Goal: Information Seeking & Learning: Learn about a topic

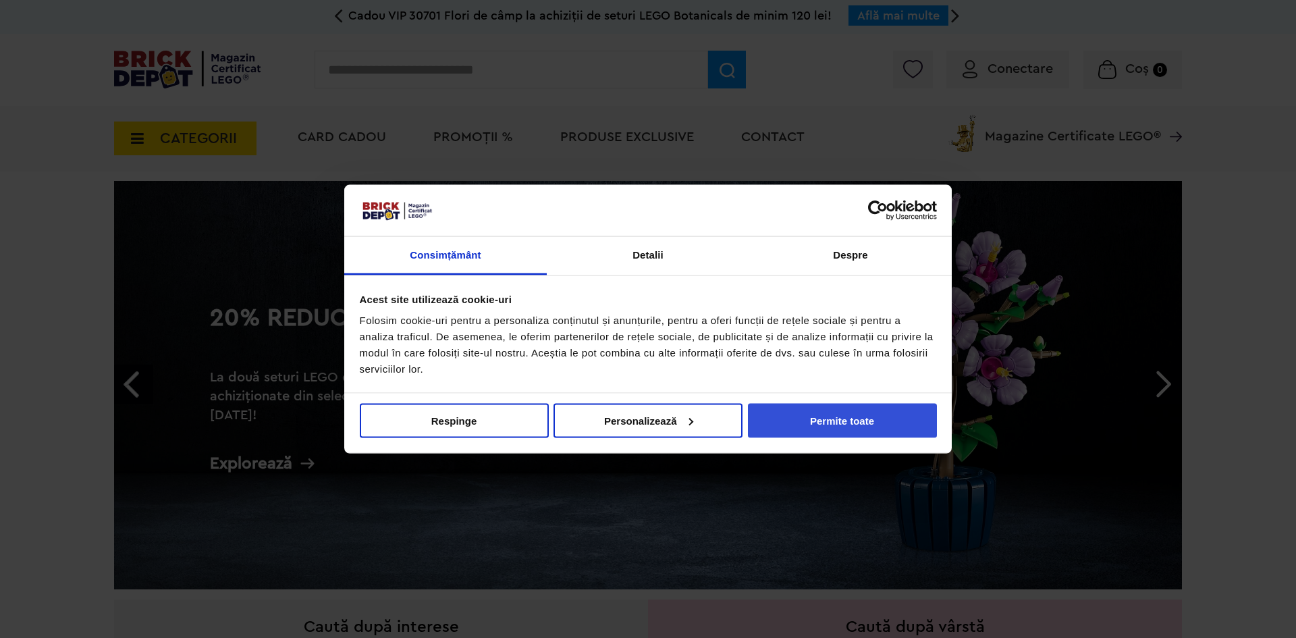
click at [822, 423] on button "Permite toate" at bounding box center [842, 420] width 189 height 34
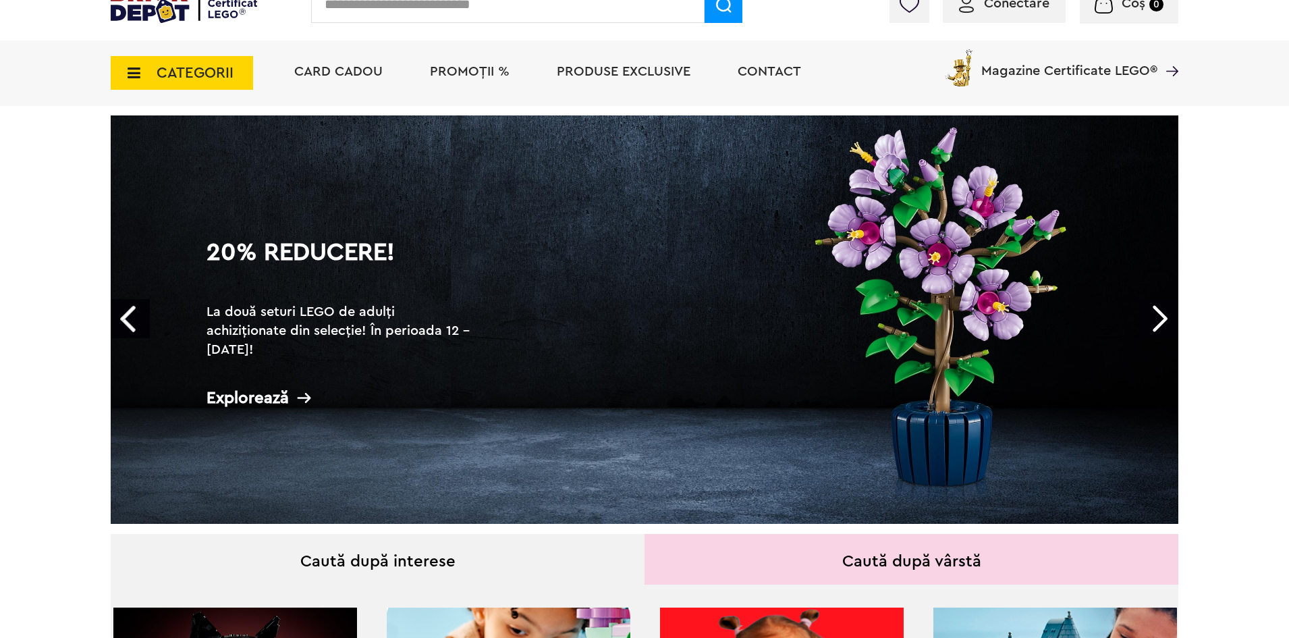
scroll to position [68, 0]
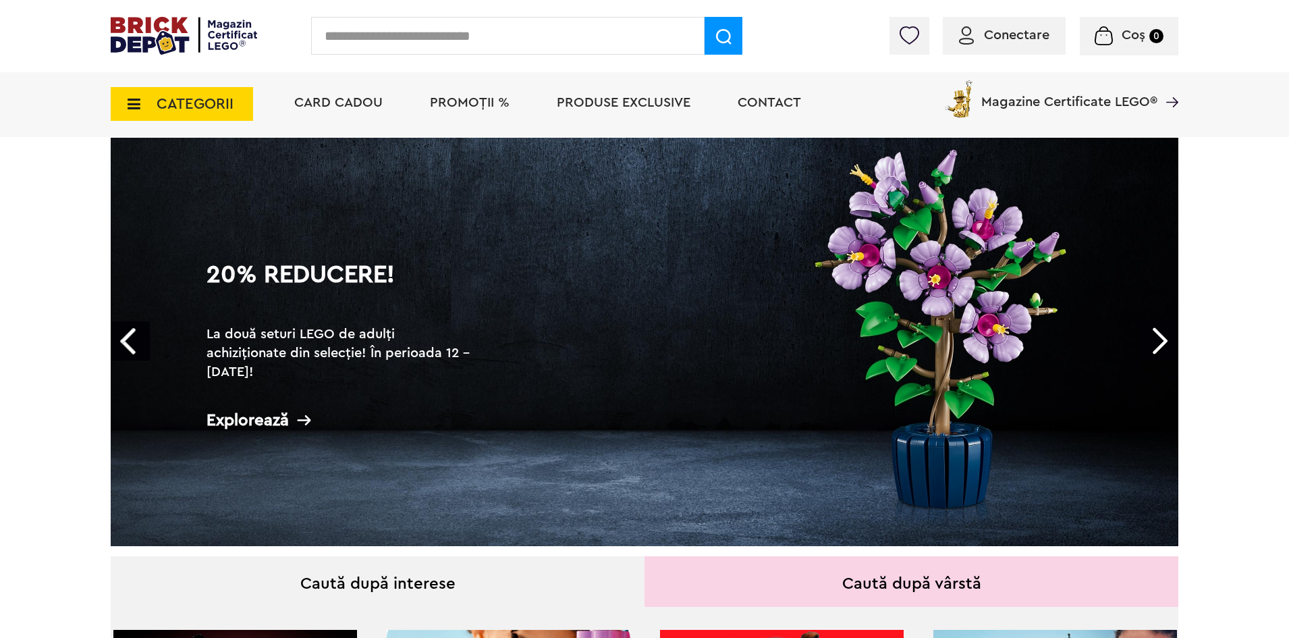
click at [338, 407] on div "20% Reducere! La două seturi LEGO de adulți achiziționate din selecție! În peri…" at bounding box center [342, 347] width 300 height 223
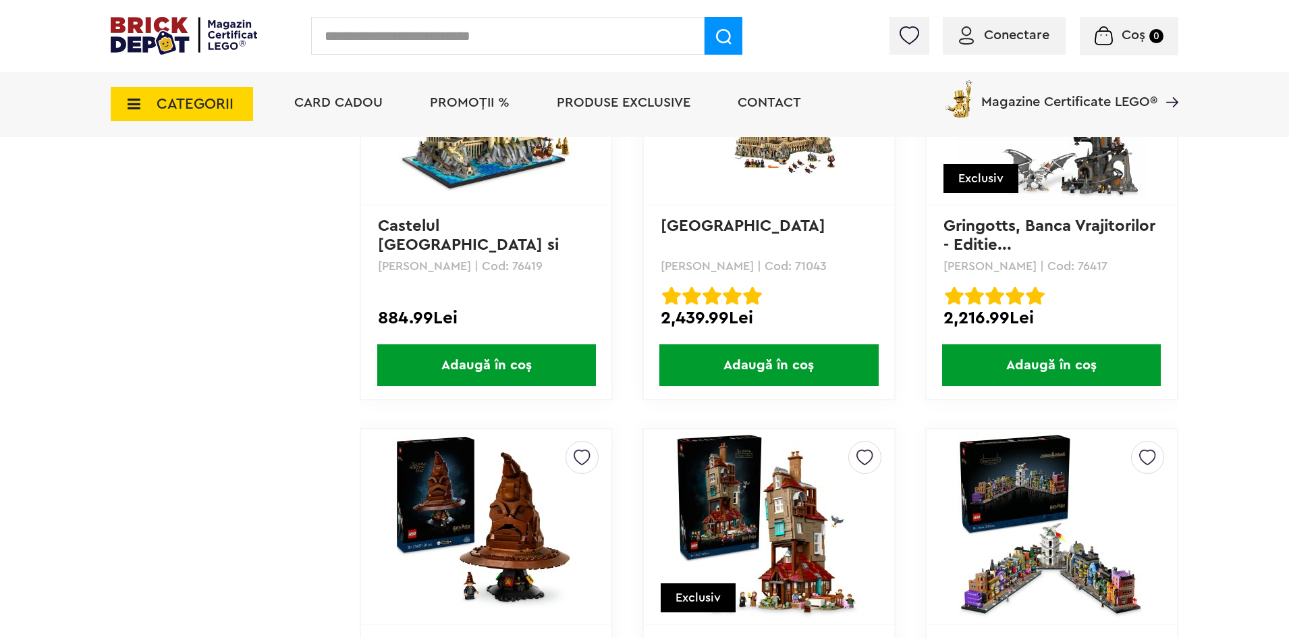
scroll to position [6751, 0]
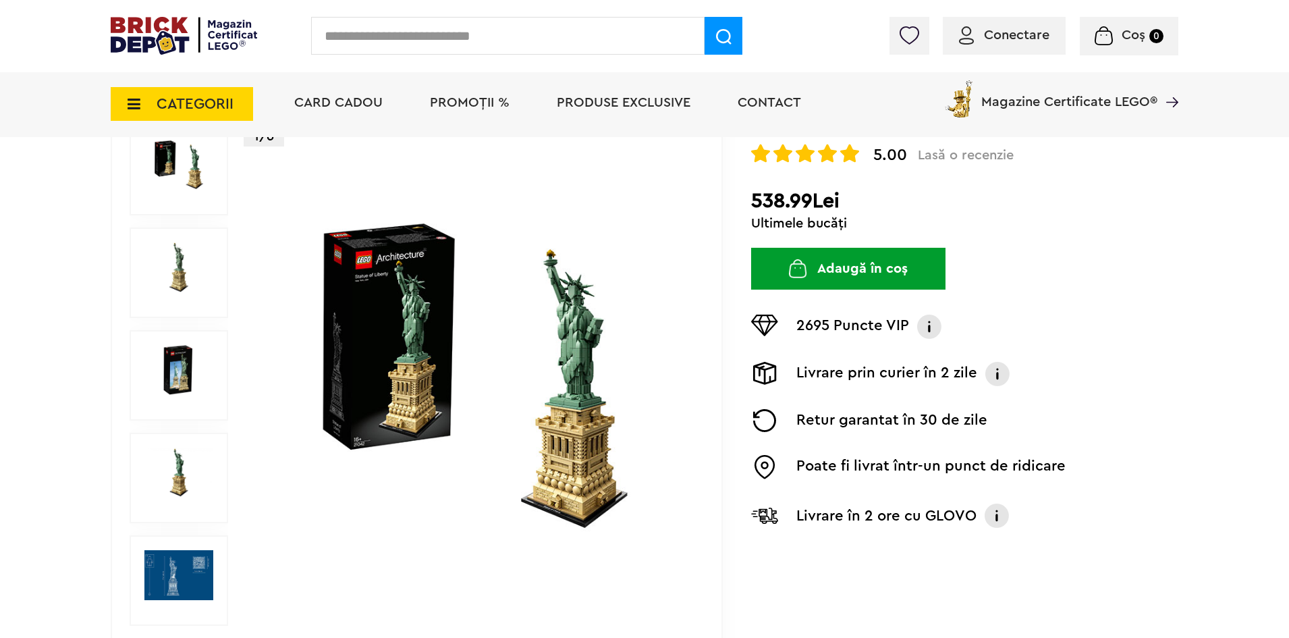
scroll to position [203, 0]
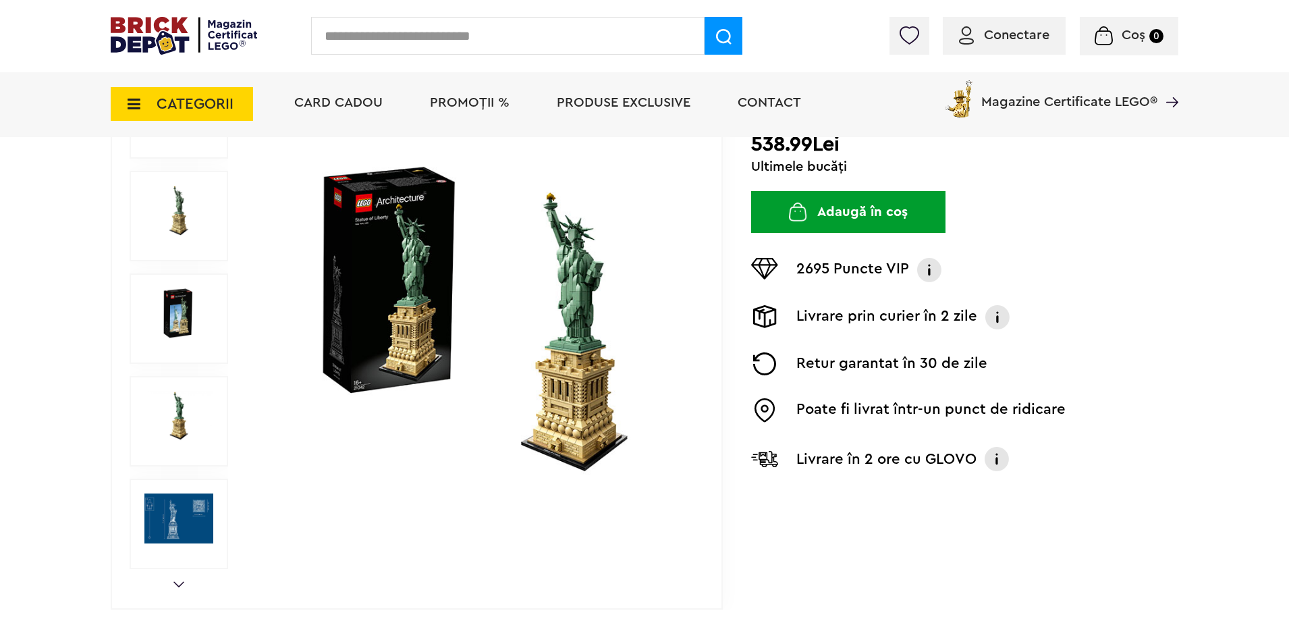
click at [190, 207] on img at bounding box center [178, 211] width 69 height 50
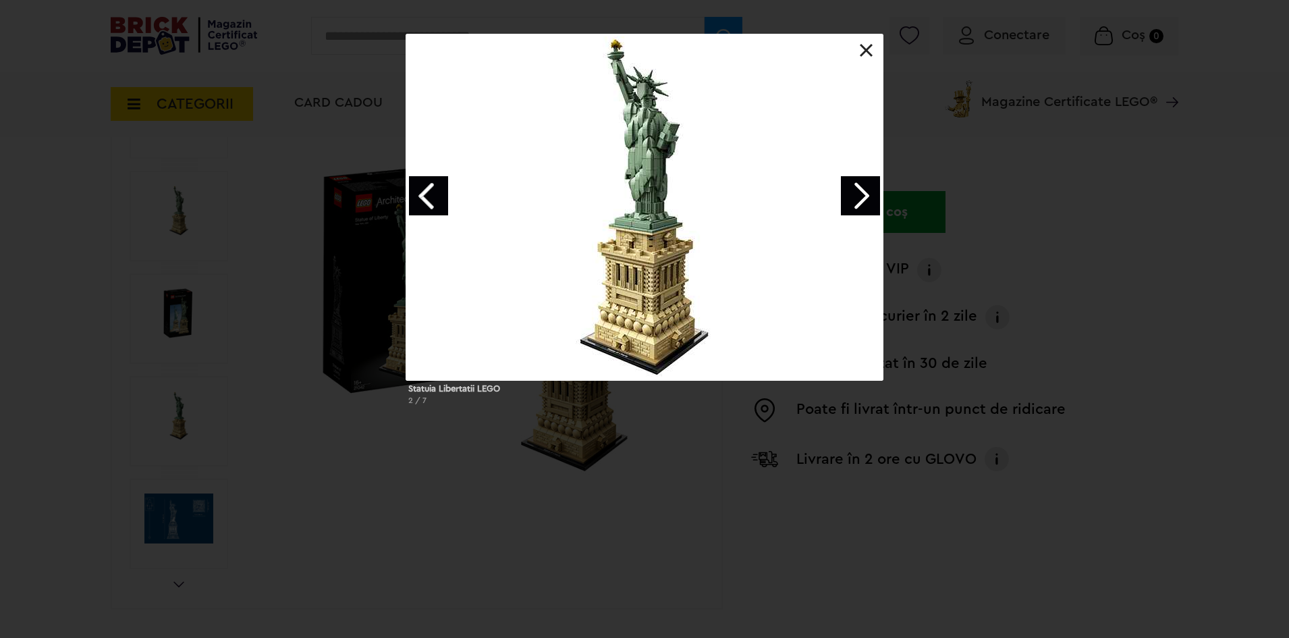
click at [868, 211] on link "Next image" at bounding box center [860, 195] width 39 height 39
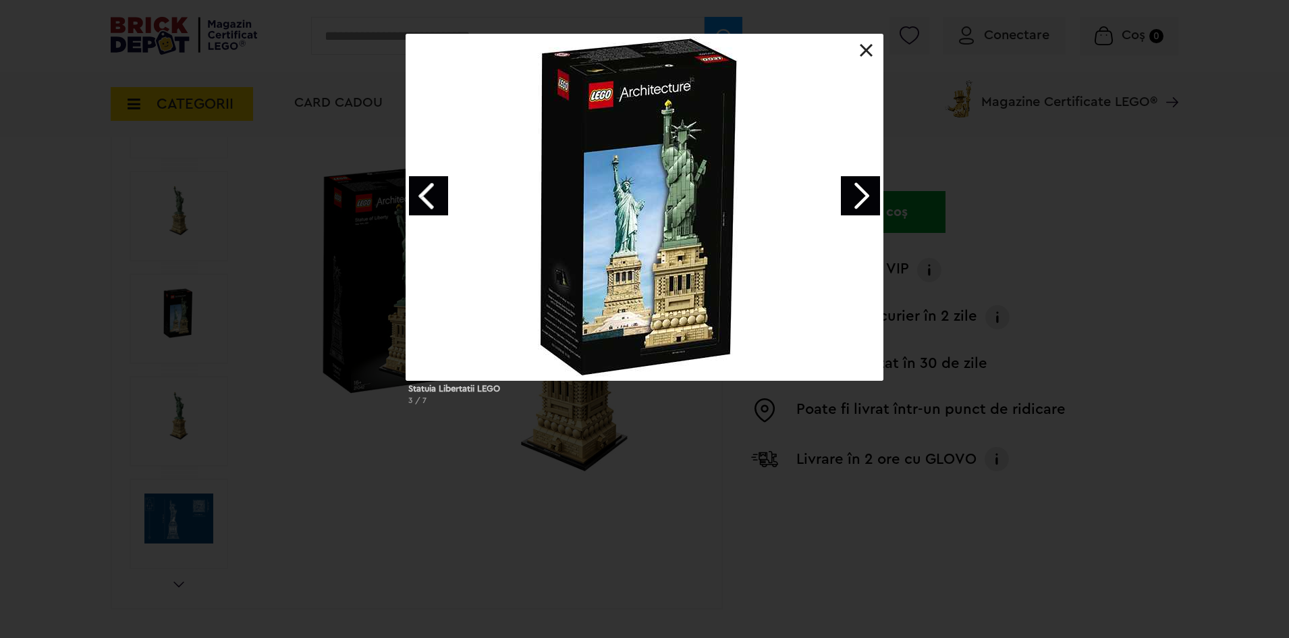
click at [863, 209] on link "Next image" at bounding box center [860, 195] width 39 height 39
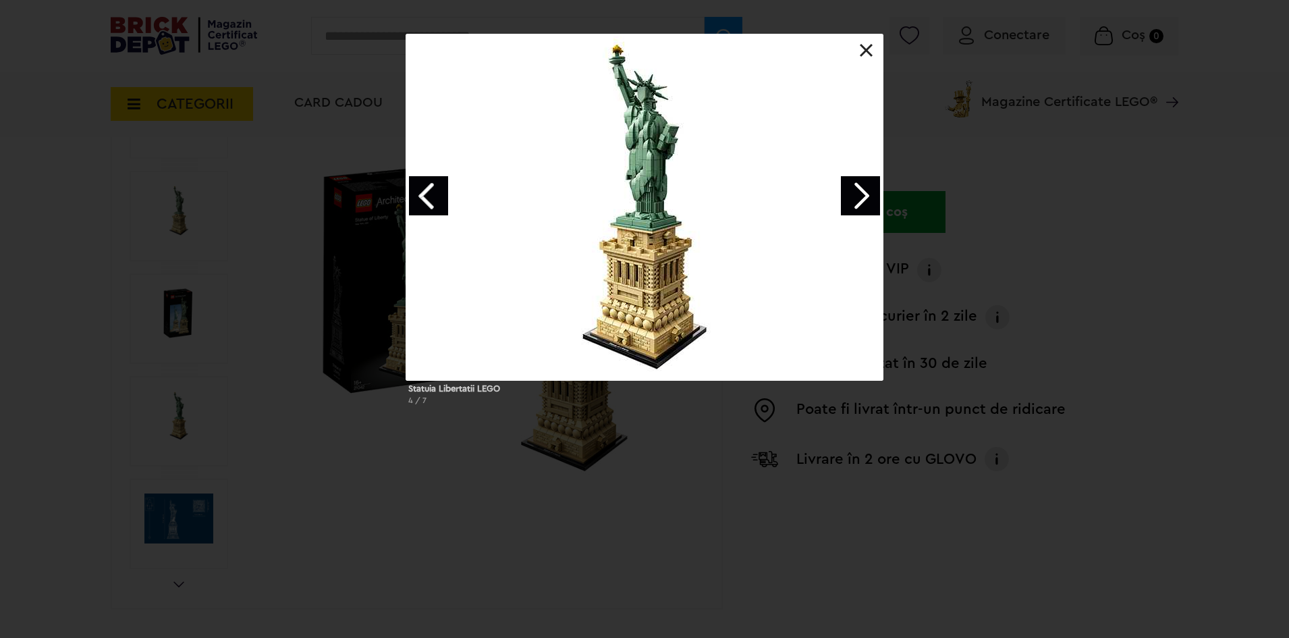
click at [862, 209] on link "Next image" at bounding box center [860, 195] width 39 height 39
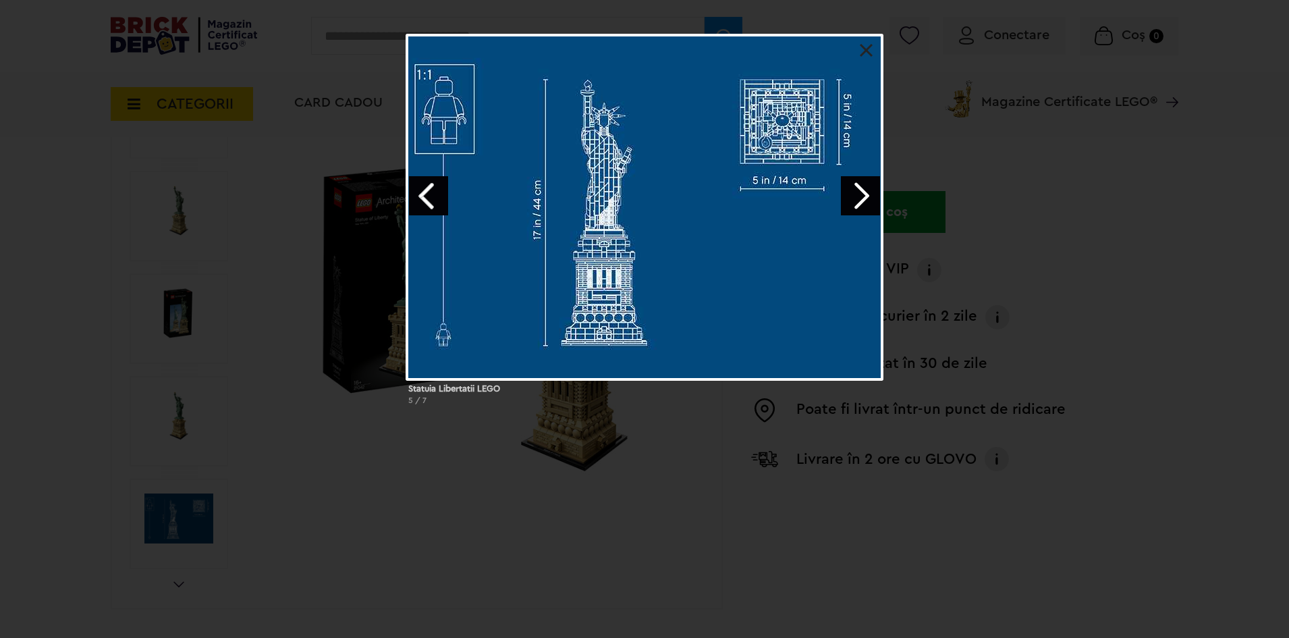
click at [861, 198] on link "Next image" at bounding box center [860, 195] width 39 height 39
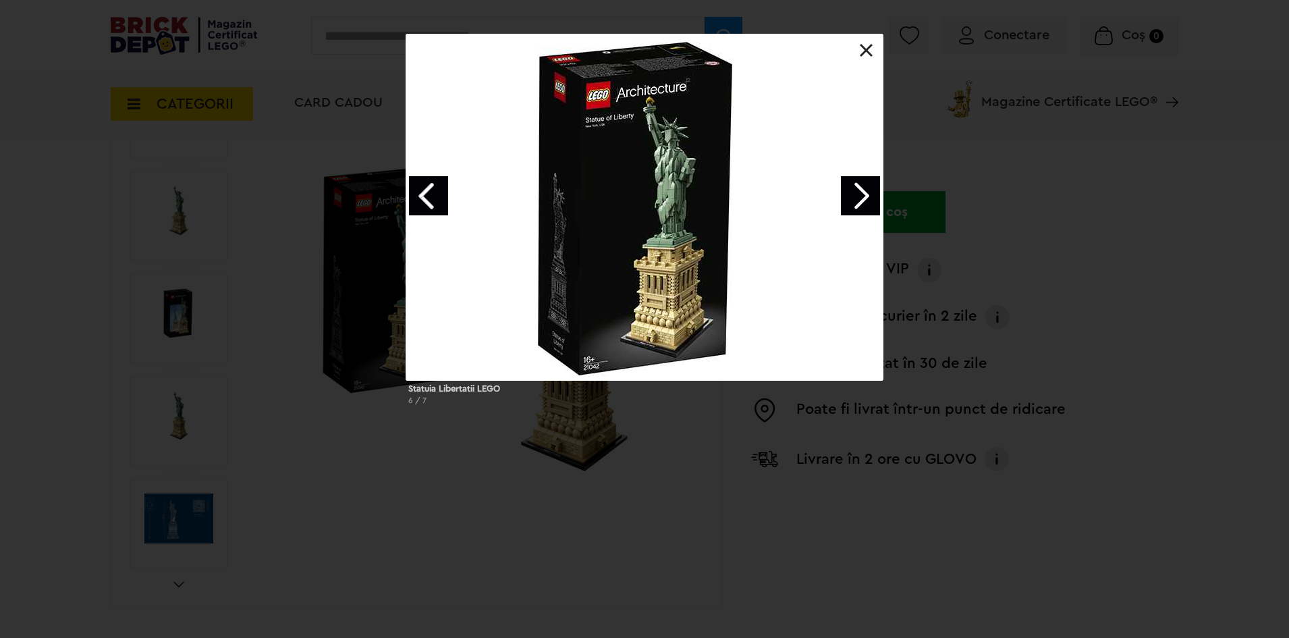
click at [870, 49] on link at bounding box center [867, 51] width 14 height 14
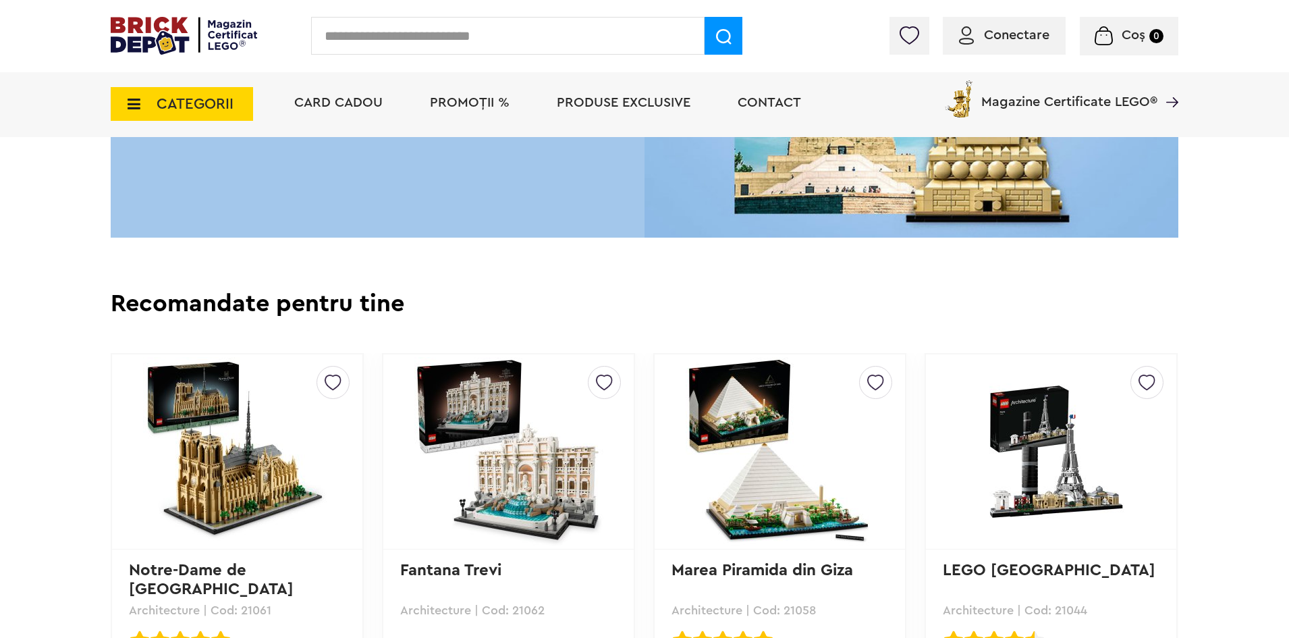
scroll to position [2498, 0]
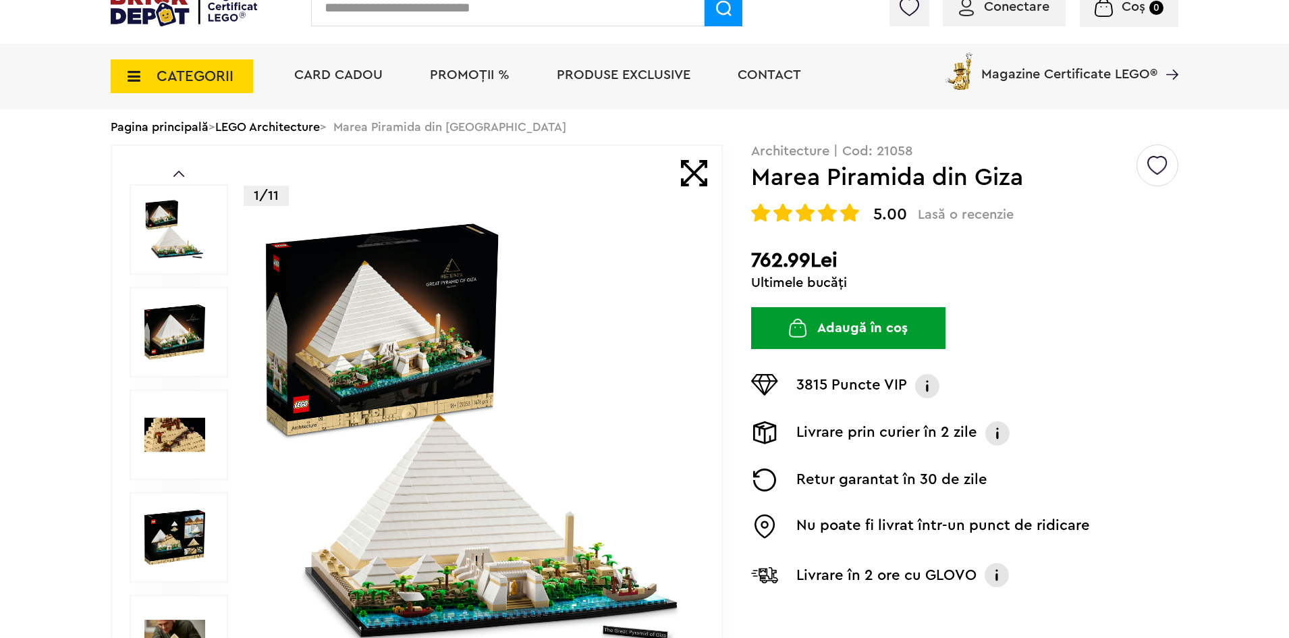
scroll to position [68, 0]
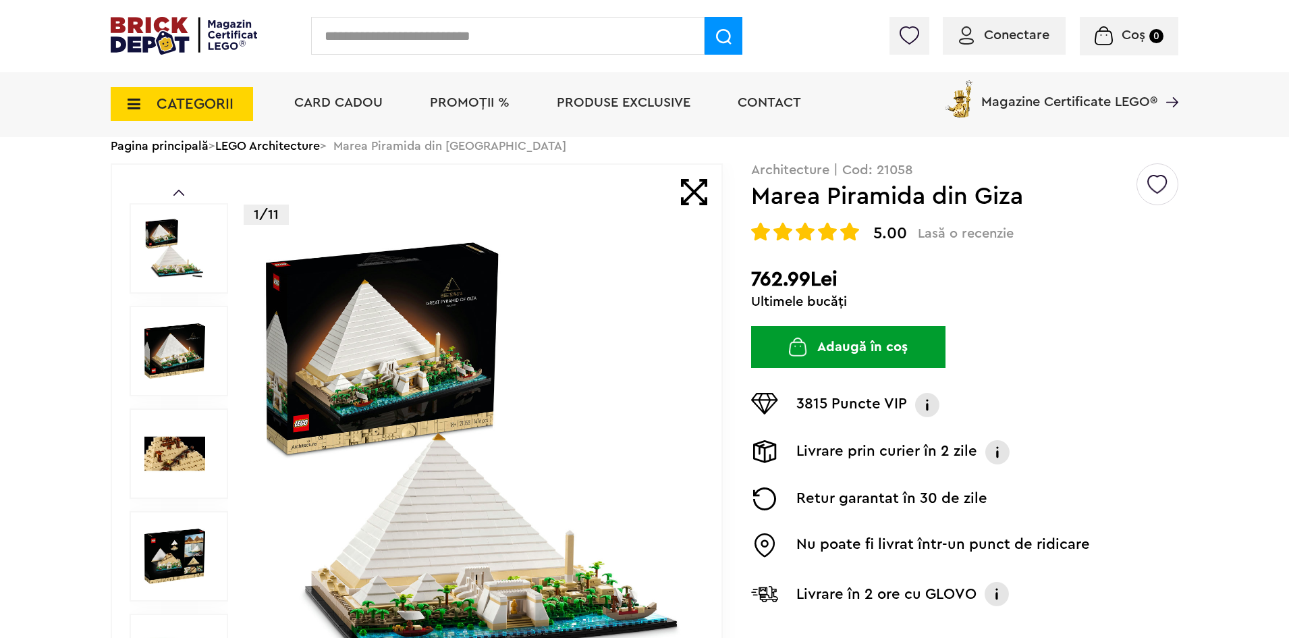
click at [190, 334] on img at bounding box center [174, 351] width 61 height 61
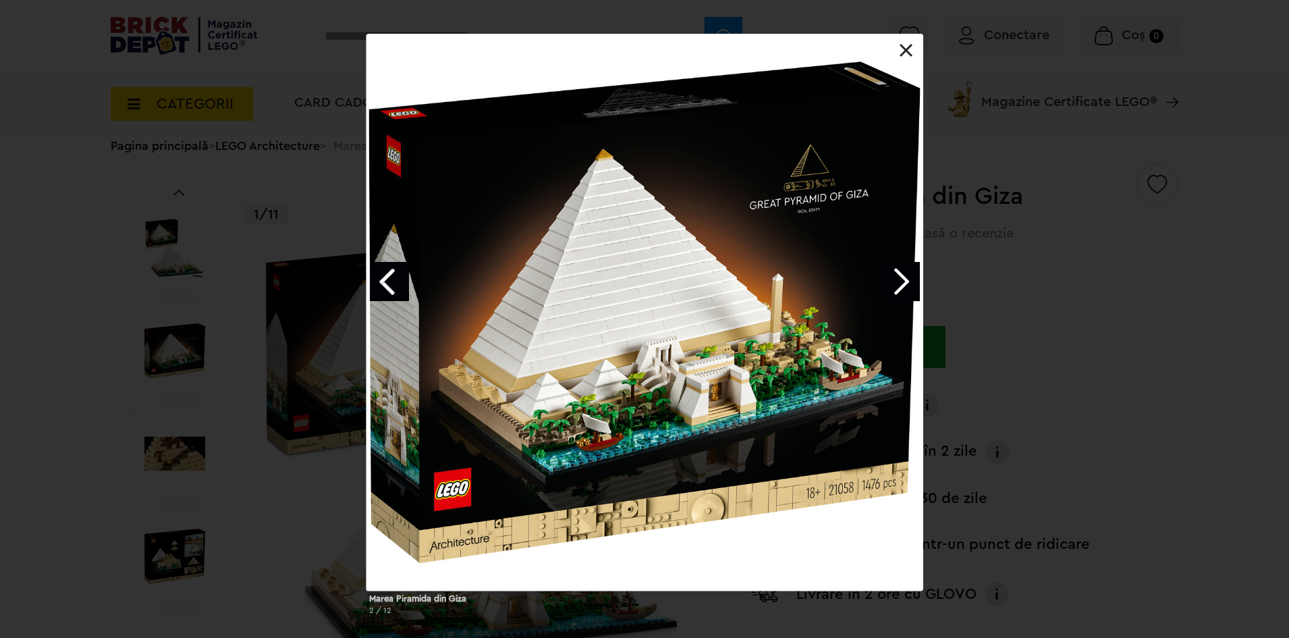
click at [919, 272] on link "Next image" at bounding box center [900, 281] width 39 height 39
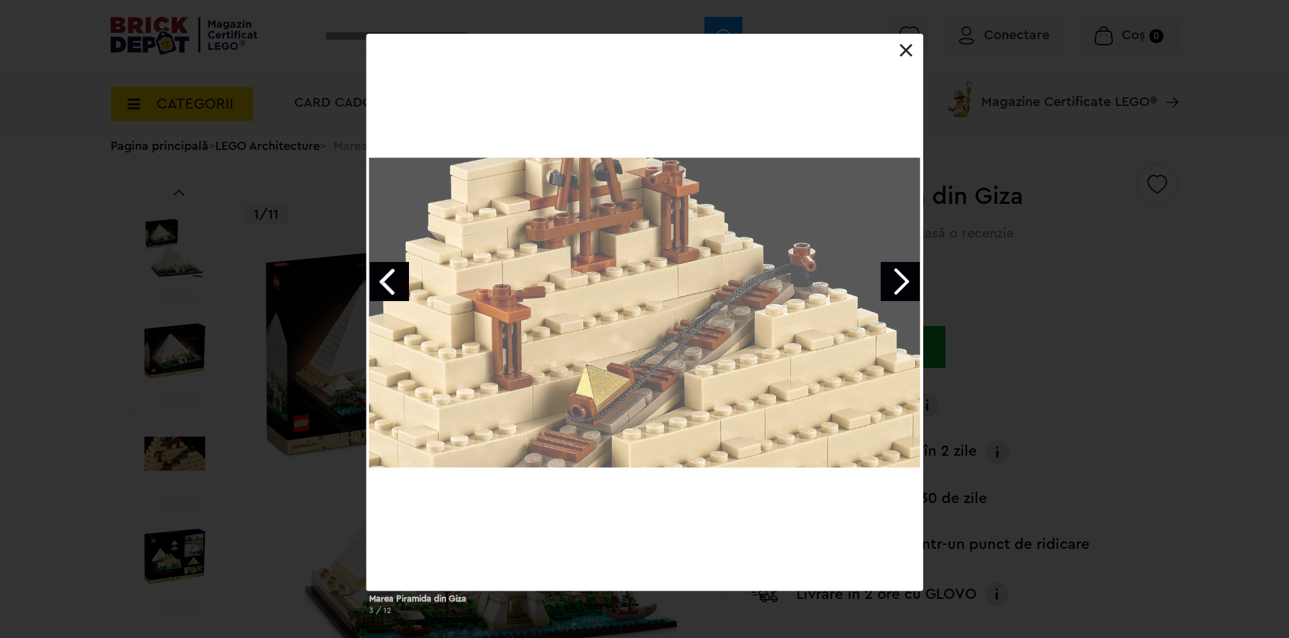
click at [1042, 313] on div "Marea Piramida din Giza 3 / 12" at bounding box center [644, 330] width 1289 height 592
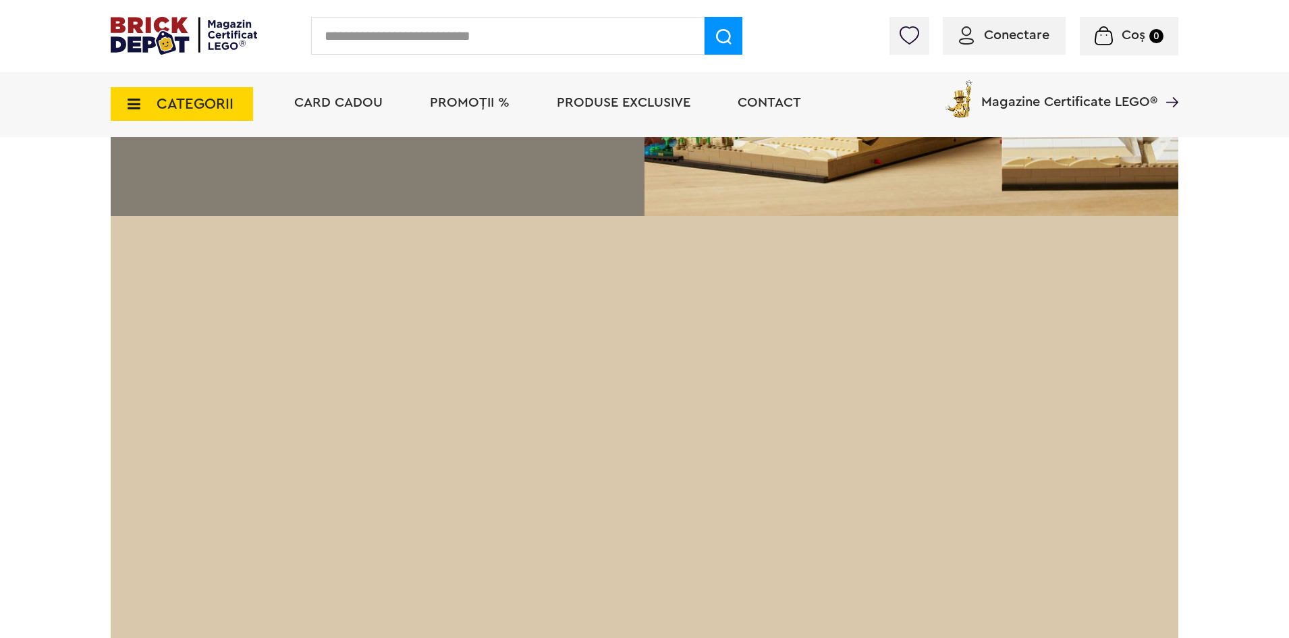
scroll to position [2363, 0]
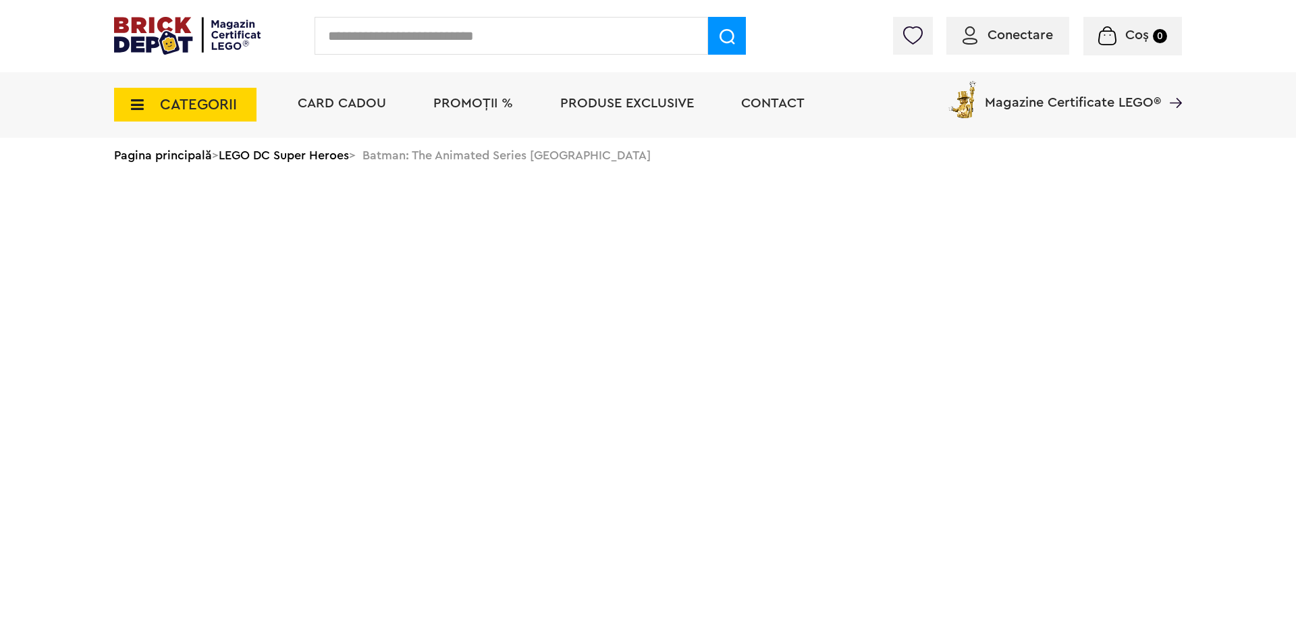
click at [1036, 105] on span "Magazine Certificate LEGO®" at bounding box center [1073, 93] width 176 height 31
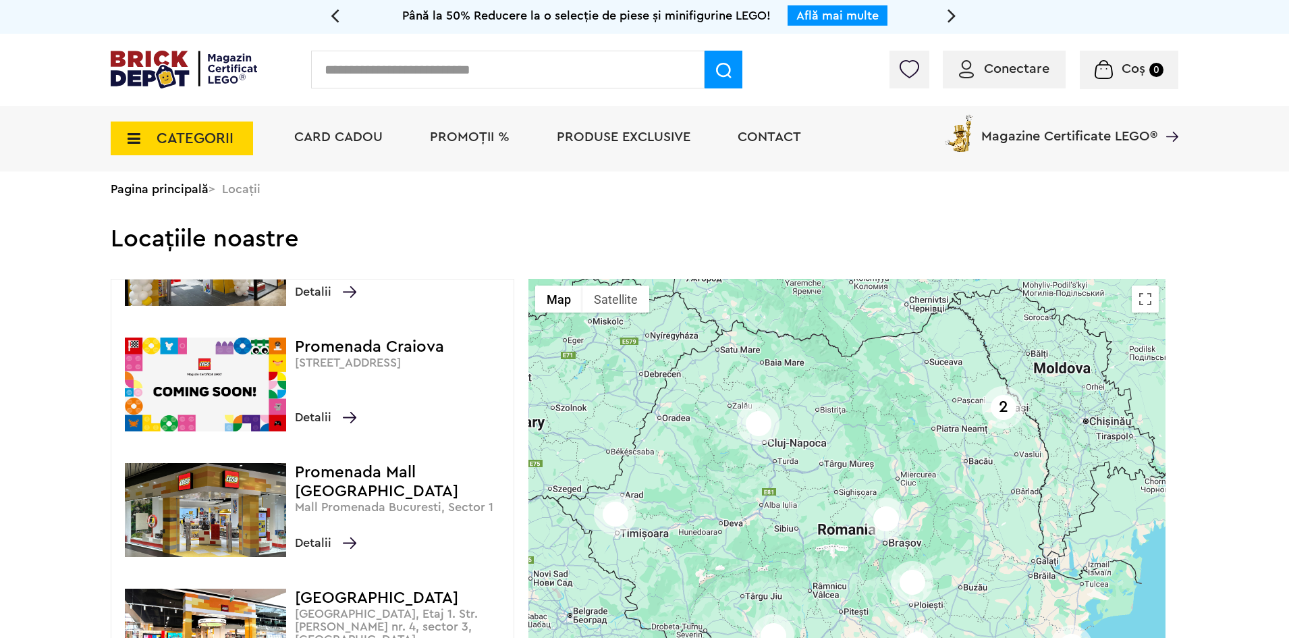
scroll to position [205, 0]
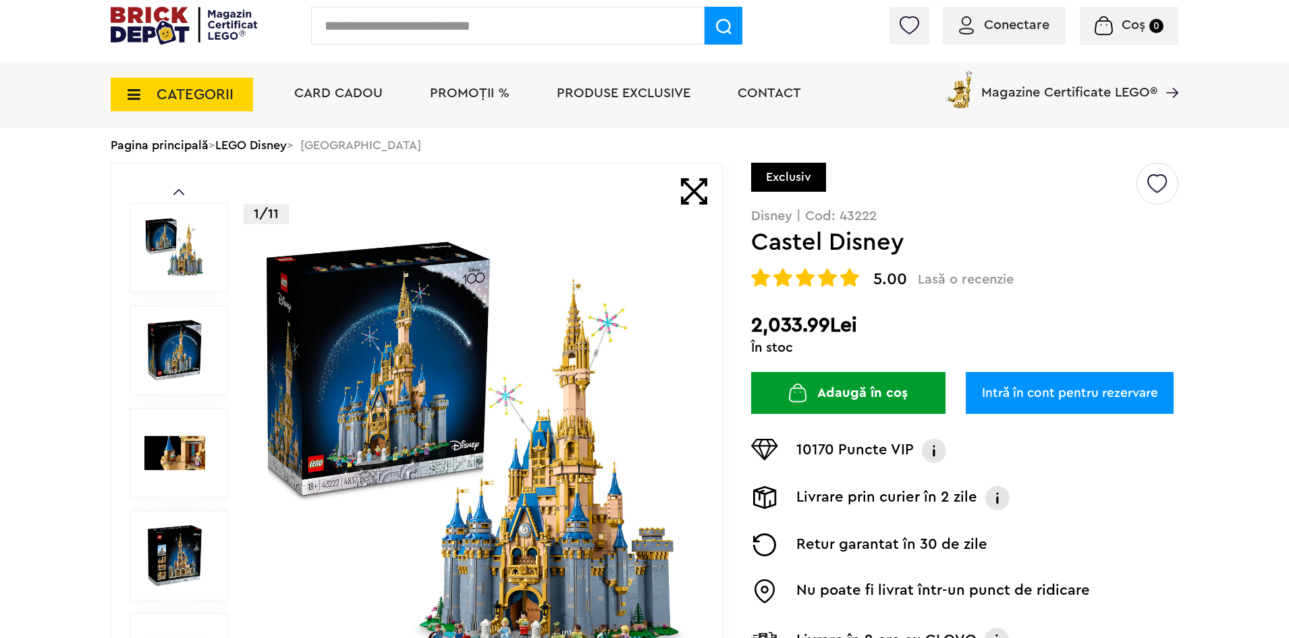
scroll to position [203, 0]
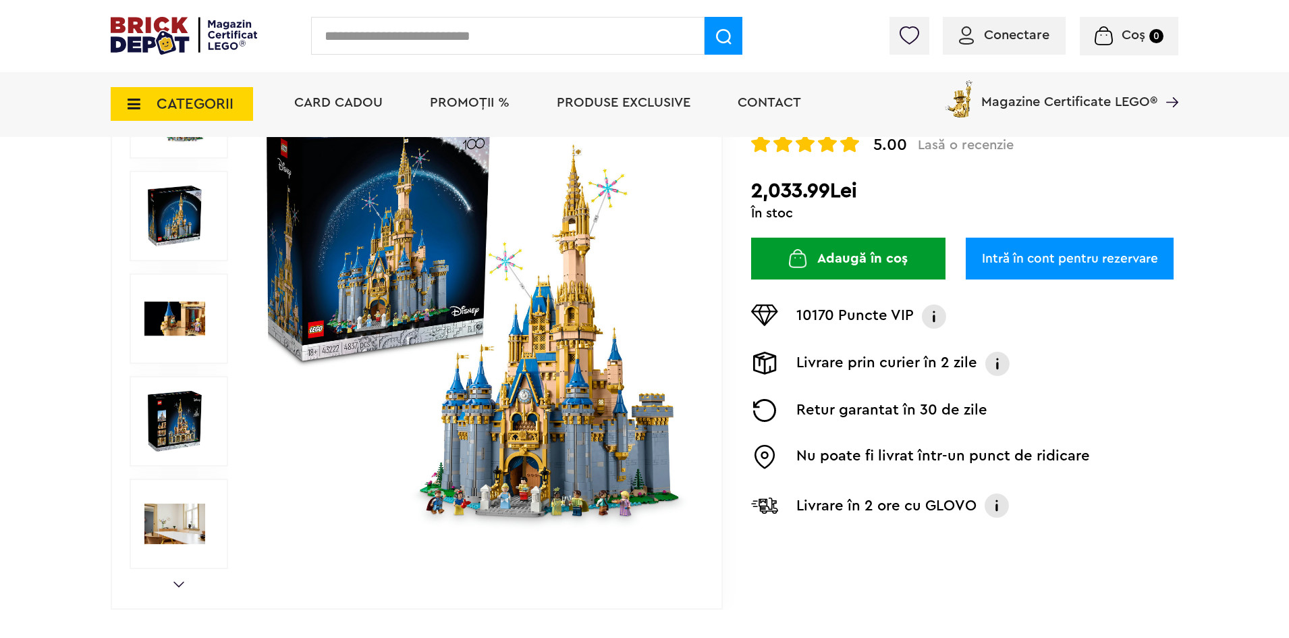
click at [501, 295] on img at bounding box center [475, 318] width 435 height 435
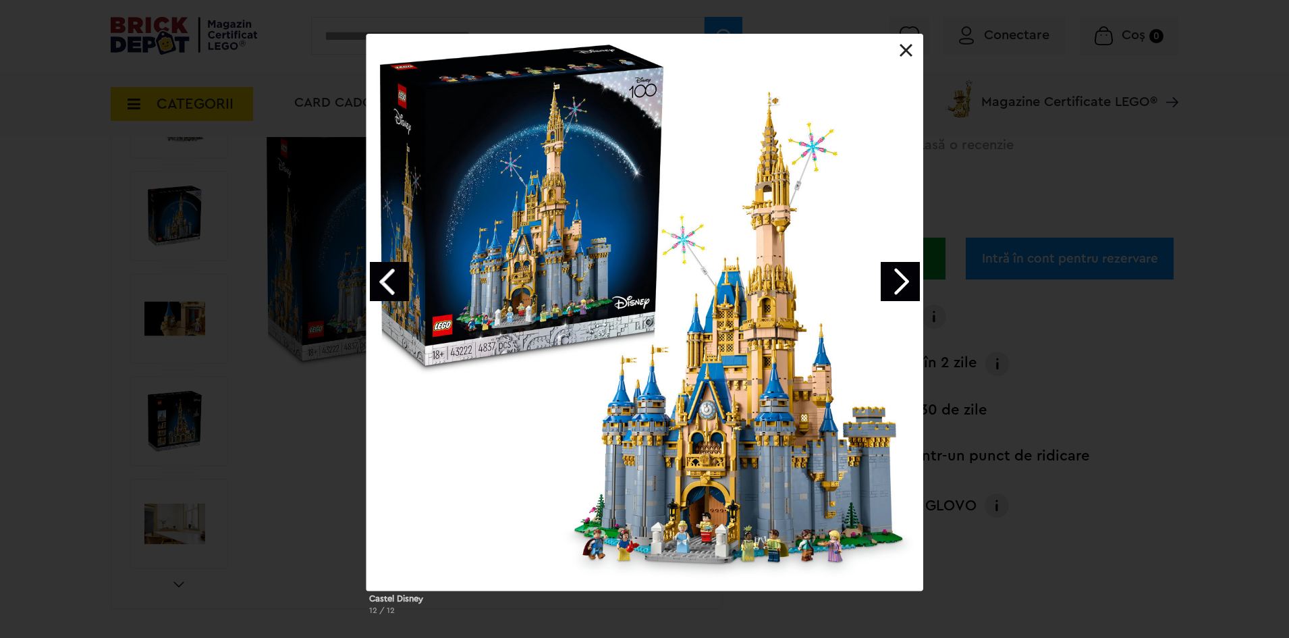
click at [901, 271] on link "Next image" at bounding box center [900, 281] width 39 height 39
click at [901, 277] on link "Next image" at bounding box center [900, 281] width 39 height 39
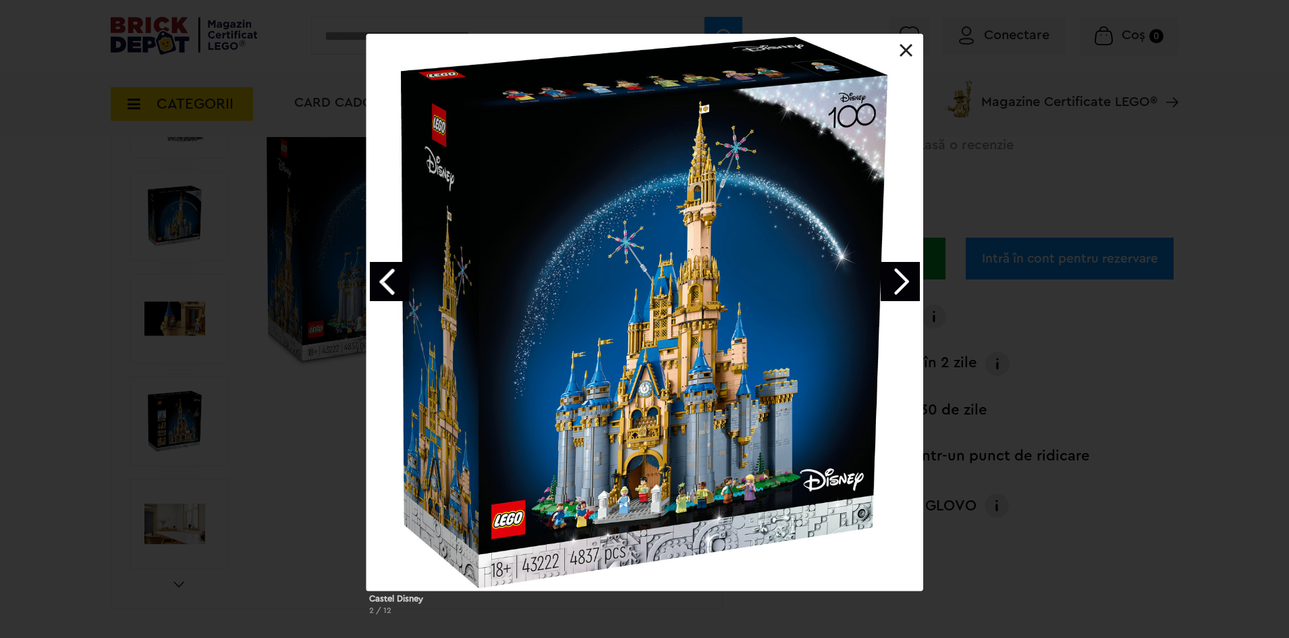
click at [901, 277] on link "Next image" at bounding box center [900, 281] width 39 height 39
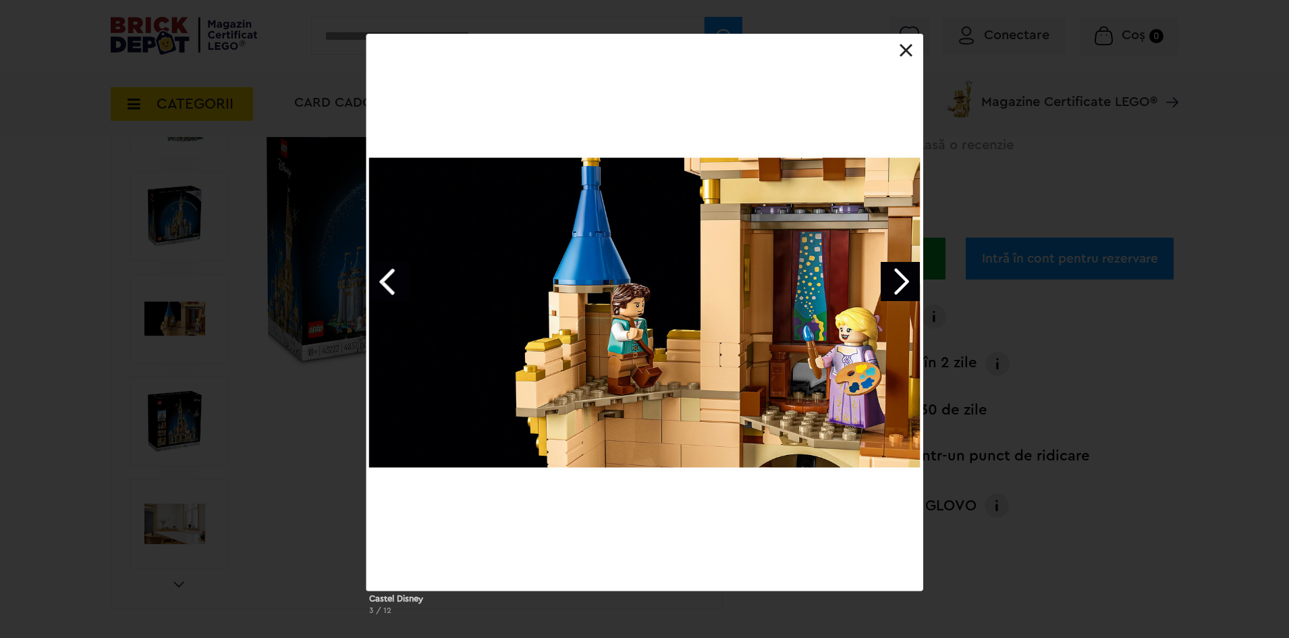
click at [901, 277] on link "Next image" at bounding box center [900, 281] width 39 height 39
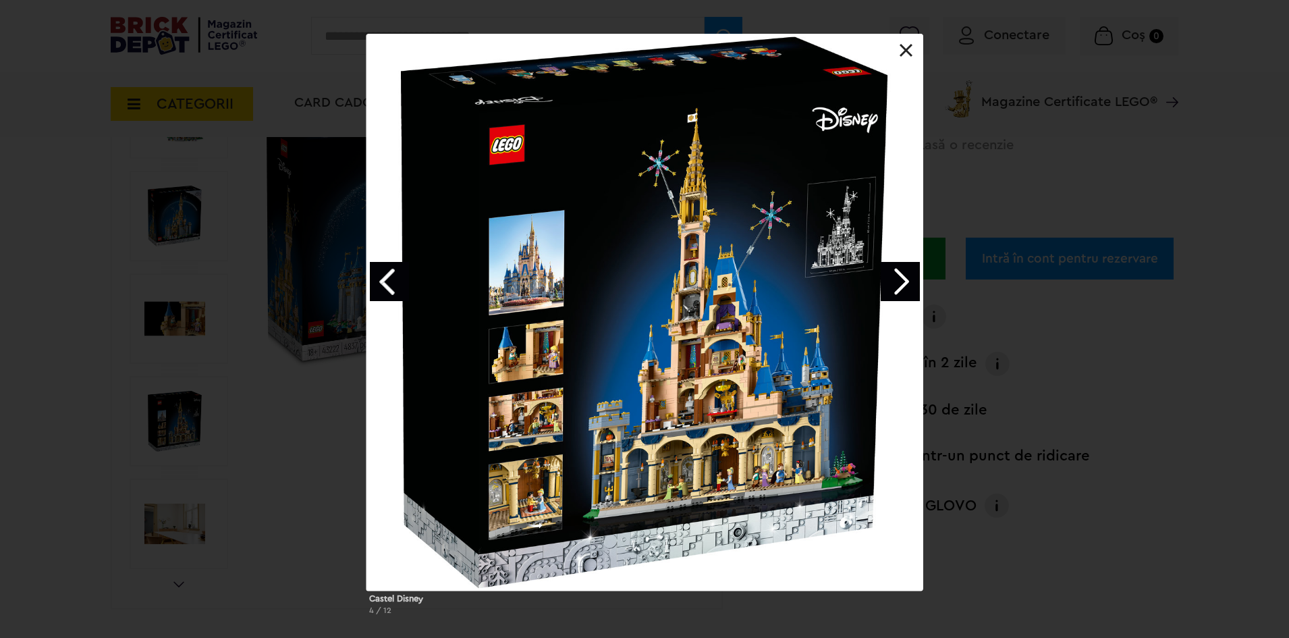
click at [901, 277] on link "Next image" at bounding box center [900, 281] width 39 height 39
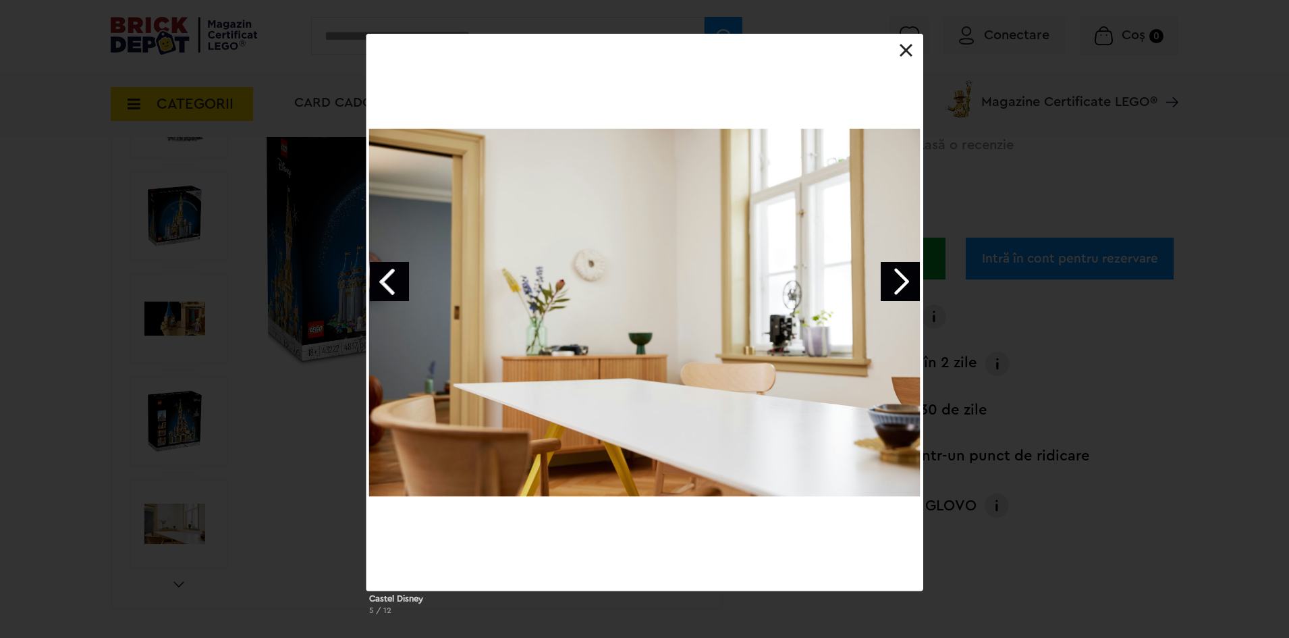
click at [901, 277] on link "Next image" at bounding box center [900, 281] width 39 height 39
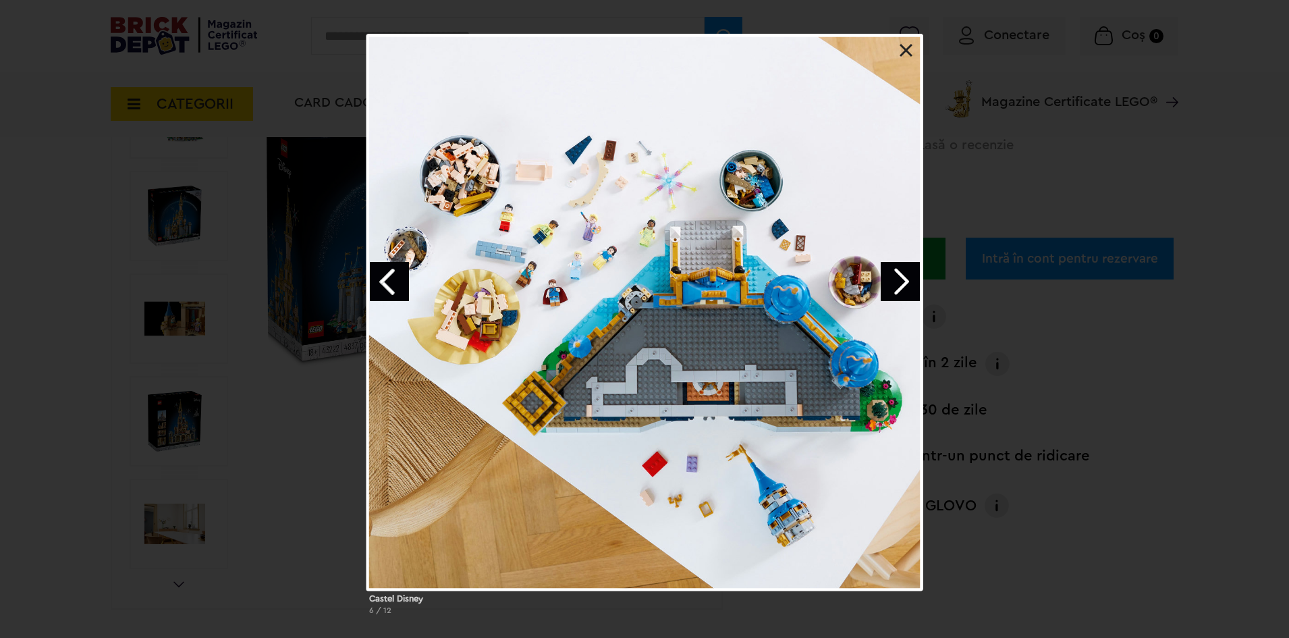
click at [909, 51] on link at bounding box center [907, 51] width 14 height 14
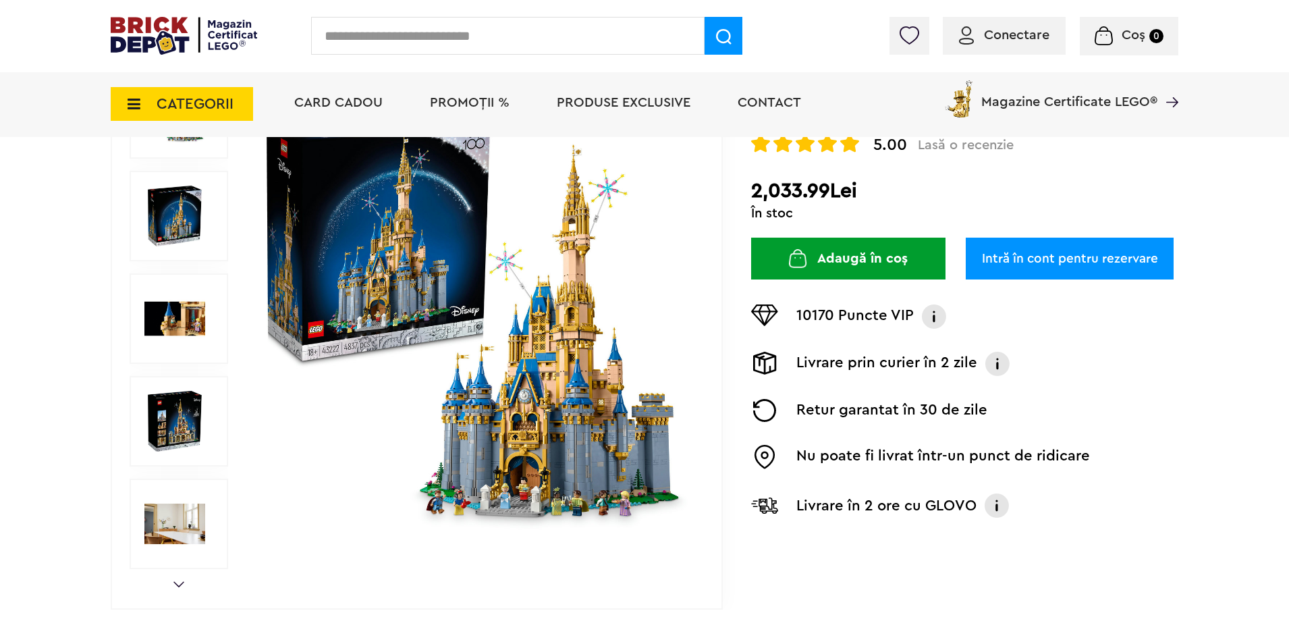
click at [933, 319] on img at bounding box center [934, 316] width 27 height 24
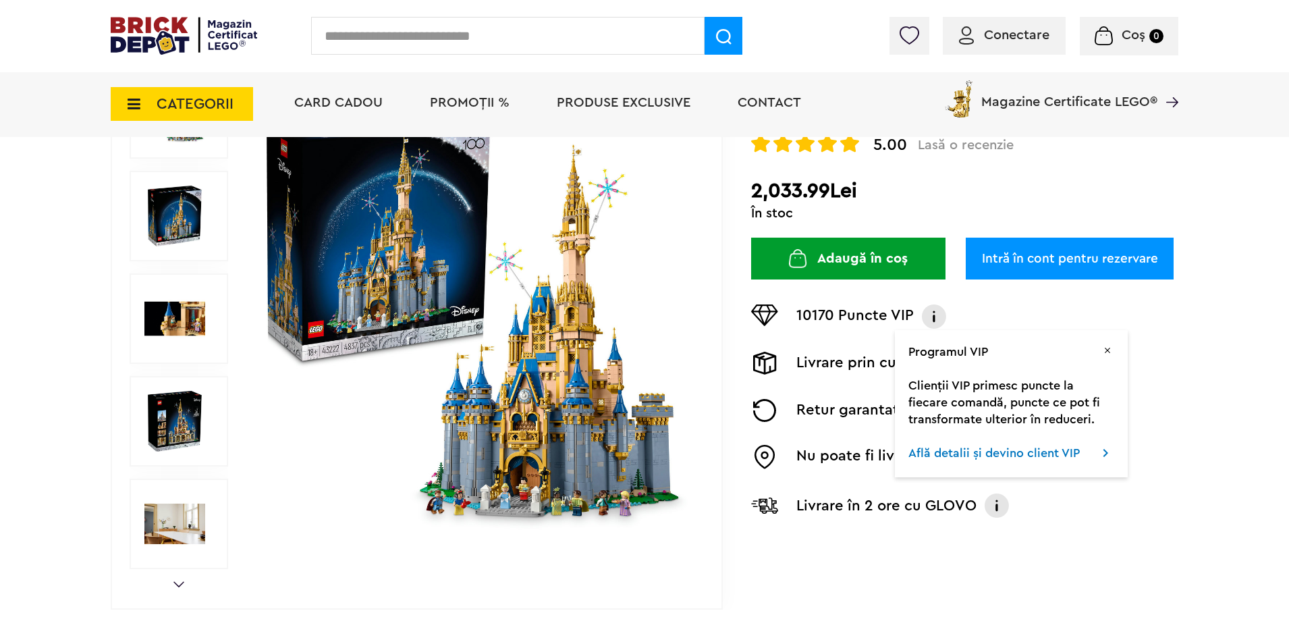
click at [1002, 459] on link "Află detalii și devino client VIP" at bounding box center [994, 453] width 171 height 12
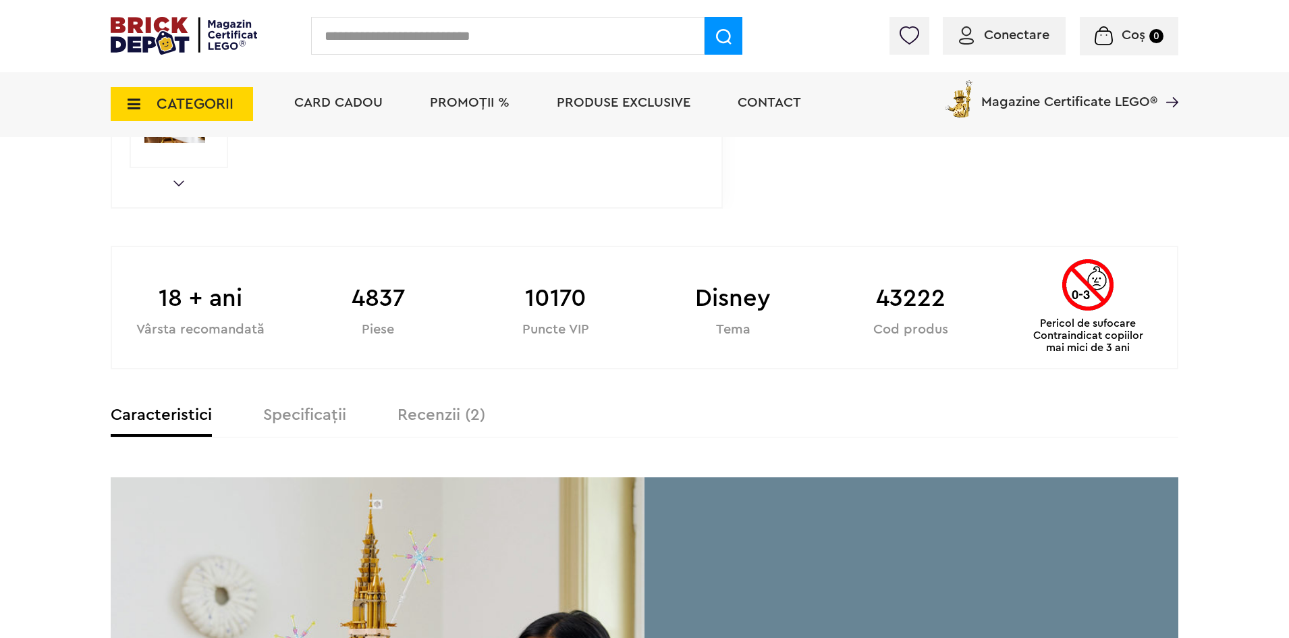
scroll to position [878, 0]
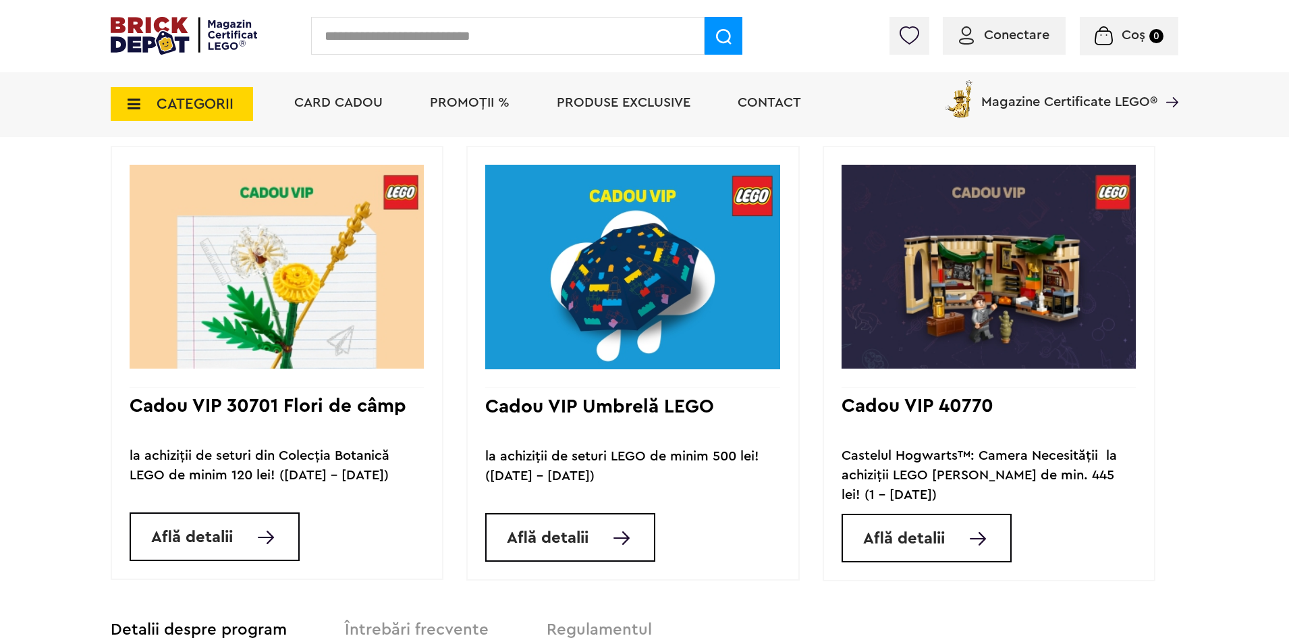
scroll to position [1080, 0]
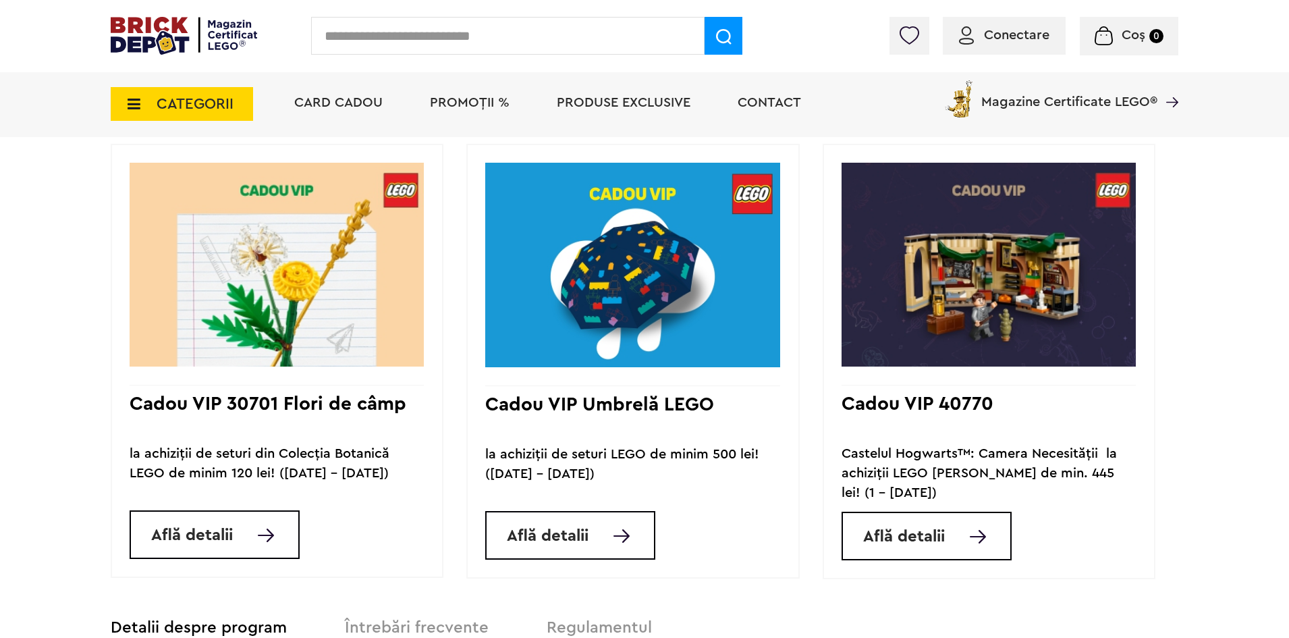
click at [916, 539] on span "Află detalii" at bounding box center [904, 537] width 82 height 16
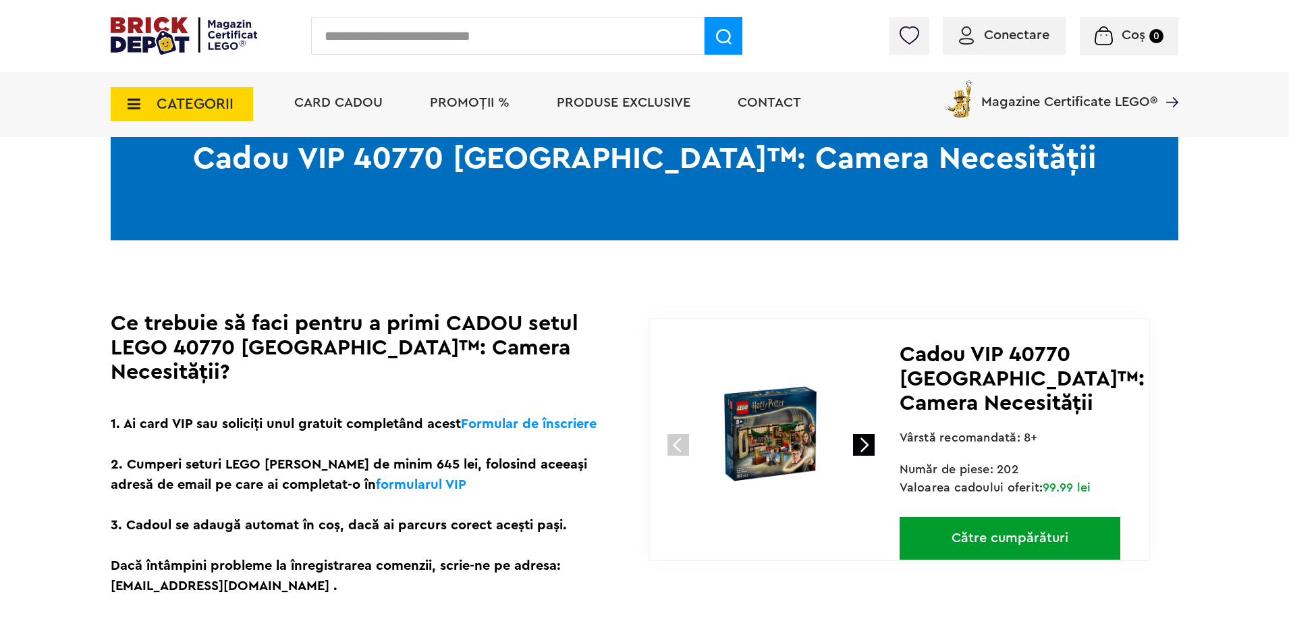
scroll to position [203, 0]
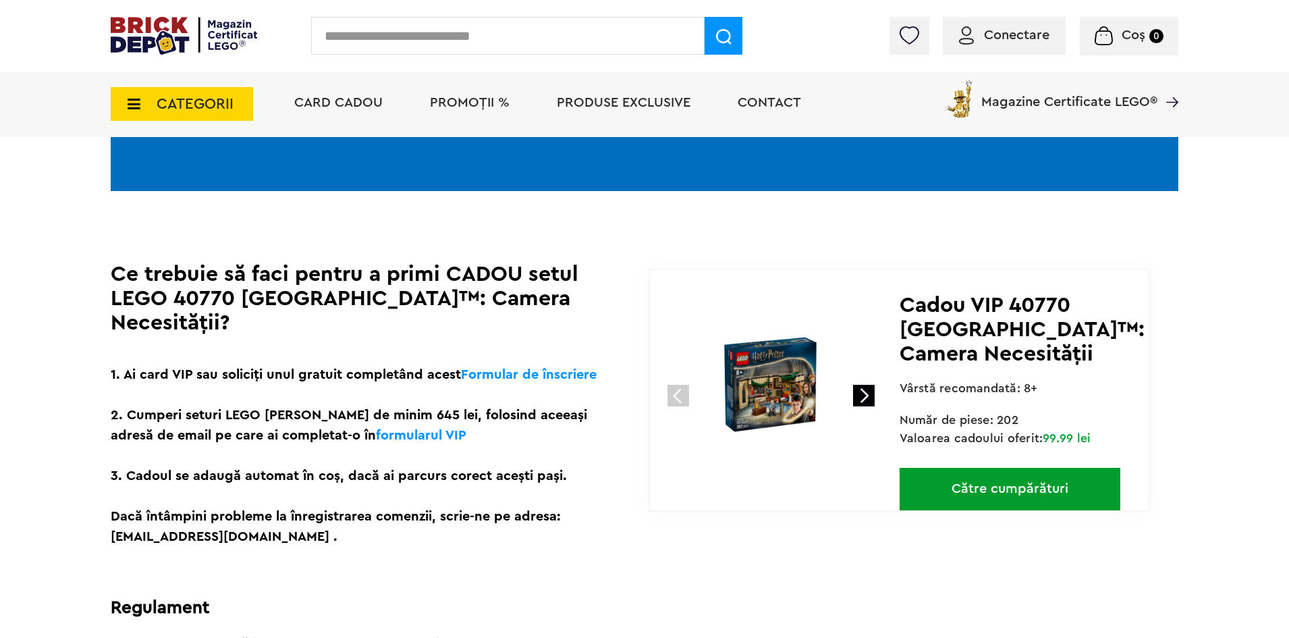
click at [871, 390] on link at bounding box center [864, 396] width 22 height 22
click at [761, 389] on img at bounding box center [771, 384] width 180 height 180
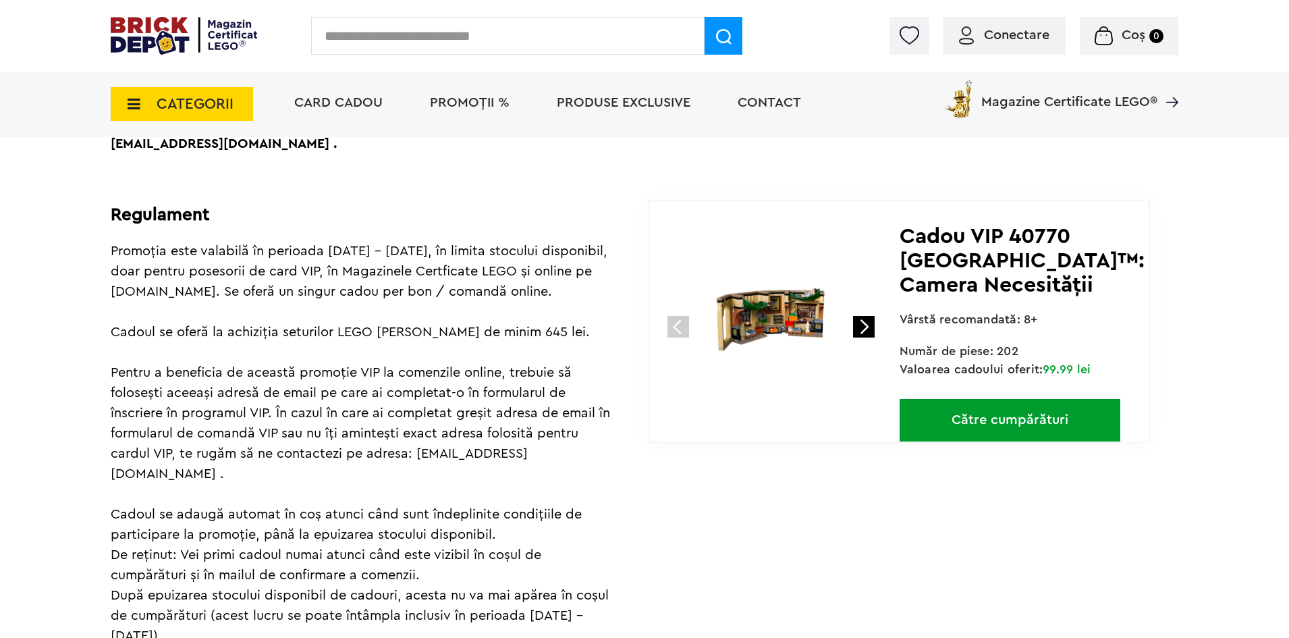
scroll to position [608, 0]
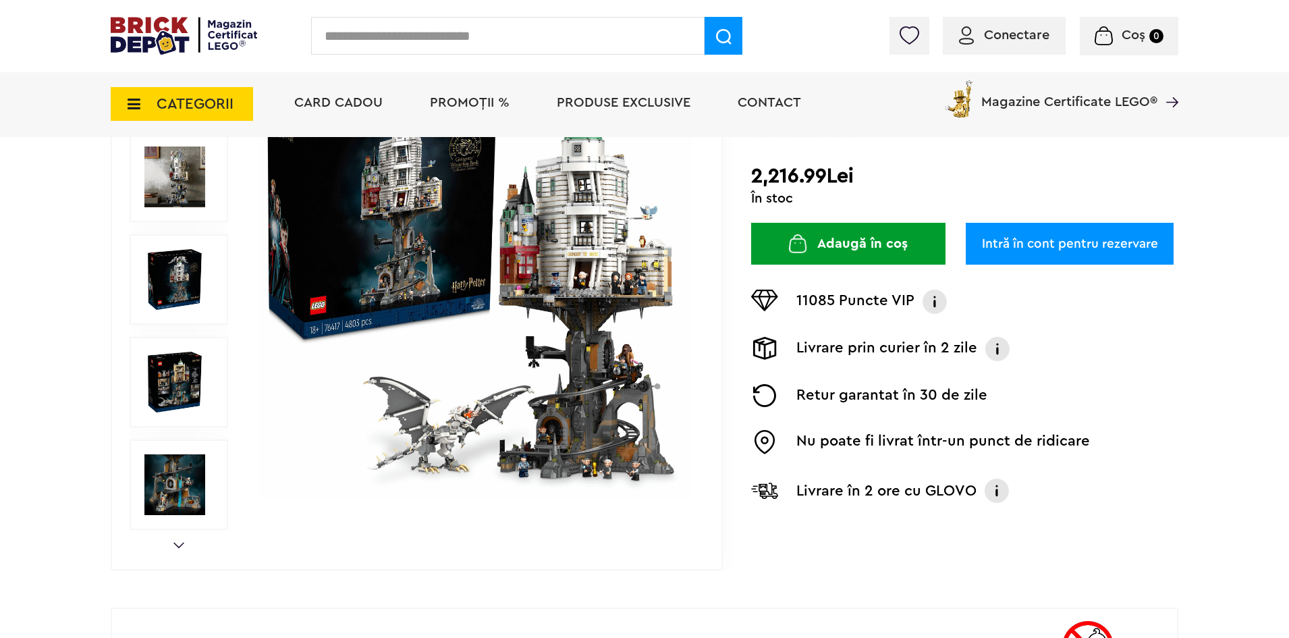
scroll to position [270, 0]
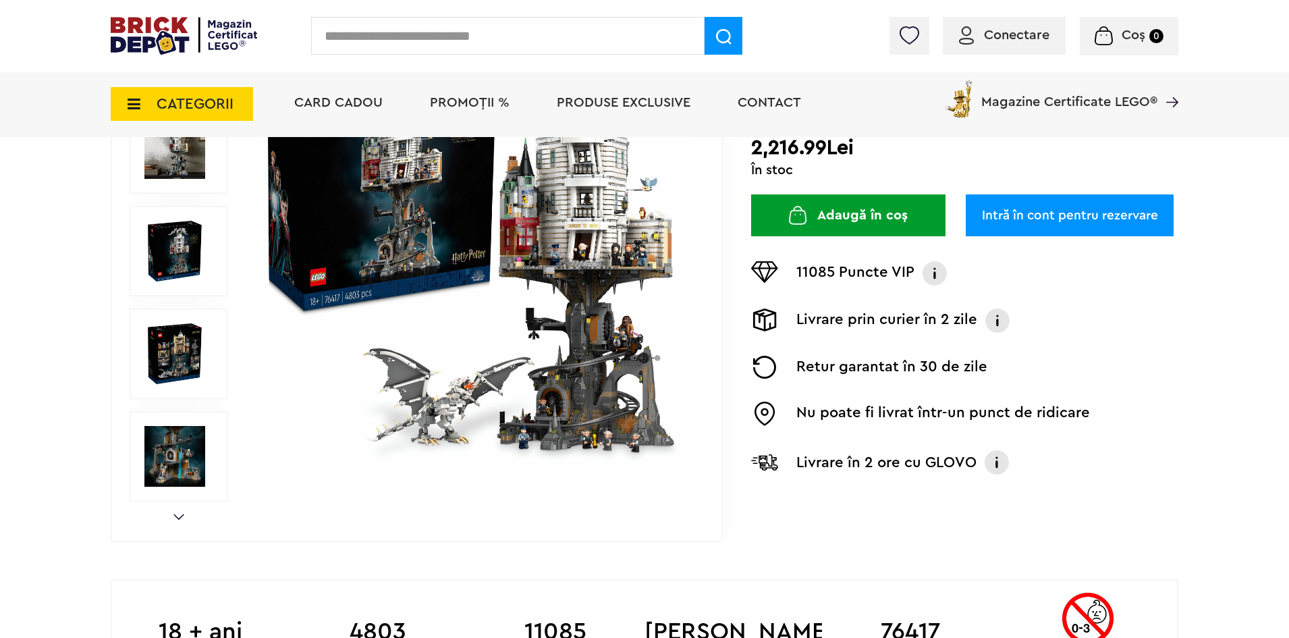
click at [997, 463] on img at bounding box center [997, 462] width 27 height 27
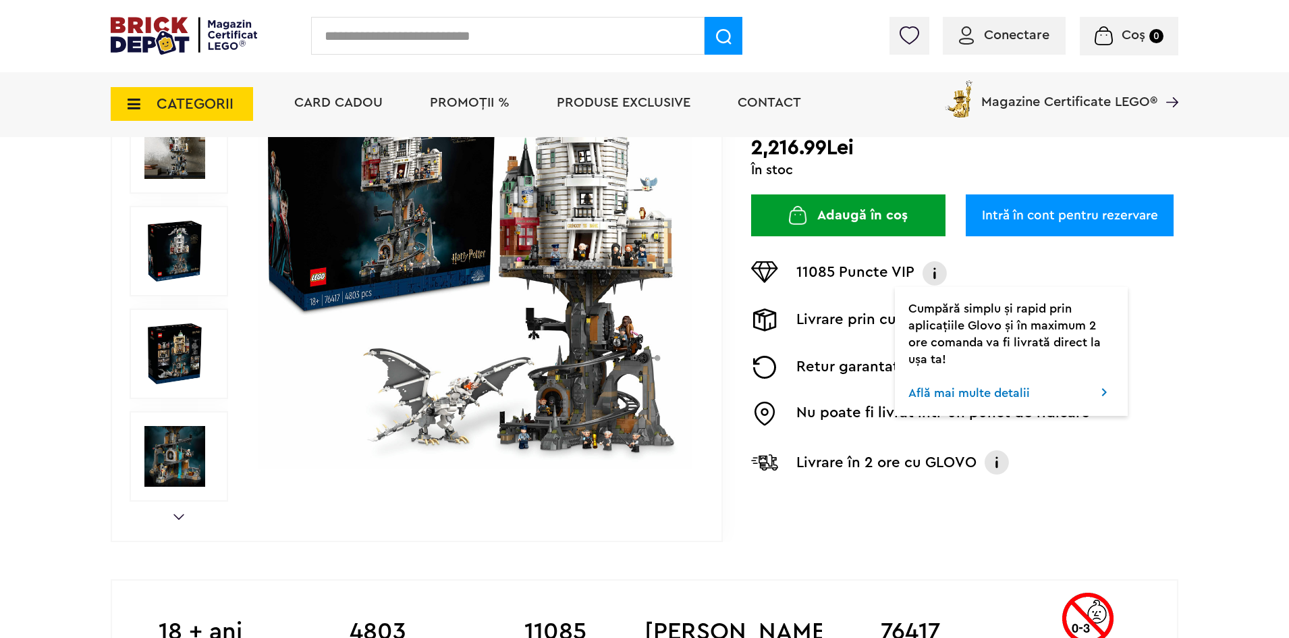
click at [1077, 483] on div "Creează o listă nouă Exclusiv Harry Potter | Cod: 76417 Gringotts, Banca Vrajit…" at bounding box center [964, 228] width 427 height 535
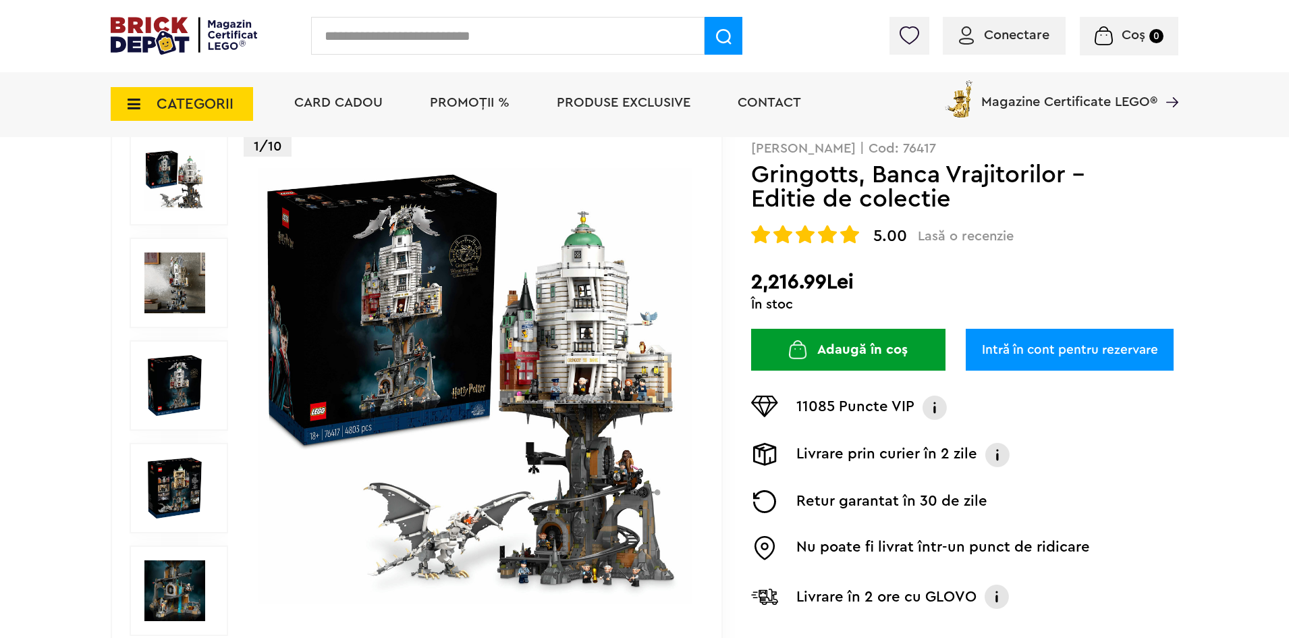
scroll to position [135, 0]
click at [189, 279] on img at bounding box center [174, 283] width 61 height 61
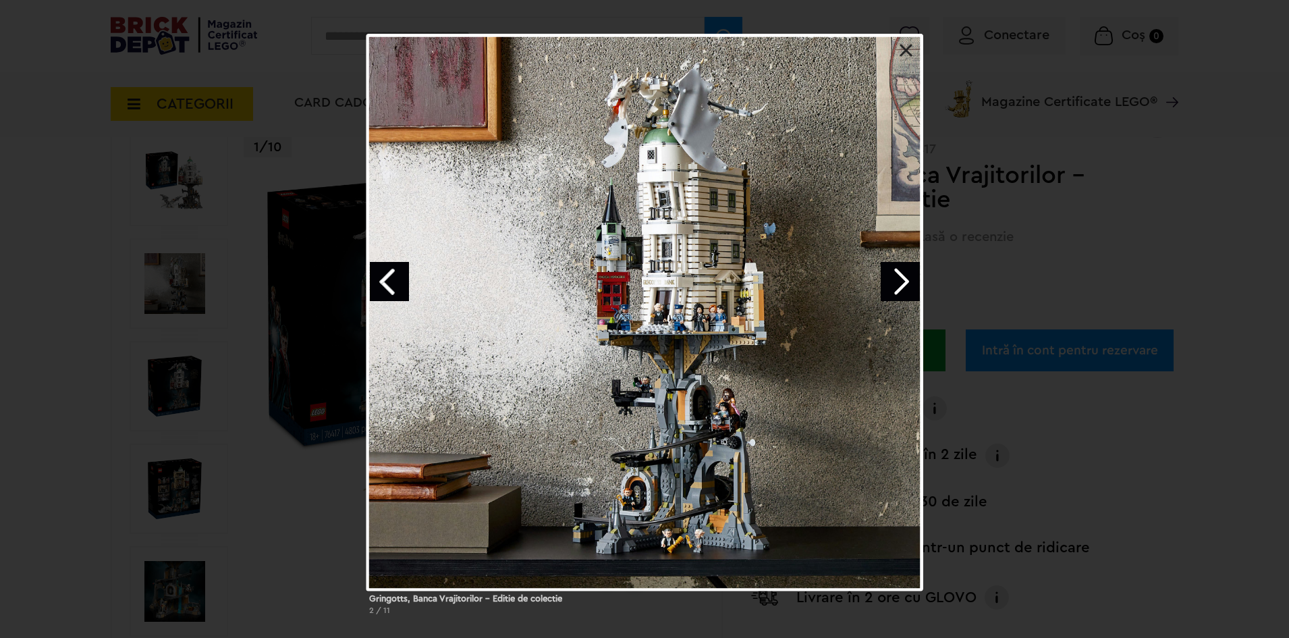
click at [910, 279] on link "Next image" at bounding box center [900, 281] width 39 height 39
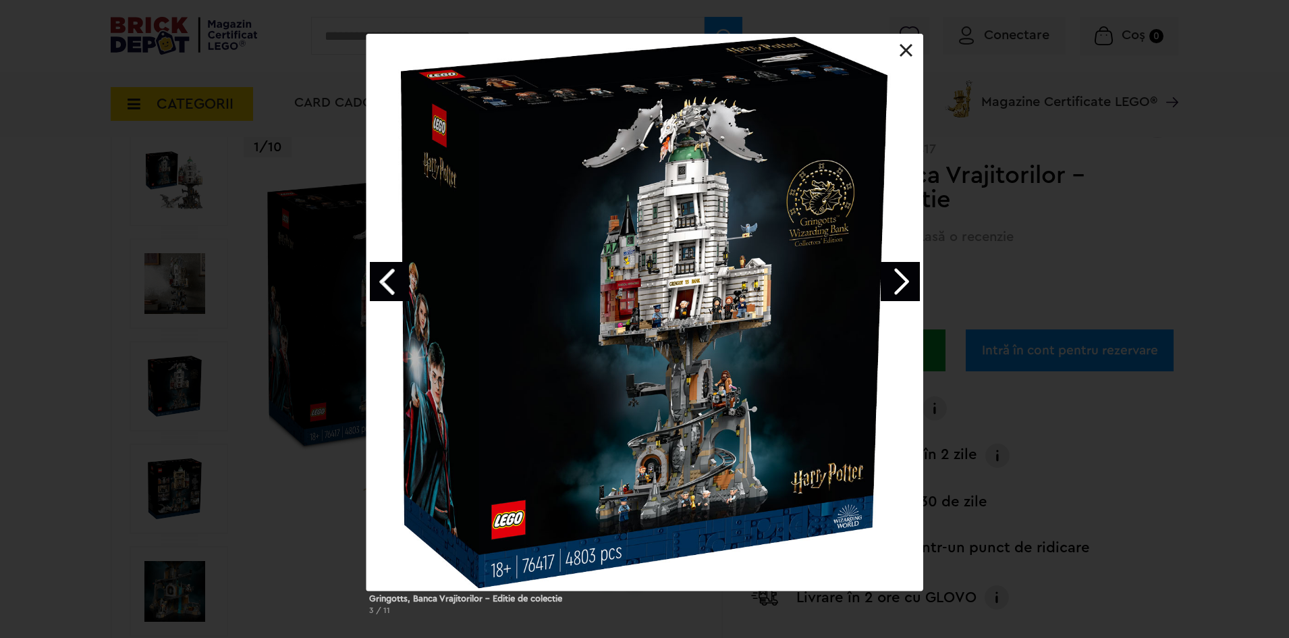
click at [912, 51] on link at bounding box center [907, 51] width 14 height 14
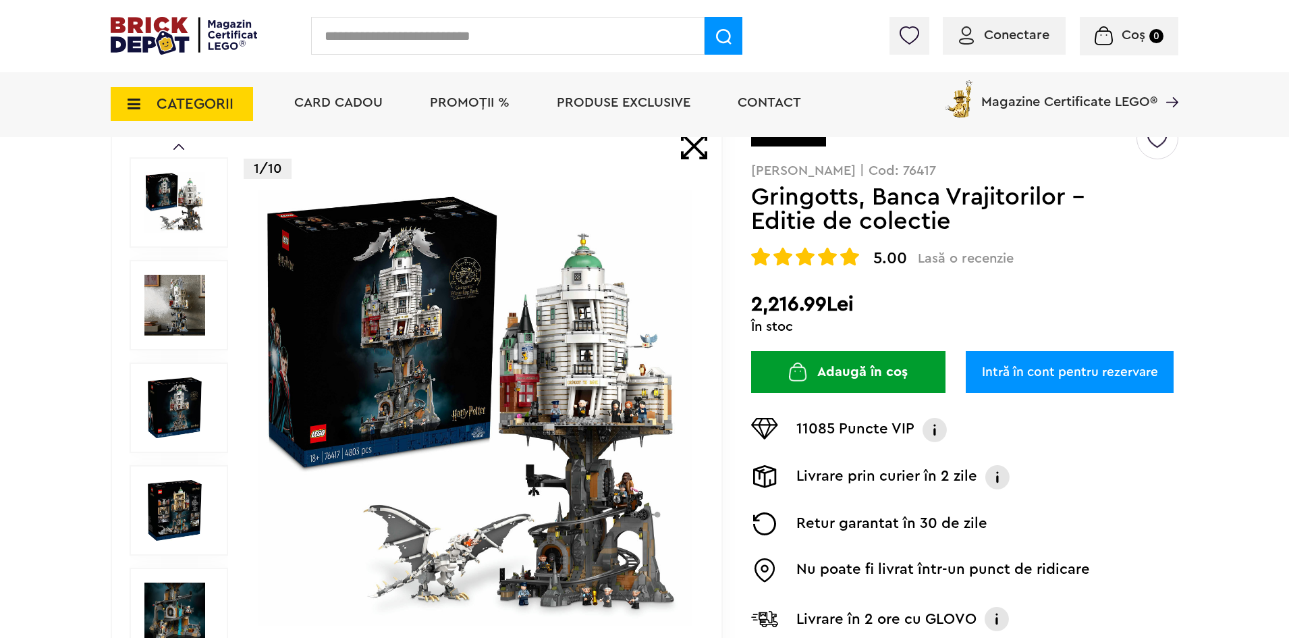
scroll to position [68, 0]
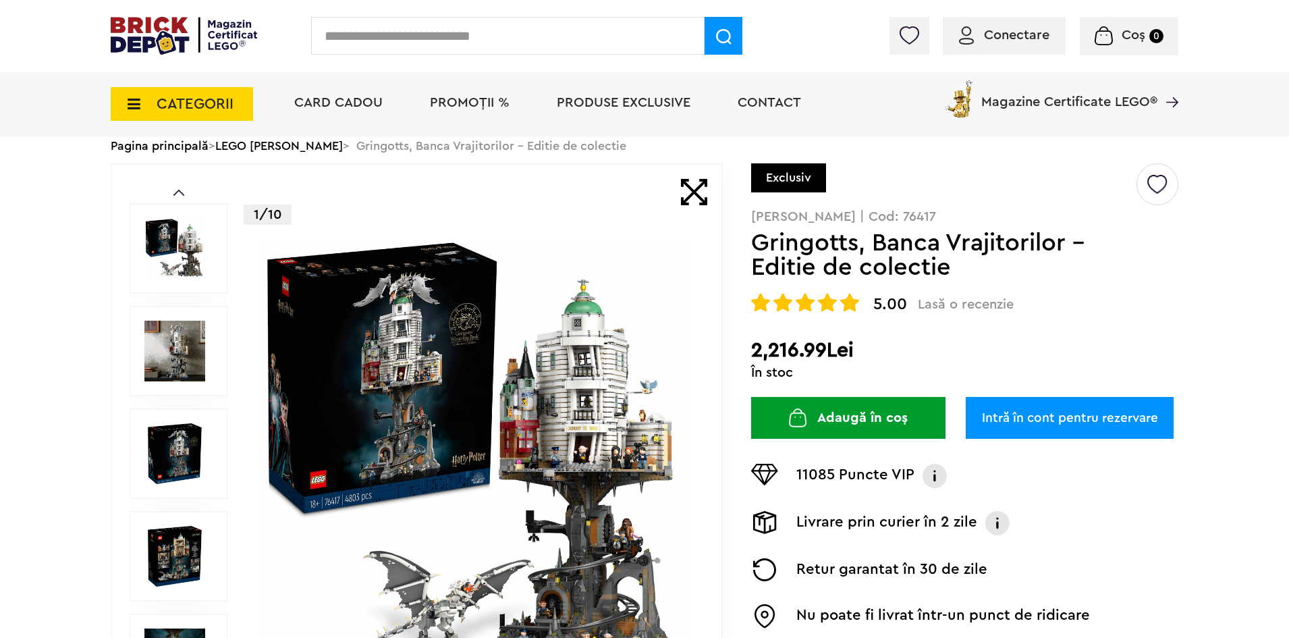
click at [1007, 37] on div "Coș Nu ai nimic în coș Conectare Descoperă noutățile" at bounding box center [1075, 39] width 207 height 14
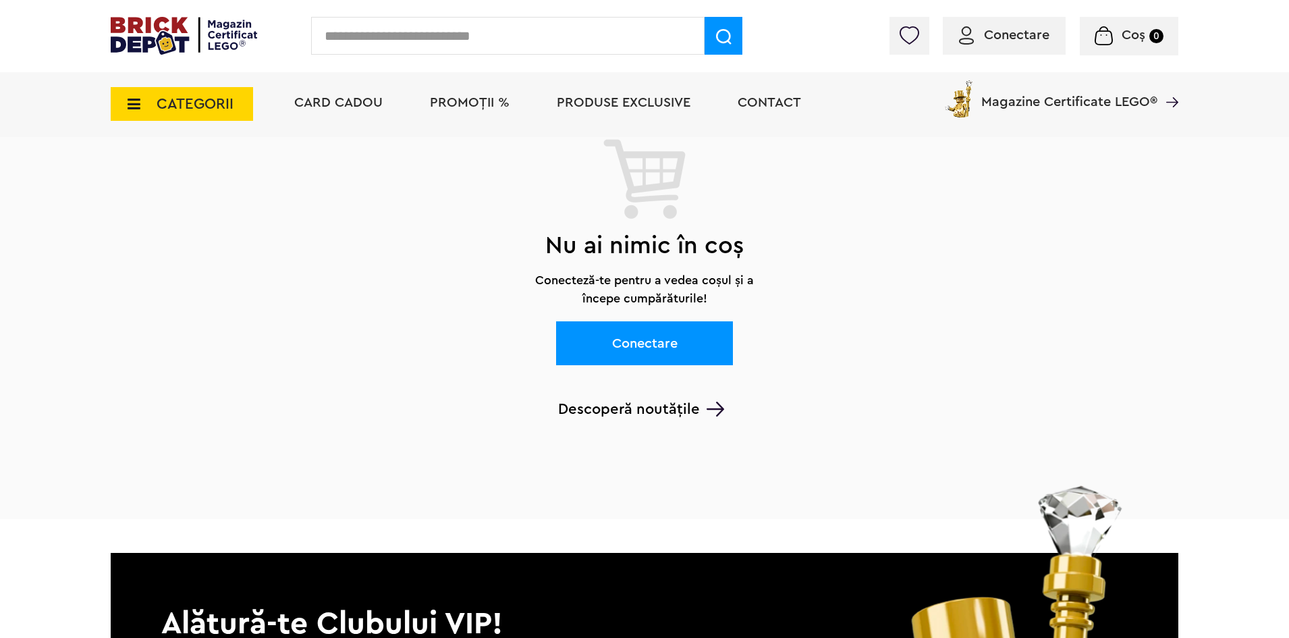
scroll to position [135, 0]
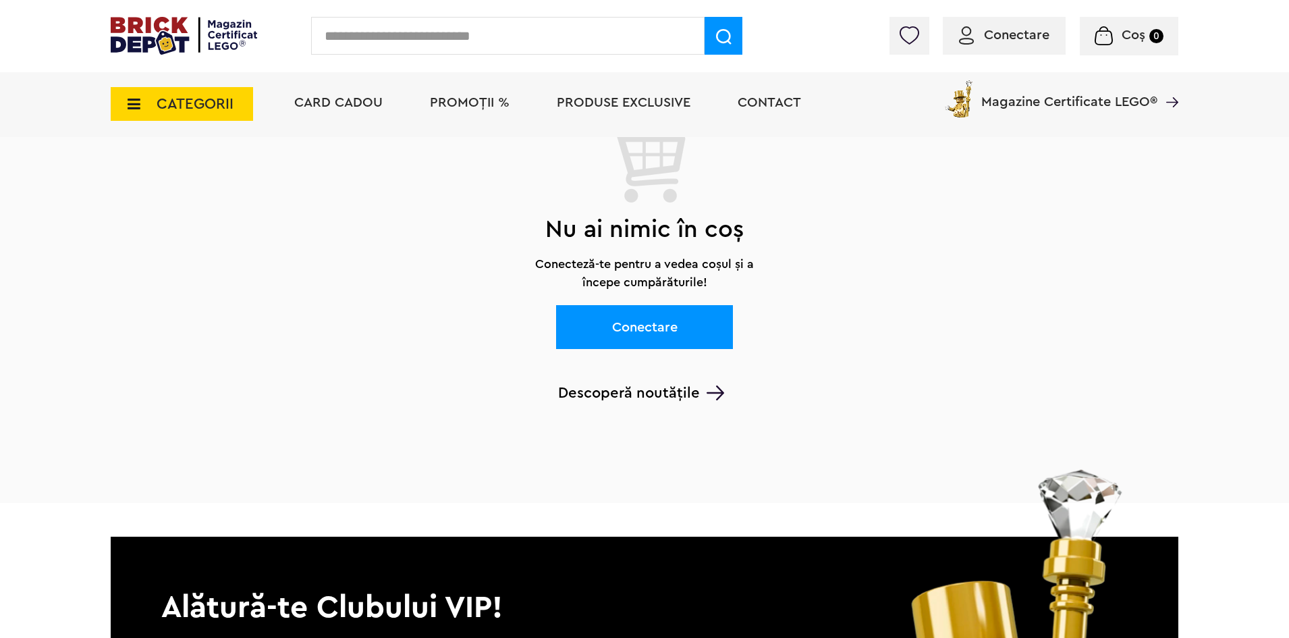
click at [669, 340] on link "Conectare" at bounding box center [644, 327] width 177 height 44
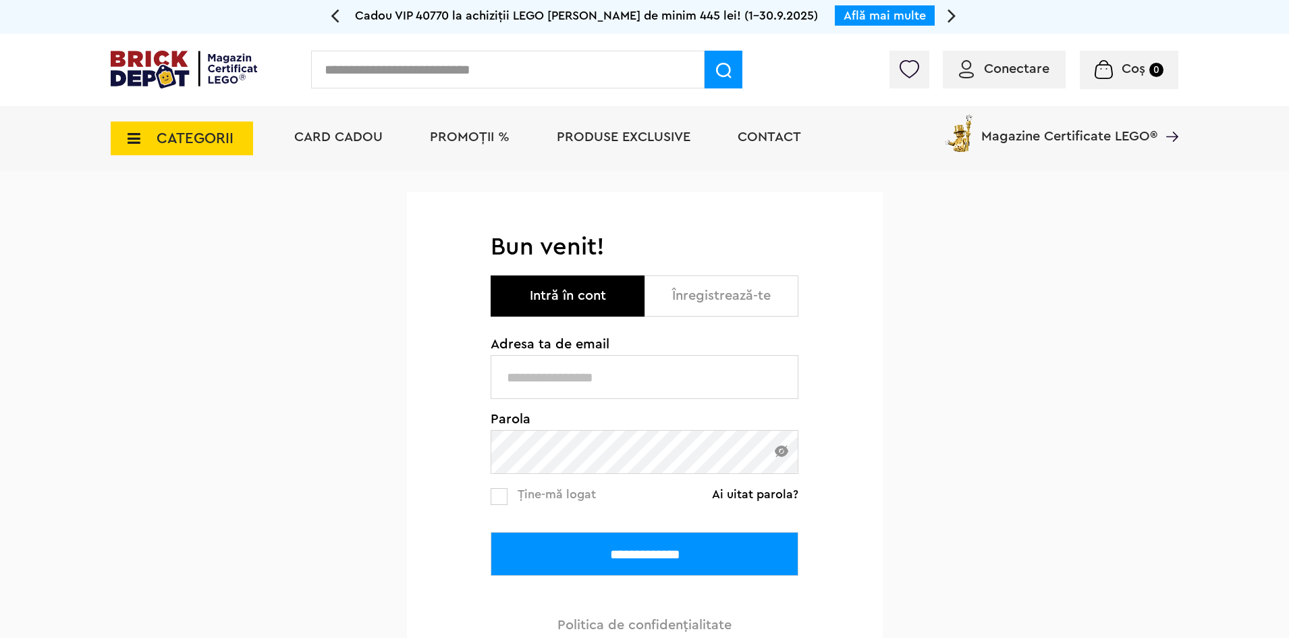
click at [703, 288] on button "Înregistrează-te" at bounding box center [722, 295] width 154 height 41
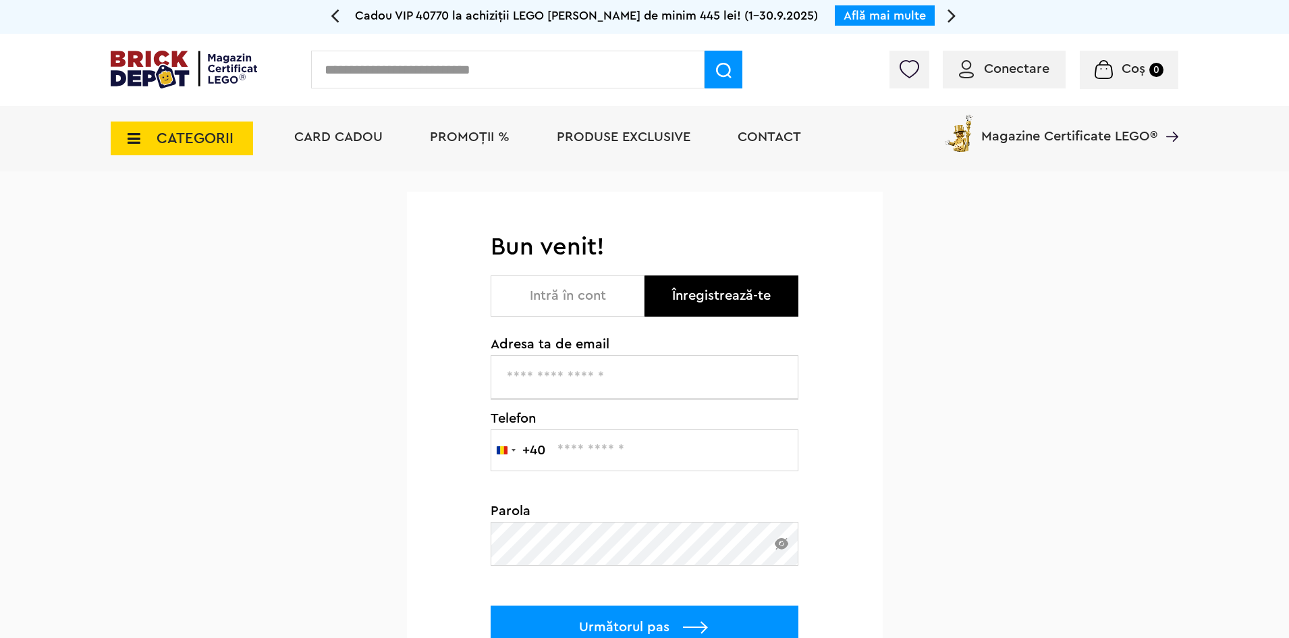
click at [620, 390] on input "text" at bounding box center [645, 377] width 308 height 44
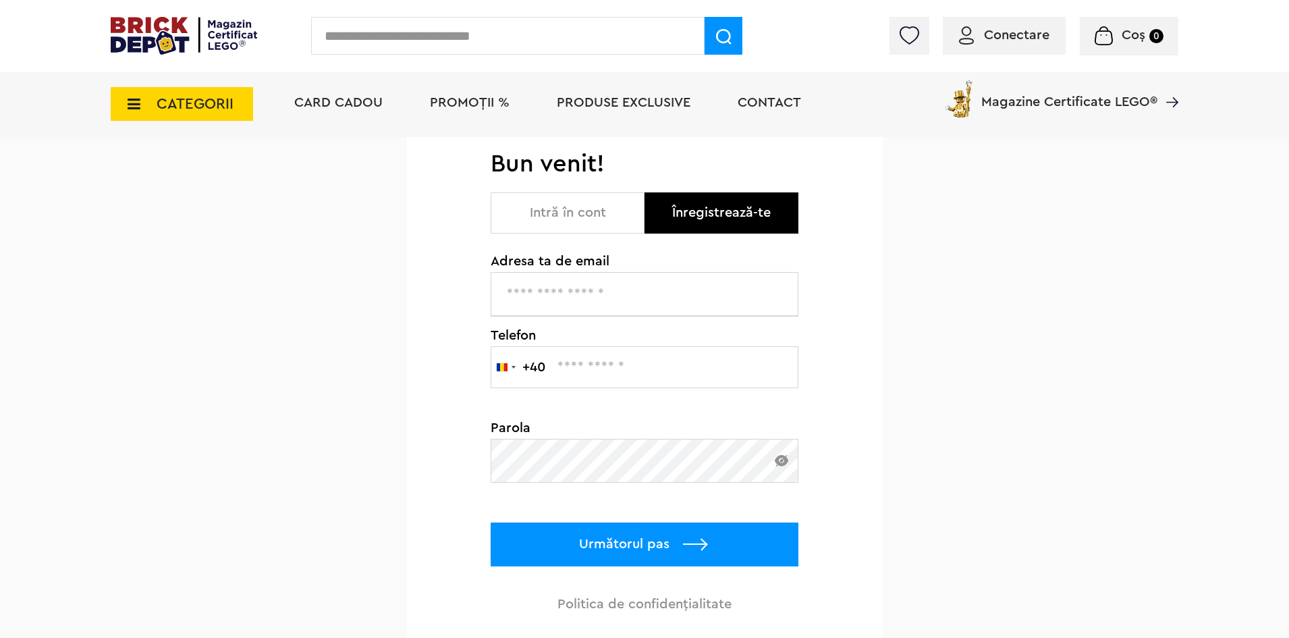
scroll to position [135, 0]
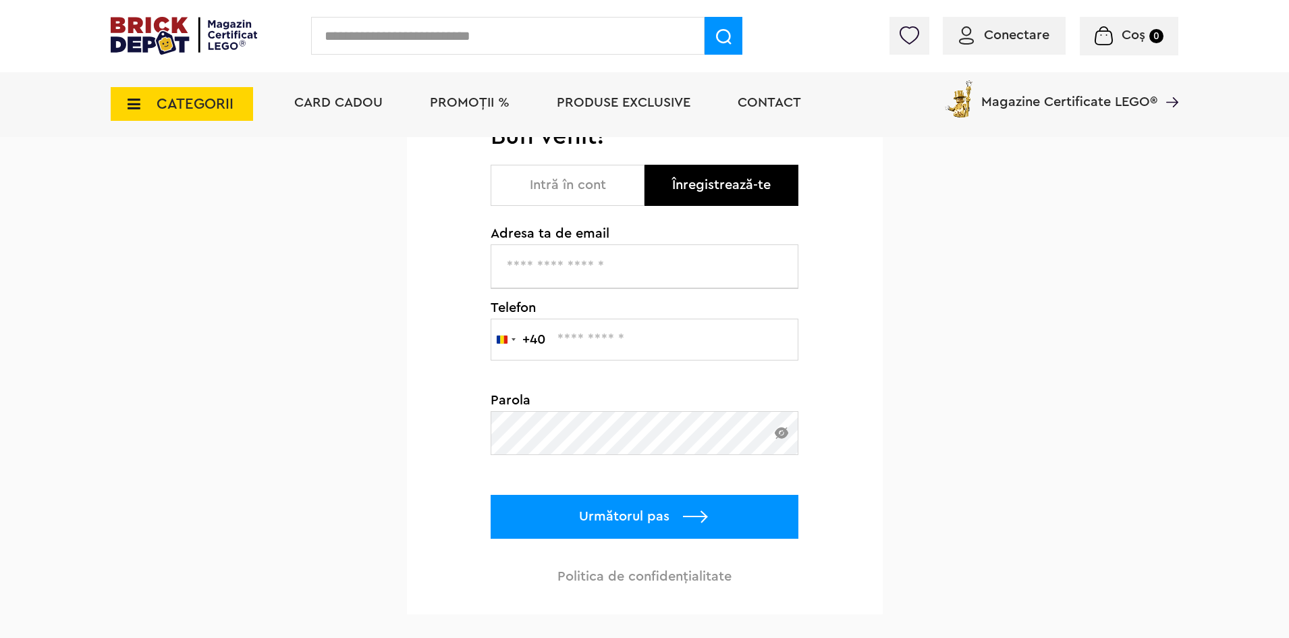
click at [616, 258] on input "text" at bounding box center [645, 266] width 308 height 44
type input "**********"
click at [787, 438] on img at bounding box center [782, 432] width 14 height 11
click at [647, 502] on p "Următorul pas" at bounding box center [645, 517] width 308 height 44
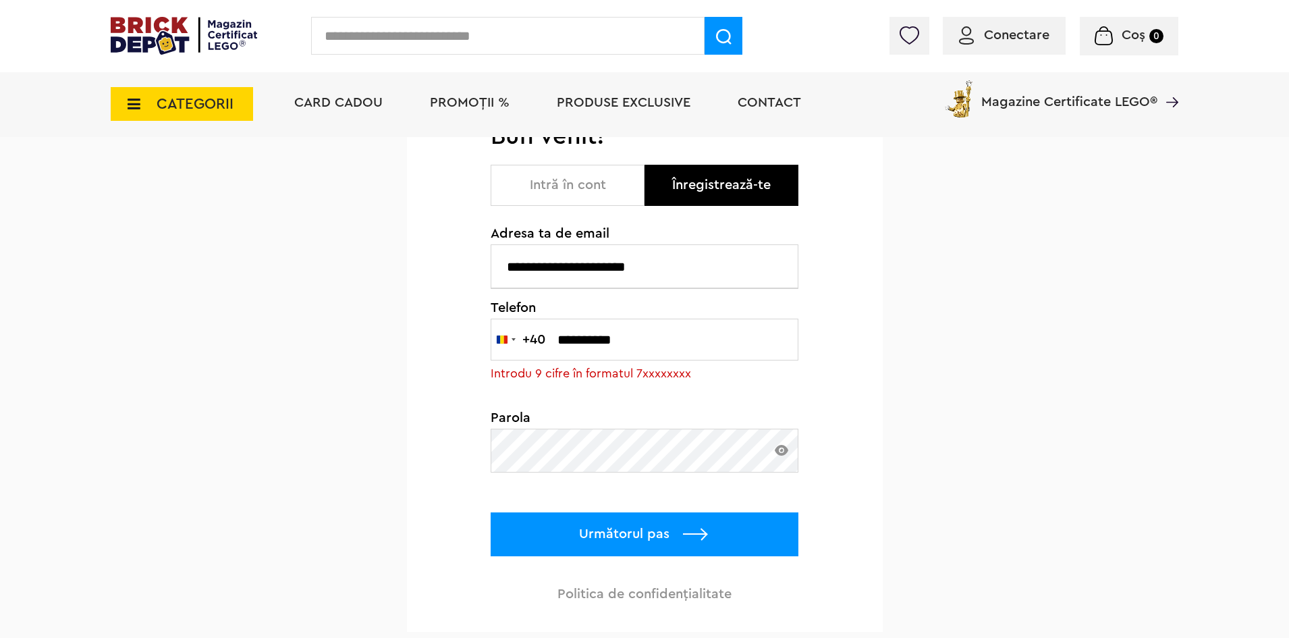
click at [564, 337] on input "**********" at bounding box center [645, 340] width 308 height 42
type input "*********"
click at [747, 397] on div "Telefon Romania +40 +40 244 results found Afghanistan +93 Åland Islands +358 Al…" at bounding box center [645, 356] width 308 height 110
click at [715, 529] on p "Următorul pas" at bounding box center [645, 534] width 308 height 44
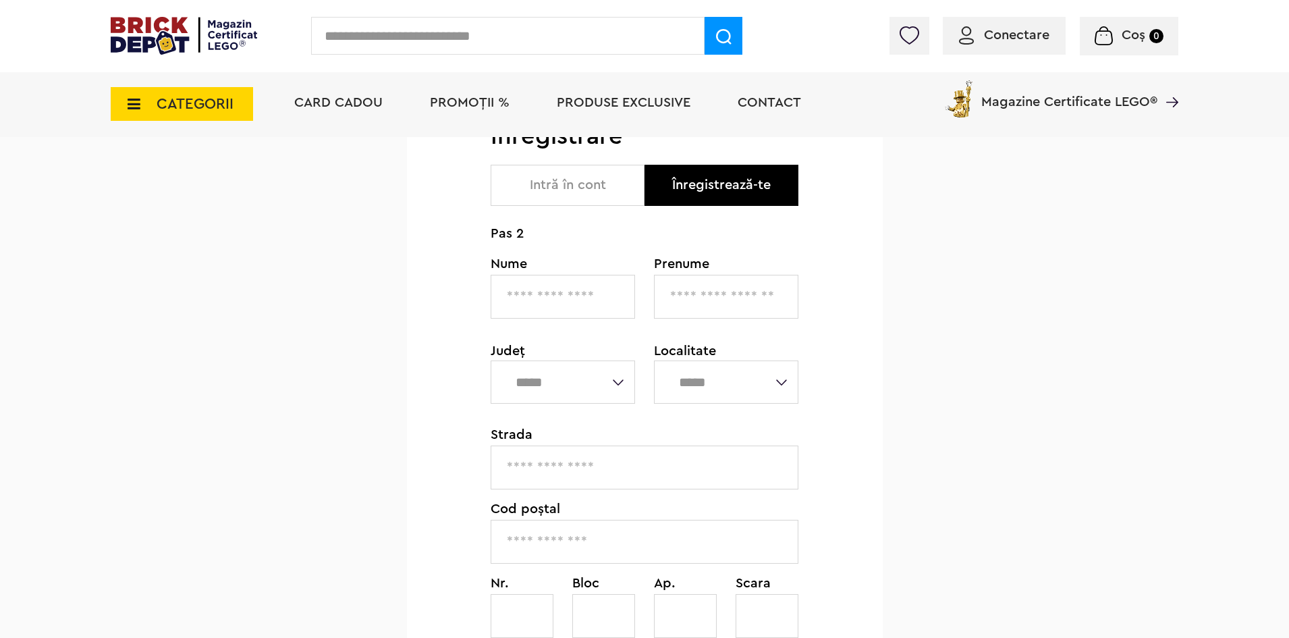
click at [554, 283] on input "text" at bounding box center [563, 297] width 144 height 44
type input "****"
type input "******"
type input "**********"
type input "******"
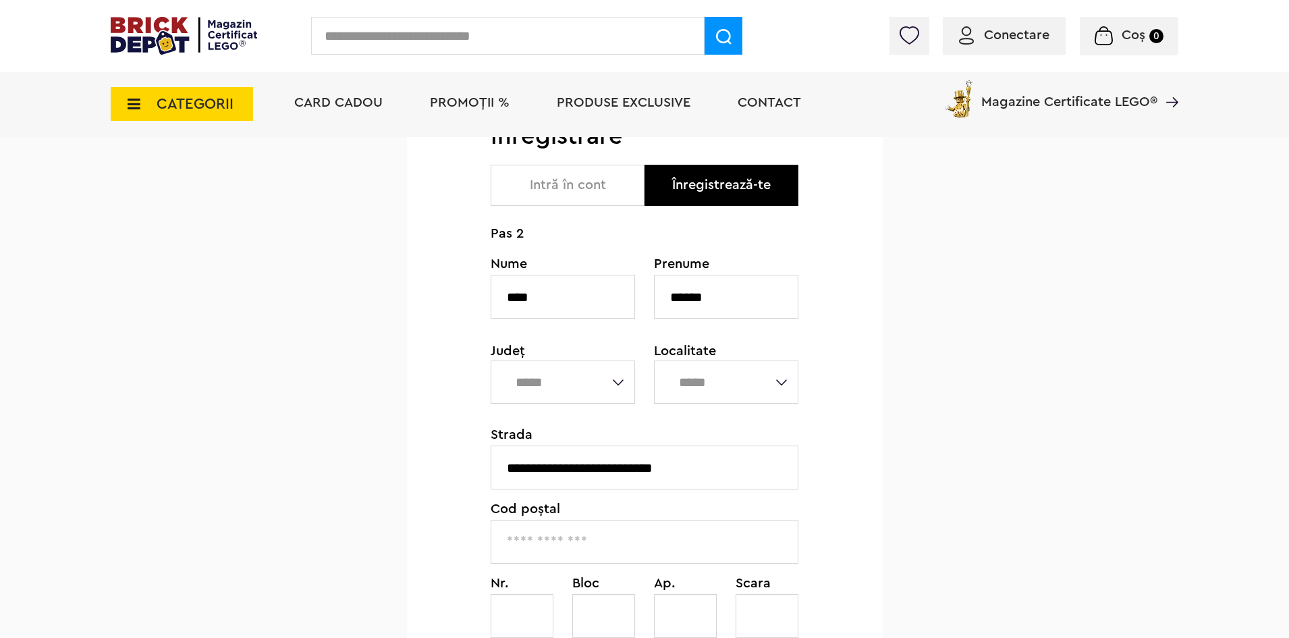
type input "*"
click at [589, 379] on select "**********" at bounding box center [563, 382] width 144 height 43
select select "**"
click at [491, 361] on select "**********" at bounding box center [563, 382] width 144 height 43
click at [709, 385] on select "**********" at bounding box center [726, 382] width 144 height 43
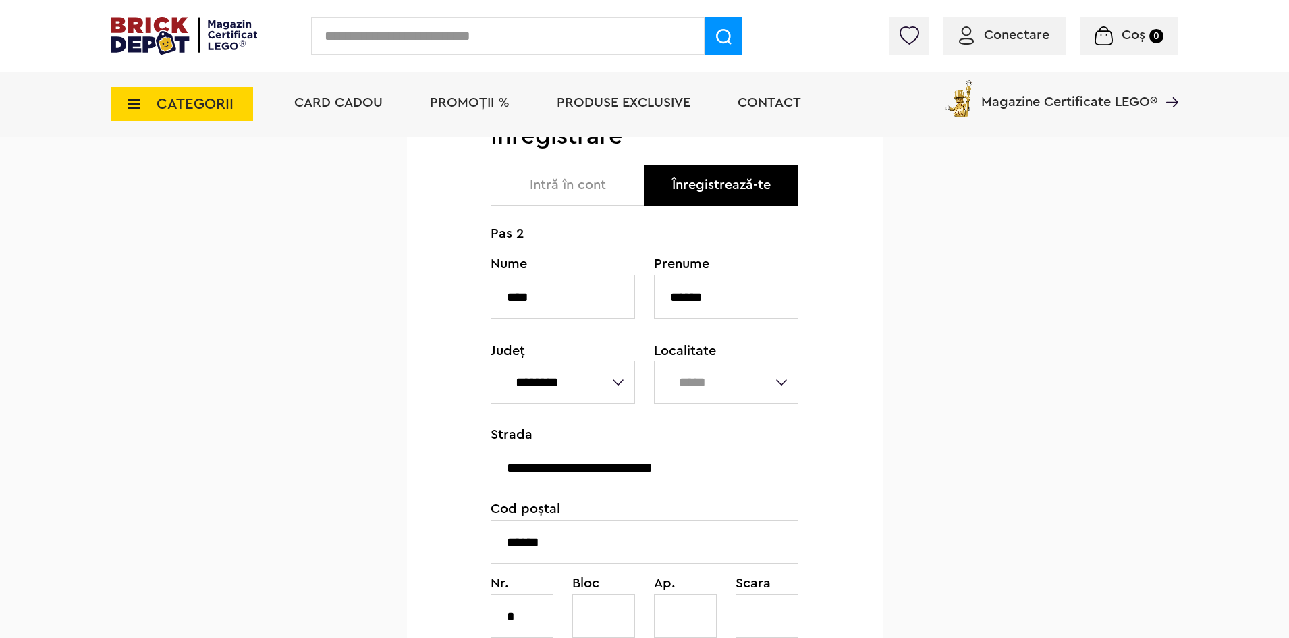
select select "****"
click at [654, 361] on select "**********" at bounding box center [726, 382] width 144 height 43
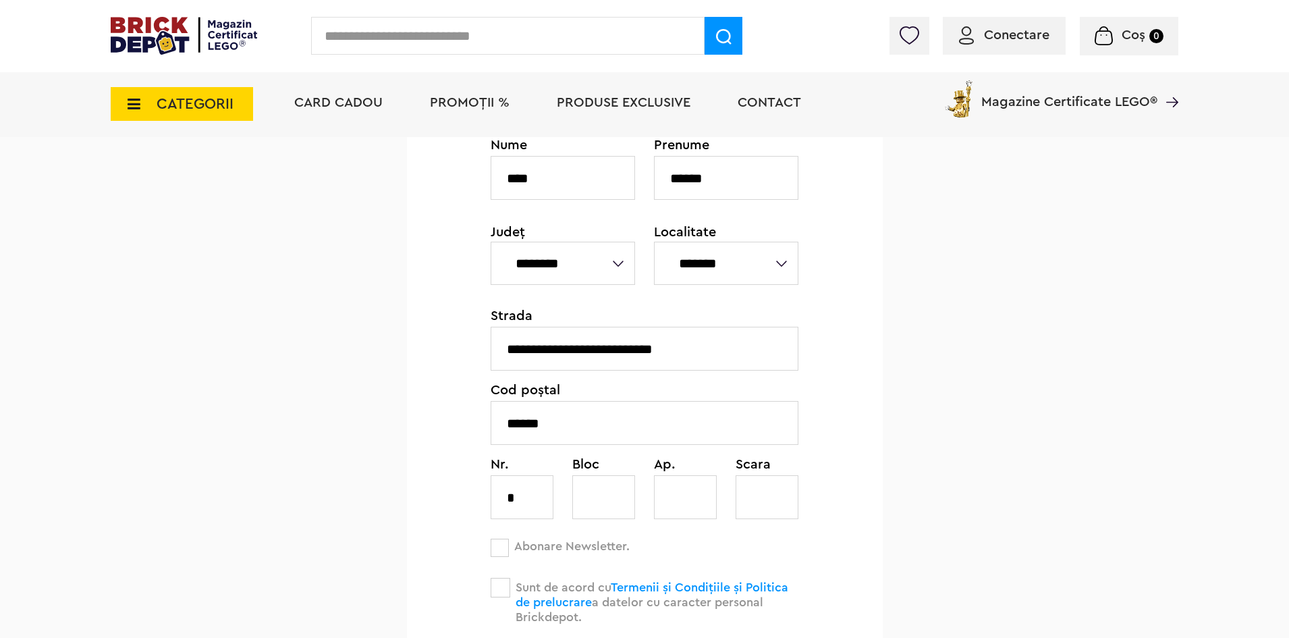
scroll to position [270, 0]
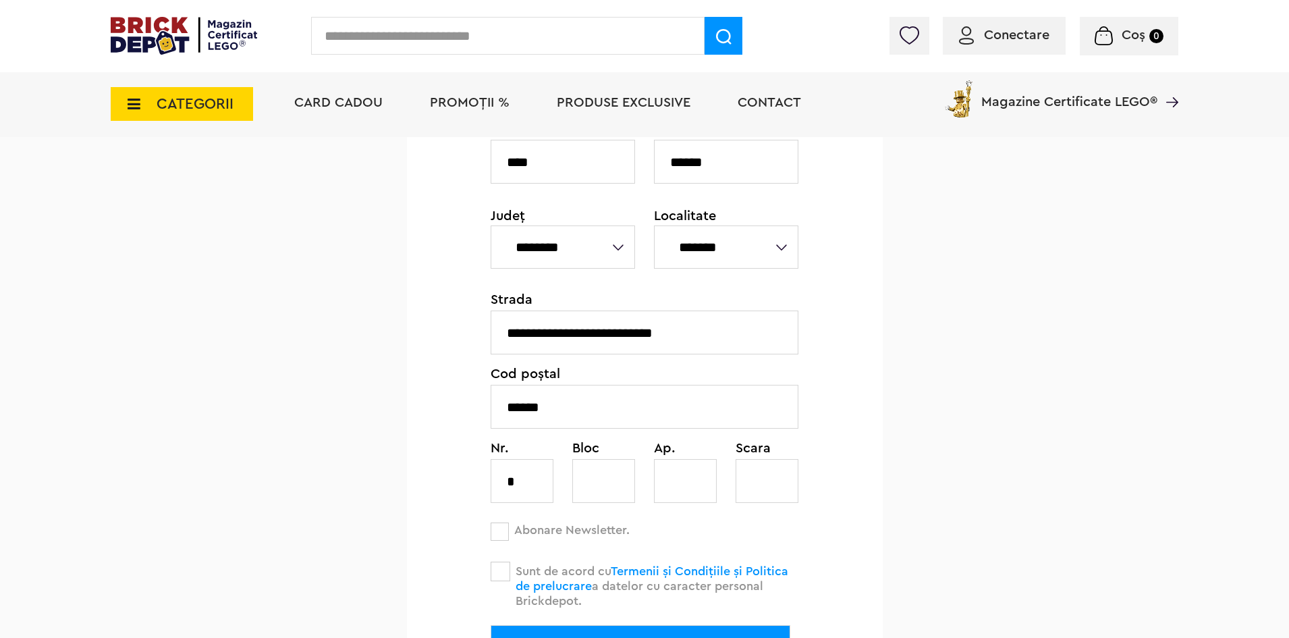
click at [700, 331] on input "**********" at bounding box center [645, 333] width 308 height 44
type input "**********"
click at [871, 362] on div "**********" at bounding box center [645, 382] width 476 height 793
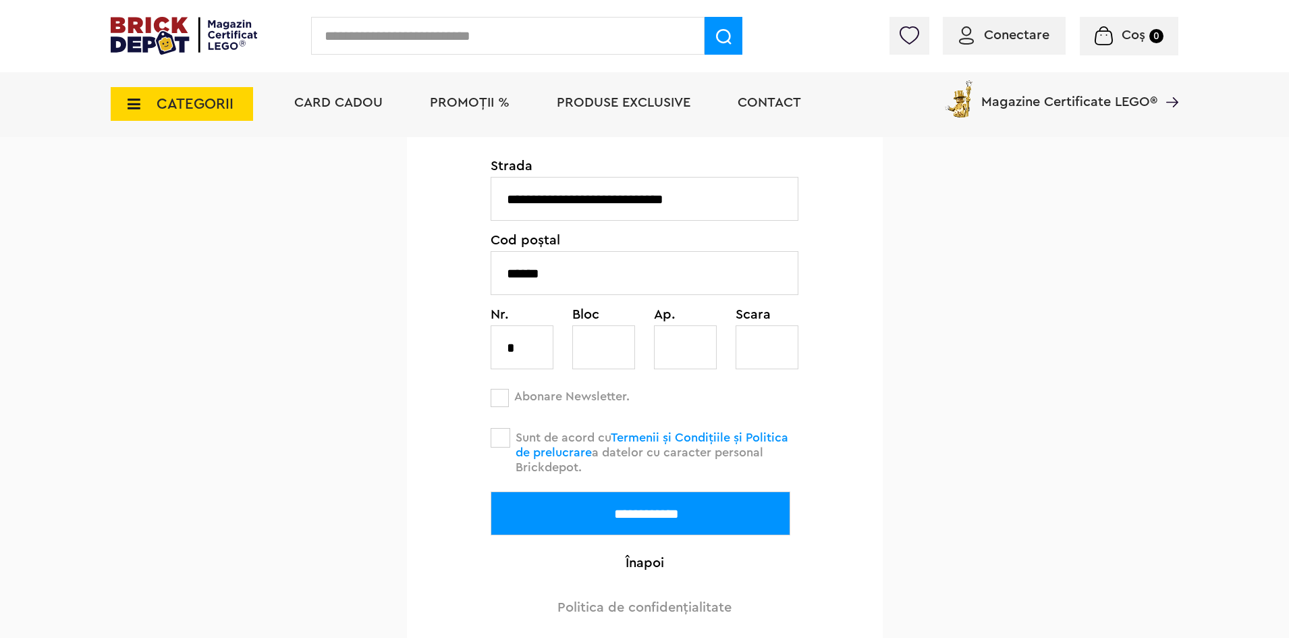
scroll to position [473, 0]
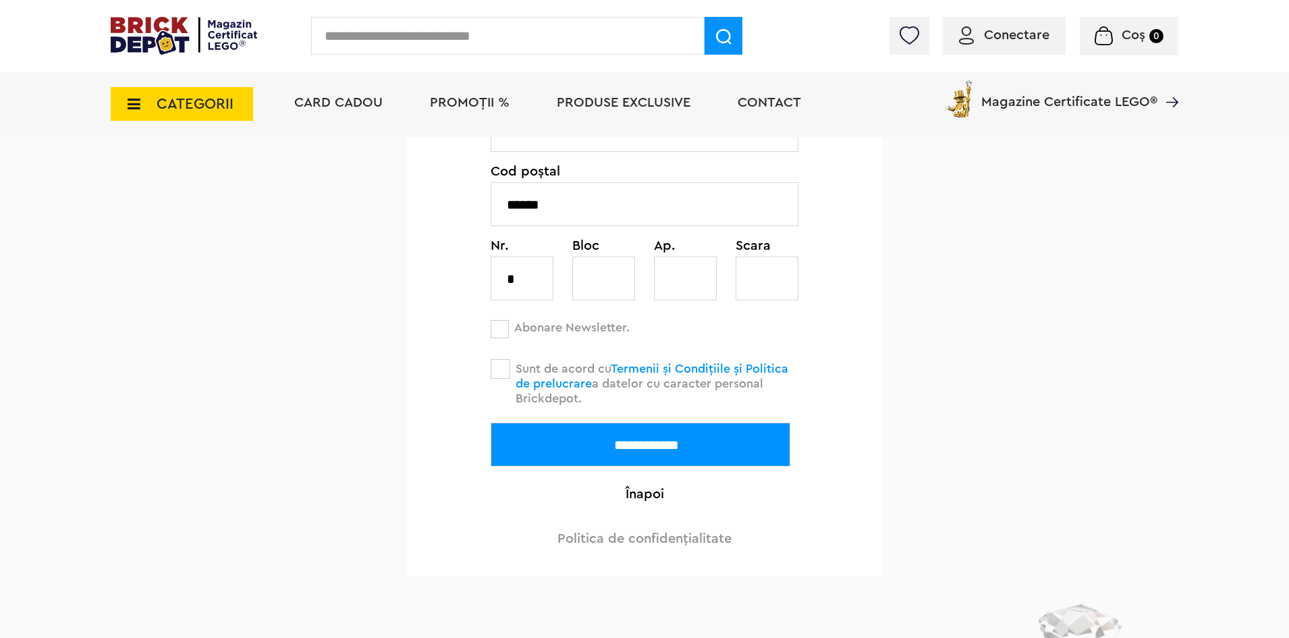
click at [496, 370] on span at bounding box center [501, 369] width 20 height 20
click at [600, 452] on input "**********" at bounding box center [641, 445] width 300 height 44
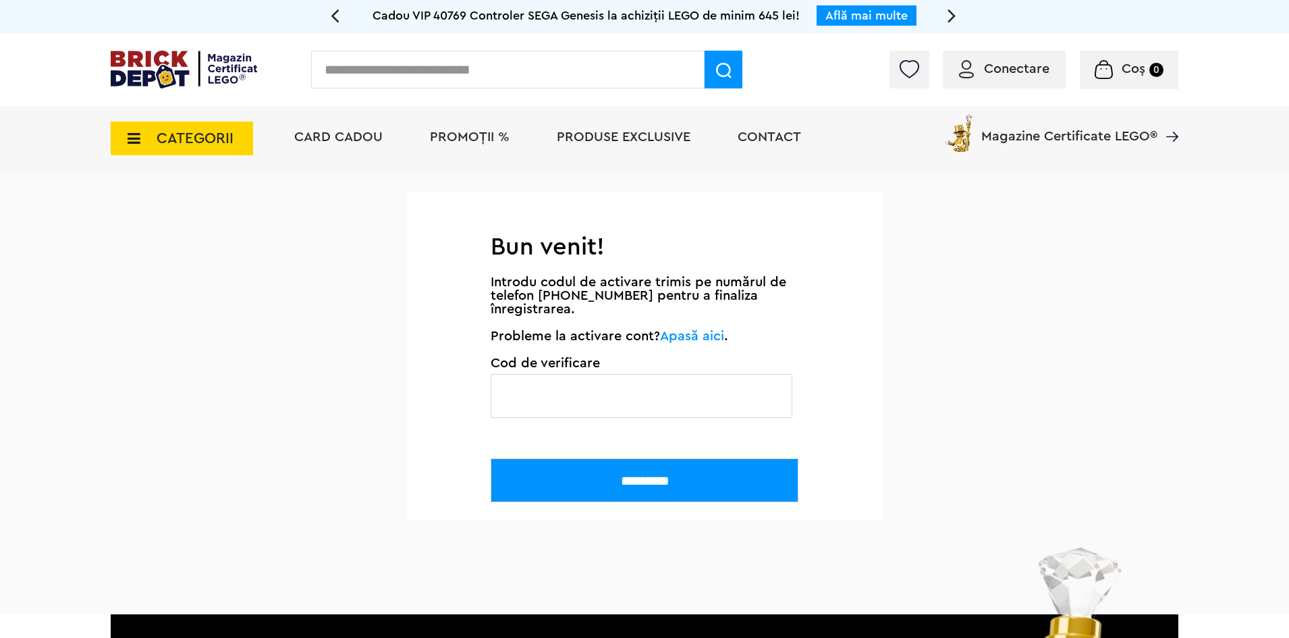
click at [642, 381] on input "text" at bounding box center [642, 396] width 302 height 44
type input "******"
click at [674, 477] on input "*********" at bounding box center [645, 480] width 308 height 44
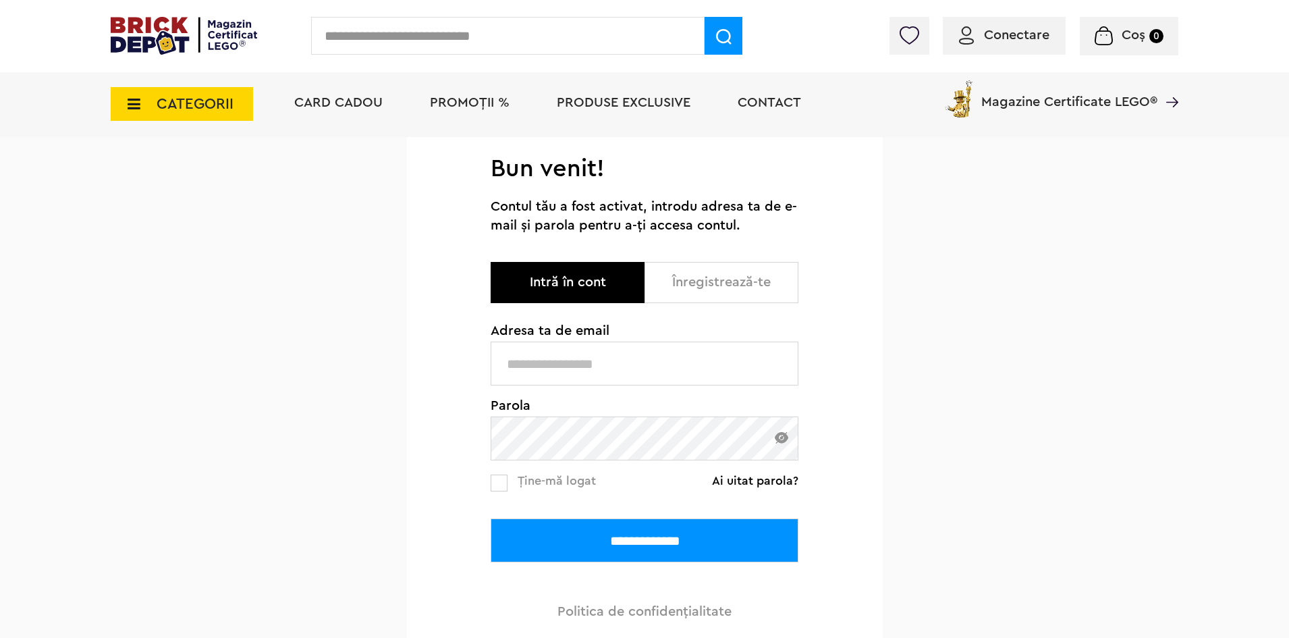
scroll to position [135, 0]
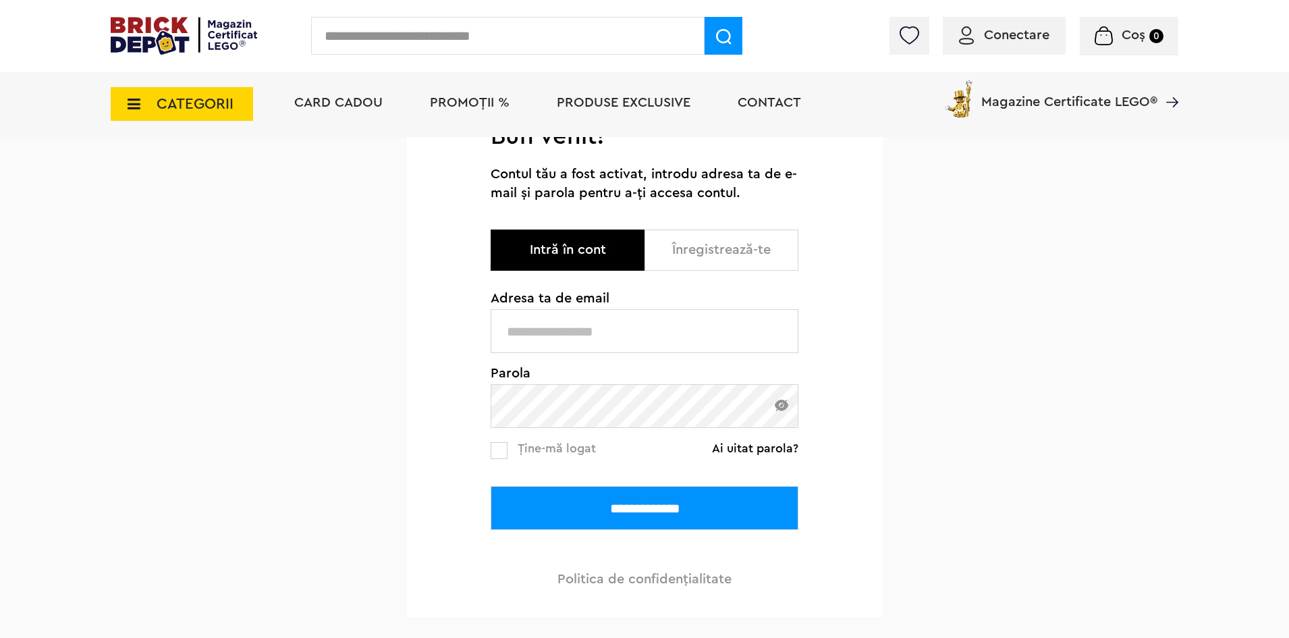
type input "**********"
click at [507, 451] on label at bounding box center [499, 450] width 17 height 17
click at [622, 502] on input "**********" at bounding box center [645, 508] width 308 height 44
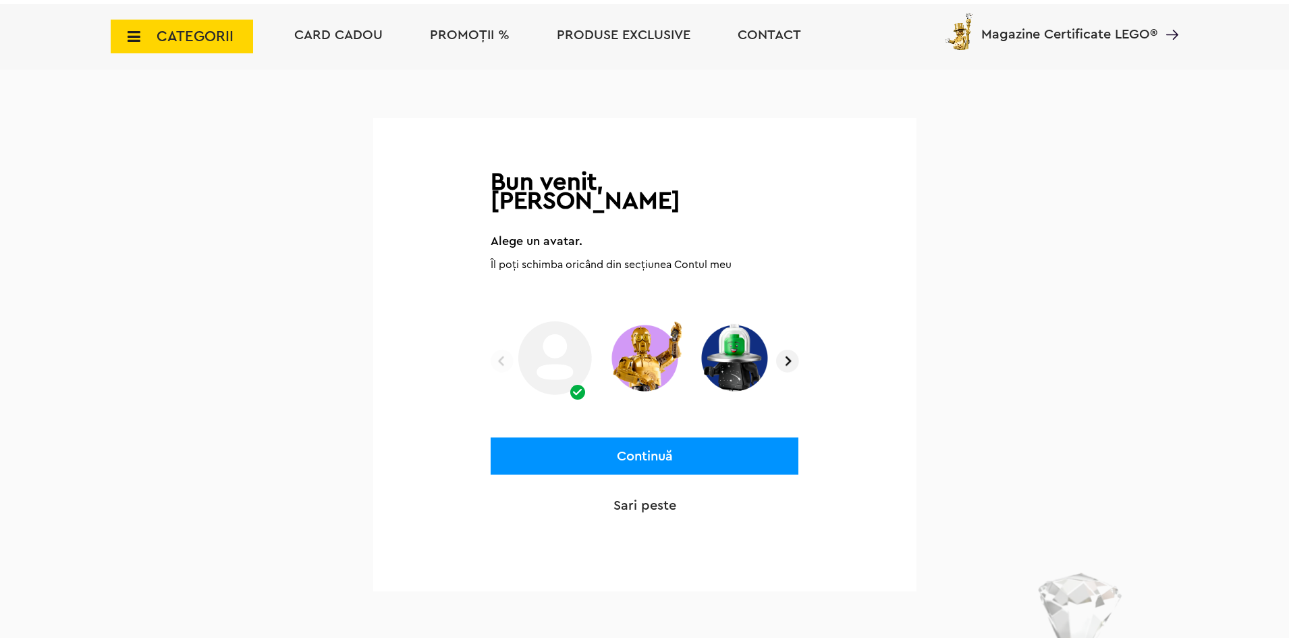
scroll to position [135, 0]
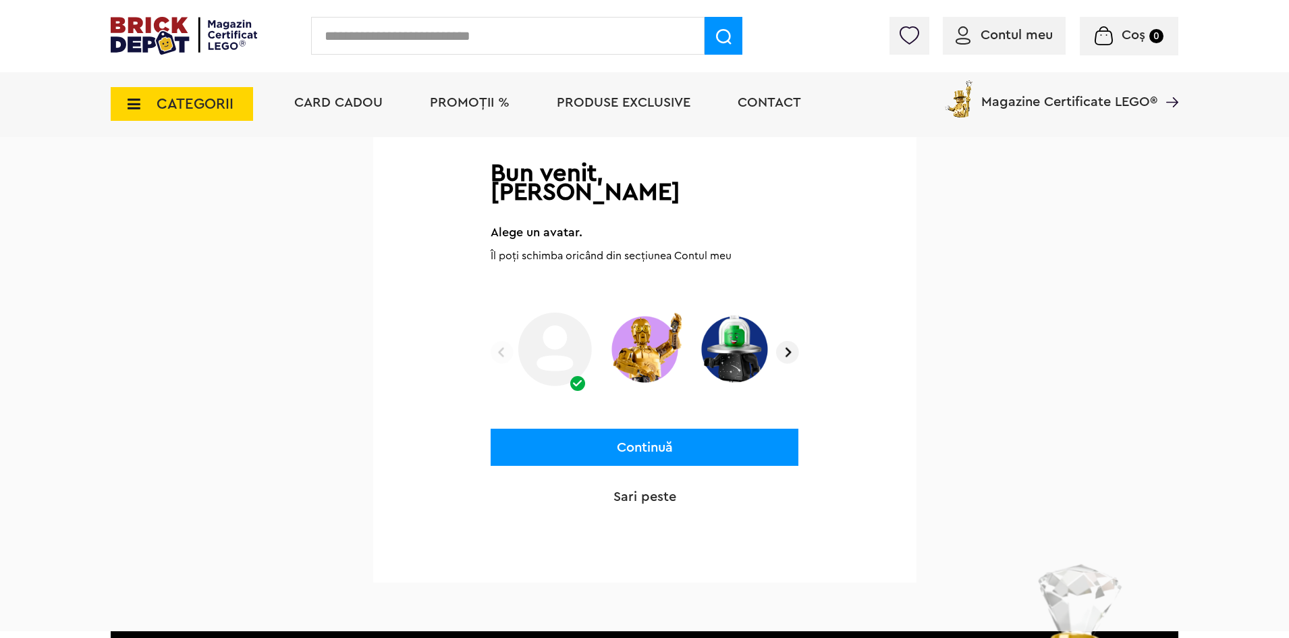
click at [784, 341] on img at bounding box center [787, 352] width 23 height 23
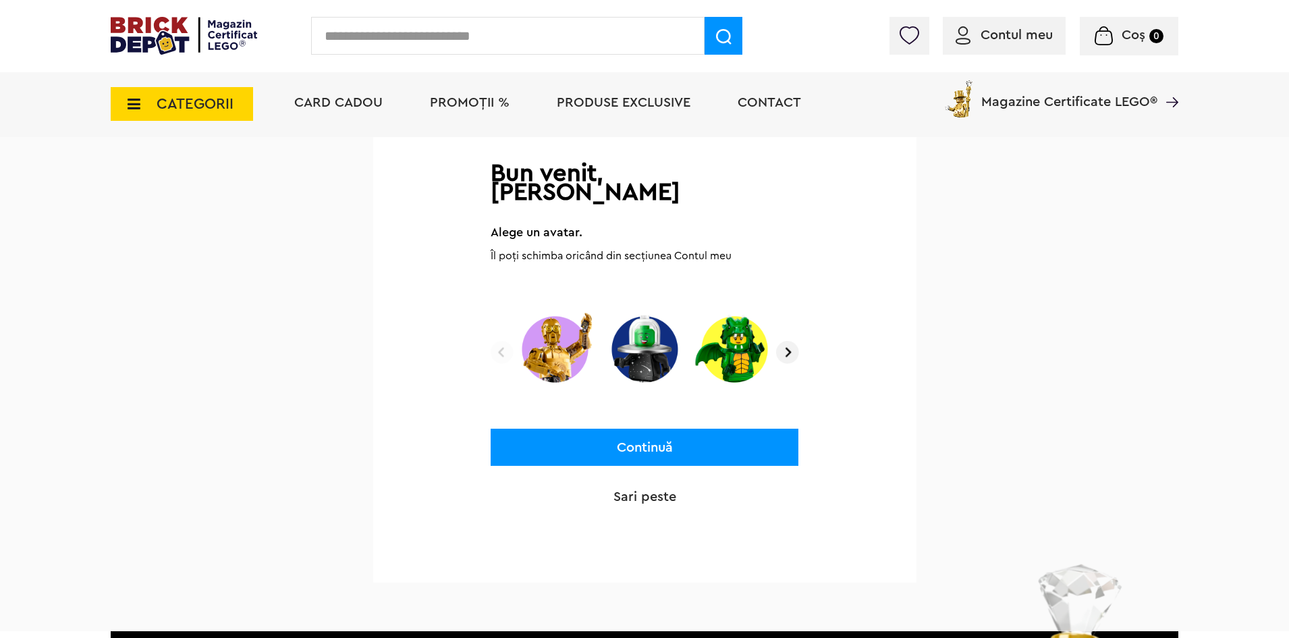
click at [784, 341] on img at bounding box center [787, 352] width 23 height 23
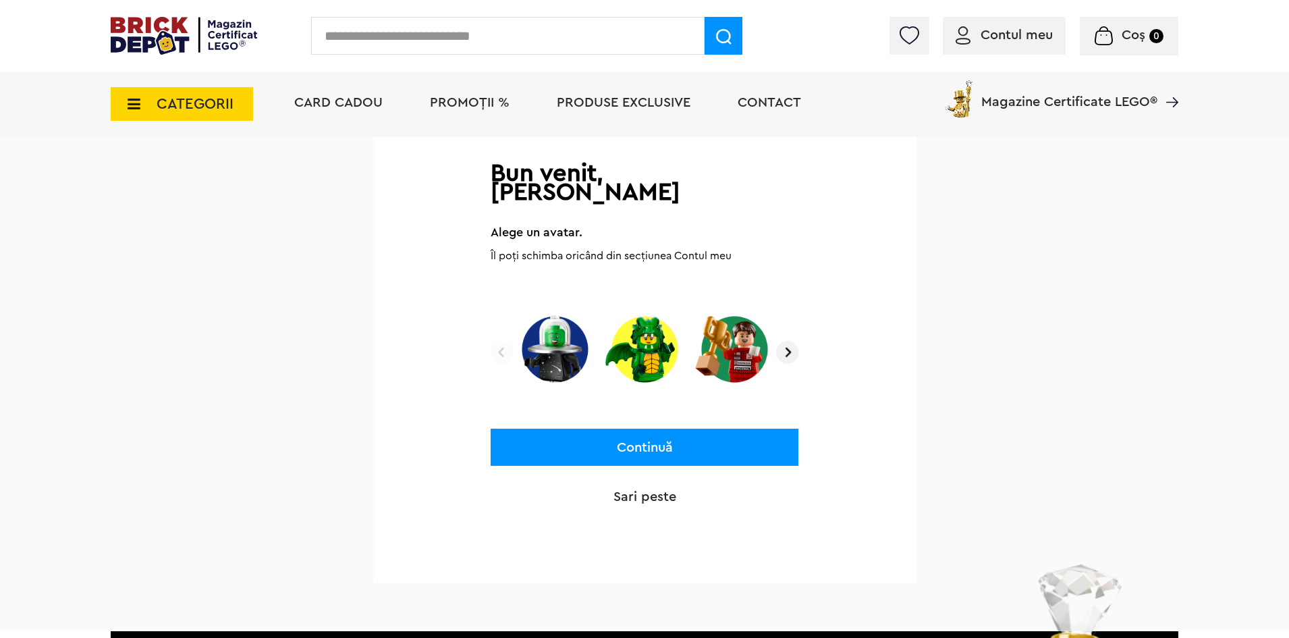
click at [784, 341] on img at bounding box center [787, 352] width 23 height 23
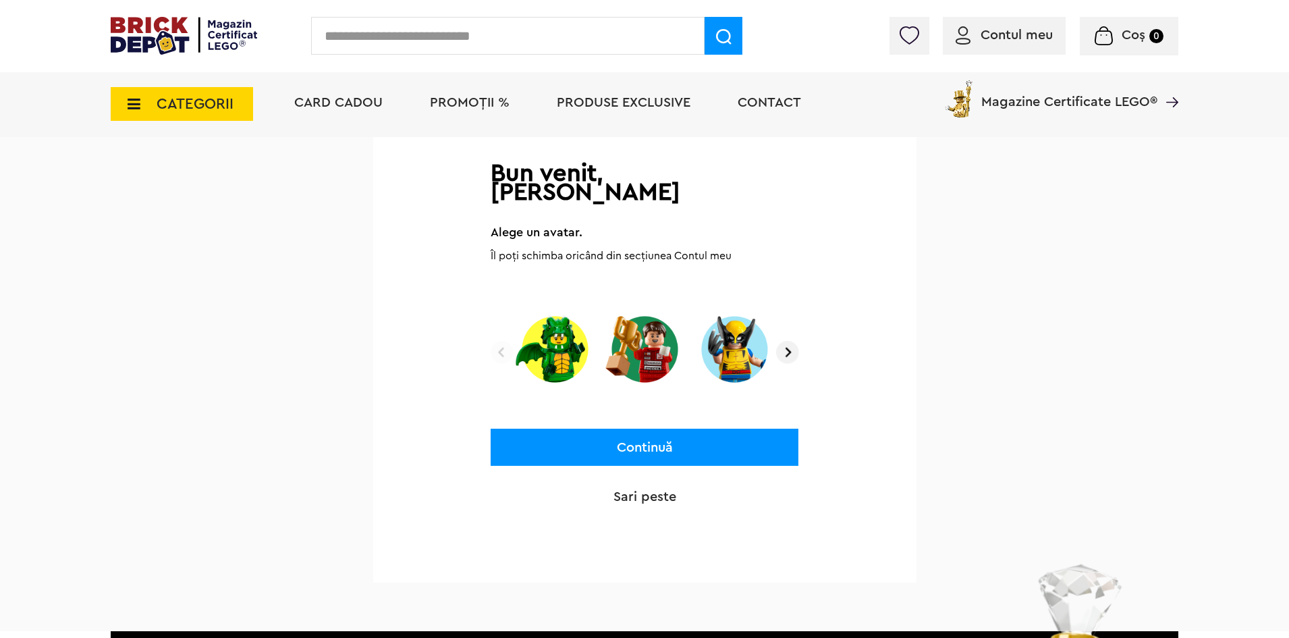
click at [784, 341] on img at bounding box center [787, 352] width 23 height 23
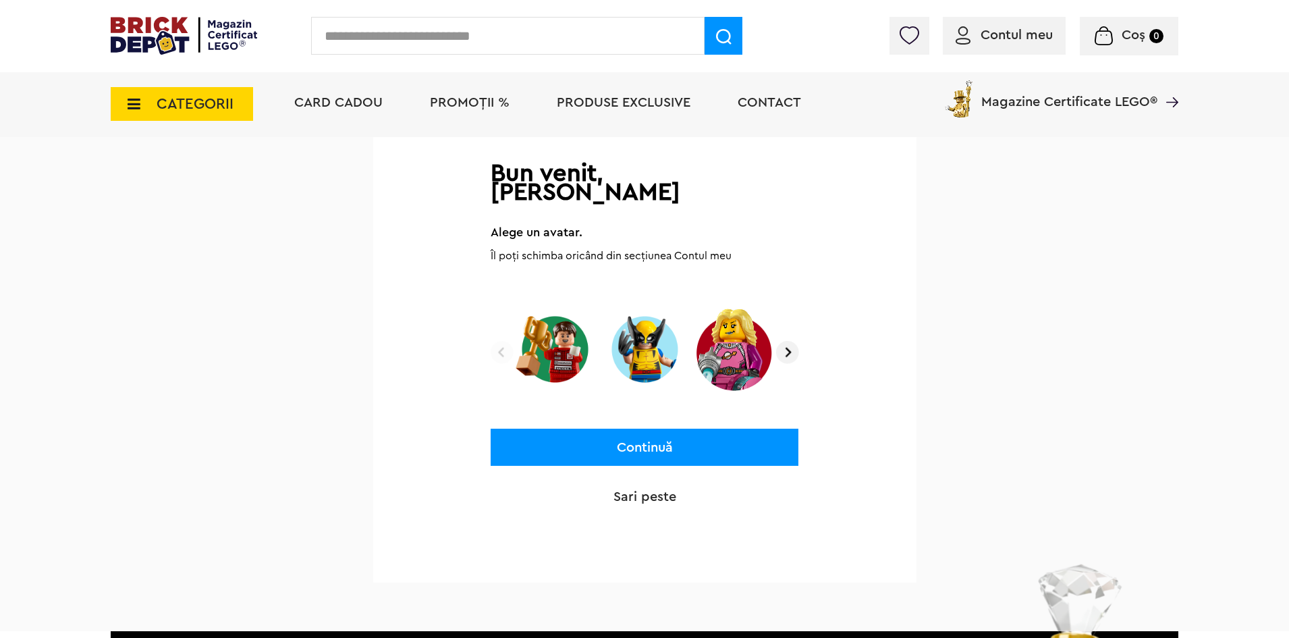
click at [673, 331] on img at bounding box center [645, 349] width 80 height 84
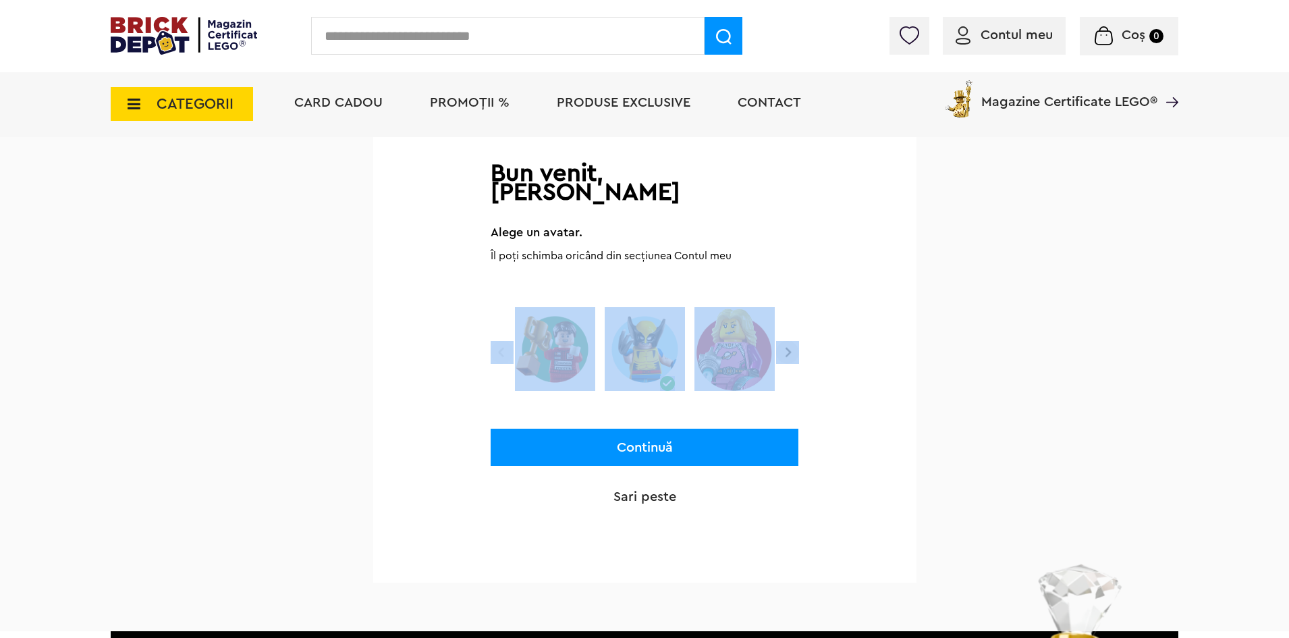
click at [799, 334] on div "Bun venit, [PERSON_NAME] un avatar. Îl poți schimba oricând din secțiunea Contu…" at bounding box center [644, 345] width 543 height 473
click at [794, 341] on img at bounding box center [787, 352] width 23 height 23
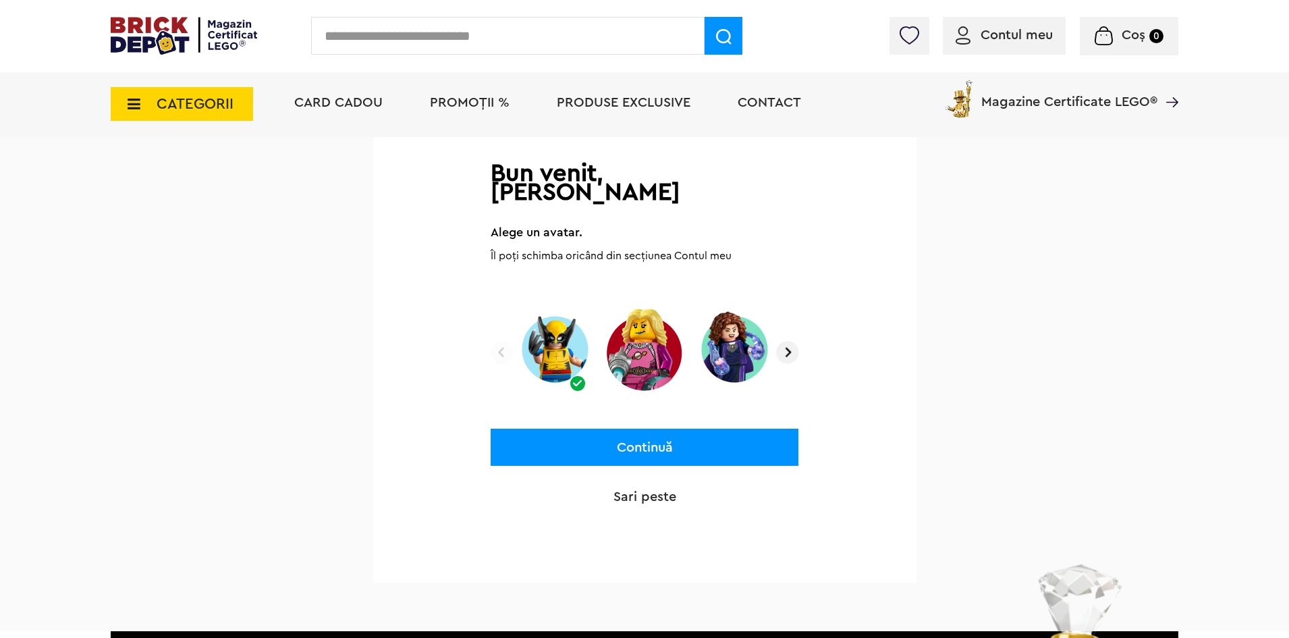
click at [843, 342] on div "Bun venit, [PERSON_NAME] un avatar. Îl poți schimba oricând din secțiunea Contu…" at bounding box center [644, 345] width 543 height 473
click at [795, 341] on img at bounding box center [787, 352] width 23 height 23
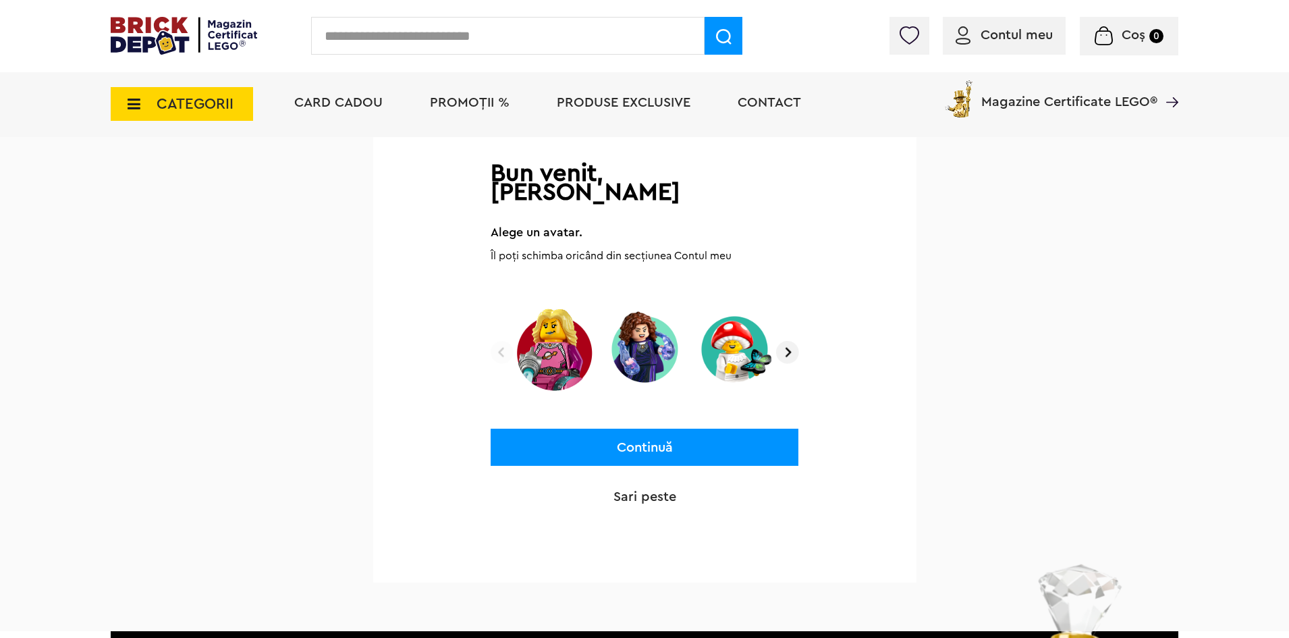
click at [794, 341] on img at bounding box center [787, 352] width 23 height 23
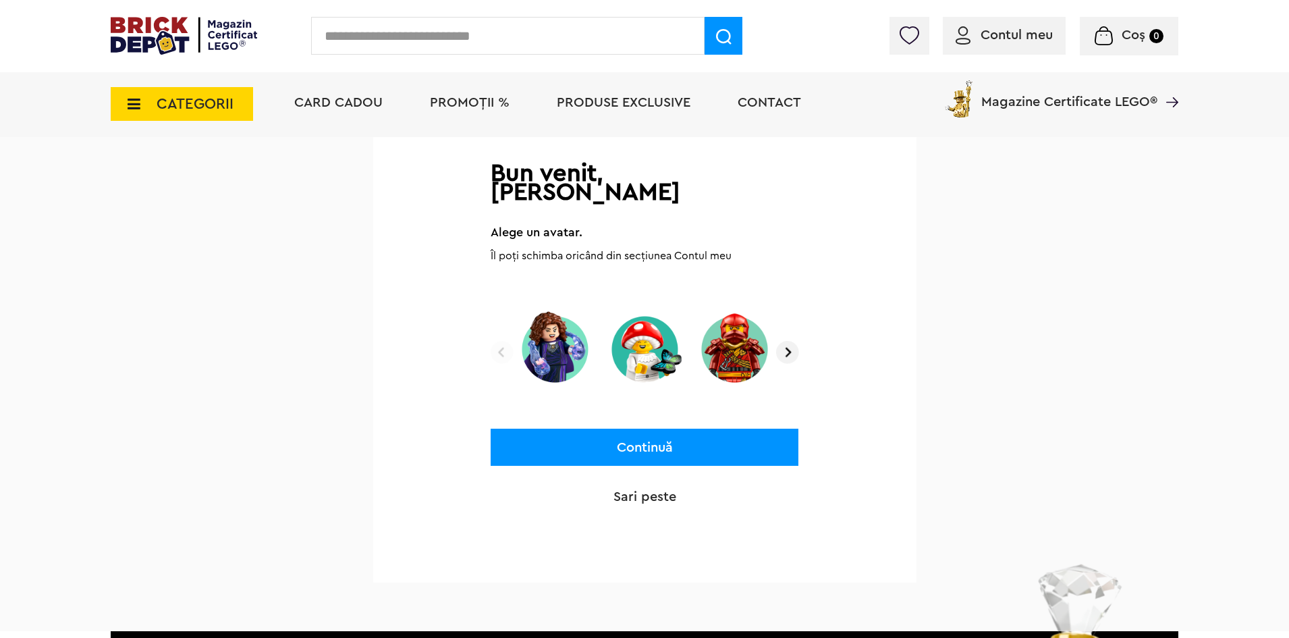
click at [753, 429] on button "Continuă" at bounding box center [645, 447] width 308 height 37
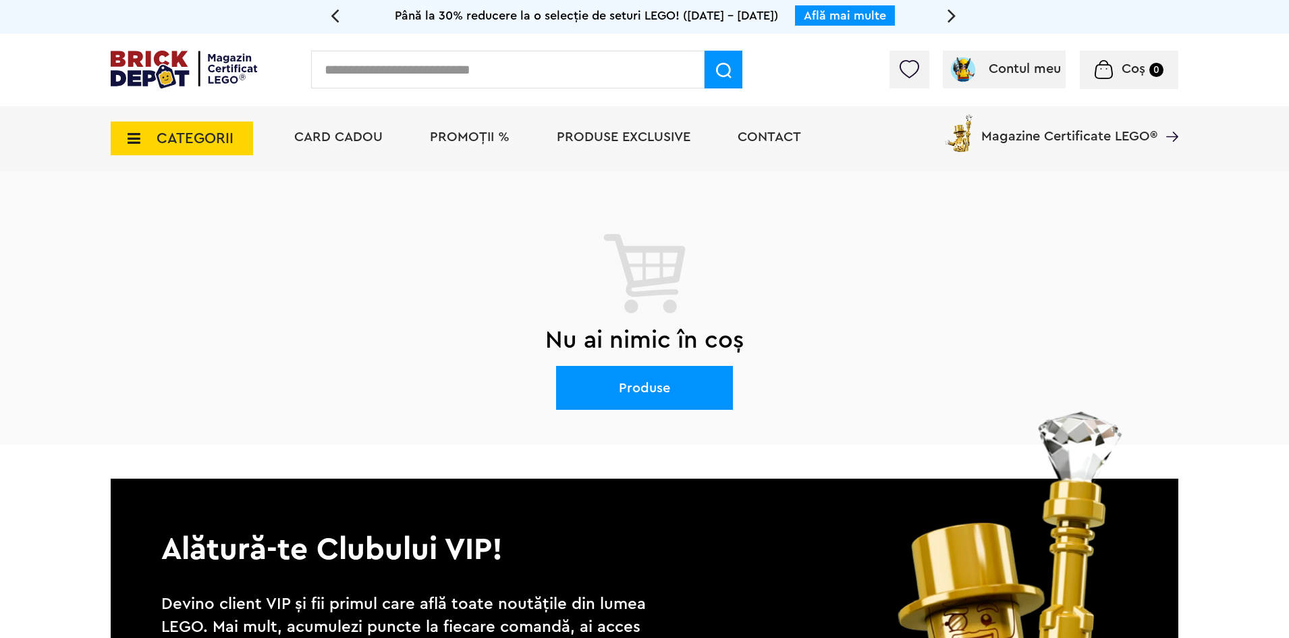
click at [504, 138] on span "PROMOȚII %" at bounding box center [470, 137] width 80 height 14
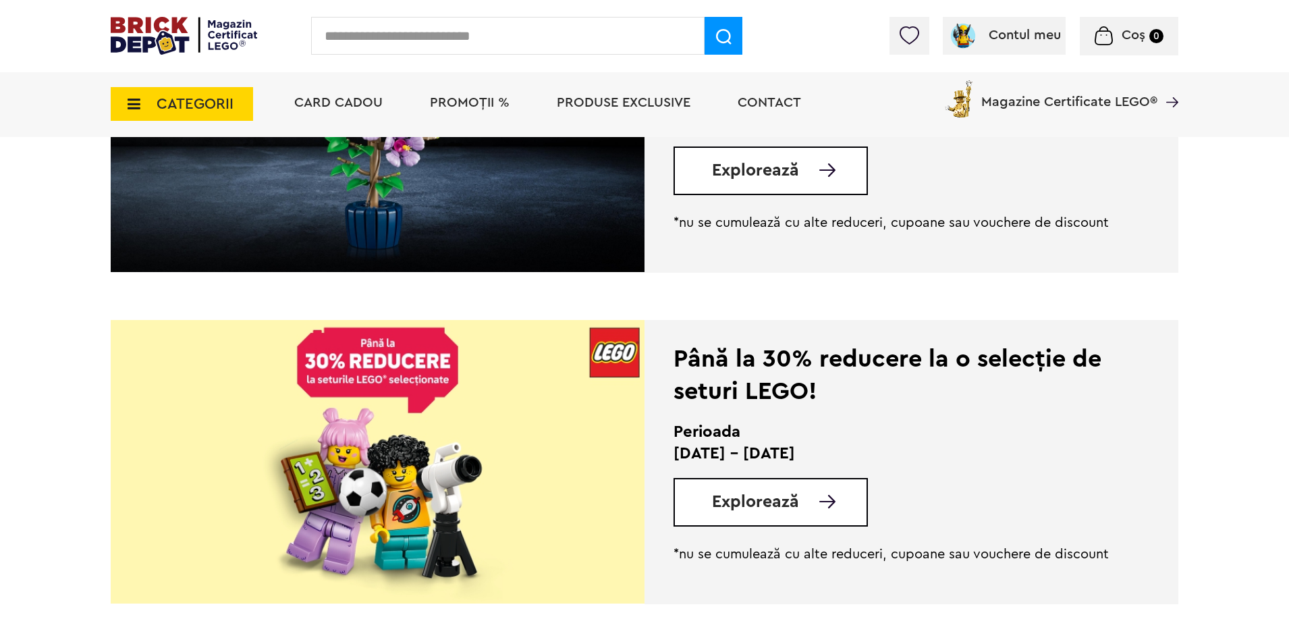
scroll to position [473, 0]
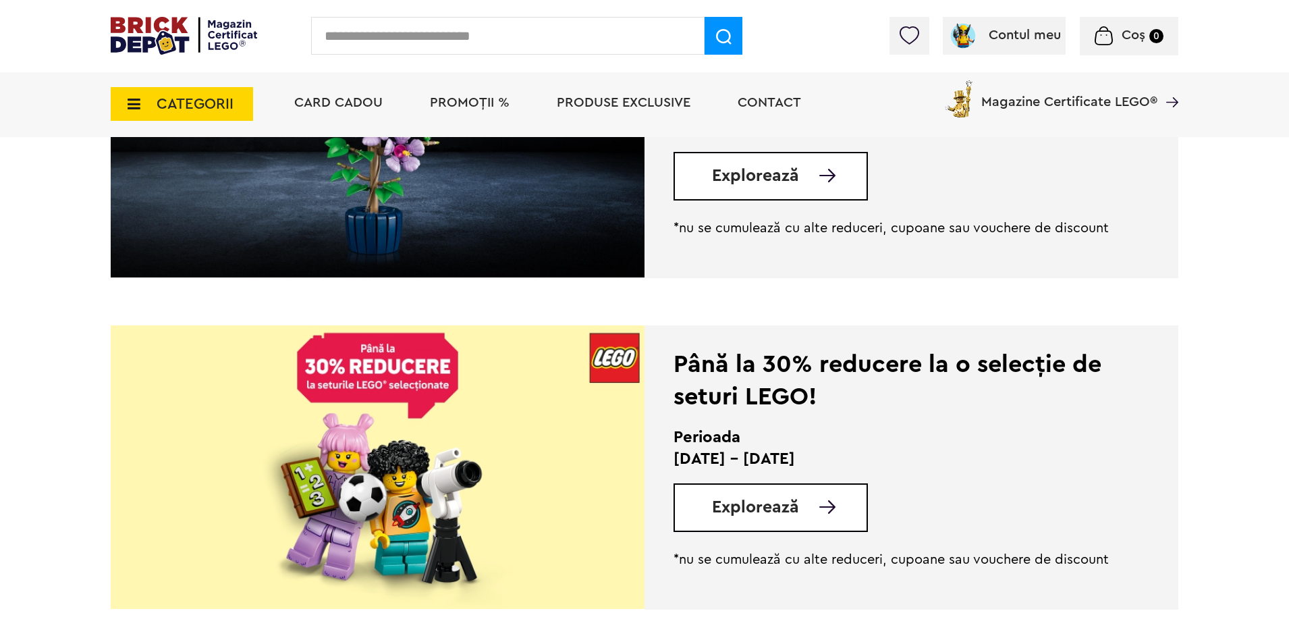
click at [787, 504] on span "Explorează" at bounding box center [755, 507] width 87 height 17
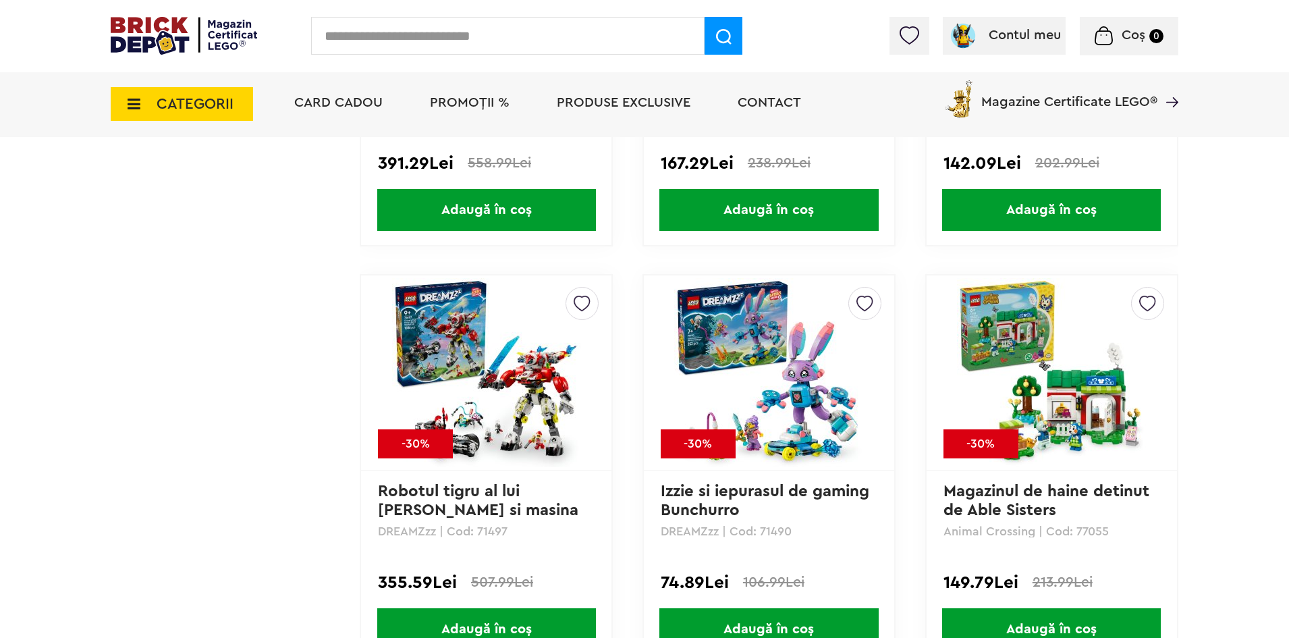
scroll to position [2093, 0]
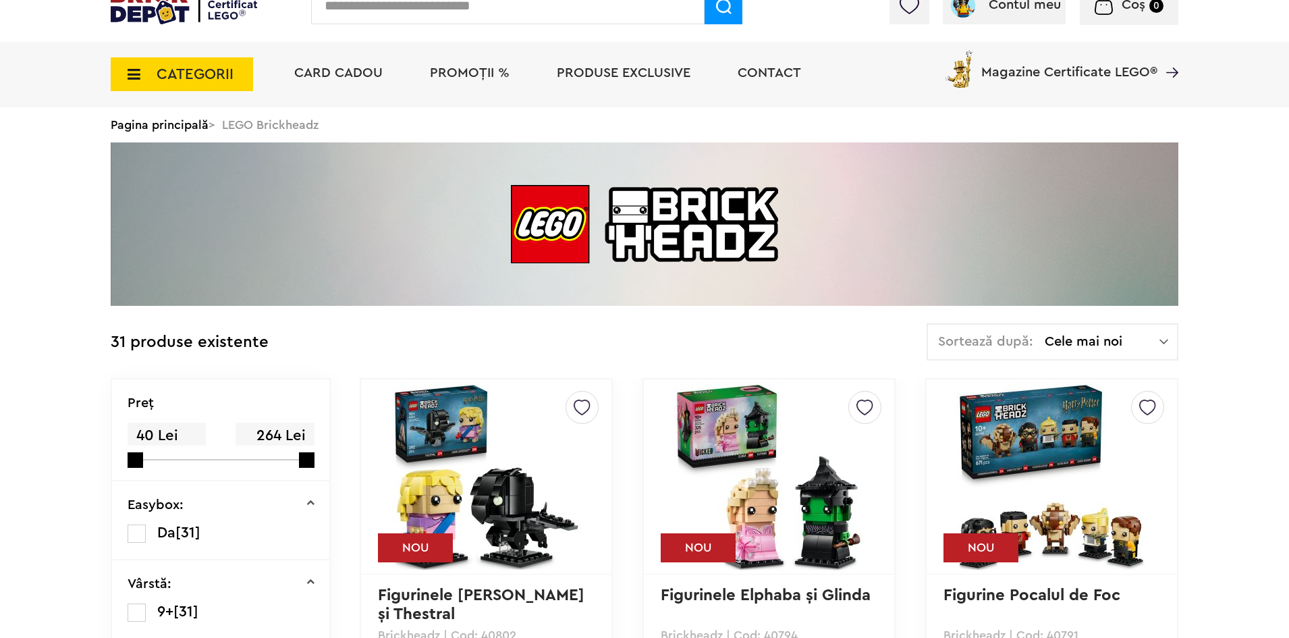
scroll to position [270, 0]
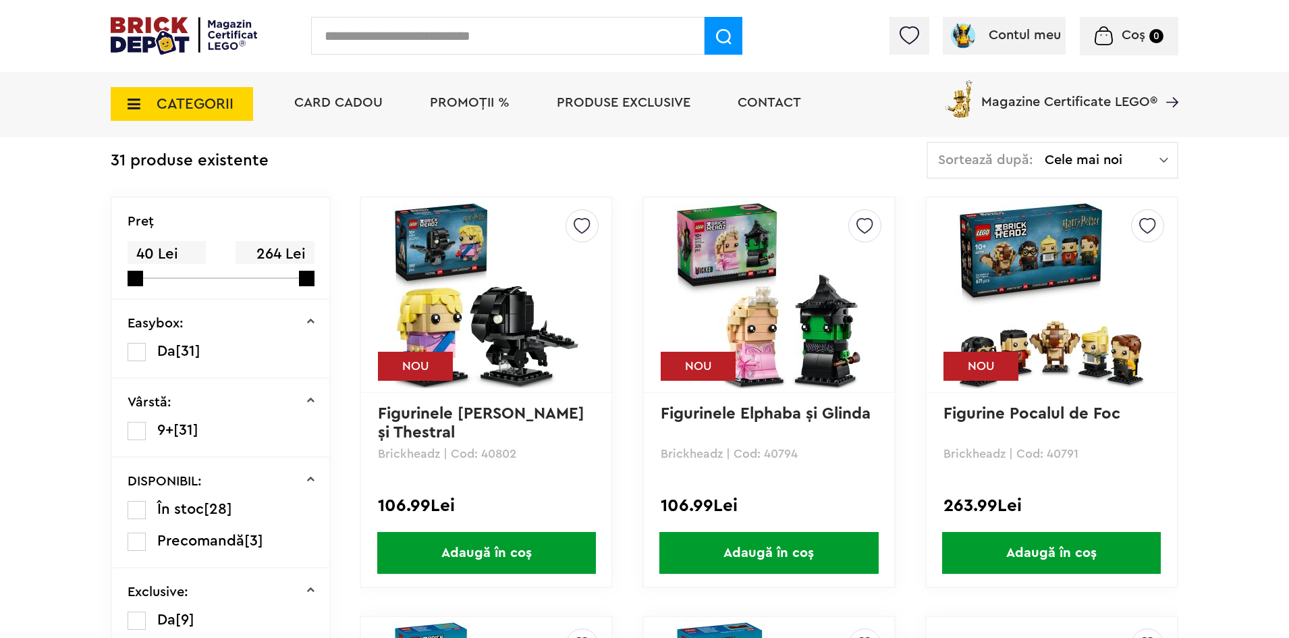
click at [1142, 224] on img at bounding box center [1148, 222] width 17 height 24
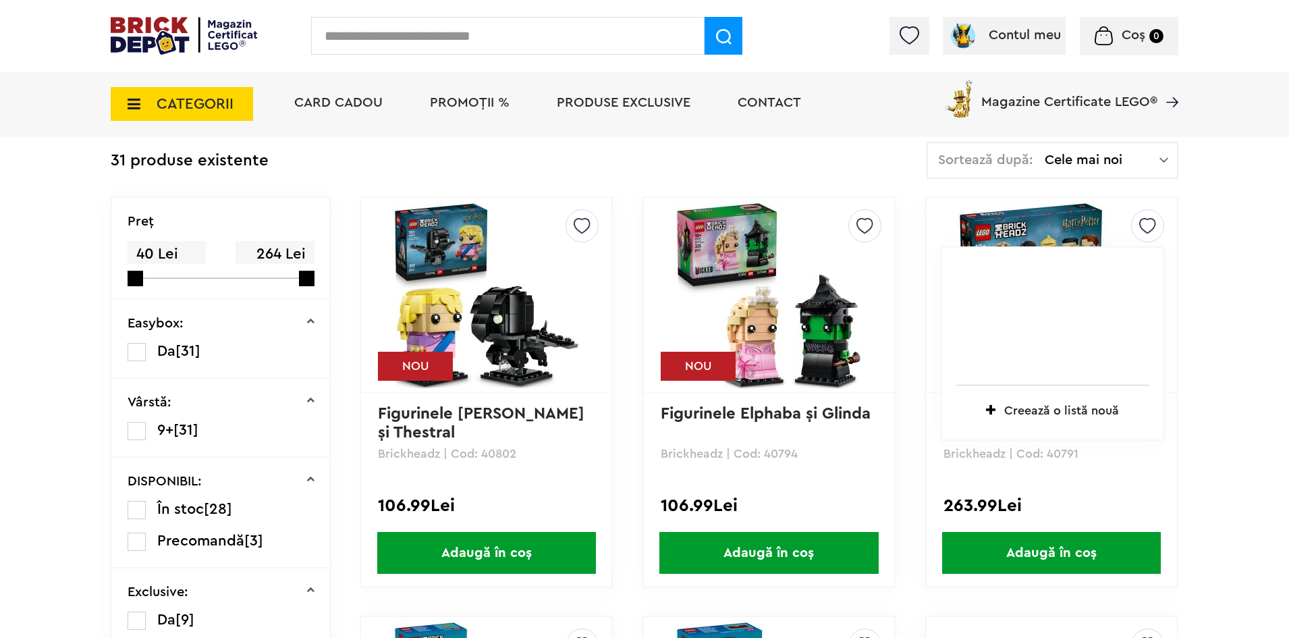
click at [1071, 400] on div "Creează o listă nouă" at bounding box center [1053, 402] width 193 height 34
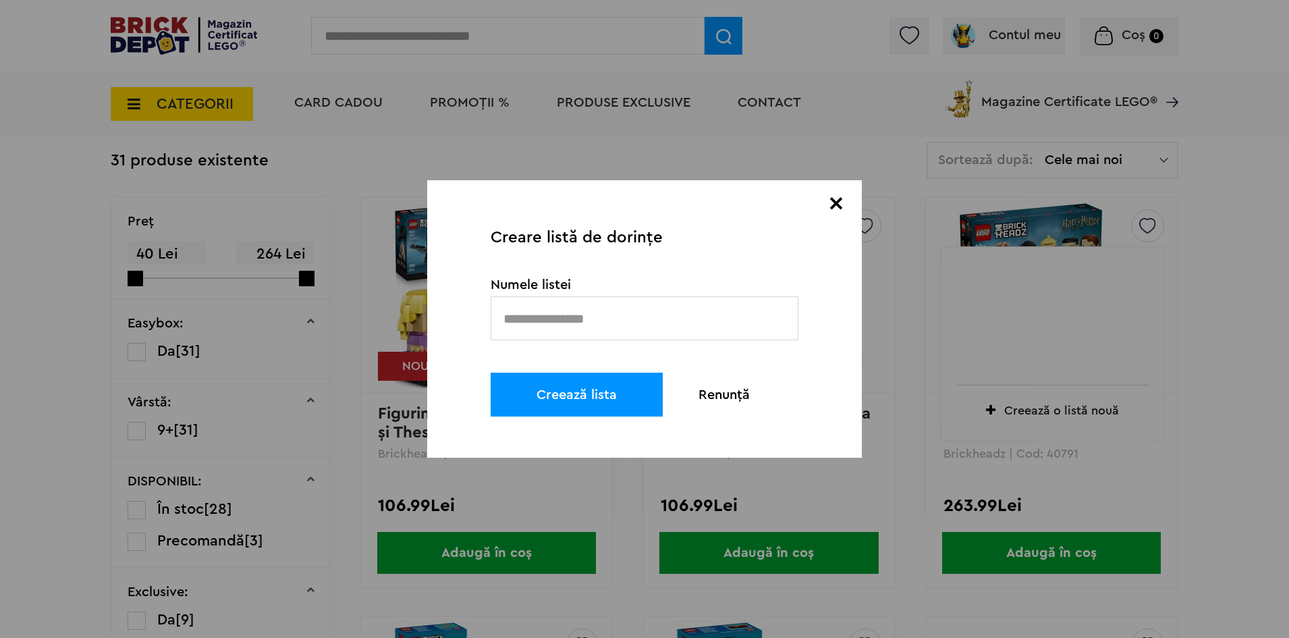
click at [666, 316] on input "text" at bounding box center [645, 318] width 308 height 44
type input "****"
click at [616, 392] on button "Creează lista" at bounding box center [577, 395] width 172 height 44
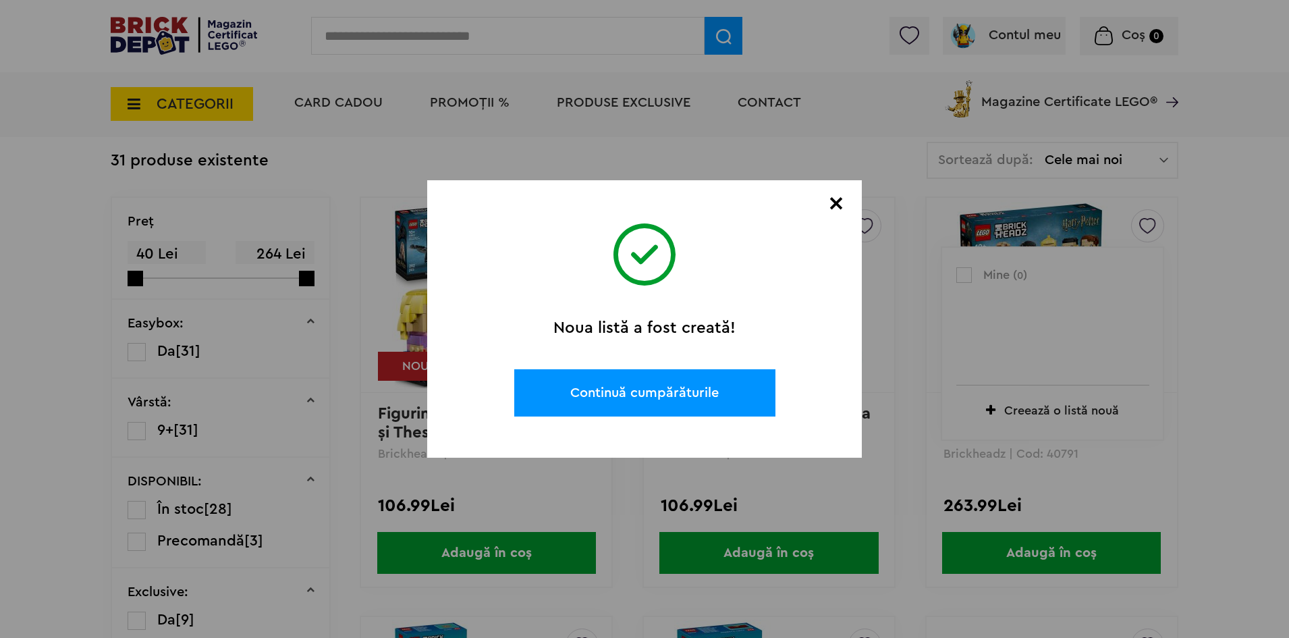
click at [833, 198] on div "×" at bounding box center [836, 204] width 16 height 14
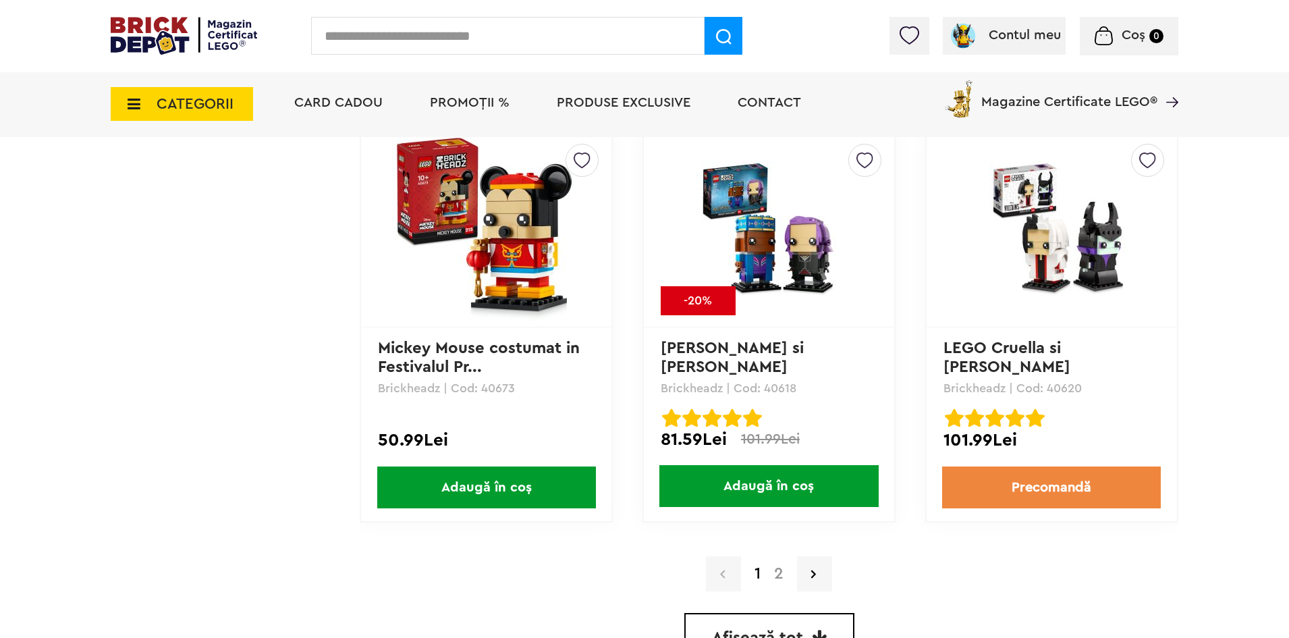
scroll to position [3848, 0]
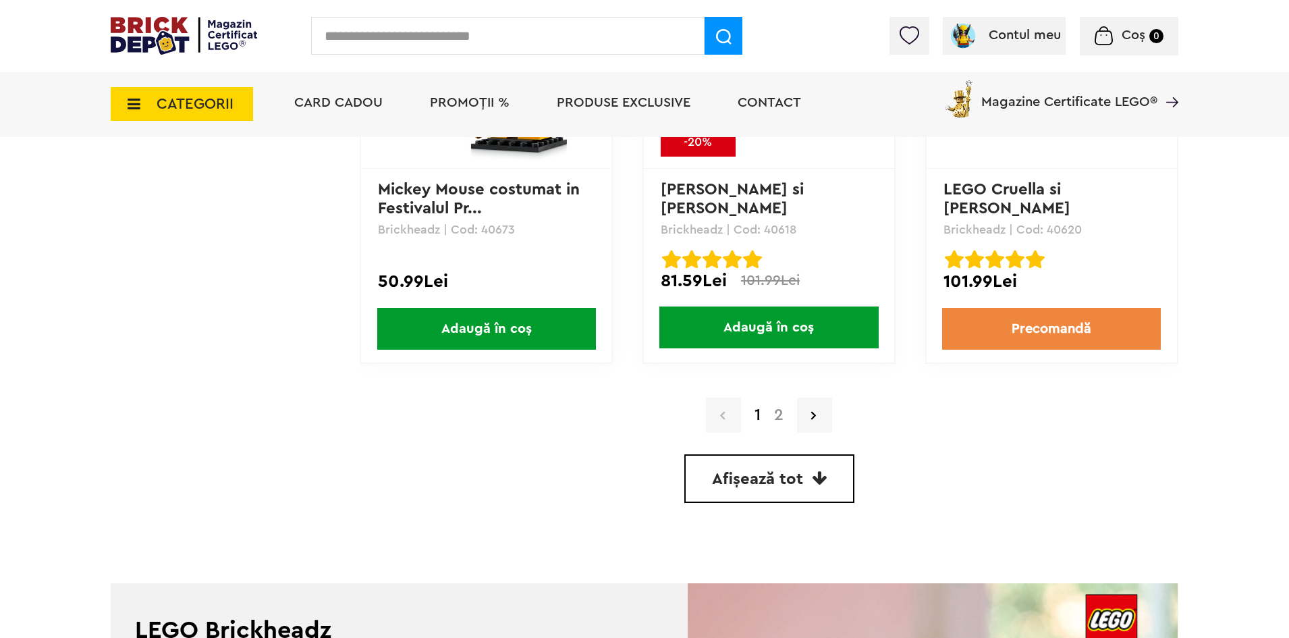
click at [780, 415] on link "2" at bounding box center [779, 415] width 23 height 16
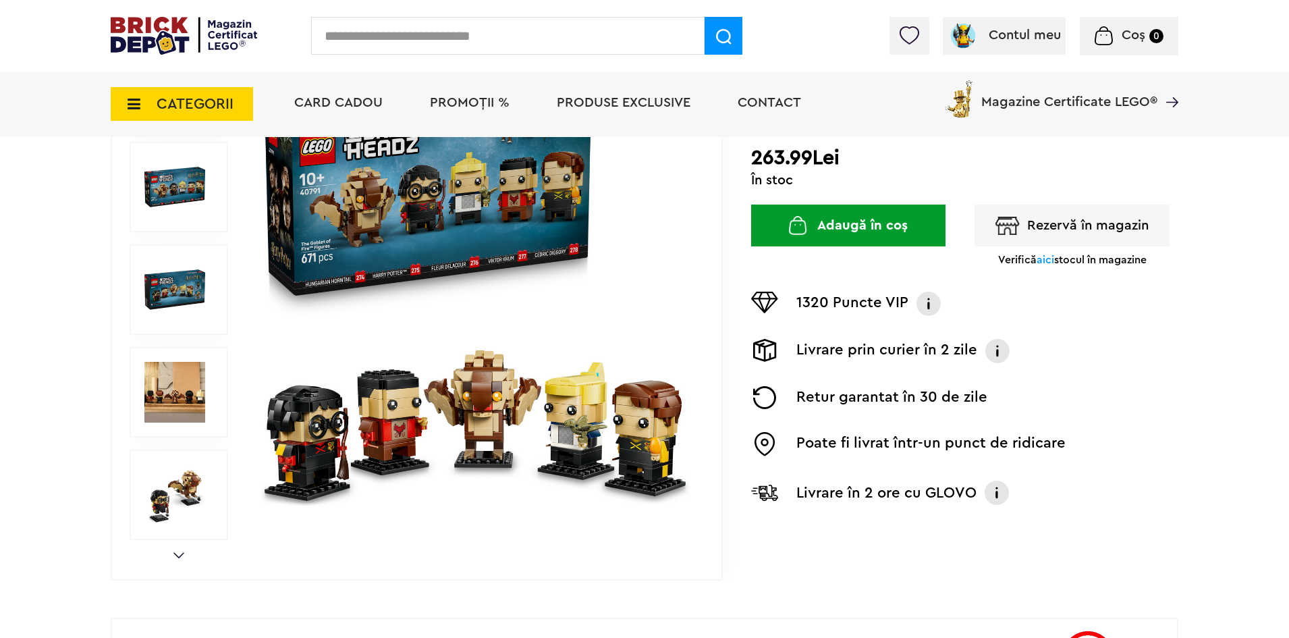
scroll to position [270, 0]
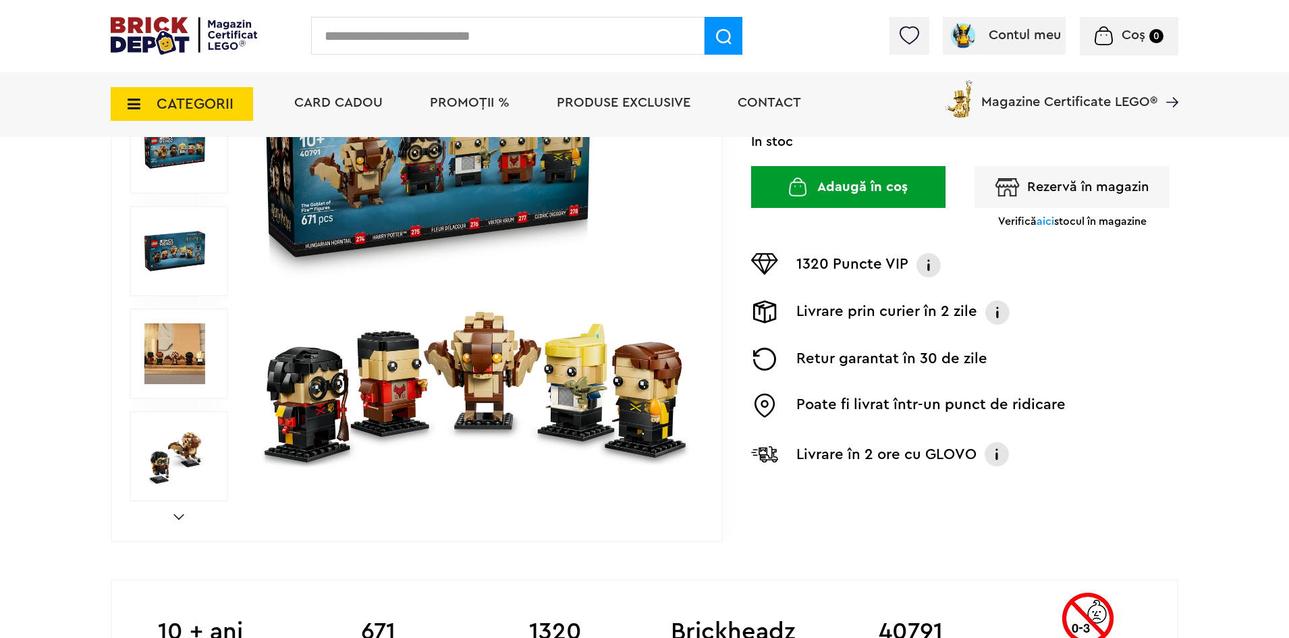
click at [200, 236] on img at bounding box center [174, 251] width 61 height 61
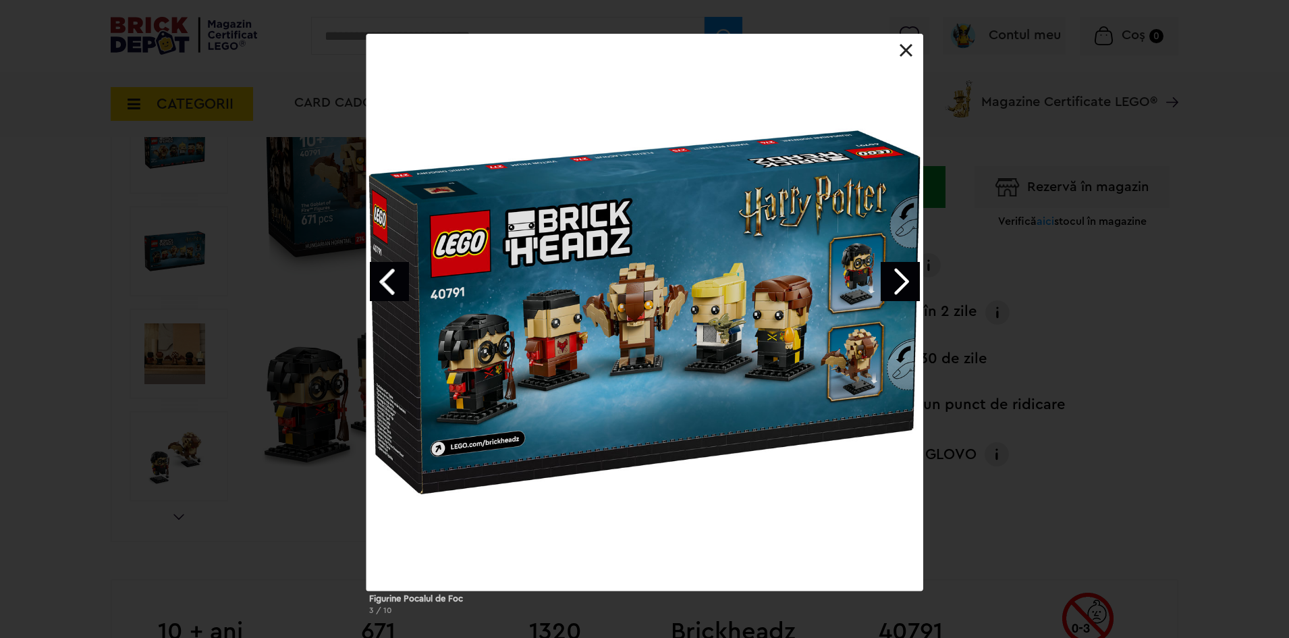
click at [901, 277] on link "Next image" at bounding box center [900, 281] width 39 height 39
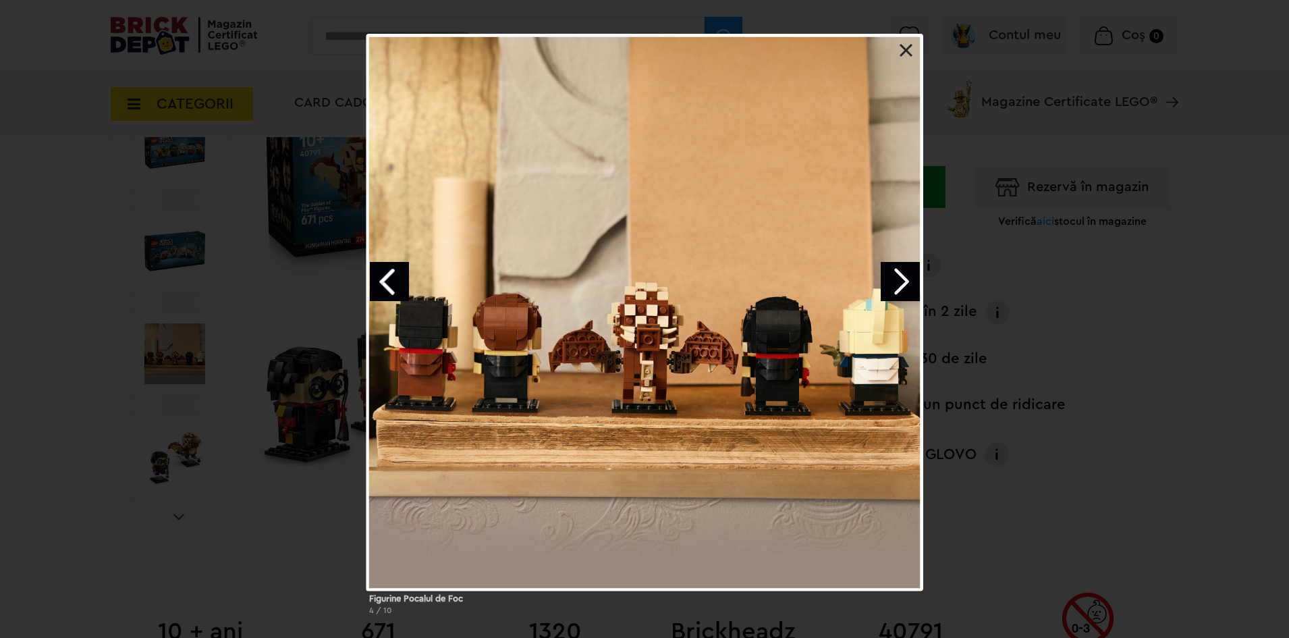
click at [901, 277] on link "Next image" at bounding box center [900, 281] width 39 height 39
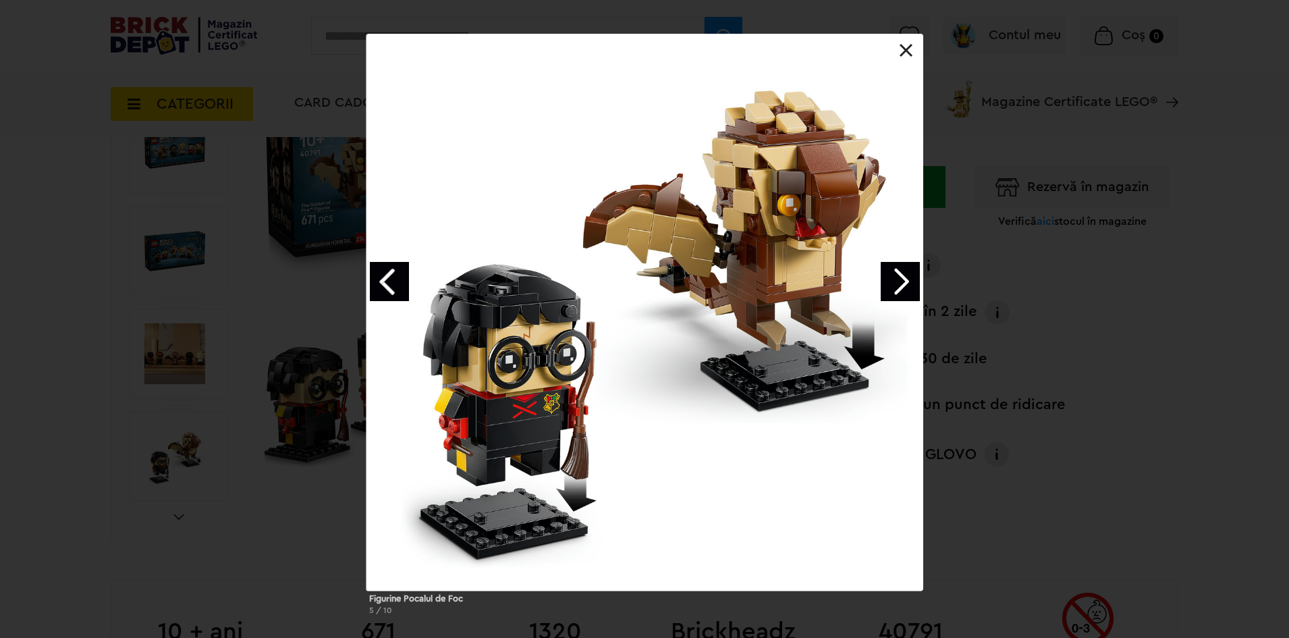
click at [901, 277] on link "Next image" at bounding box center [900, 281] width 39 height 39
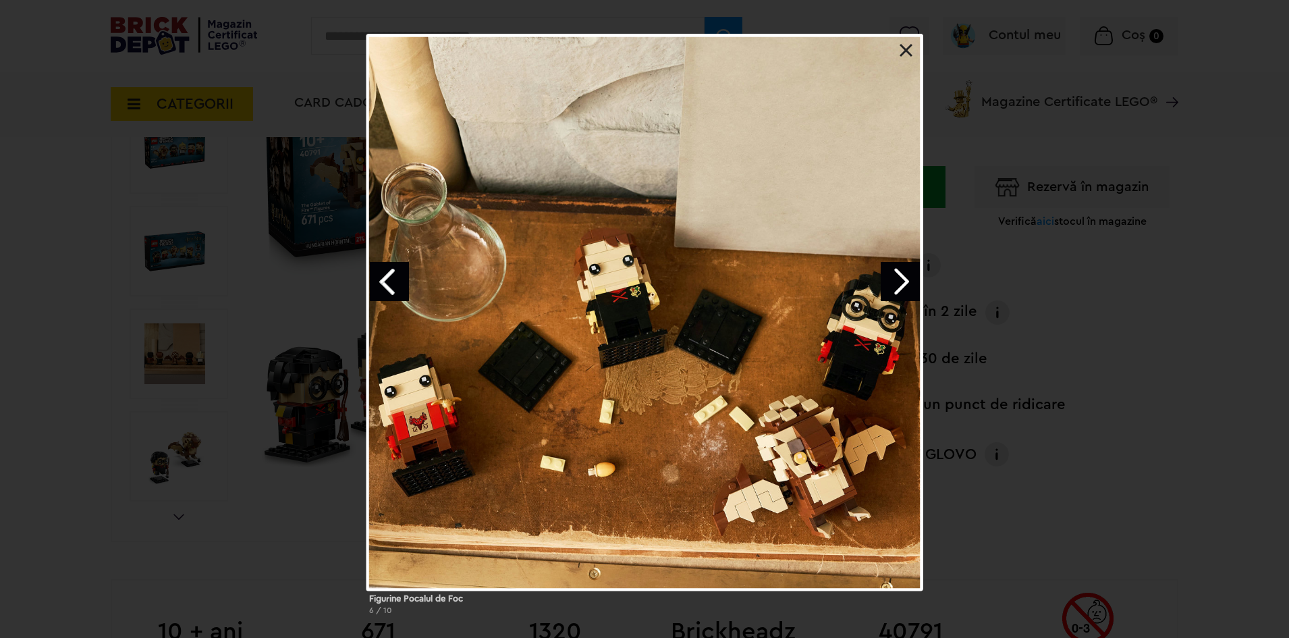
click at [901, 277] on link "Next image" at bounding box center [900, 281] width 39 height 39
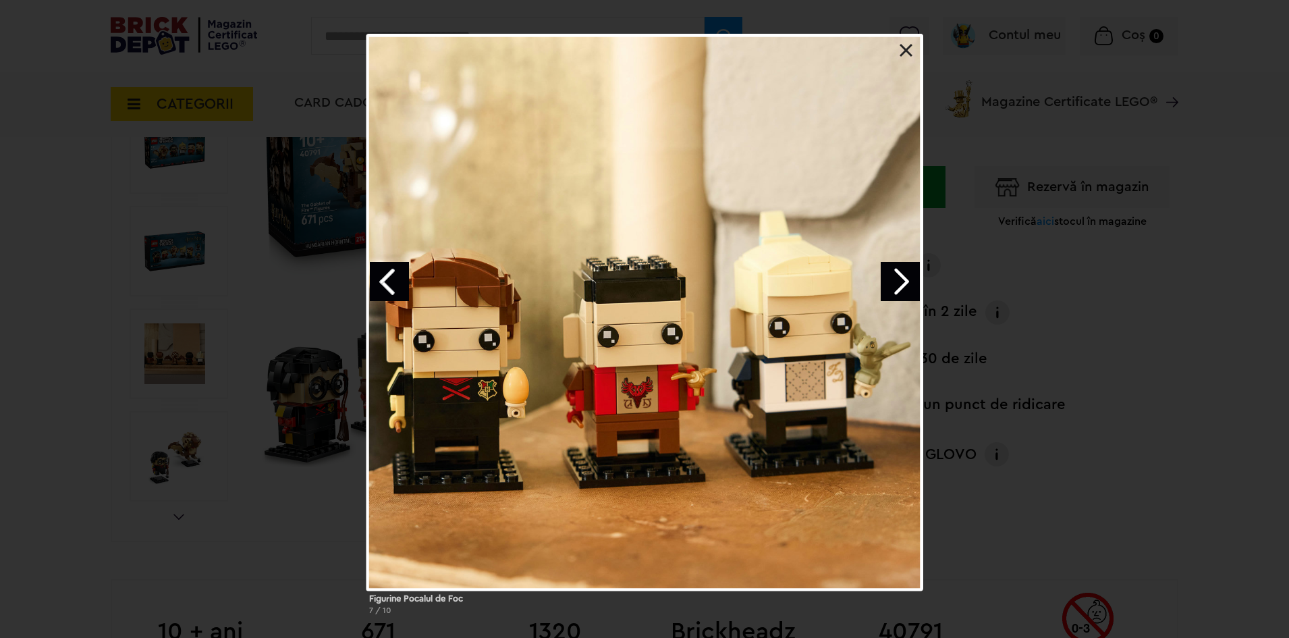
click at [901, 277] on link "Next image" at bounding box center [900, 281] width 39 height 39
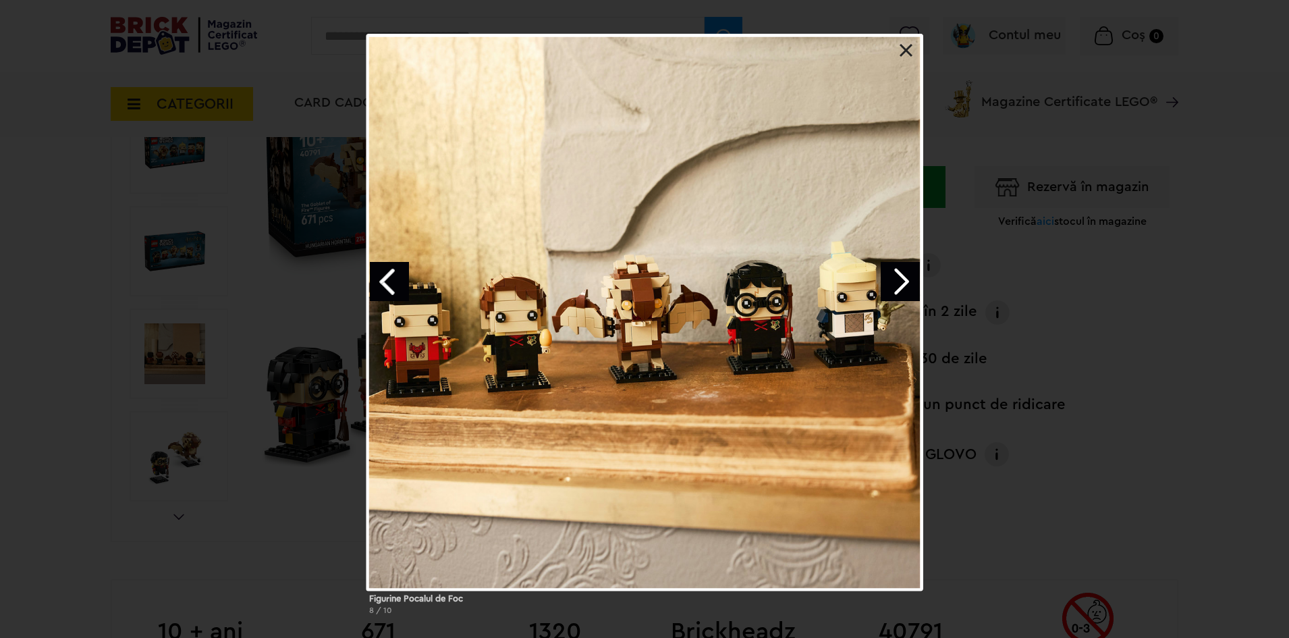
click at [909, 34] on div at bounding box center [645, 34] width 557 height 0
click at [907, 55] on link at bounding box center [907, 51] width 14 height 14
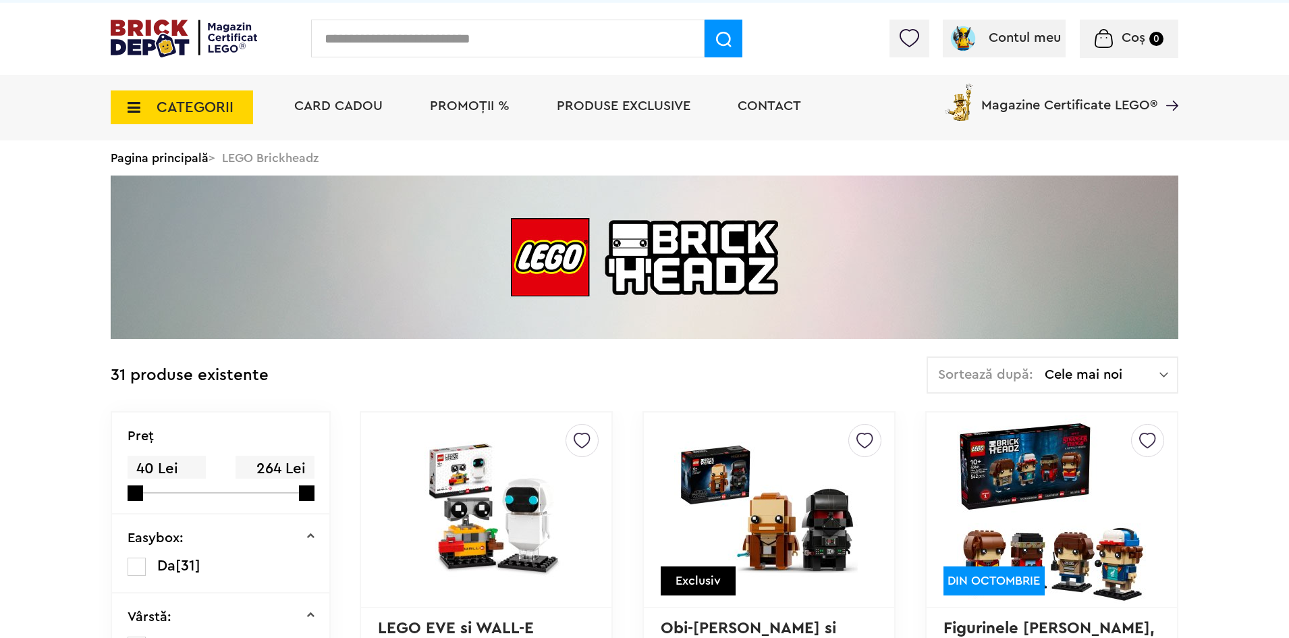
scroll to position [270, 0]
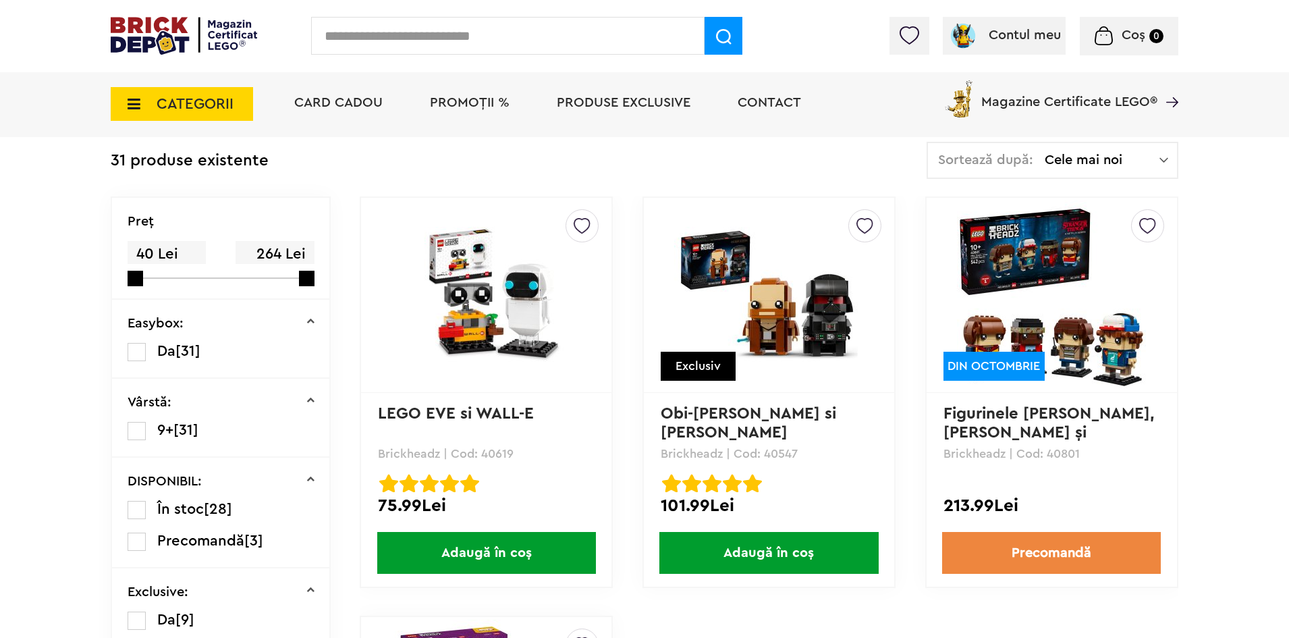
click at [1146, 218] on img at bounding box center [1148, 222] width 17 height 24
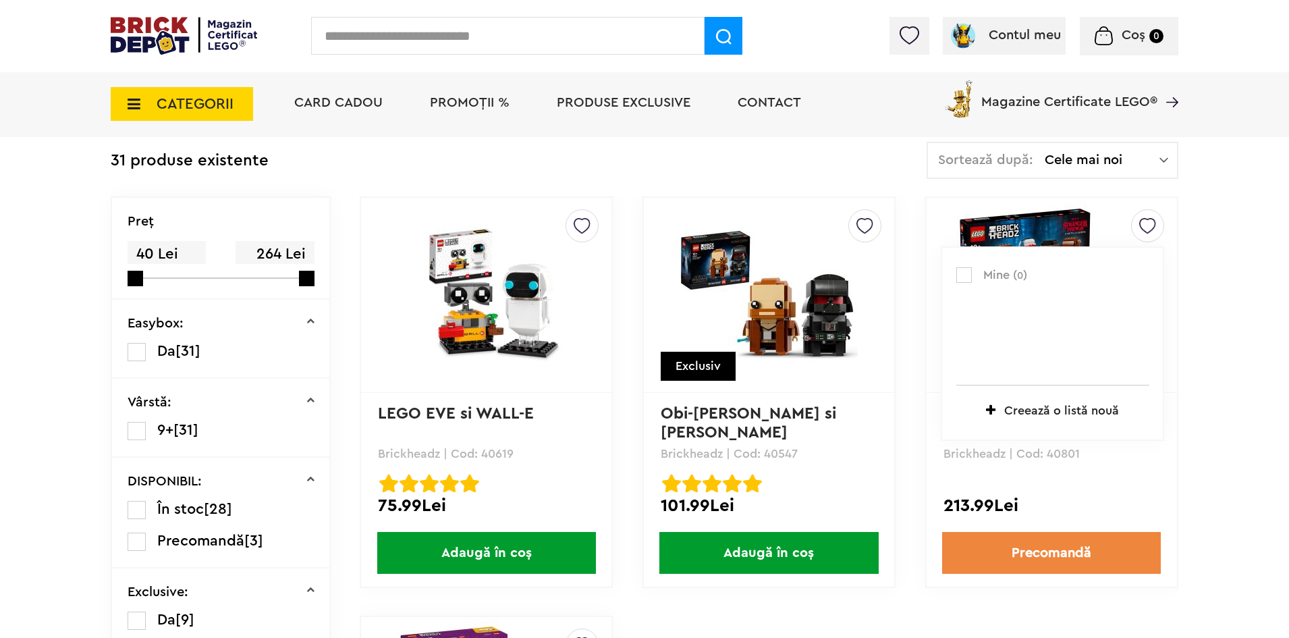
click at [970, 271] on label at bounding box center [965, 275] width 16 height 16
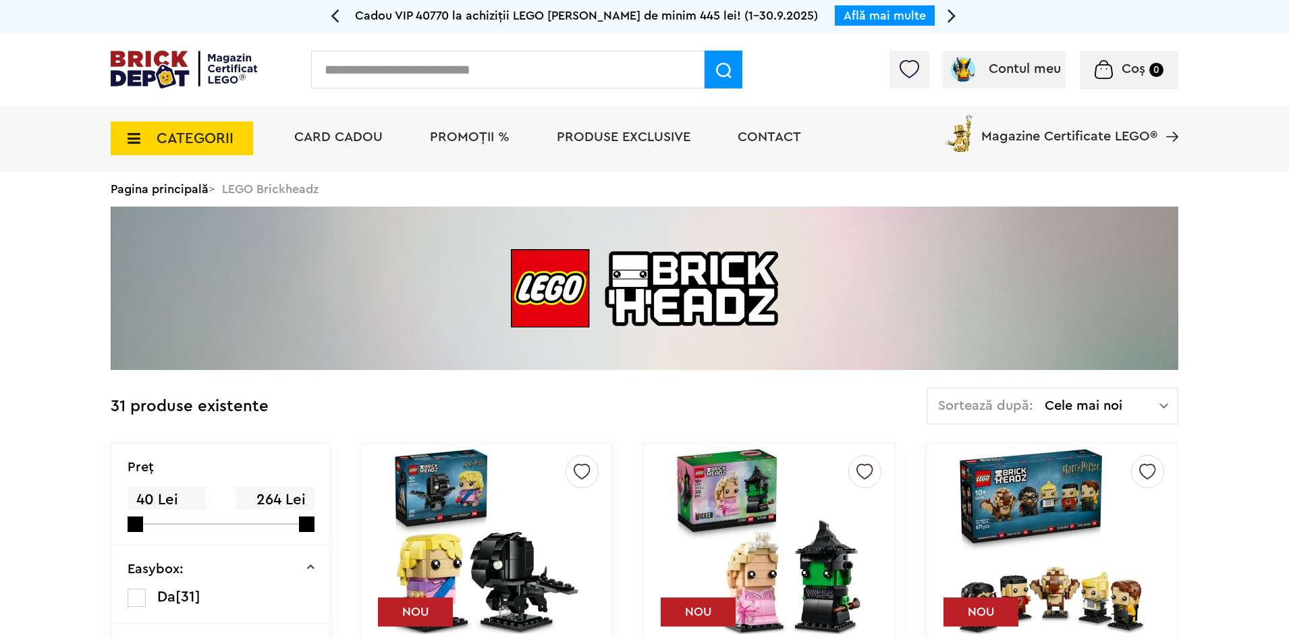
click at [1149, 480] on img at bounding box center [1148, 468] width 17 height 24
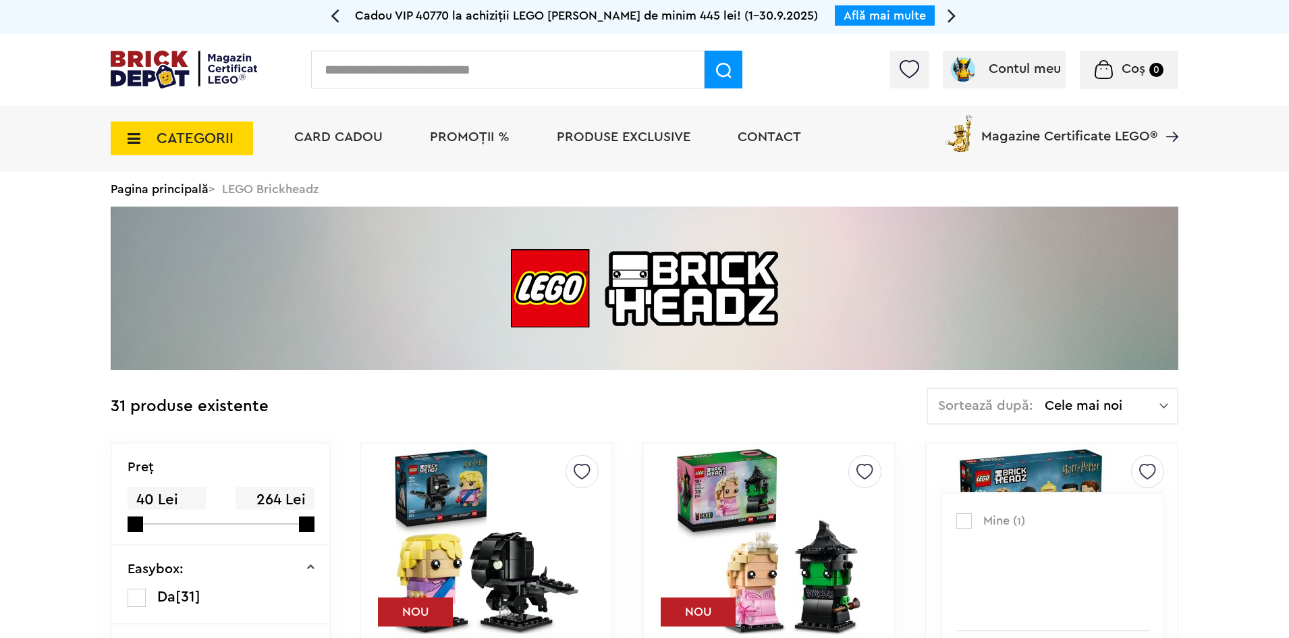
click at [991, 517] on span "Mine ( 1 )" at bounding box center [1058, 521] width 149 height 18
click at [970, 520] on label at bounding box center [965, 521] width 16 height 16
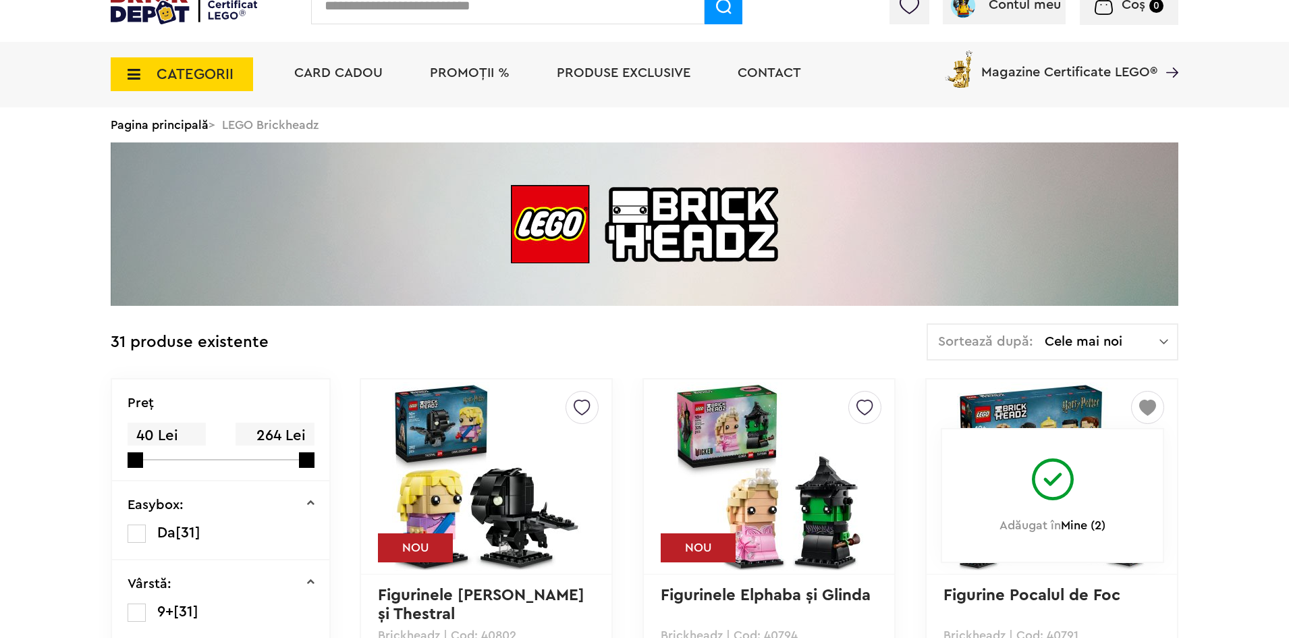
scroll to position [68, 0]
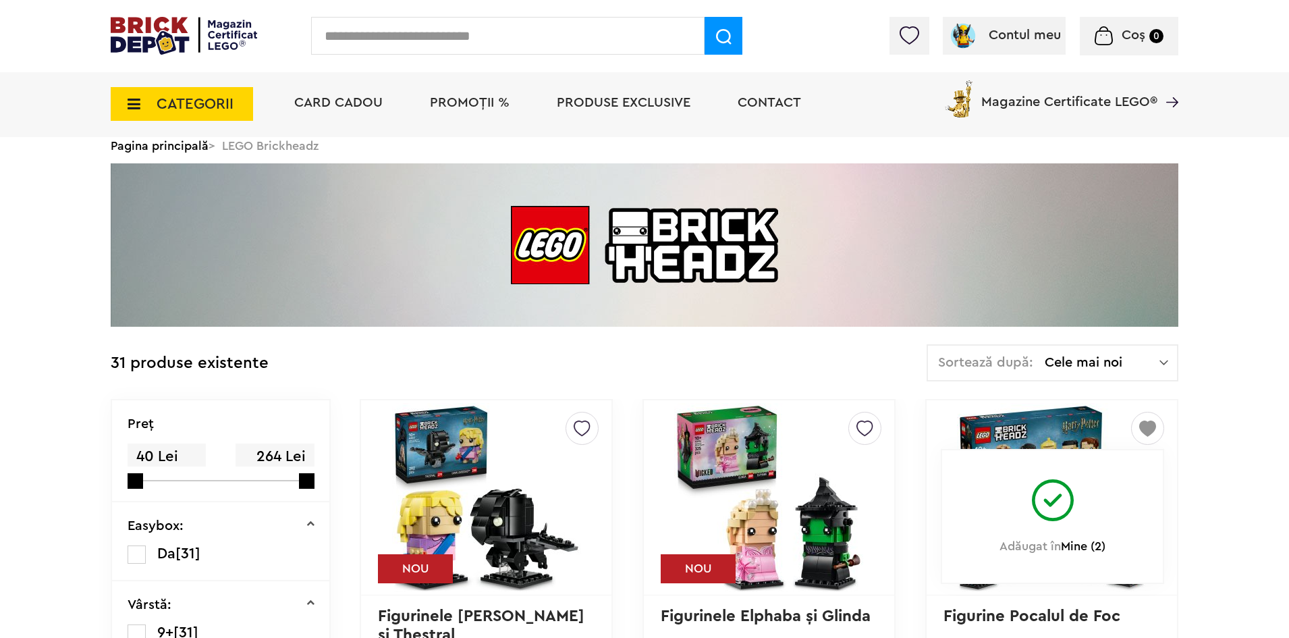
click at [203, 36] on img at bounding box center [184, 36] width 146 height 38
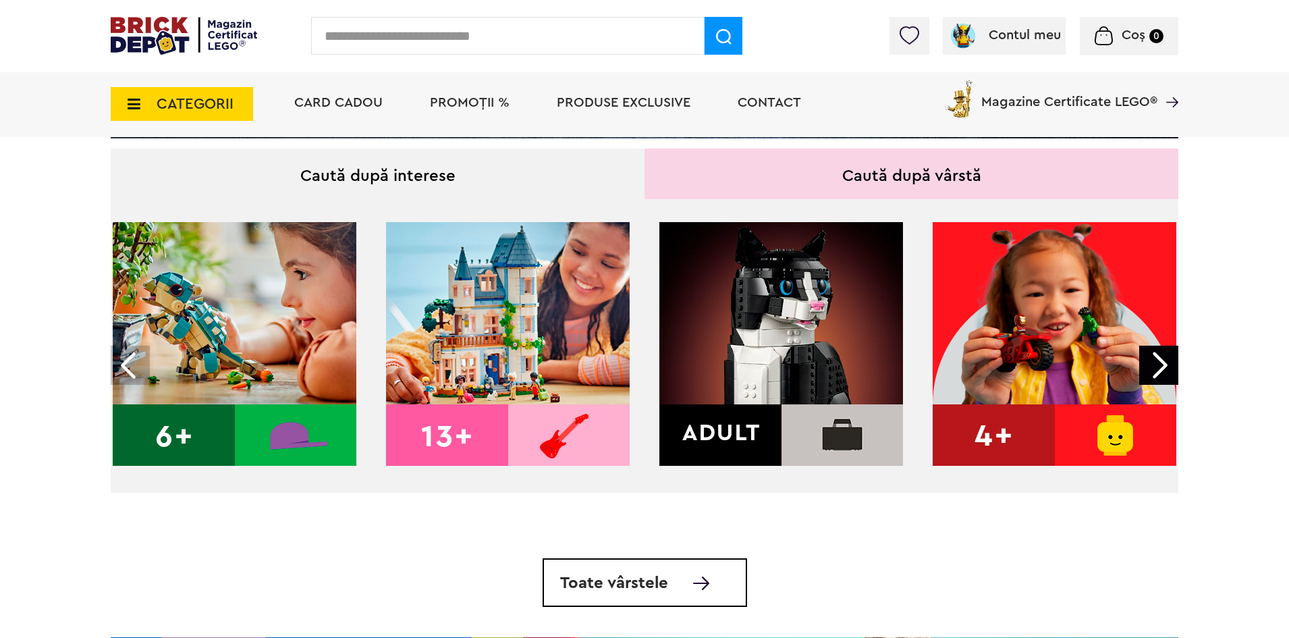
scroll to position [473, 0]
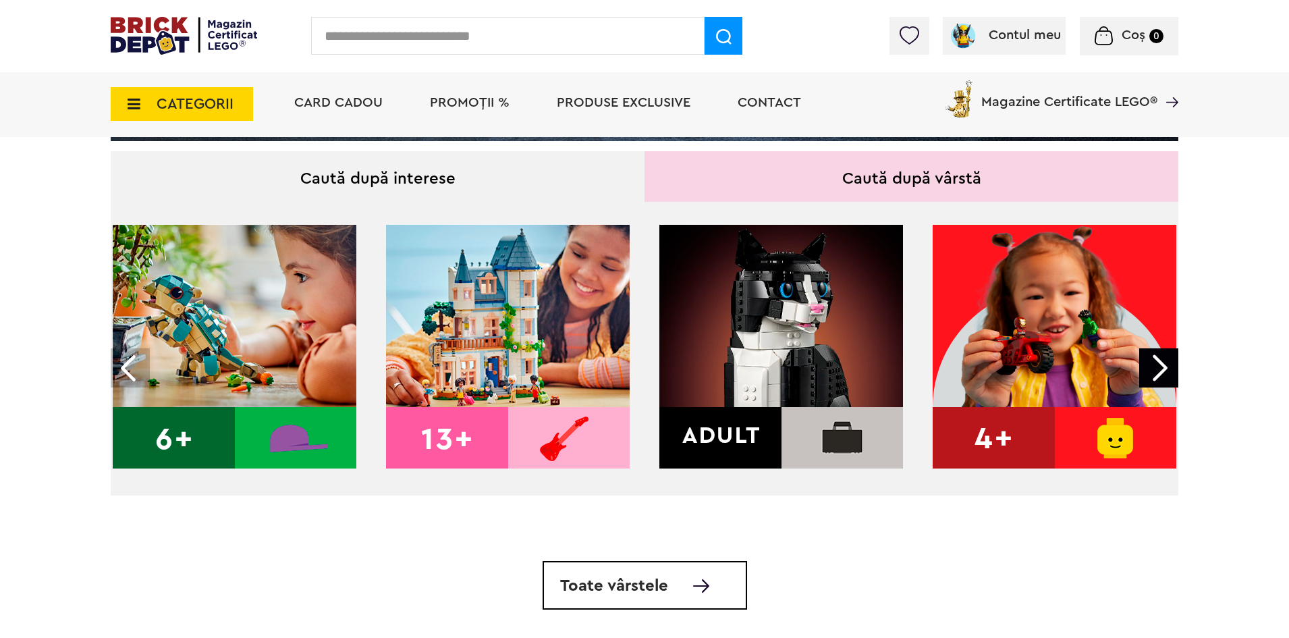
click at [801, 371] on img at bounding box center [782, 347] width 244 height 244
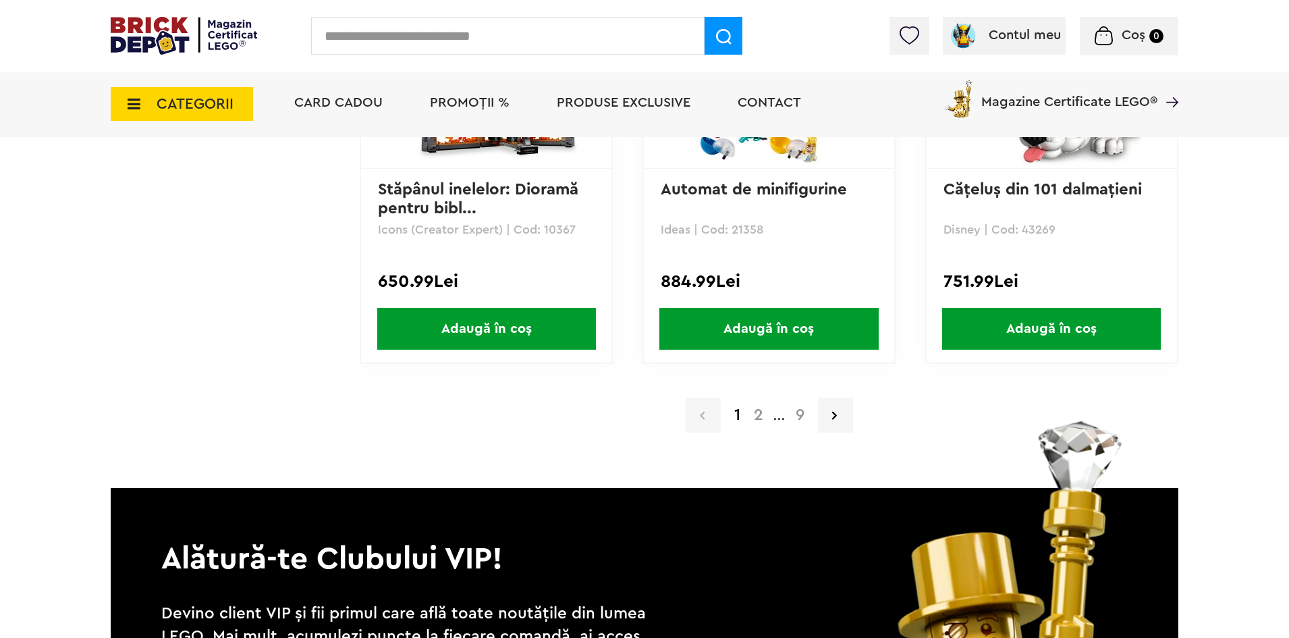
scroll to position [2835, 0]
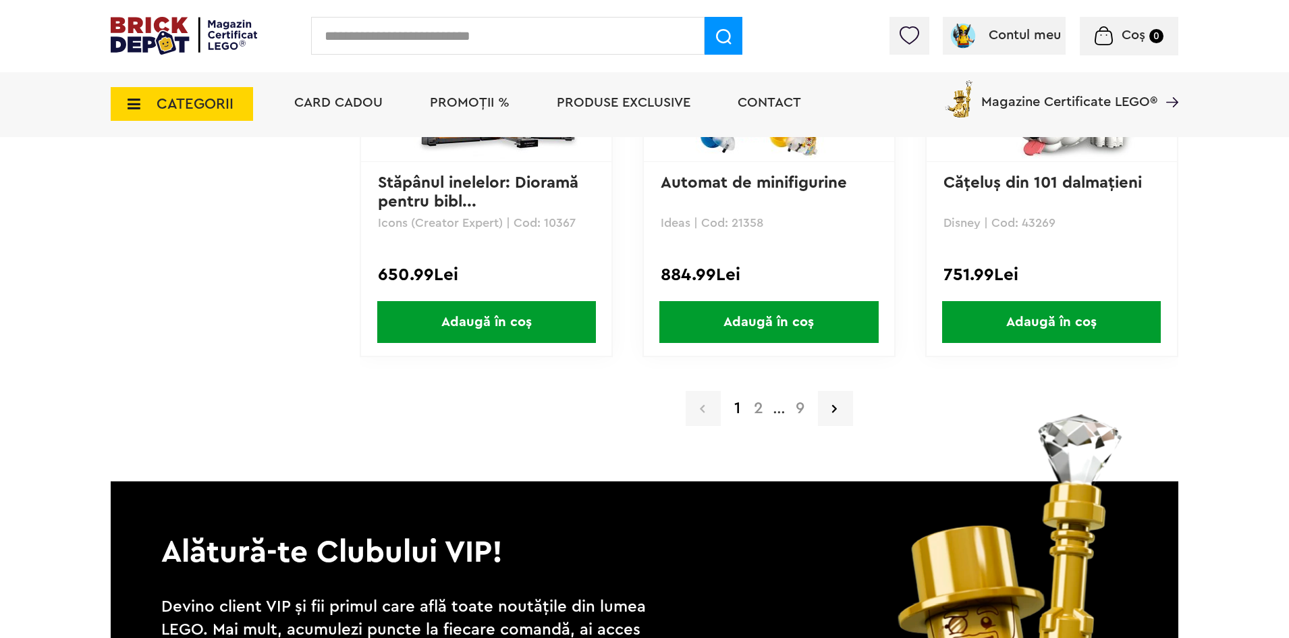
click at [755, 410] on a=Adult&order=1&page=2"] "2" at bounding box center [758, 408] width 23 height 16
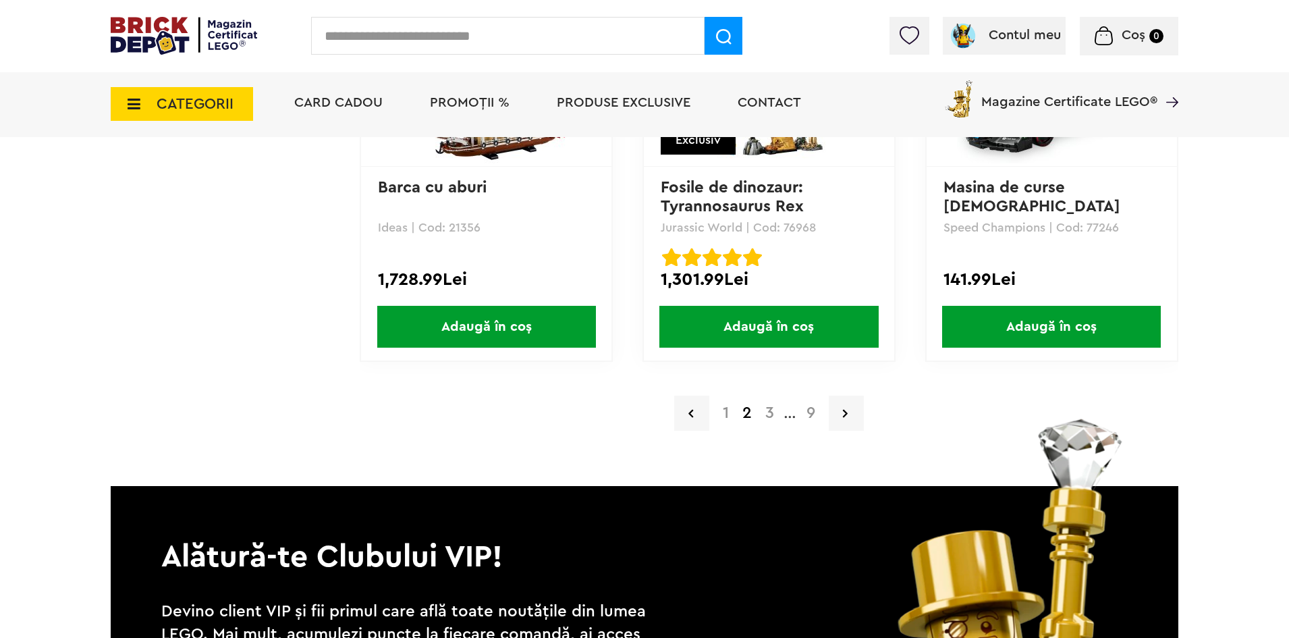
scroll to position [2835, 0]
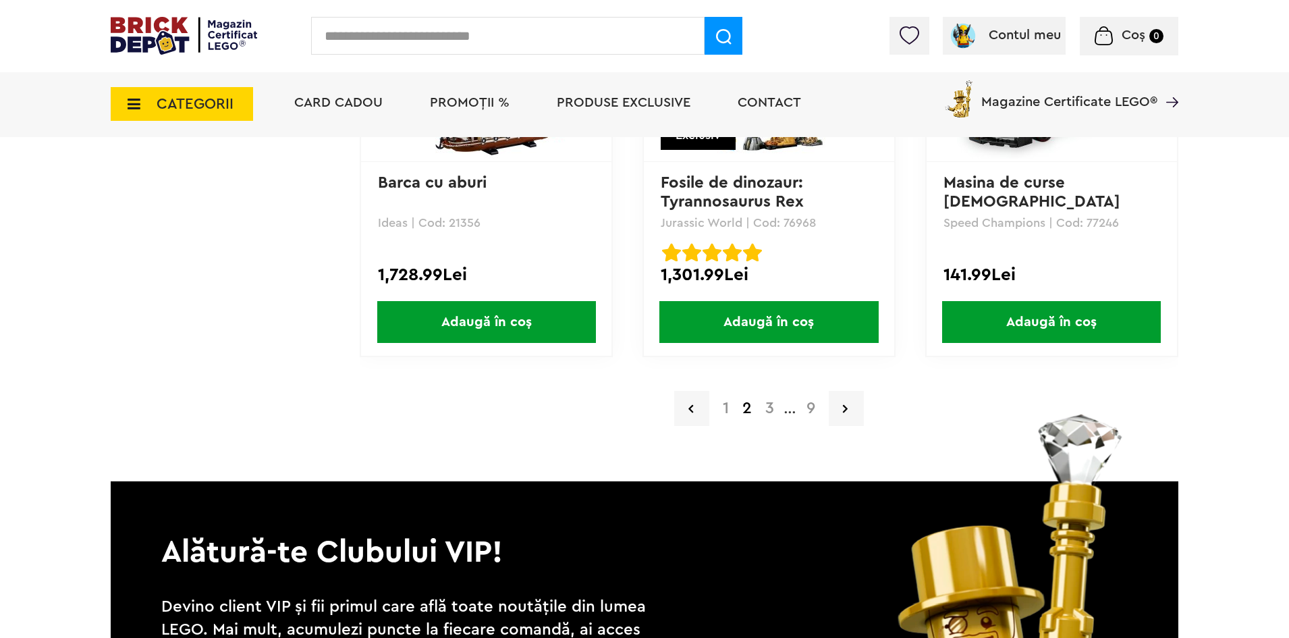
click at [770, 413] on a=Adult&order=1&page=3"] "3" at bounding box center [770, 408] width 22 height 16
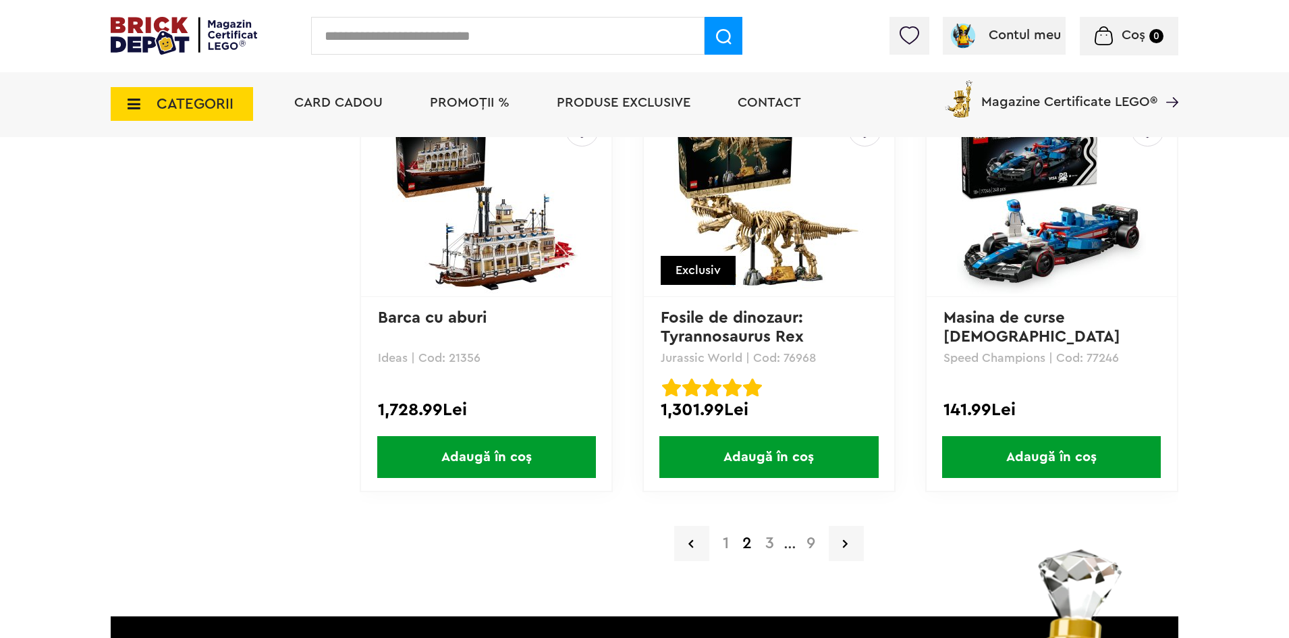
scroll to position [2676, 0]
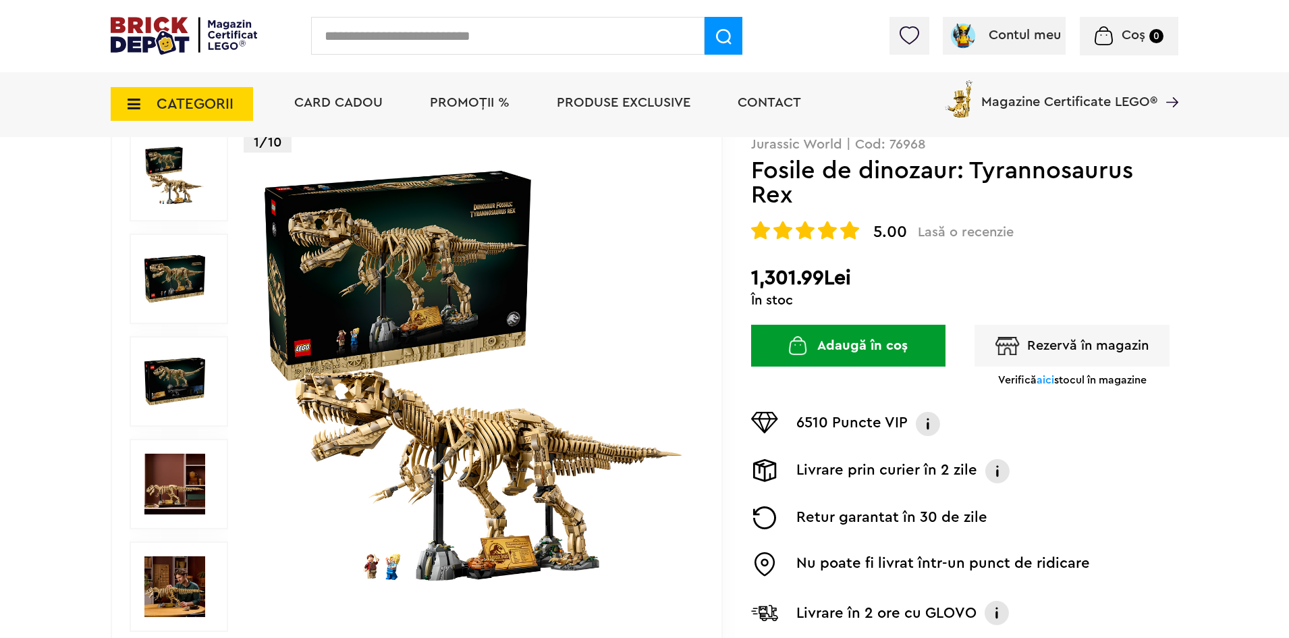
scroll to position [135, 0]
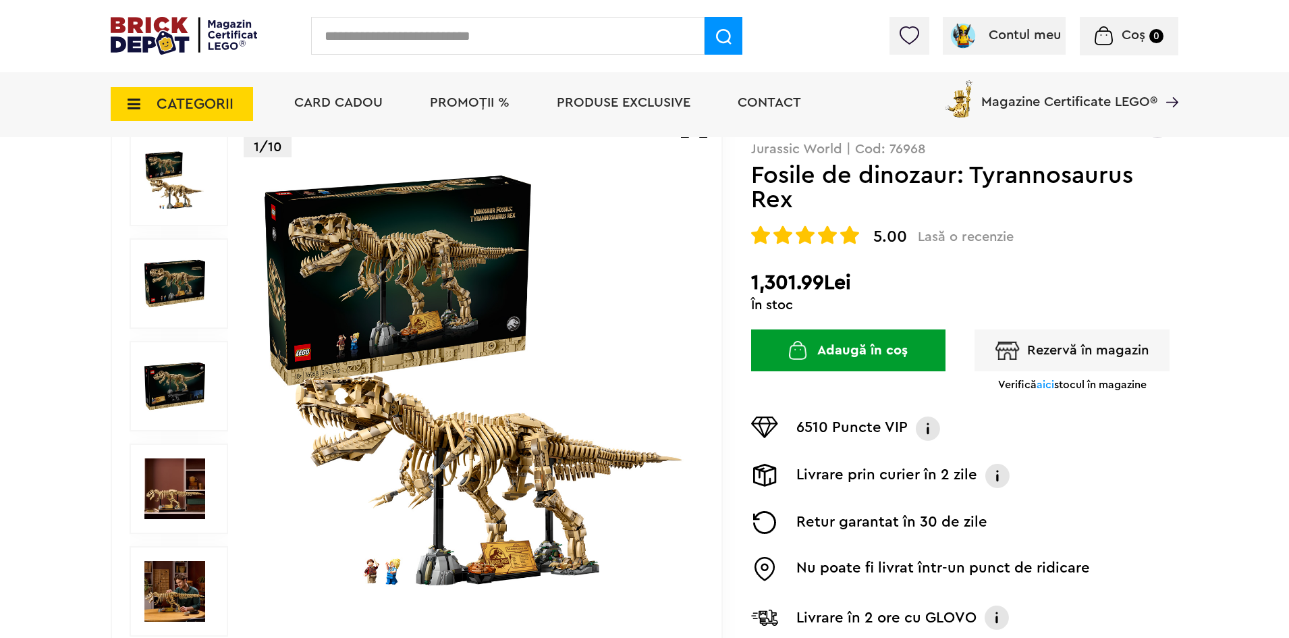
click at [485, 375] on img at bounding box center [475, 386] width 435 height 435
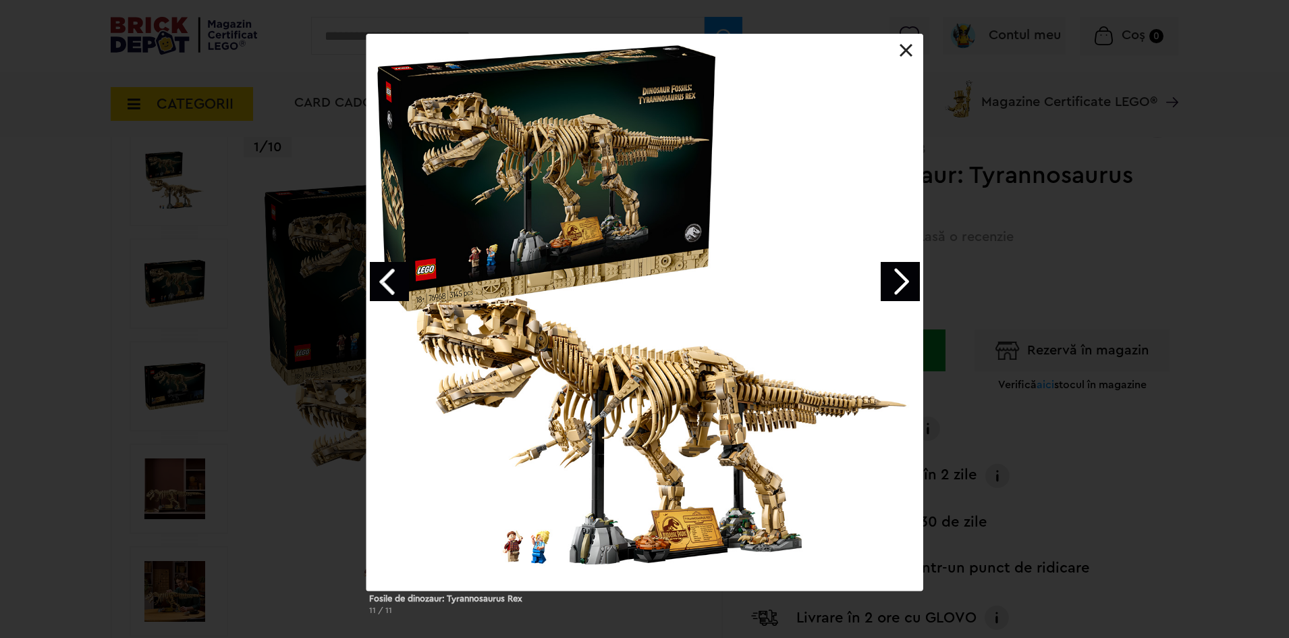
click at [895, 277] on link "Next image" at bounding box center [900, 281] width 39 height 39
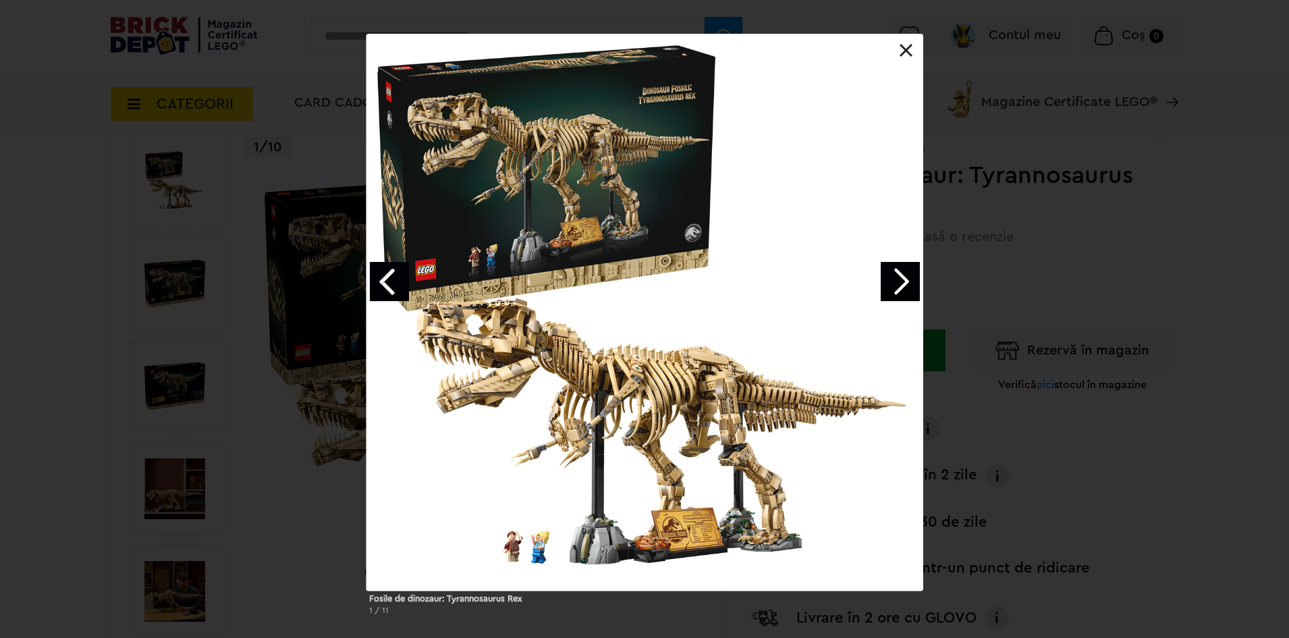
click at [899, 283] on link "Next image" at bounding box center [900, 281] width 39 height 39
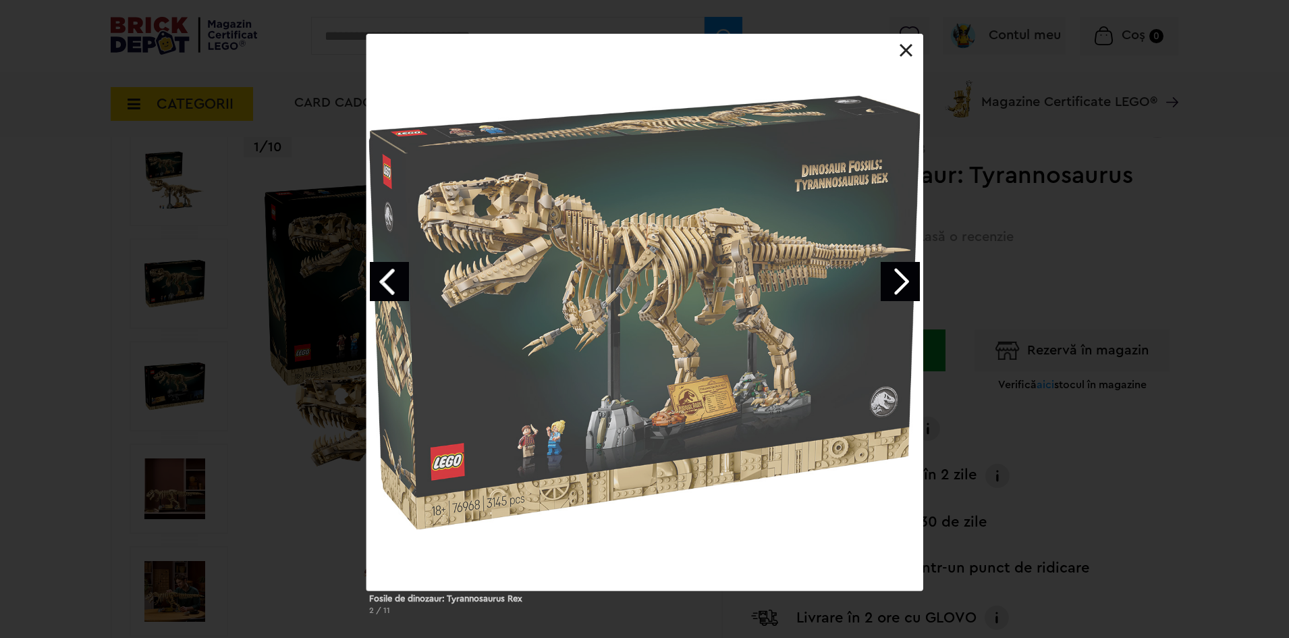
click at [899, 284] on link "Next image" at bounding box center [900, 281] width 39 height 39
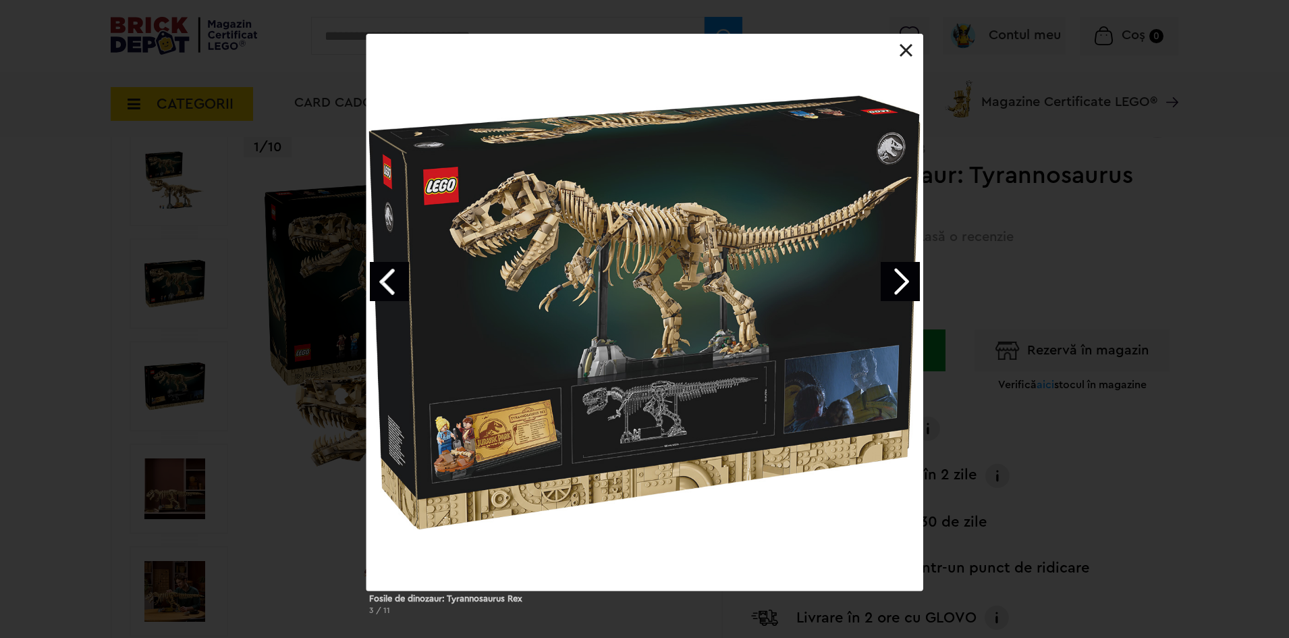
click at [899, 284] on link "Next image" at bounding box center [900, 281] width 39 height 39
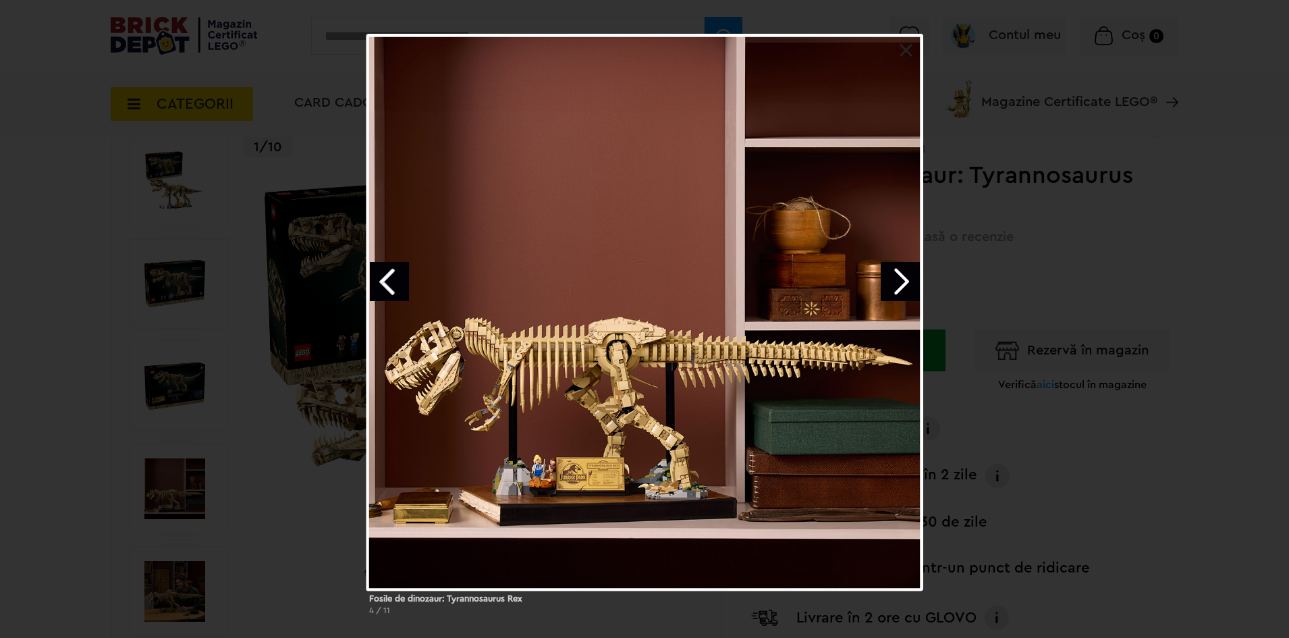
click at [899, 284] on link "Next image" at bounding box center [900, 281] width 39 height 39
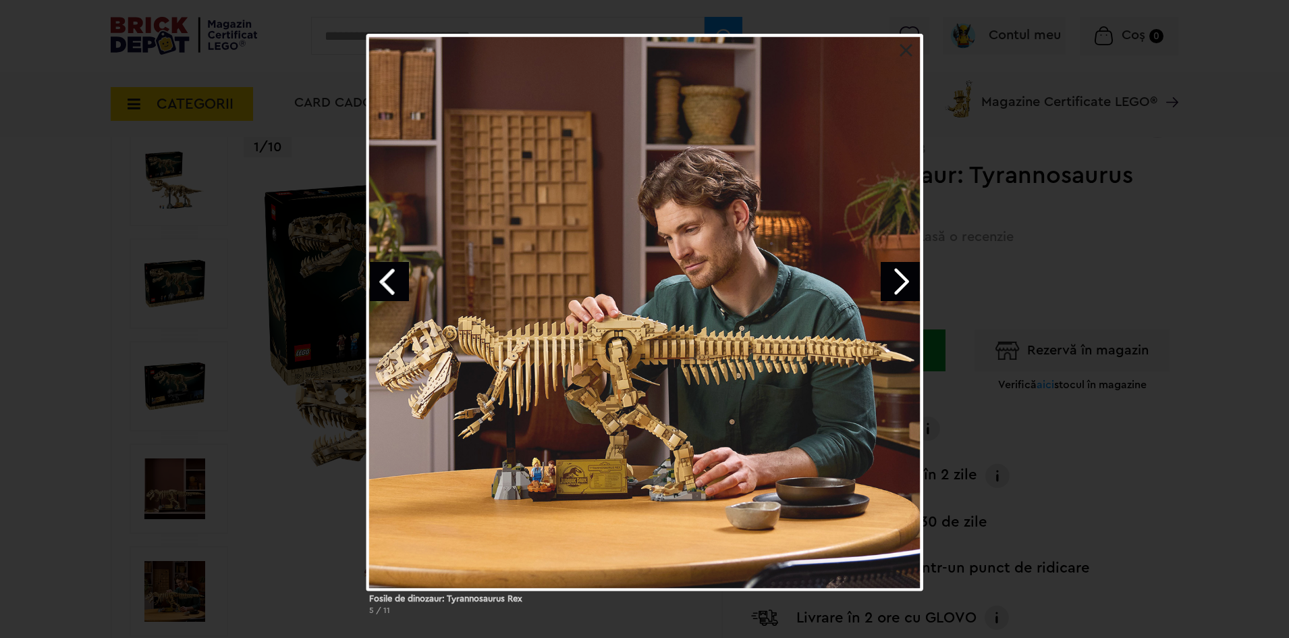
click at [899, 284] on link "Next image" at bounding box center [900, 281] width 39 height 39
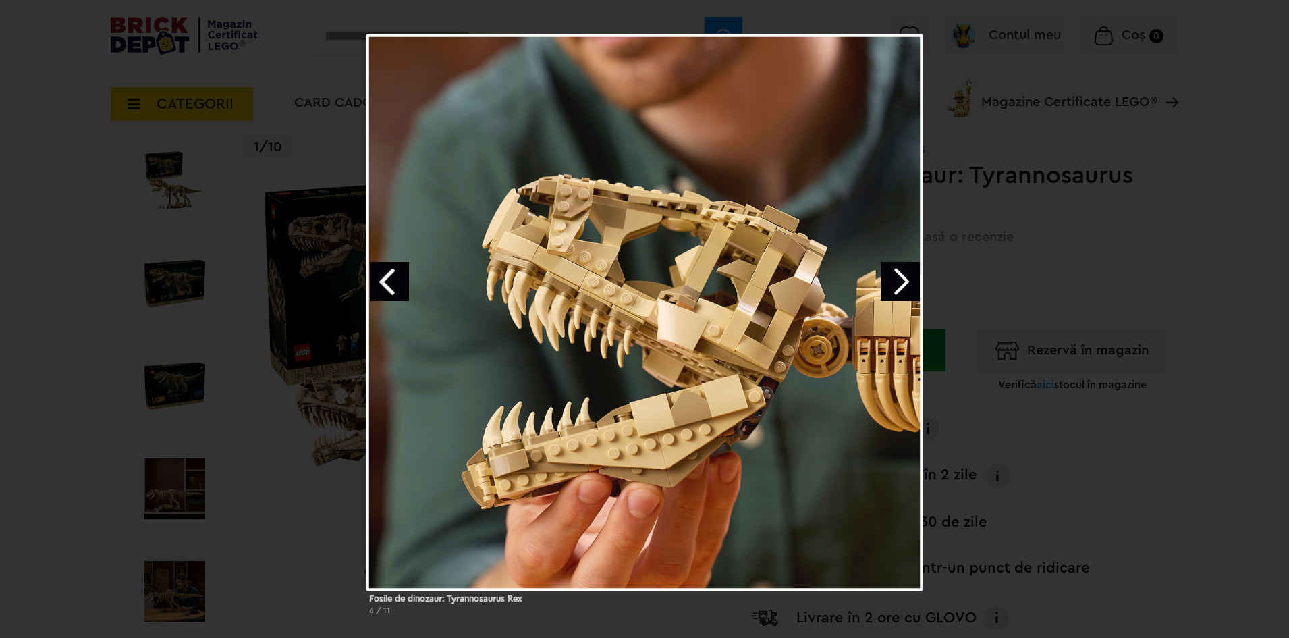
click at [899, 284] on link "Next image" at bounding box center [900, 281] width 39 height 39
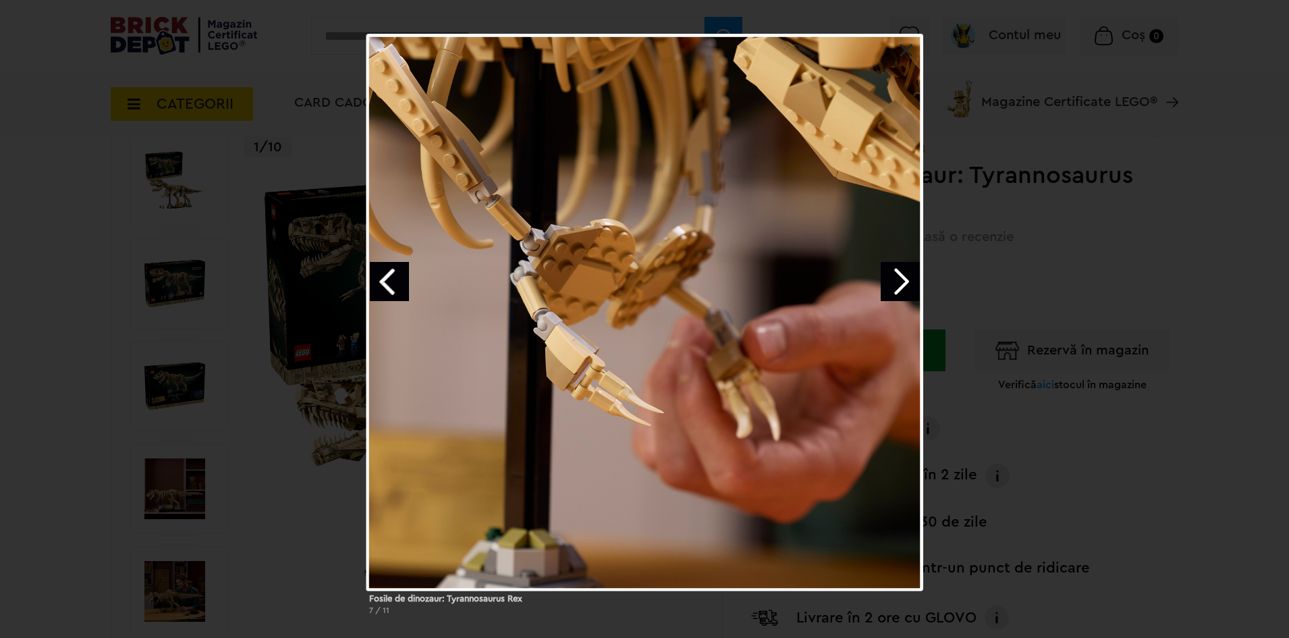
click at [899, 284] on link "Next image" at bounding box center [900, 281] width 39 height 39
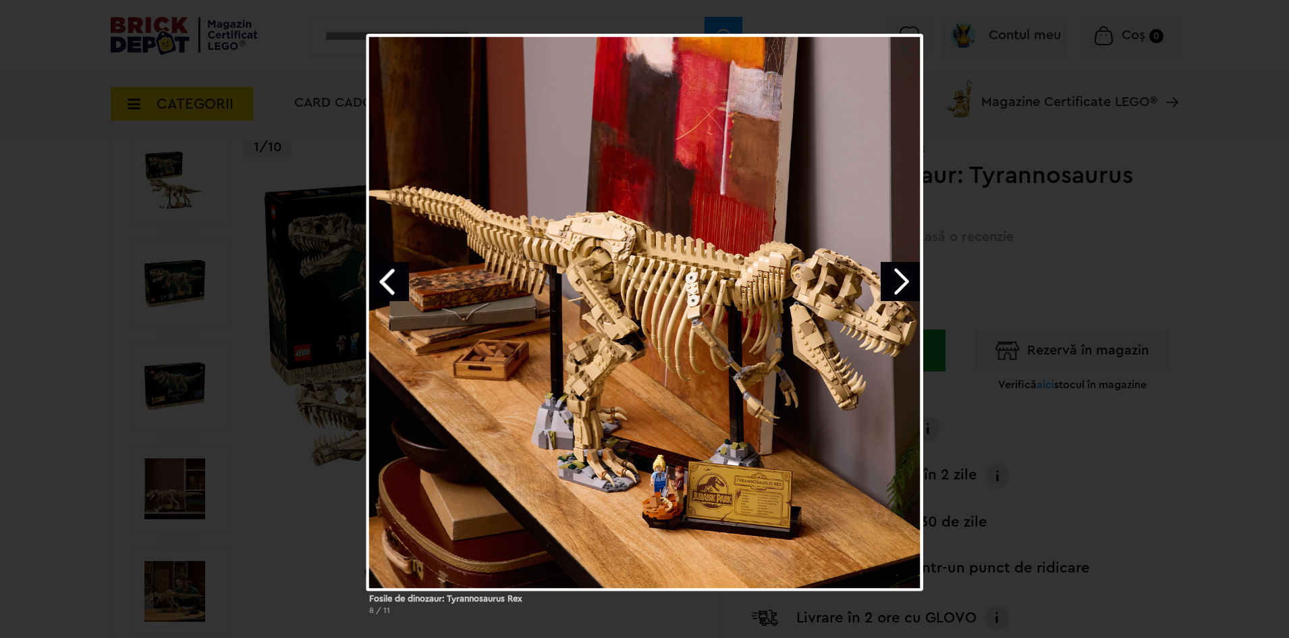
click at [899, 284] on link "Next image" at bounding box center [900, 281] width 39 height 39
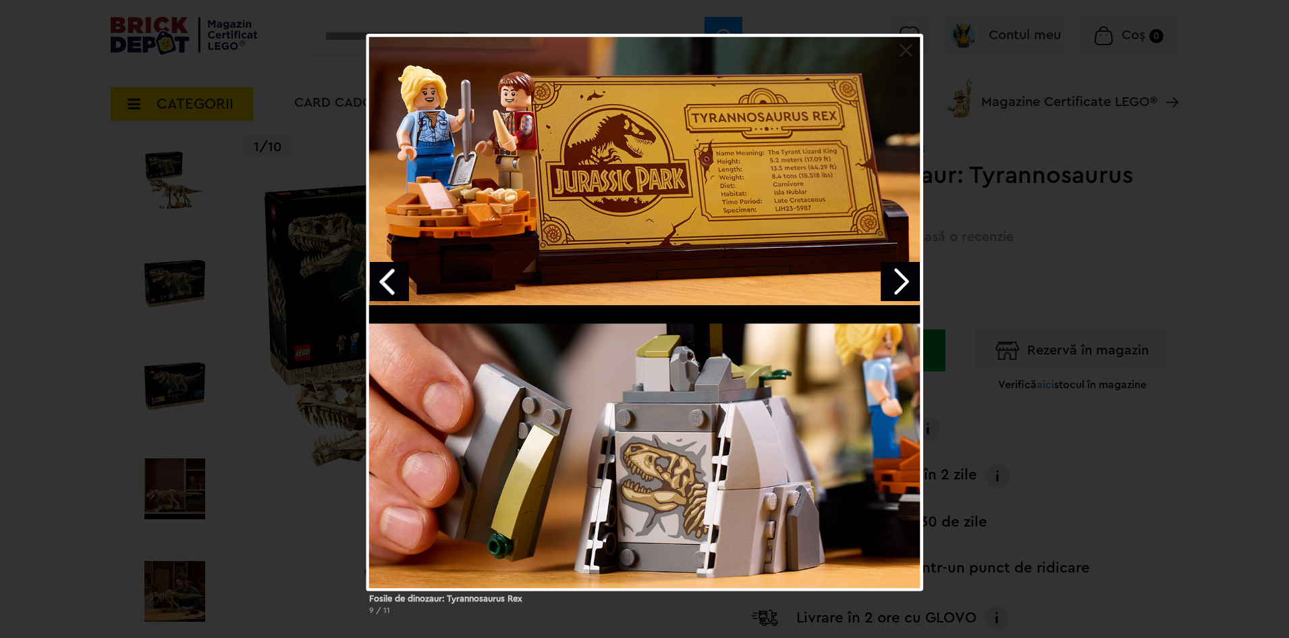
click at [899, 284] on link "Next image" at bounding box center [900, 281] width 39 height 39
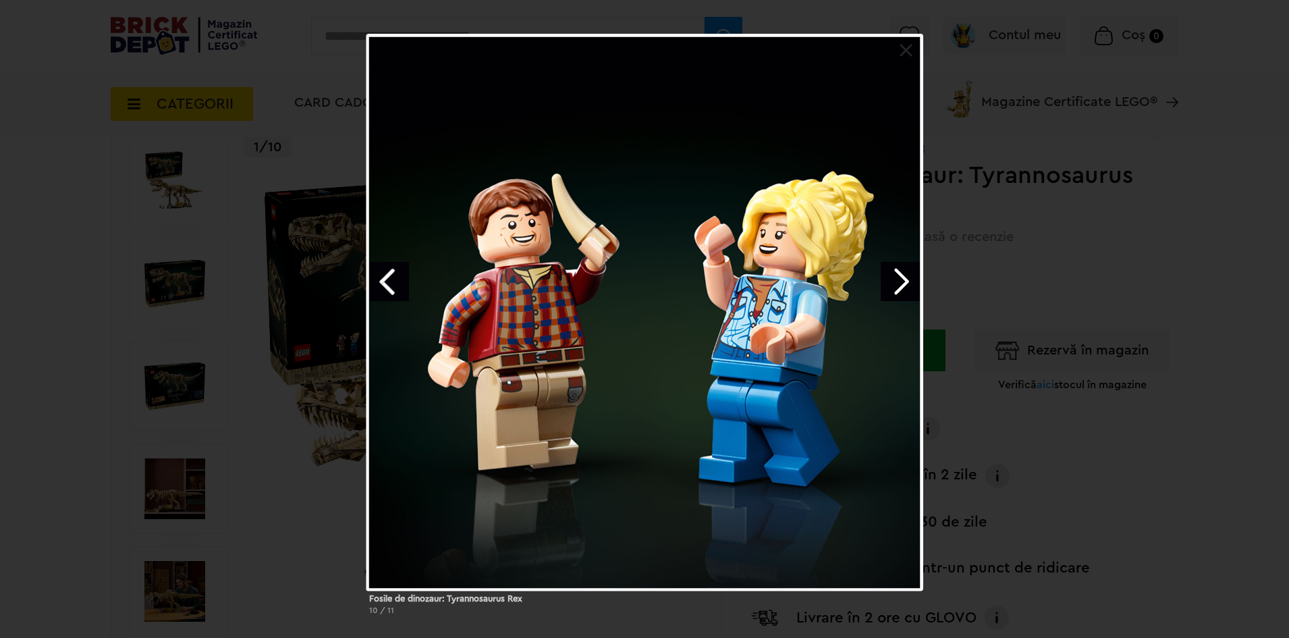
click at [899, 284] on link "Next image" at bounding box center [900, 281] width 39 height 39
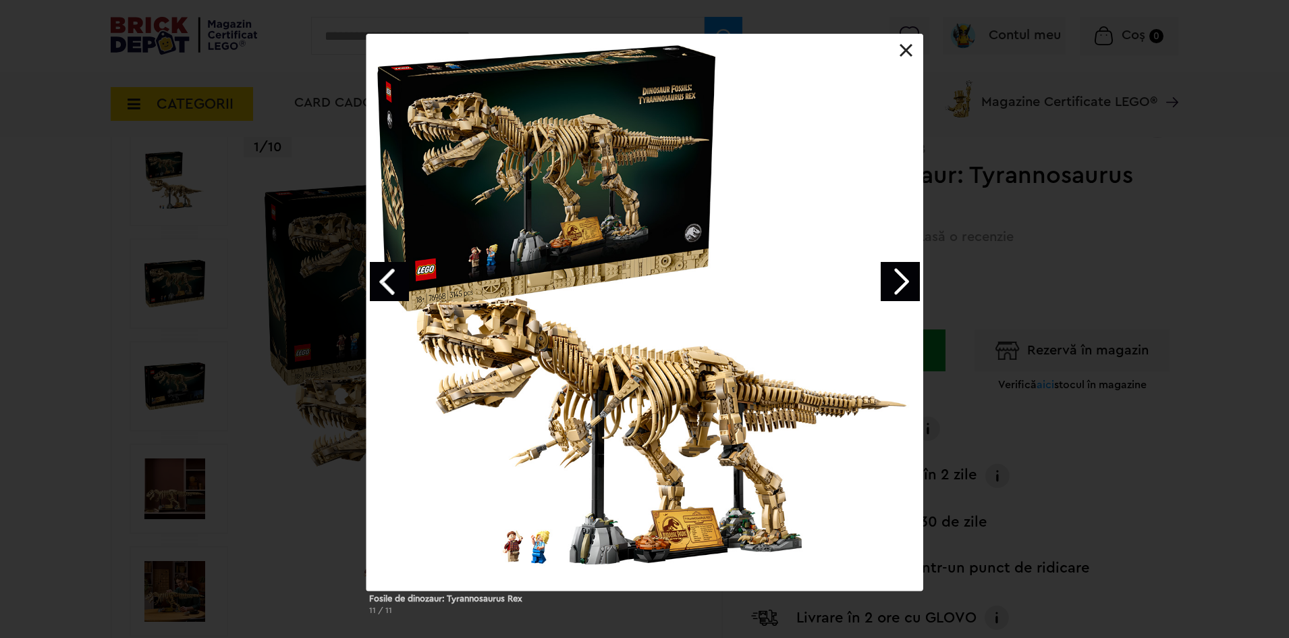
click at [899, 284] on link "Next image" at bounding box center [900, 281] width 39 height 39
click at [1044, 436] on div "Fosile de dinozaur: Tyrannosaurus Rex 1 / 11" at bounding box center [644, 330] width 1289 height 592
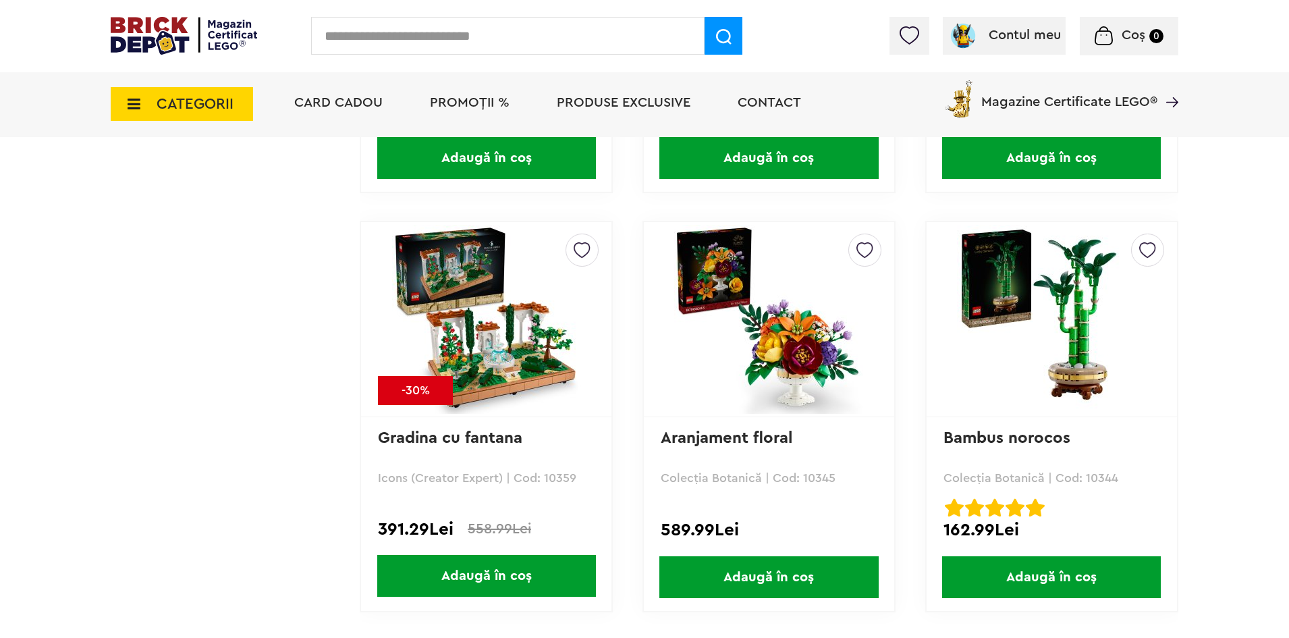
scroll to position [2633, 0]
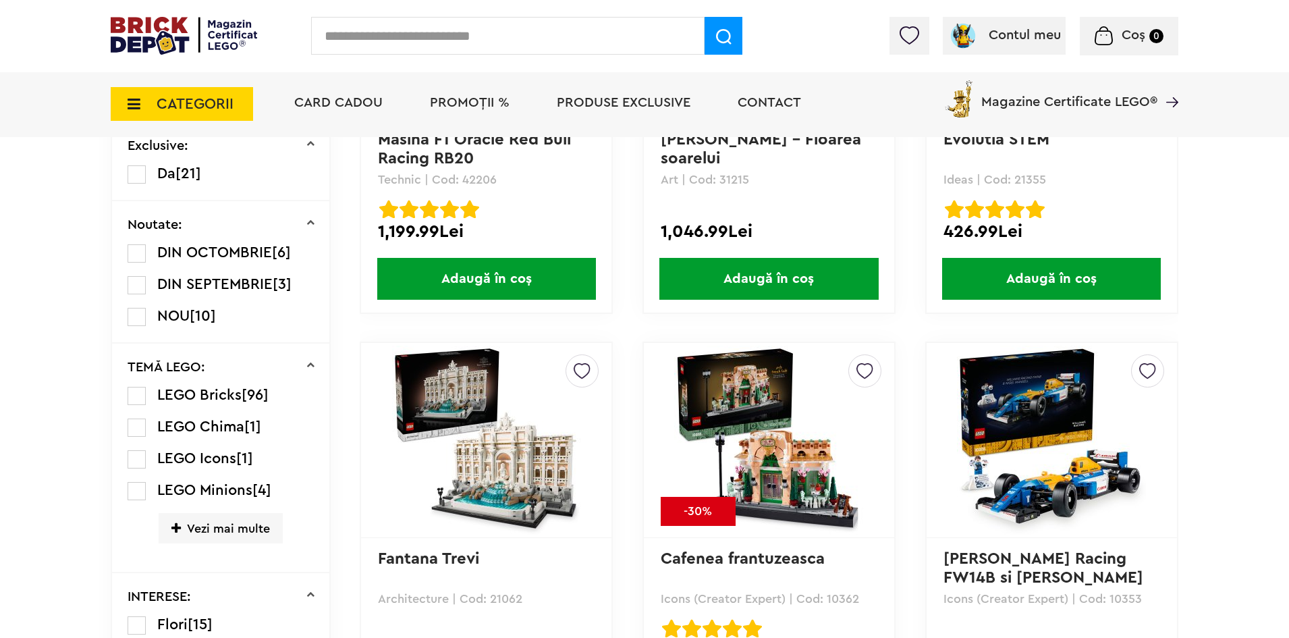
drag, startPoint x: 302, startPoint y: 414, endPoint x: 289, endPoint y: 228, distance: 186.8
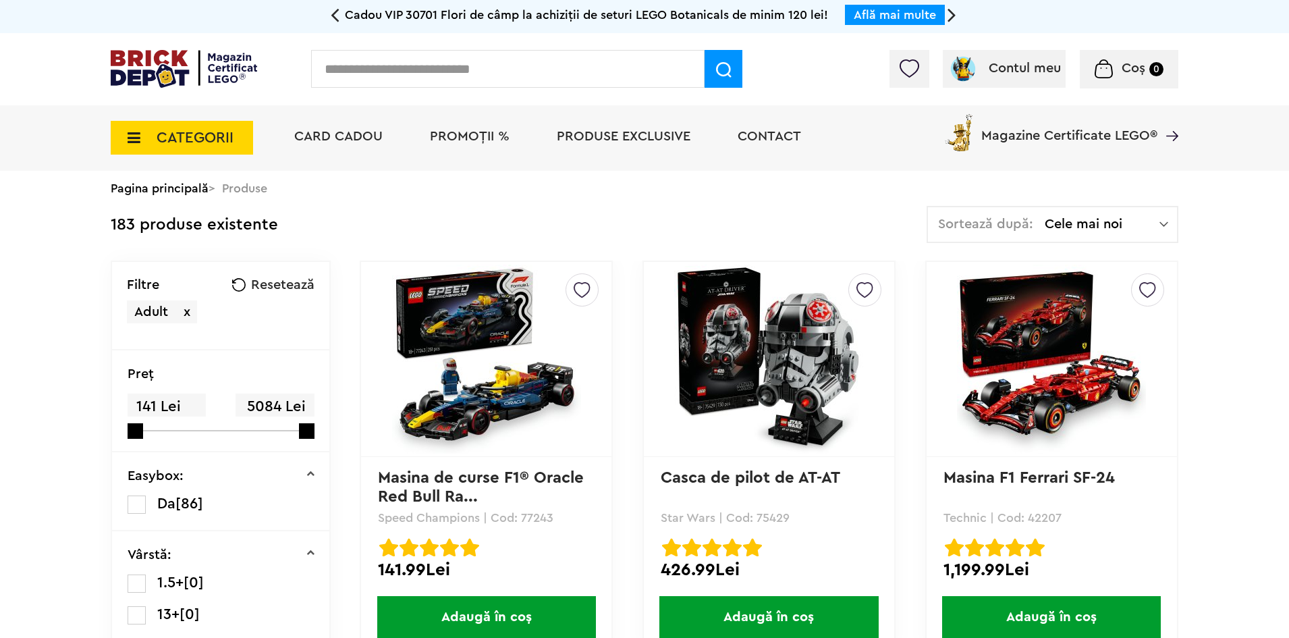
scroll to position [0, 0]
click at [1076, 219] on span "Cele mai noi" at bounding box center [1102, 225] width 115 height 14
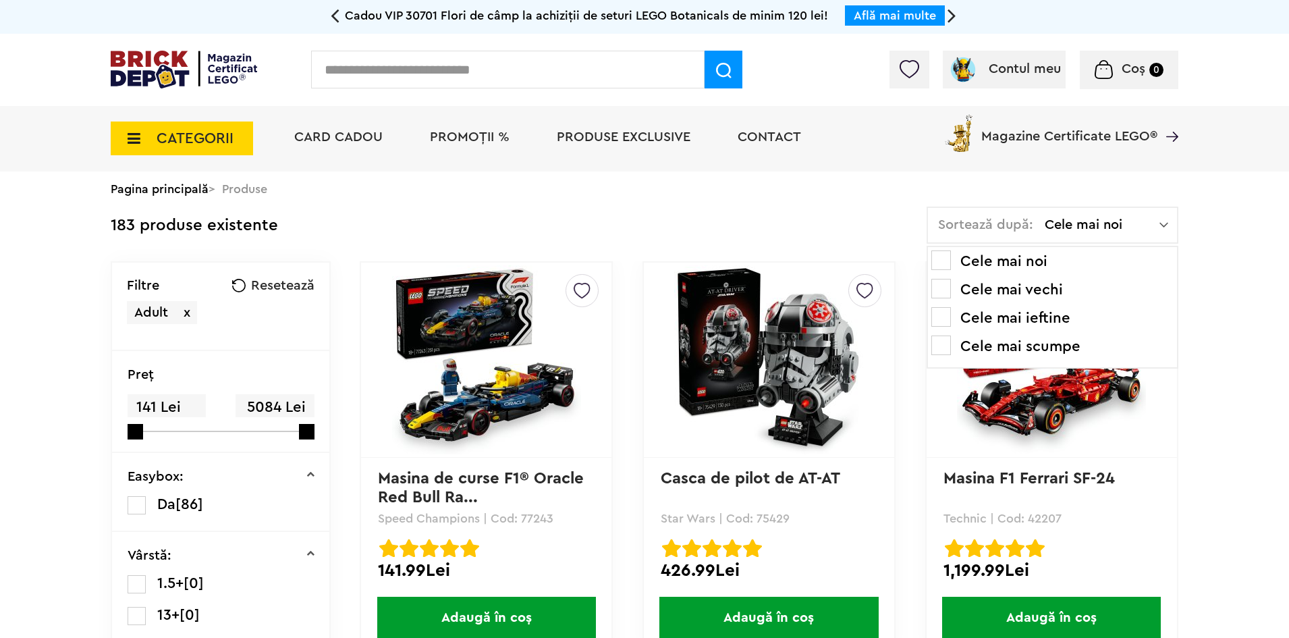
click at [948, 344] on span at bounding box center [942, 346] width 20 height 20
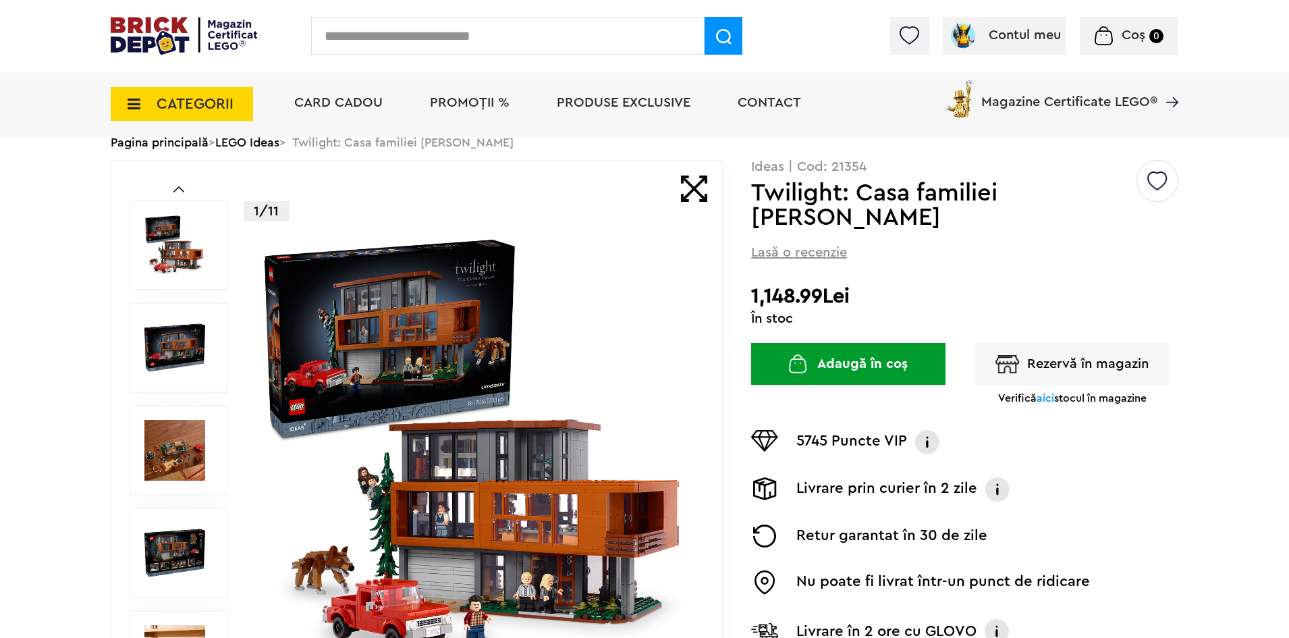
scroll to position [68, 0]
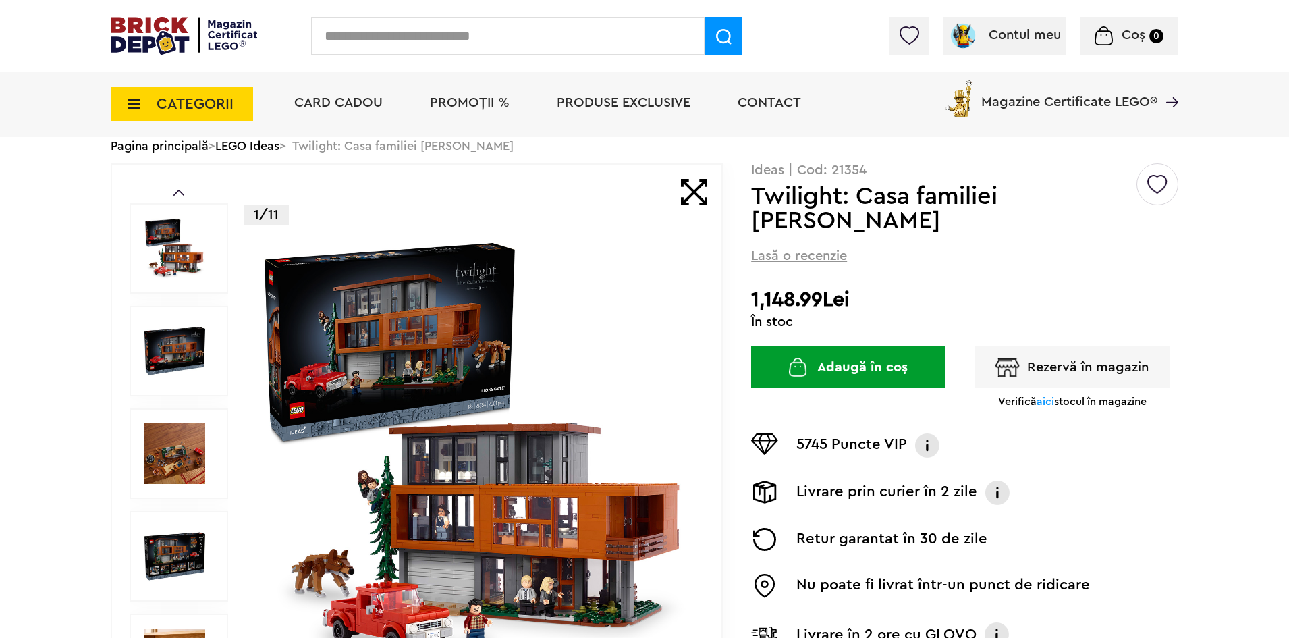
click at [433, 339] on img at bounding box center [475, 453] width 435 height 435
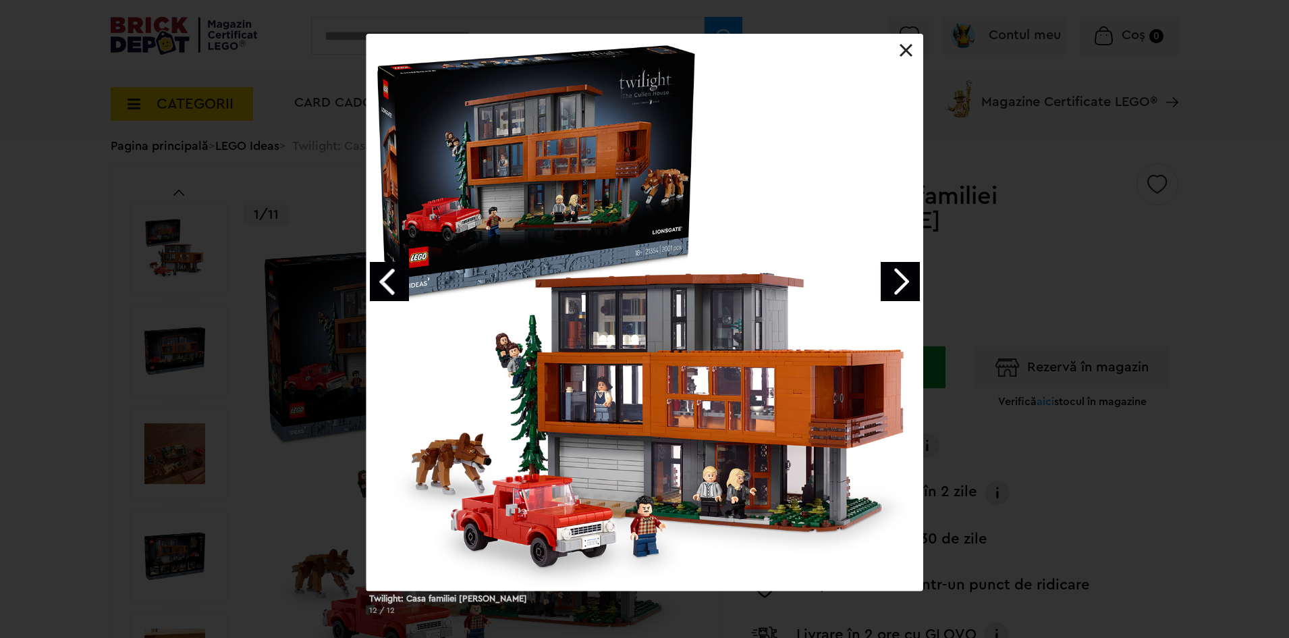
click at [897, 280] on link "Next image" at bounding box center [900, 281] width 39 height 39
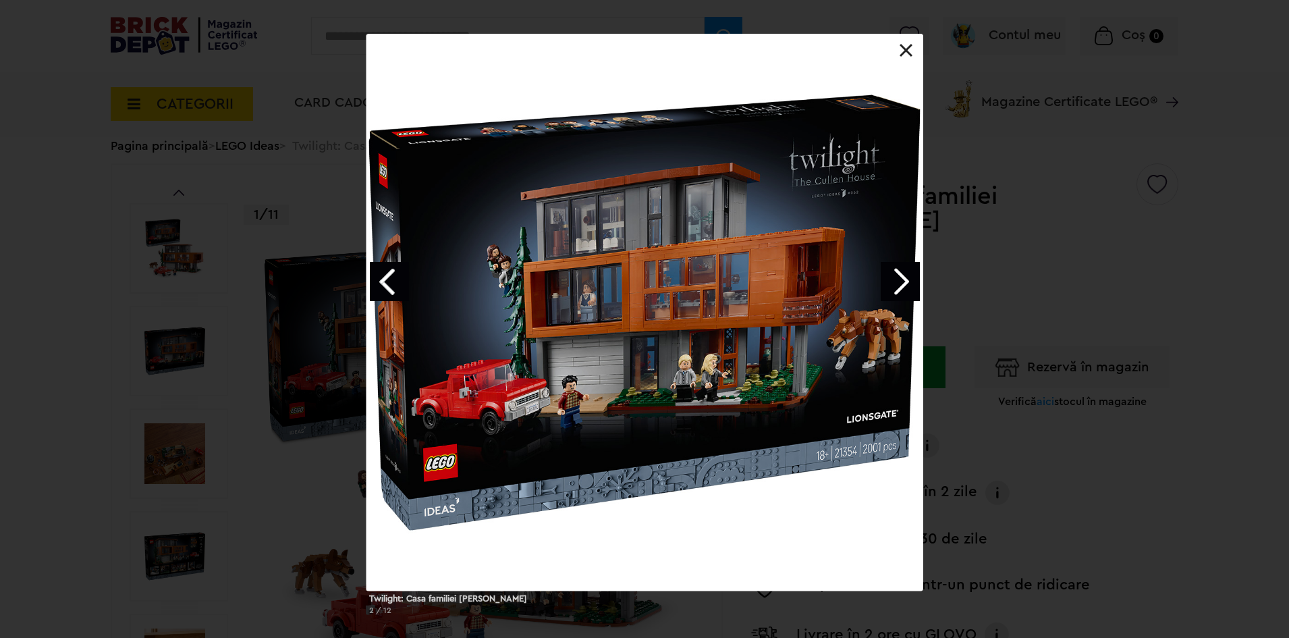
click at [897, 280] on link "Next image" at bounding box center [900, 281] width 39 height 39
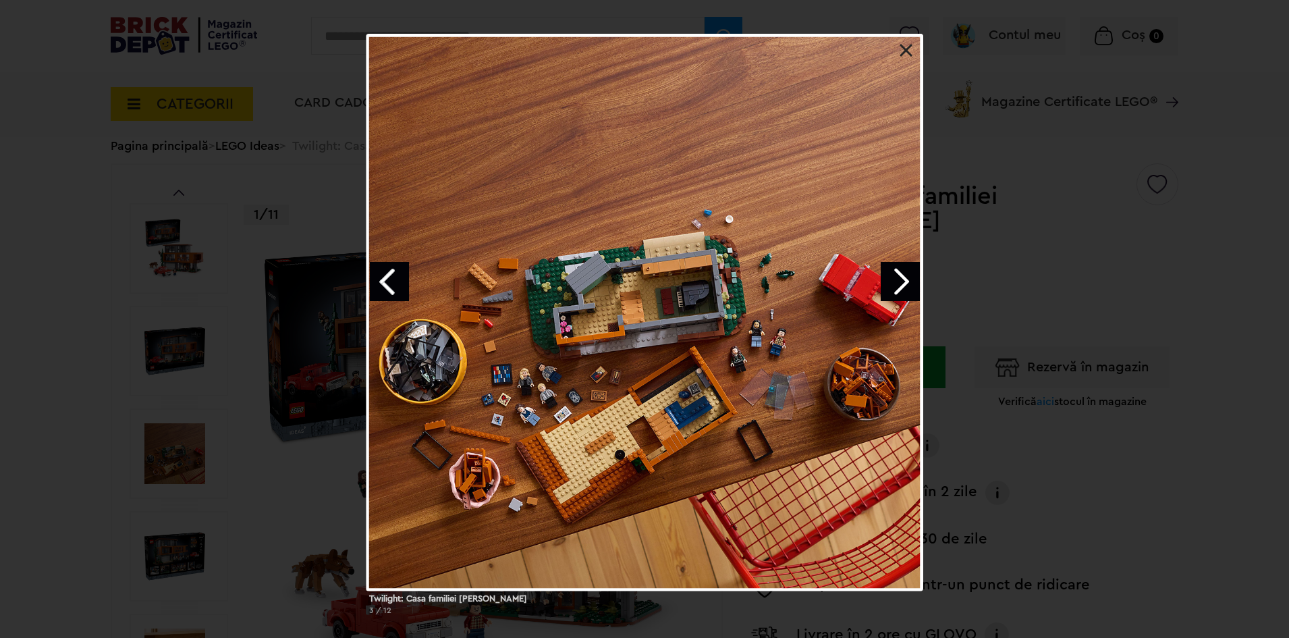
click at [897, 280] on link "Next image" at bounding box center [900, 281] width 39 height 39
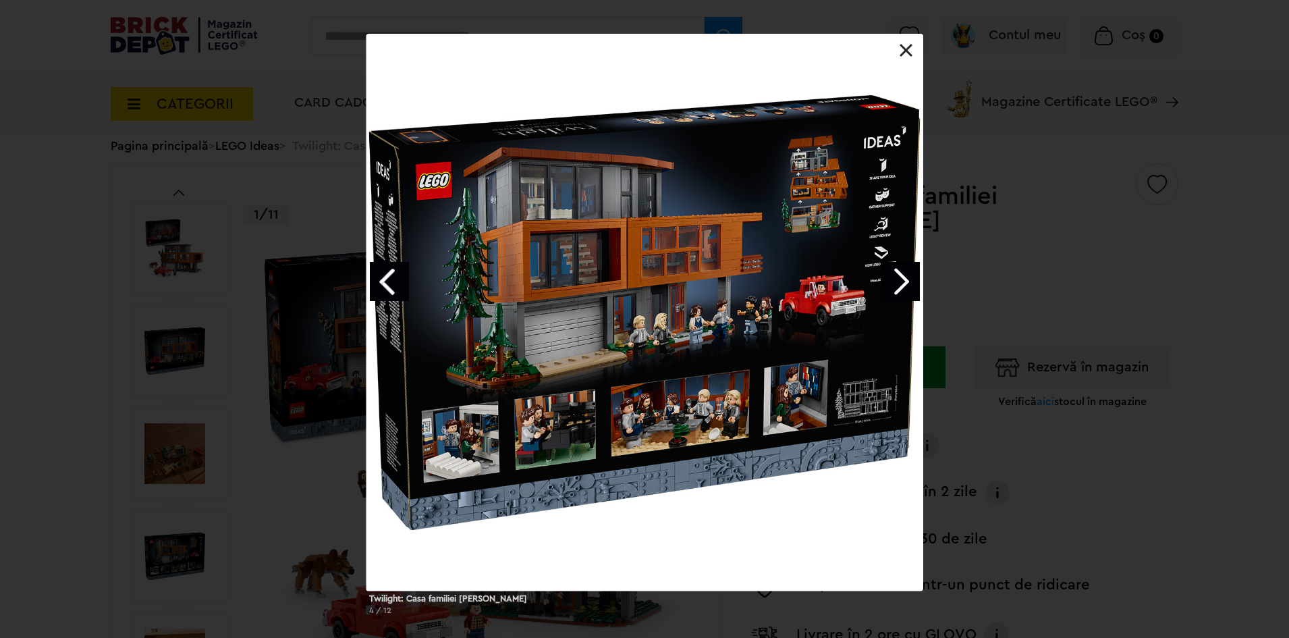
click at [897, 280] on link "Next image" at bounding box center [900, 281] width 39 height 39
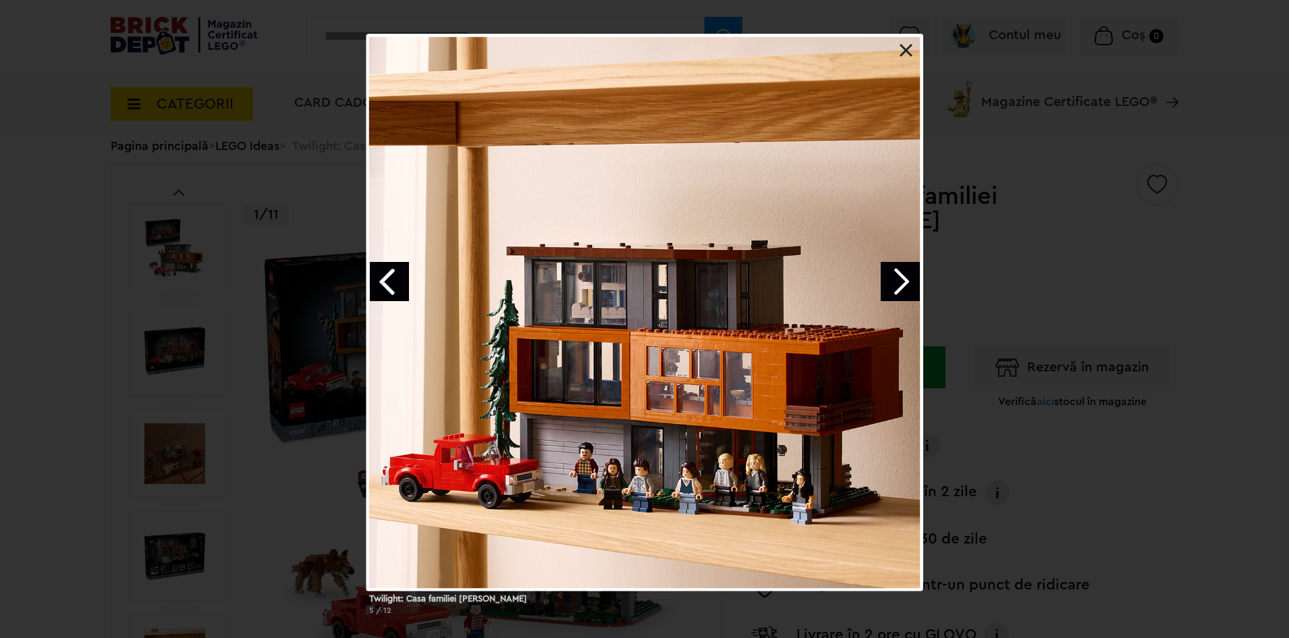
click at [897, 280] on link "Next image" at bounding box center [900, 281] width 39 height 39
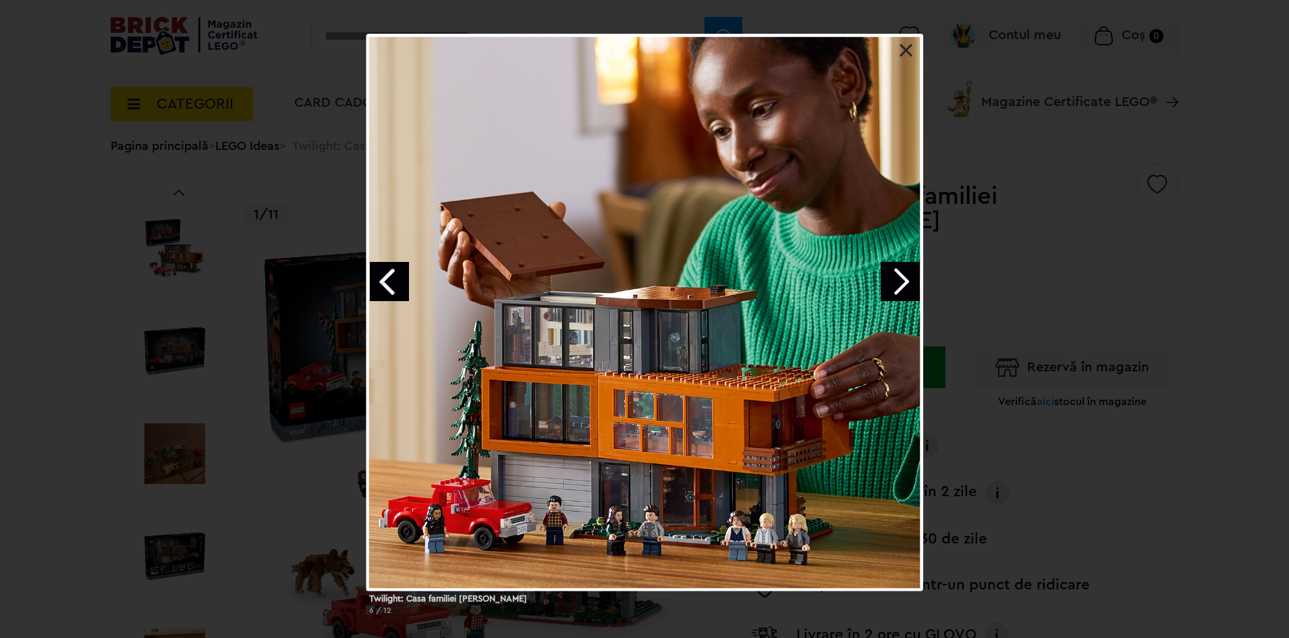
click at [897, 280] on link "Next image" at bounding box center [900, 281] width 39 height 39
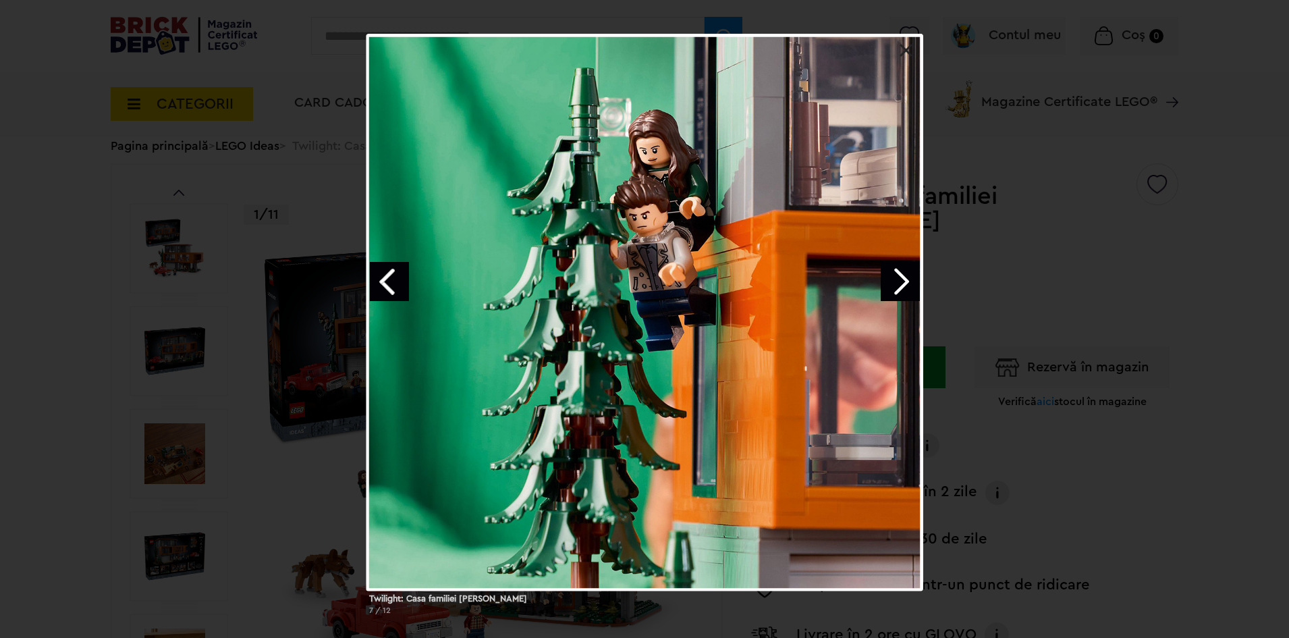
click at [897, 280] on link "Next image" at bounding box center [900, 281] width 39 height 39
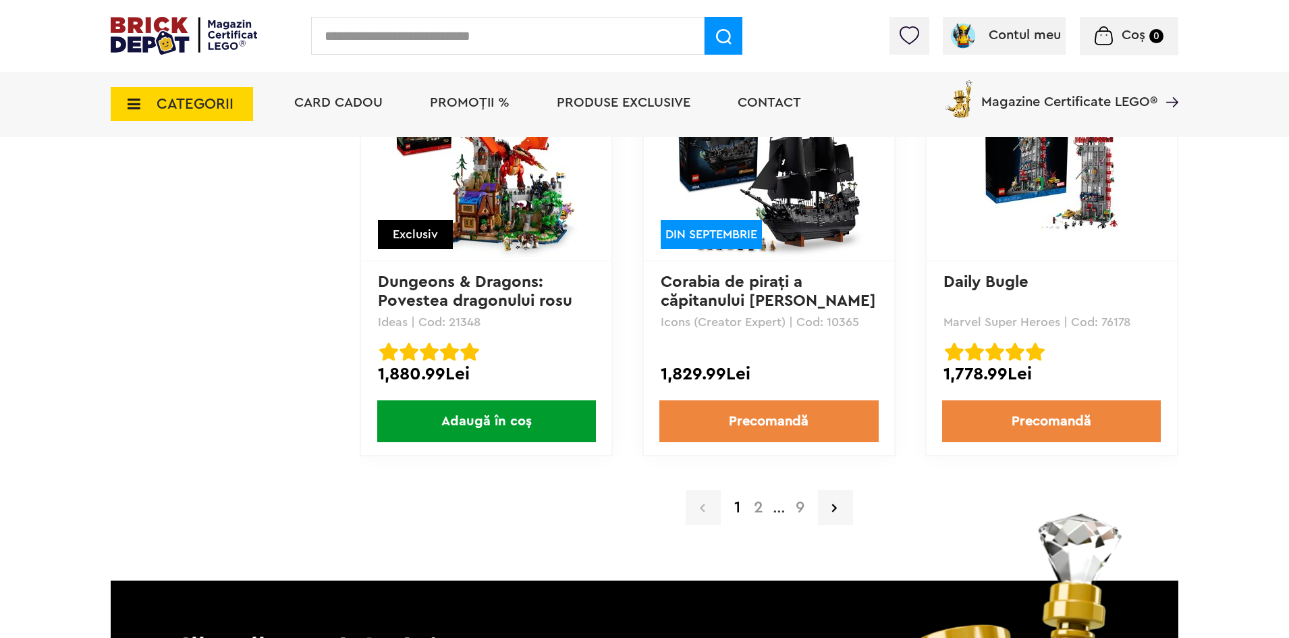
scroll to position [2768, 0]
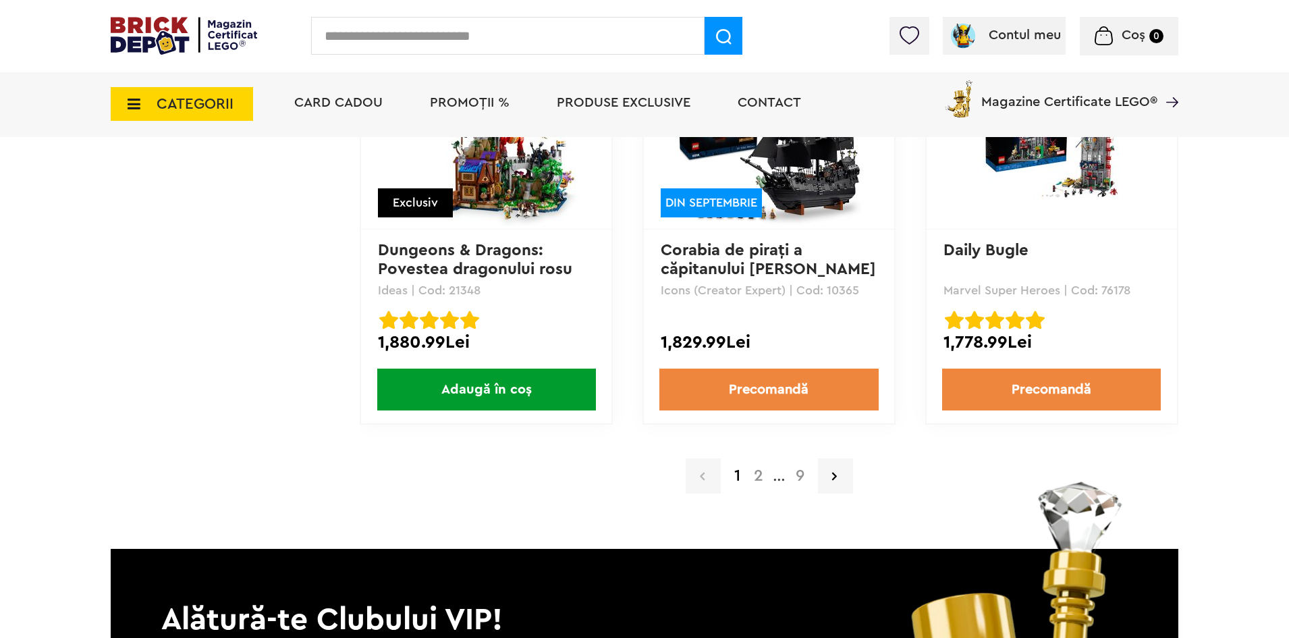
click at [761, 478] on a=Adult&order=4&page=2"] "2" at bounding box center [758, 476] width 23 height 16
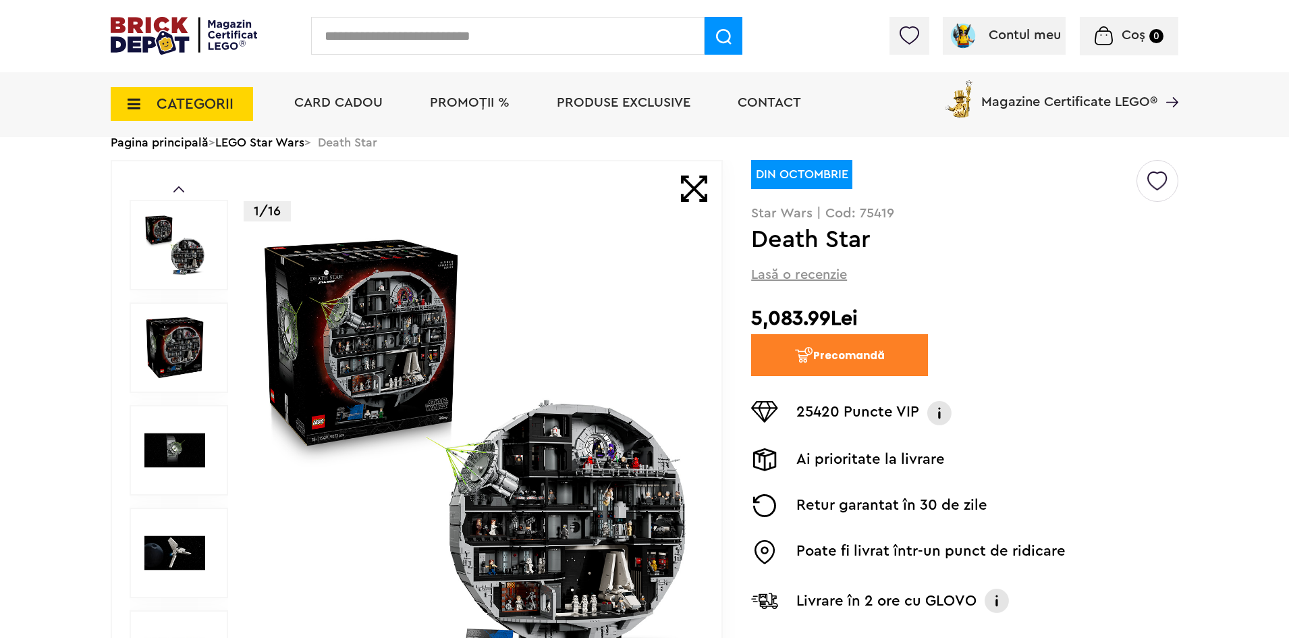
scroll to position [68, 0]
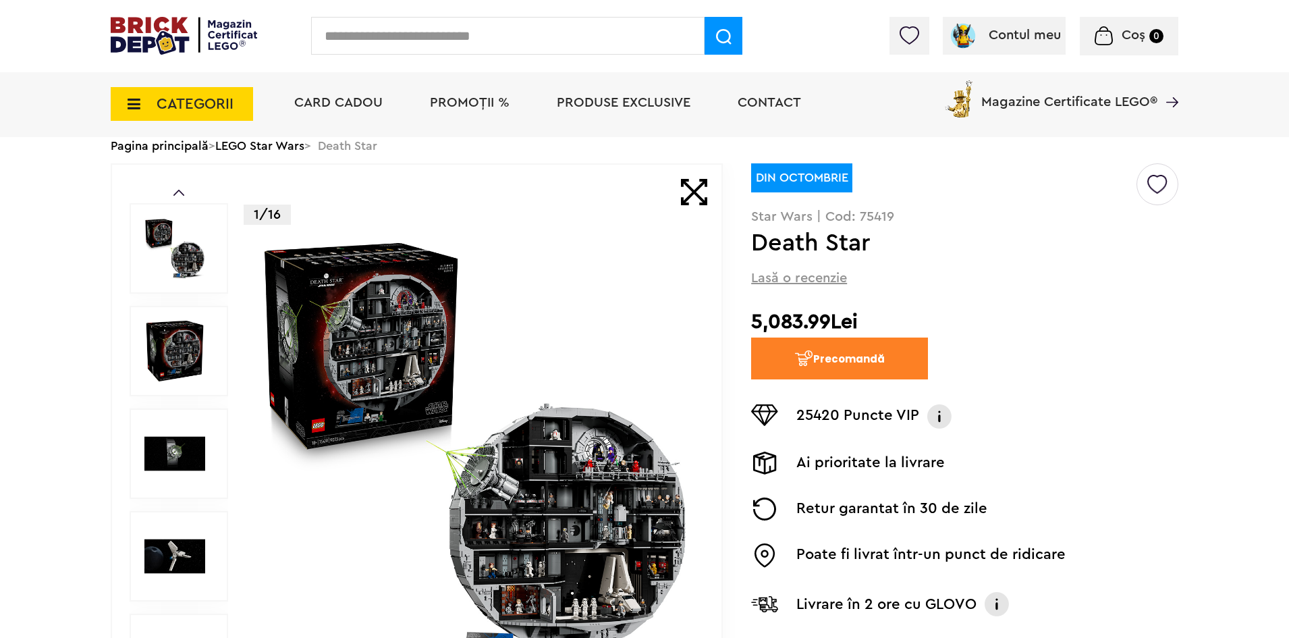
click at [387, 315] on img at bounding box center [475, 453] width 435 height 435
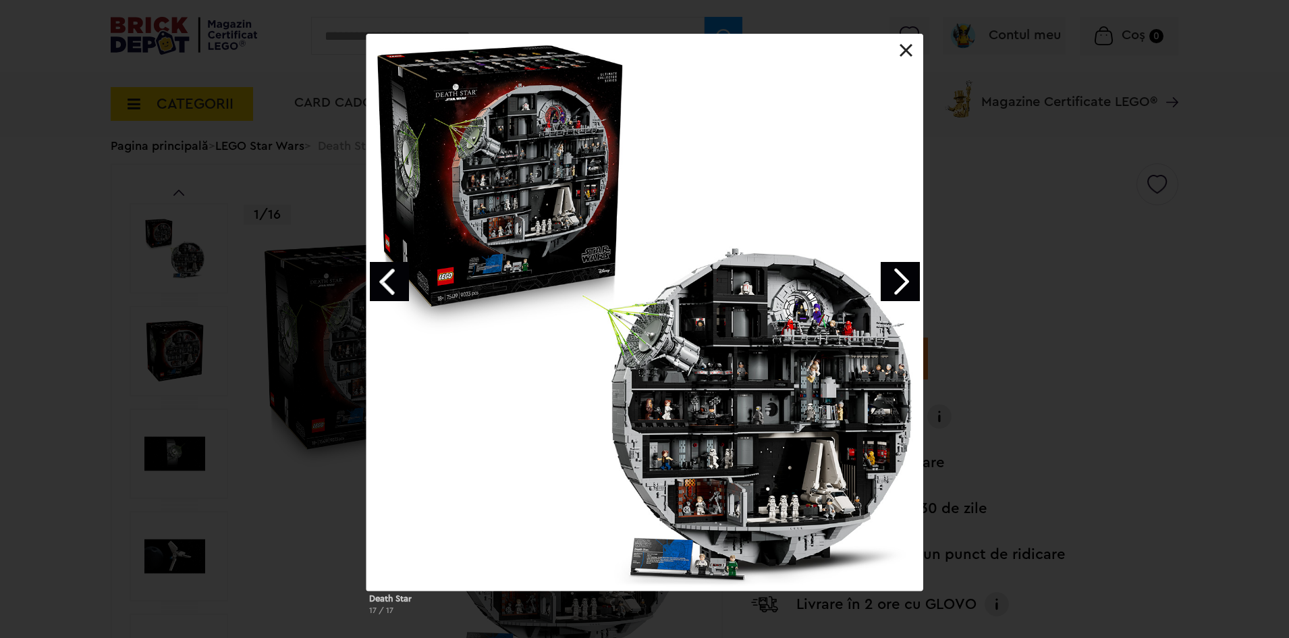
click at [897, 276] on link "Next image" at bounding box center [900, 281] width 39 height 39
click at [898, 278] on link "Next image" at bounding box center [900, 281] width 39 height 39
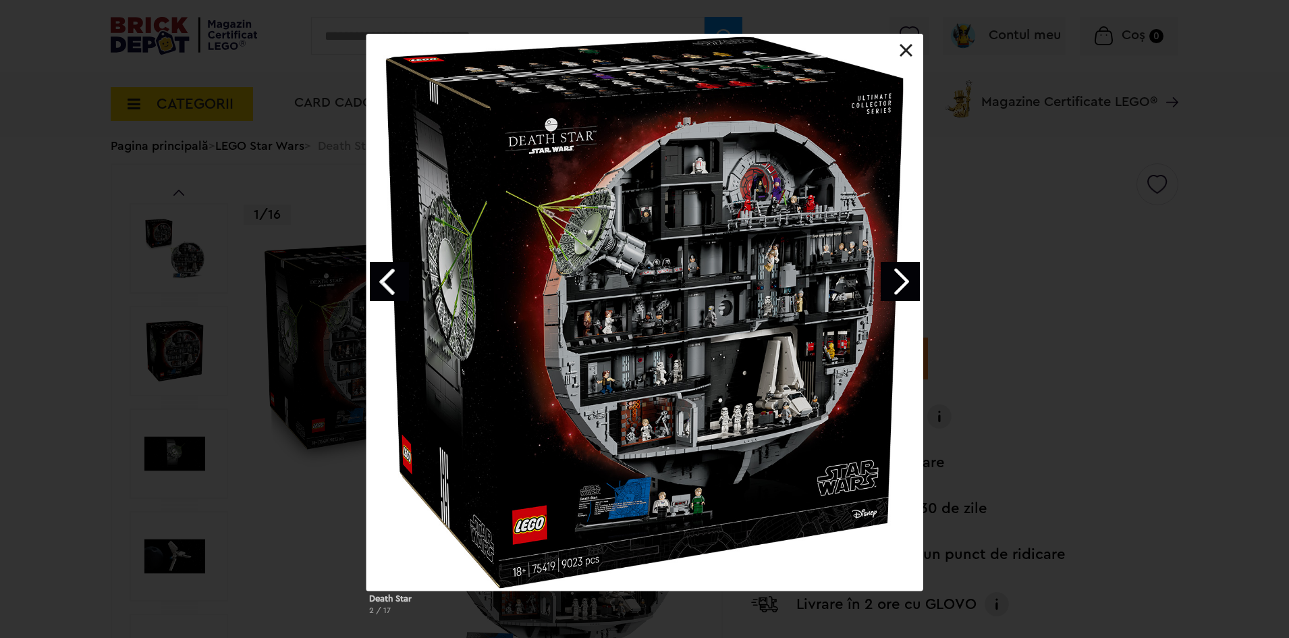
click at [902, 282] on link "Next image" at bounding box center [900, 281] width 39 height 39
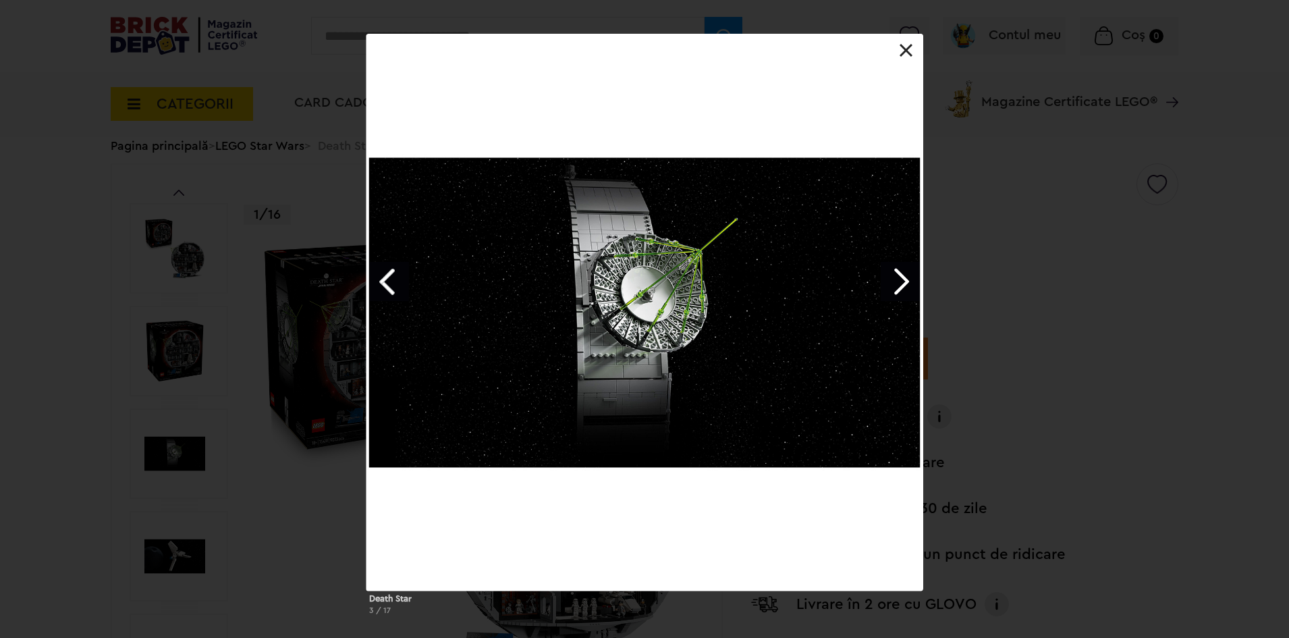
click at [902, 282] on link "Next image" at bounding box center [900, 281] width 39 height 39
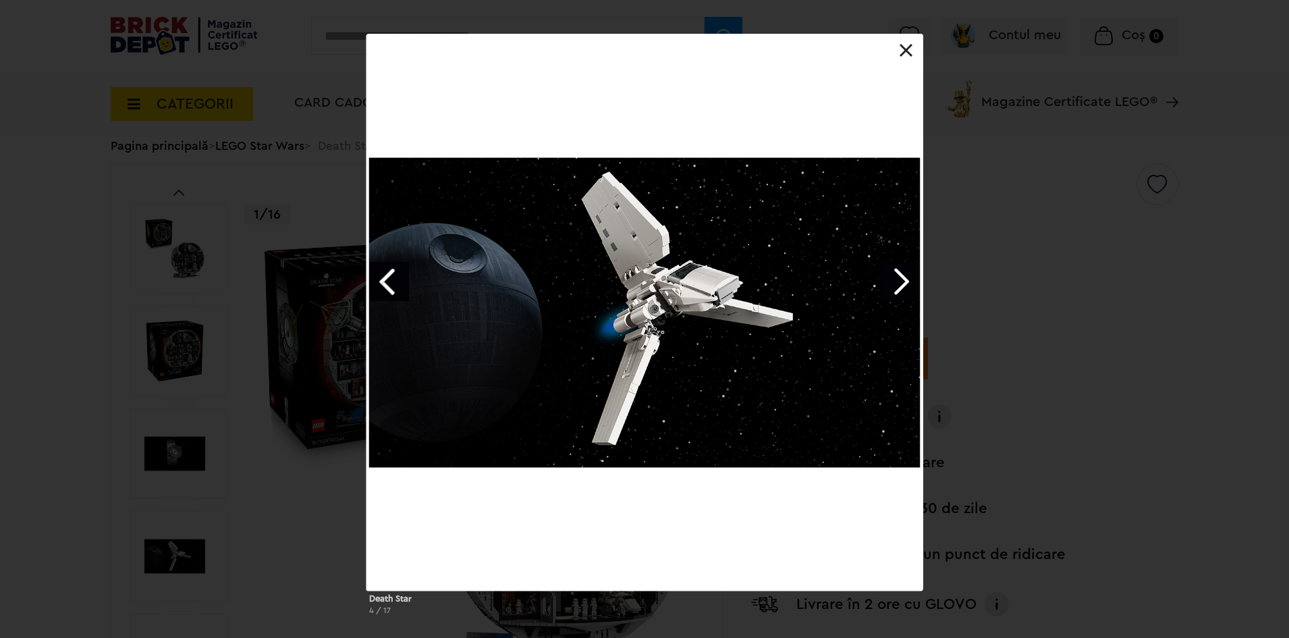
click at [902, 282] on link "Next image" at bounding box center [900, 281] width 39 height 39
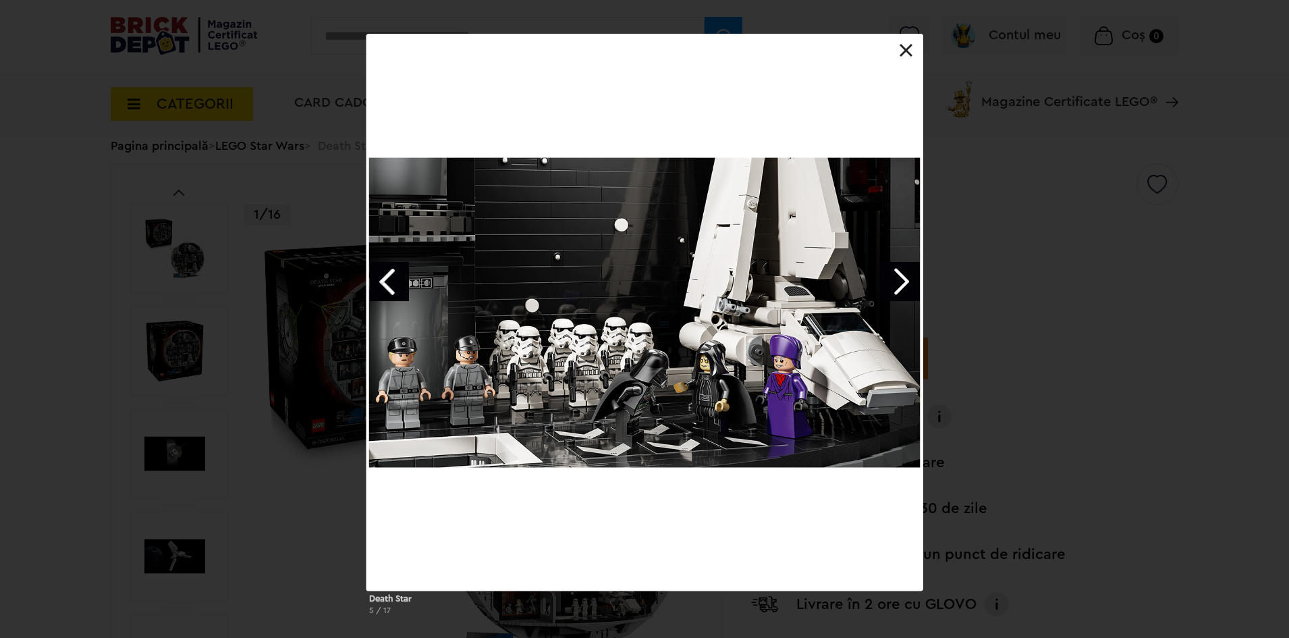
click at [902, 282] on link "Next image" at bounding box center [900, 281] width 39 height 39
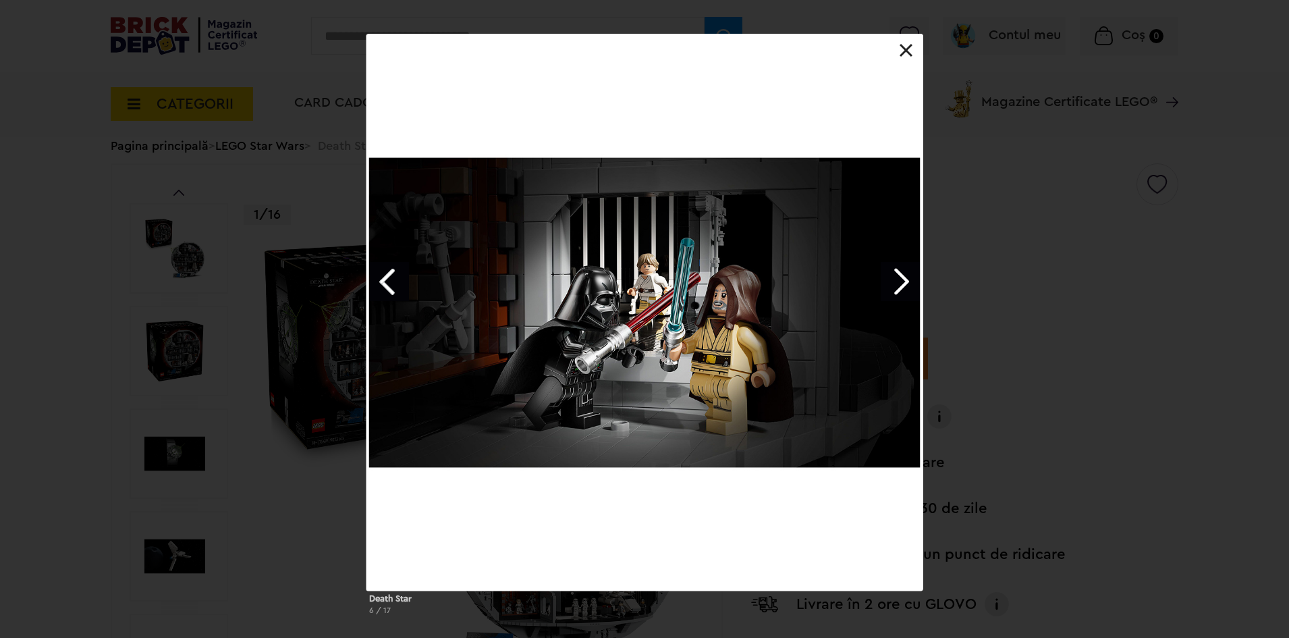
click at [902, 282] on link "Next image" at bounding box center [900, 281] width 39 height 39
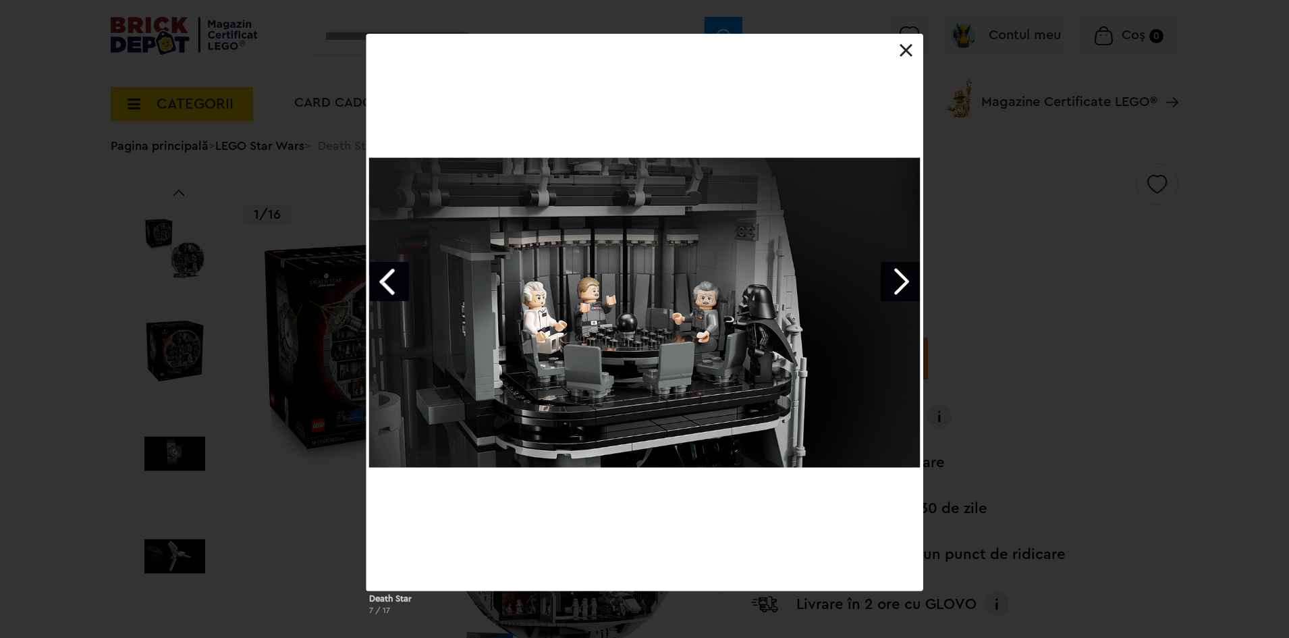
click at [902, 282] on link "Next image" at bounding box center [900, 281] width 39 height 39
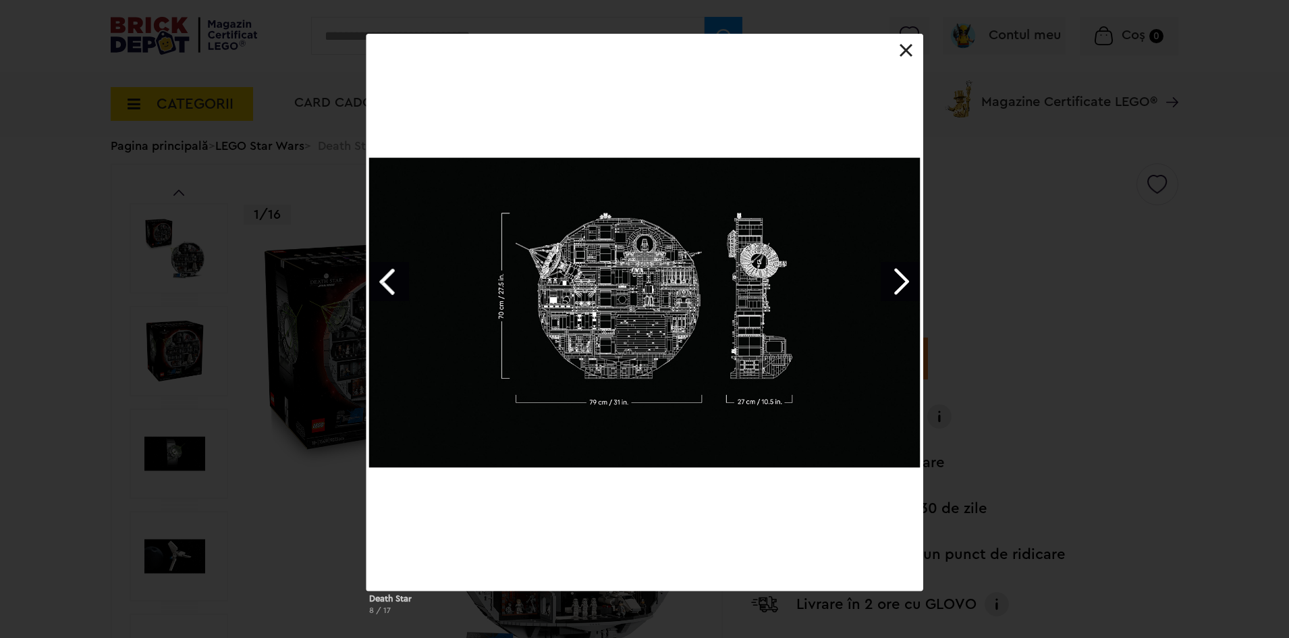
click at [893, 288] on link "Next image" at bounding box center [900, 281] width 39 height 39
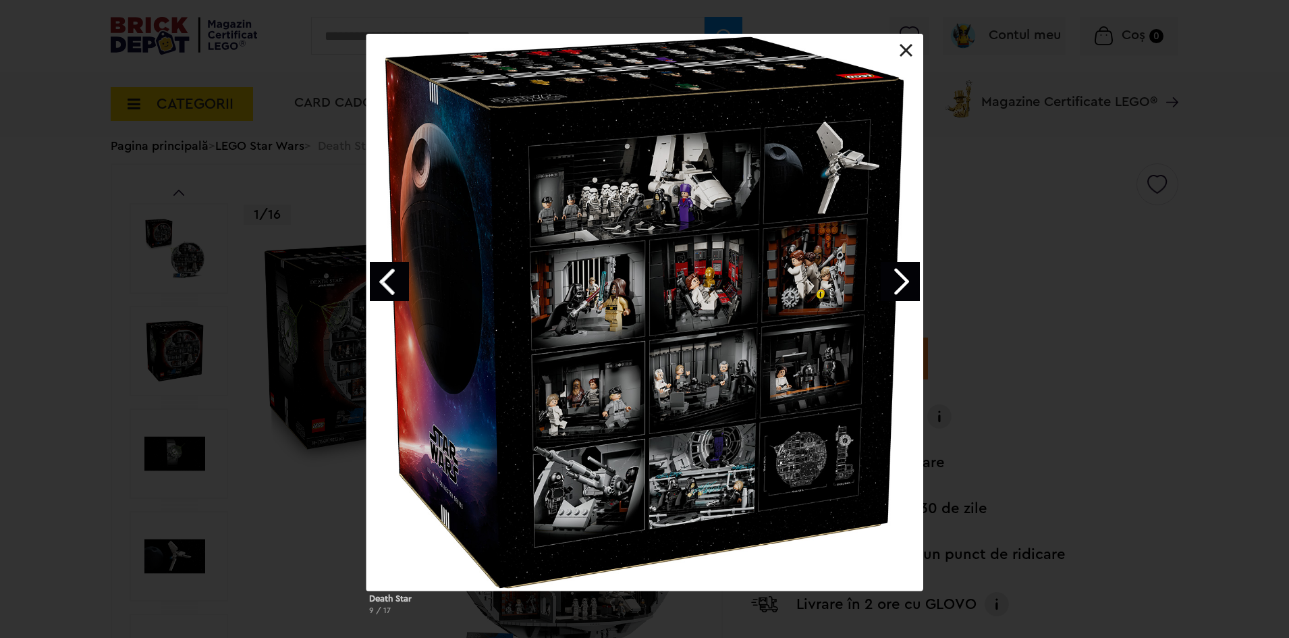
click at [893, 288] on link "Next image" at bounding box center [900, 281] width 39 height 39
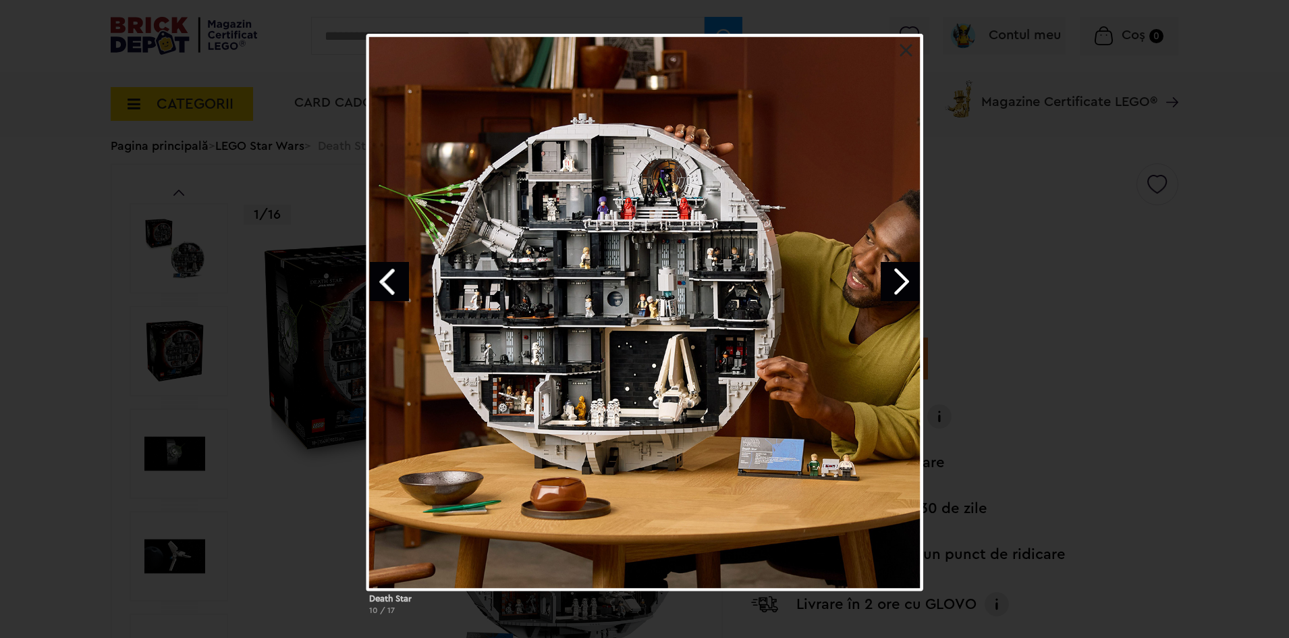
click at [982, 361] on div "Death Star 10 / 17" at bounding box center [644, 330] width 1289 height 592
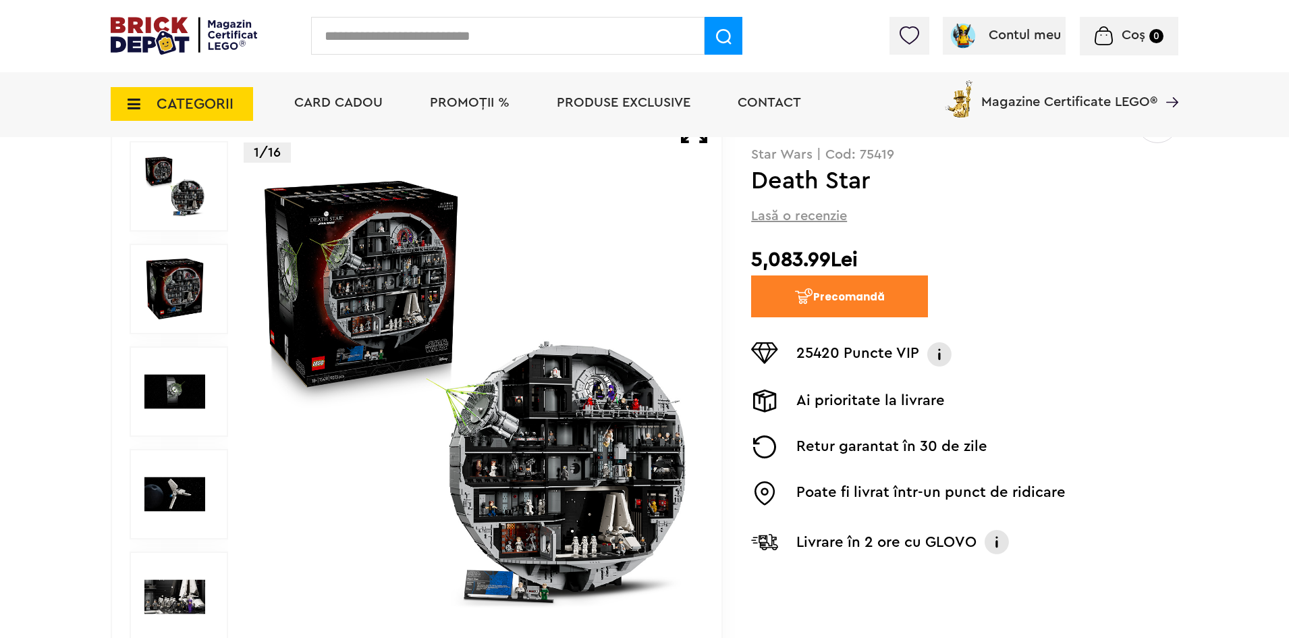
scroll to position [135, 0]
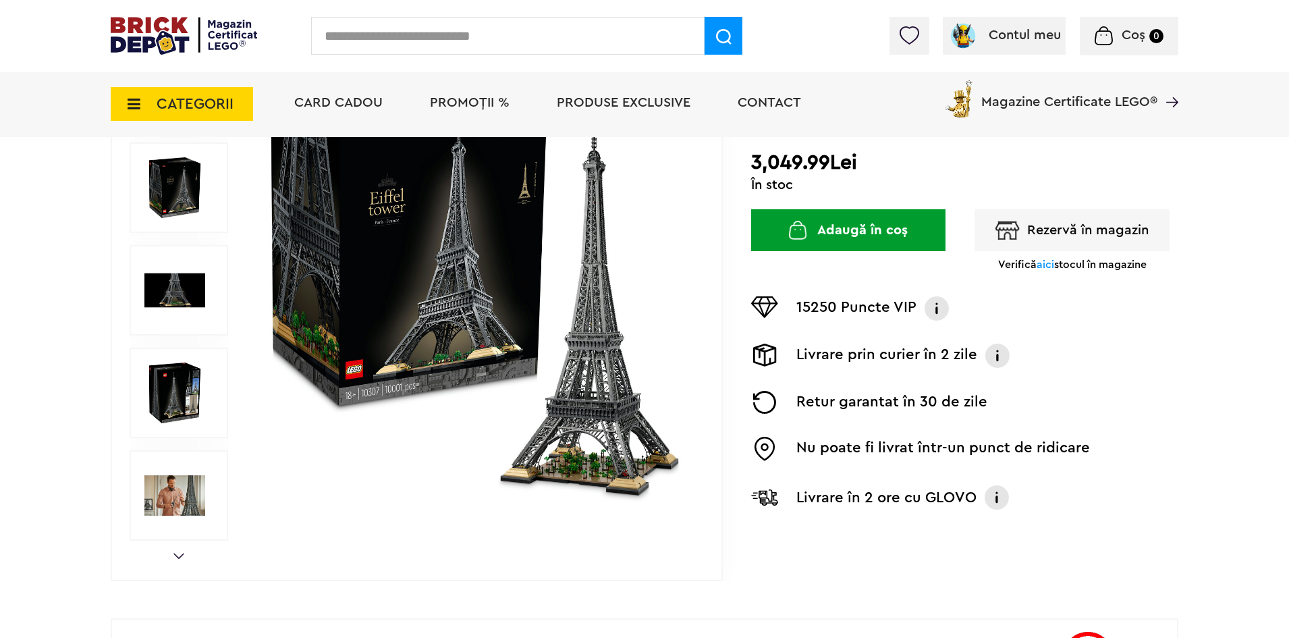
scroll to position [270, 0]
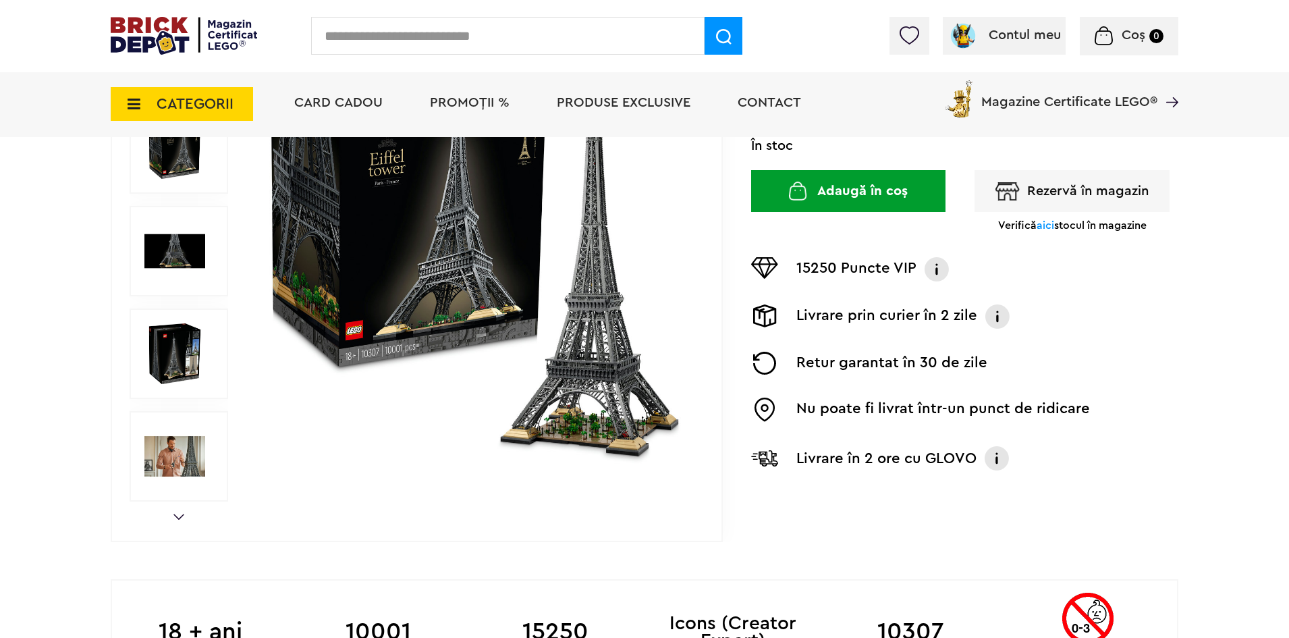
click at [189, 367] on img at bounding box center [174, 353] width 61 height 61
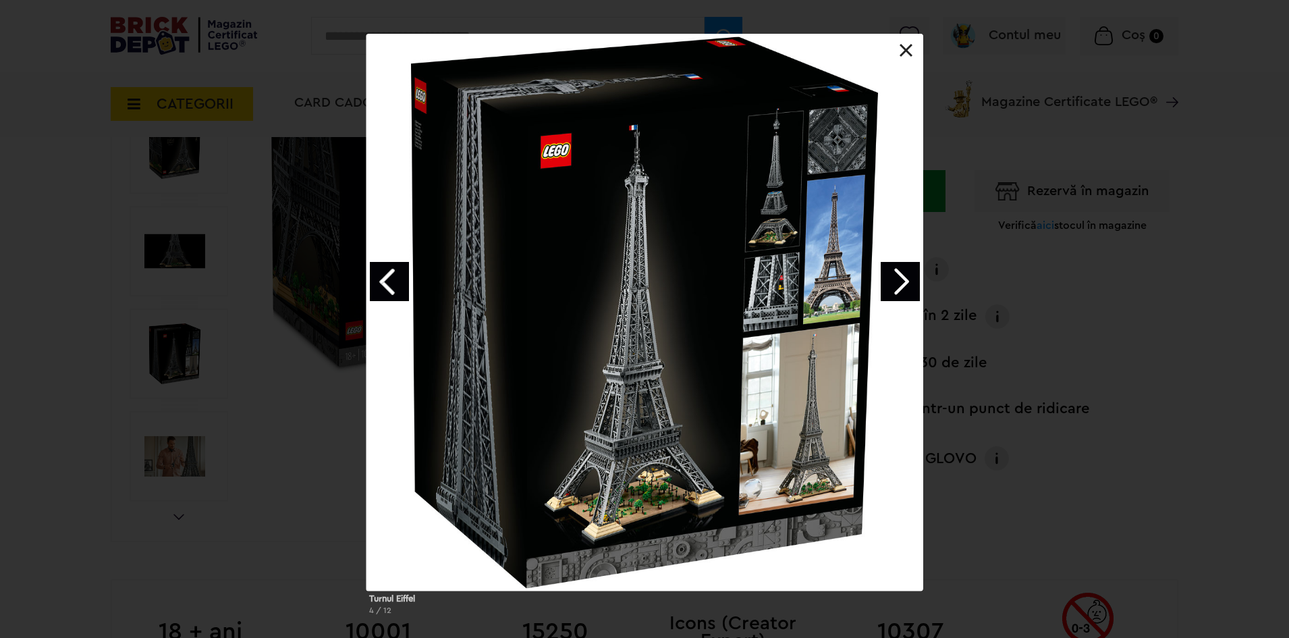
click at [903, 278] on link "Next image" at bounding box center [900, 281] width 39 height 39
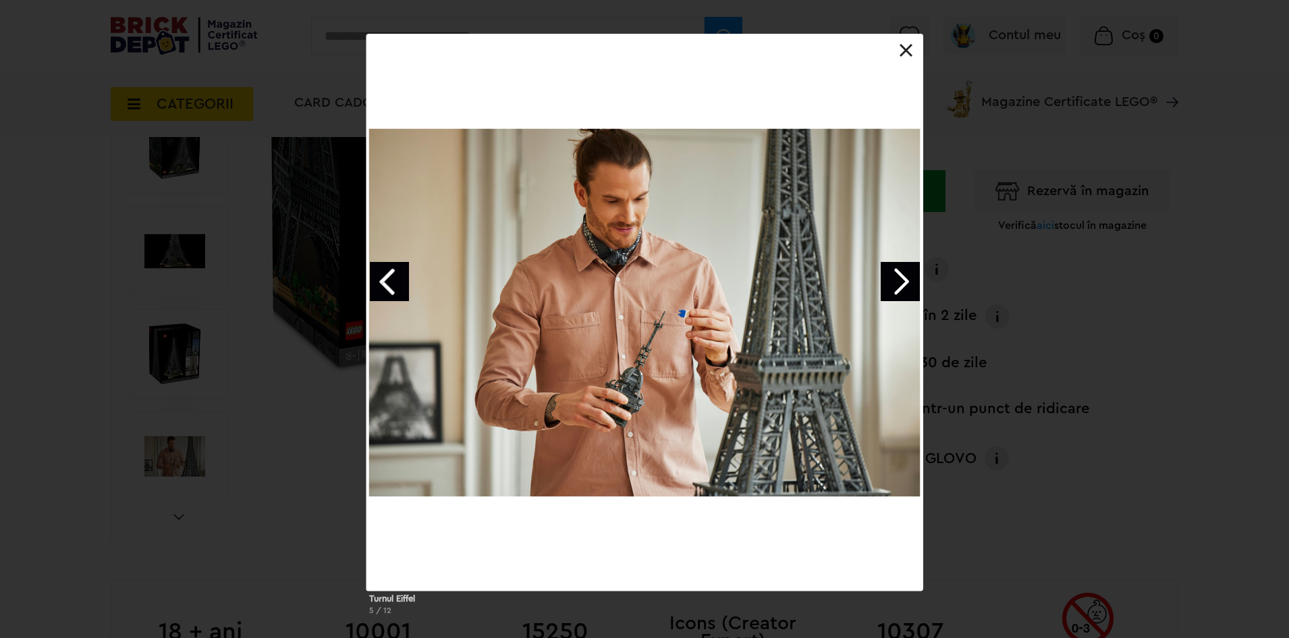
click at [903, 278] on link "Next image" at bounding box center [900, 281] width 39 height 39
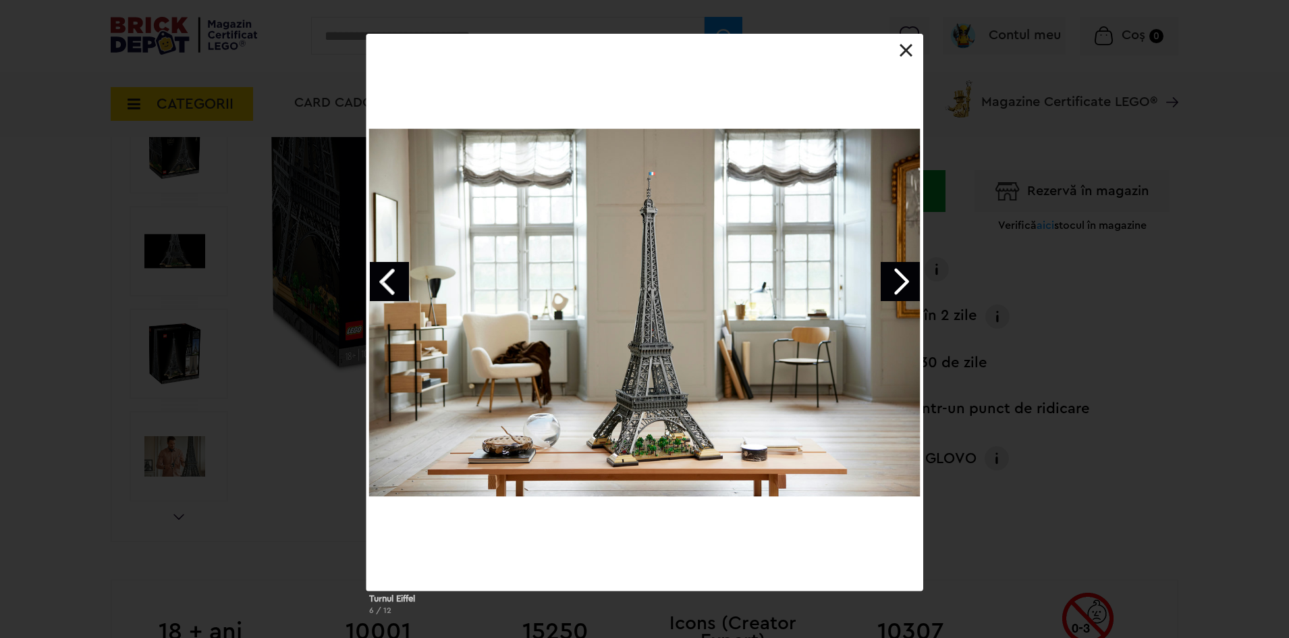
click at [903, 278] on link "Next image" at bounding box center [900, 281] width 39 height 39
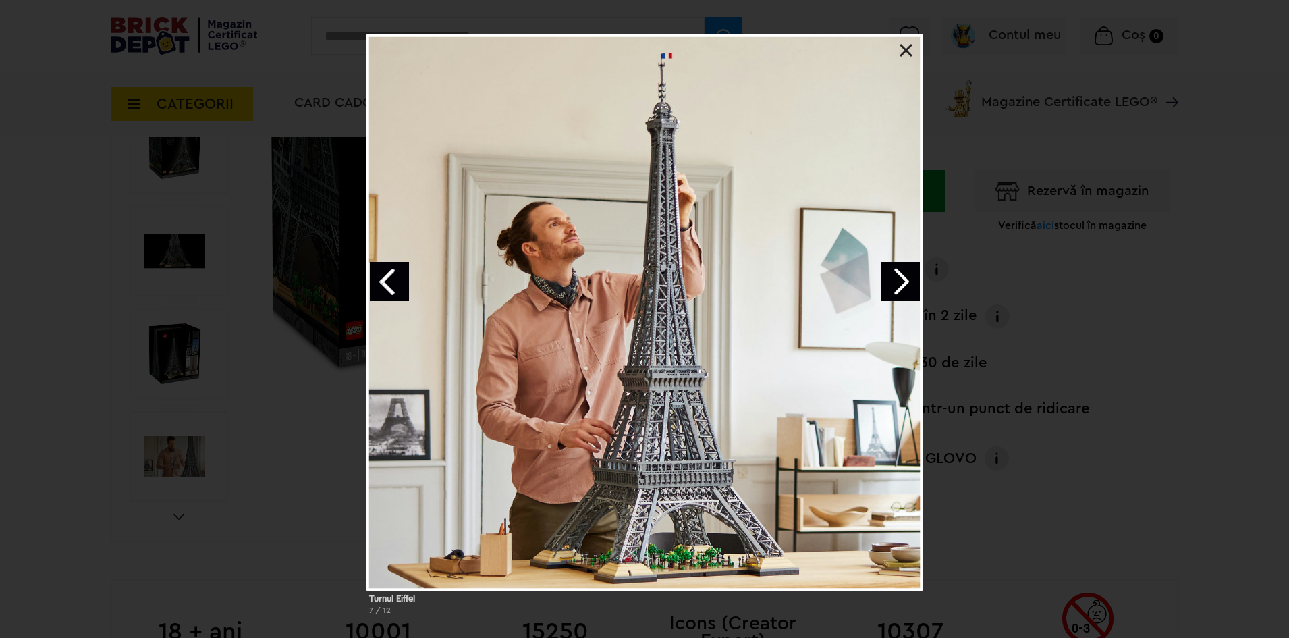
click at [903, 278] on link "Next image" at bounding box center [900, 281] width 39 height 39
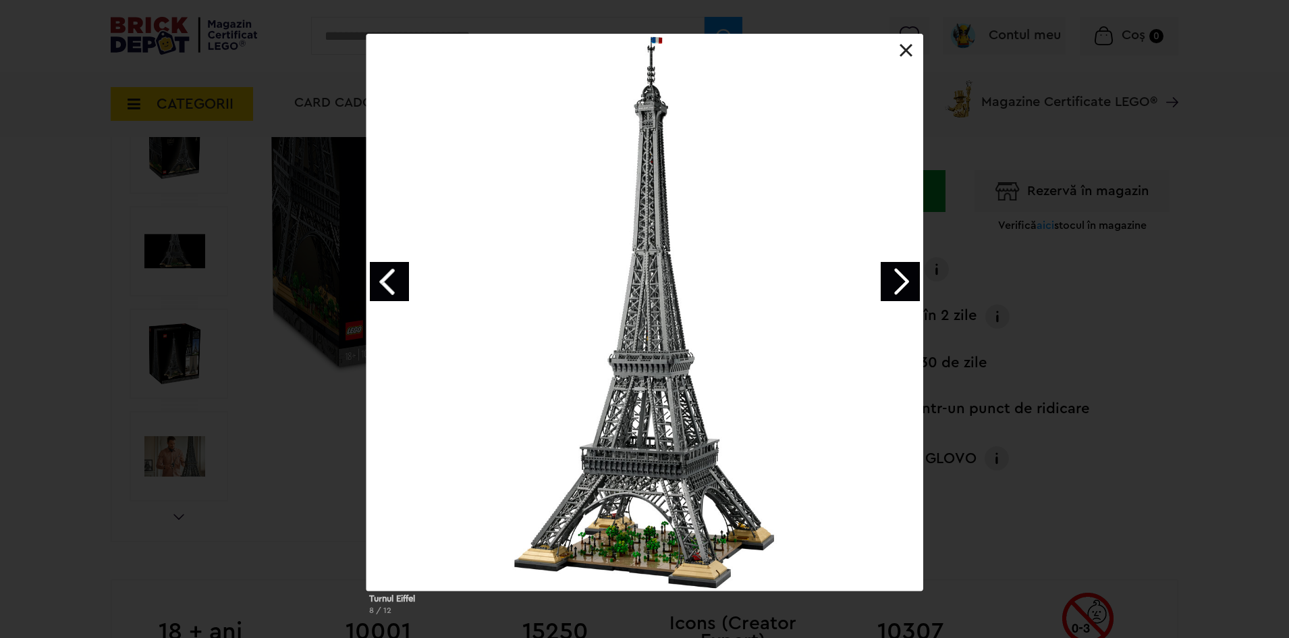
click at [903, 278] on link "Next image" at bounding box center [900, 281] width 39 height 39
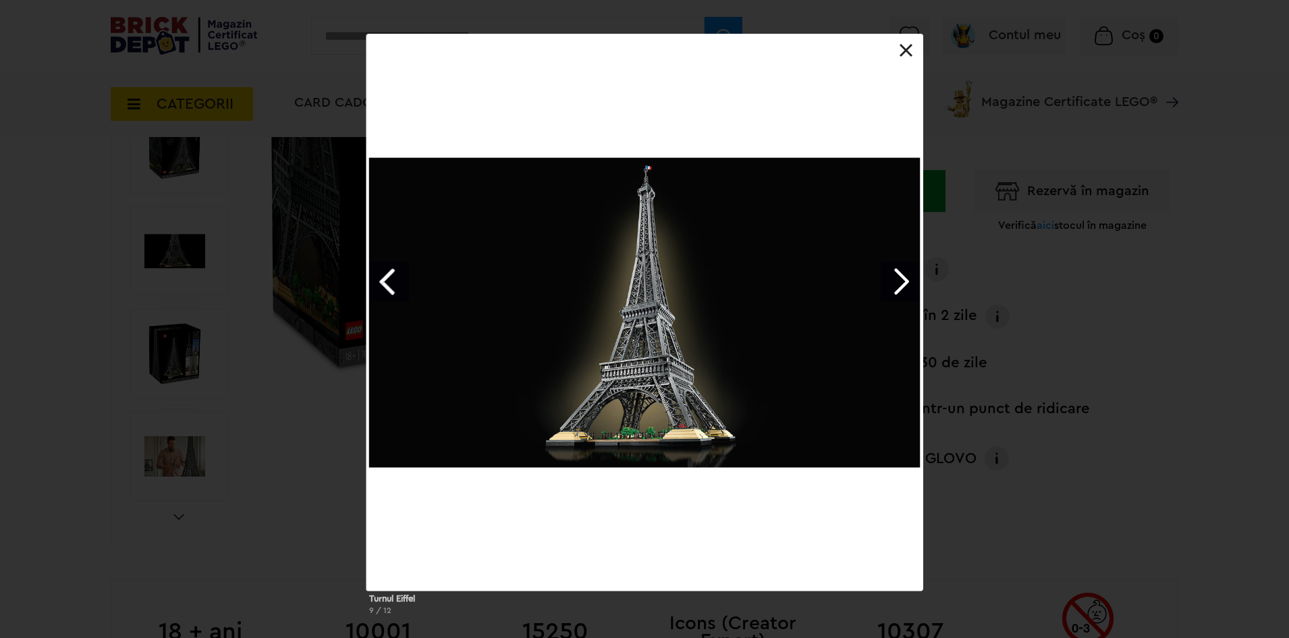
click at [903, 278] on link "Next image" at bounding box center [900, 281] width 39 height 39
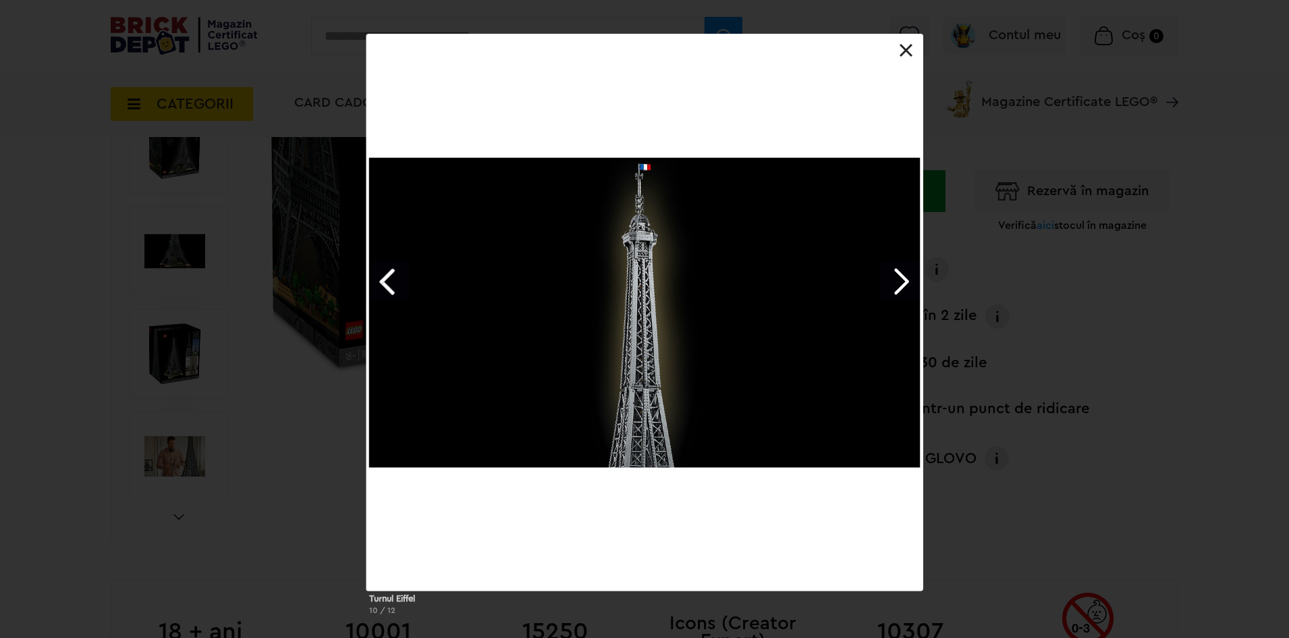
click at [903, 278] on link "Next image" at bounding box center [900, 281] width 39 height 39
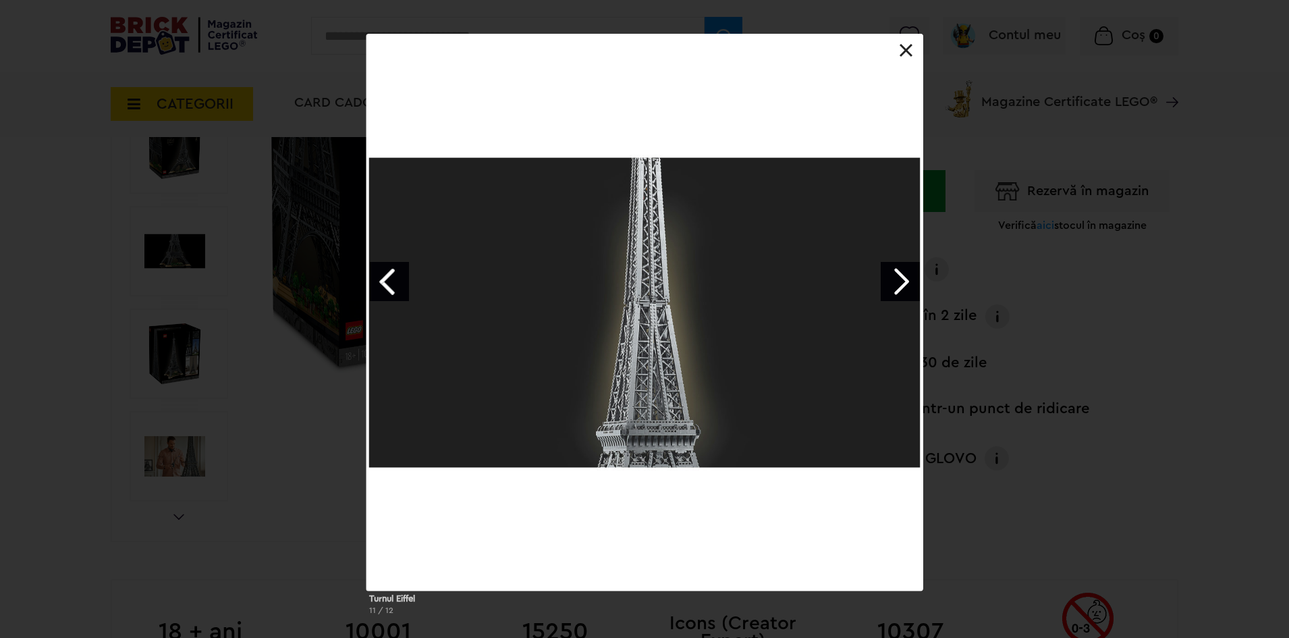
click at [903, 278] on link "Next image" at bounding box center [900, 281] width 39 height 39
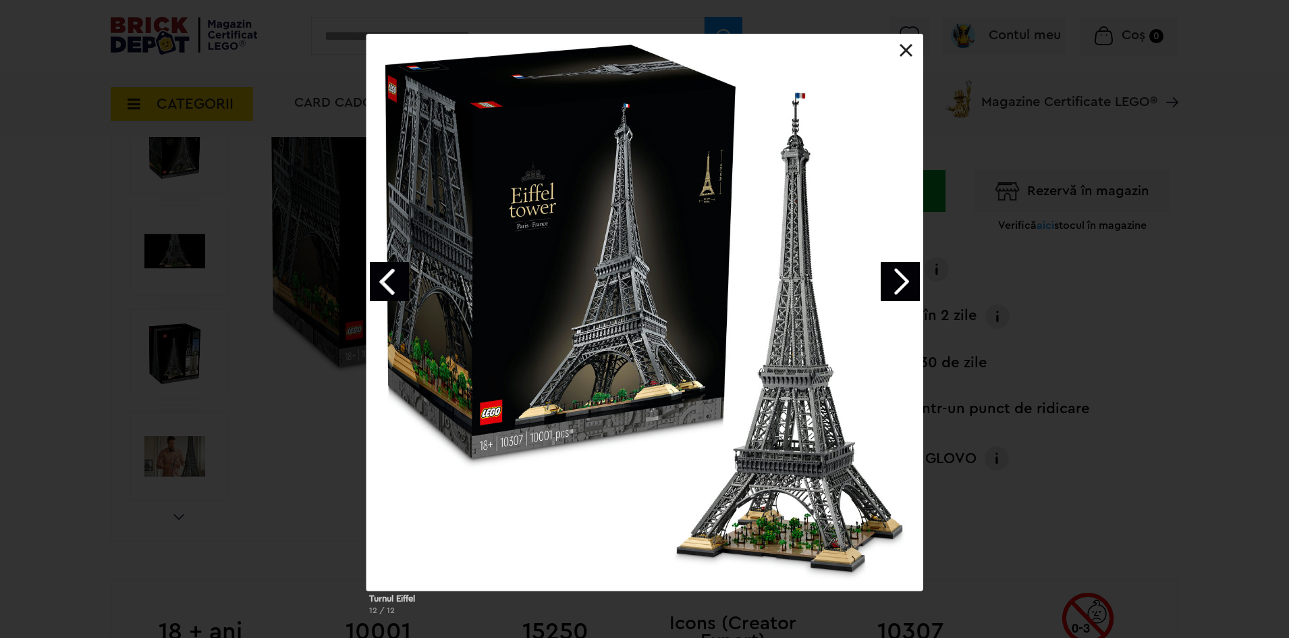
click at [893, 281] on link "Next image" at bounding box center [900, 281] width 39 height 39
click at [897, 58] on div at bounding box center [645, 312] width 557 height 557
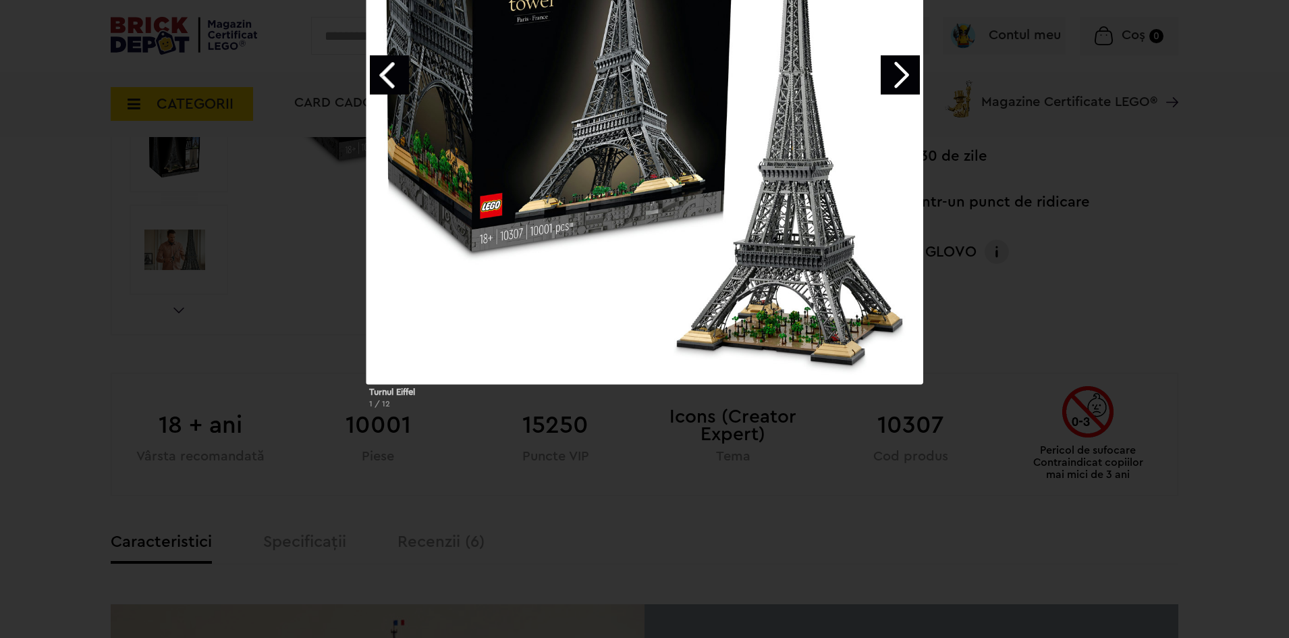
scroll to position [540, 0]
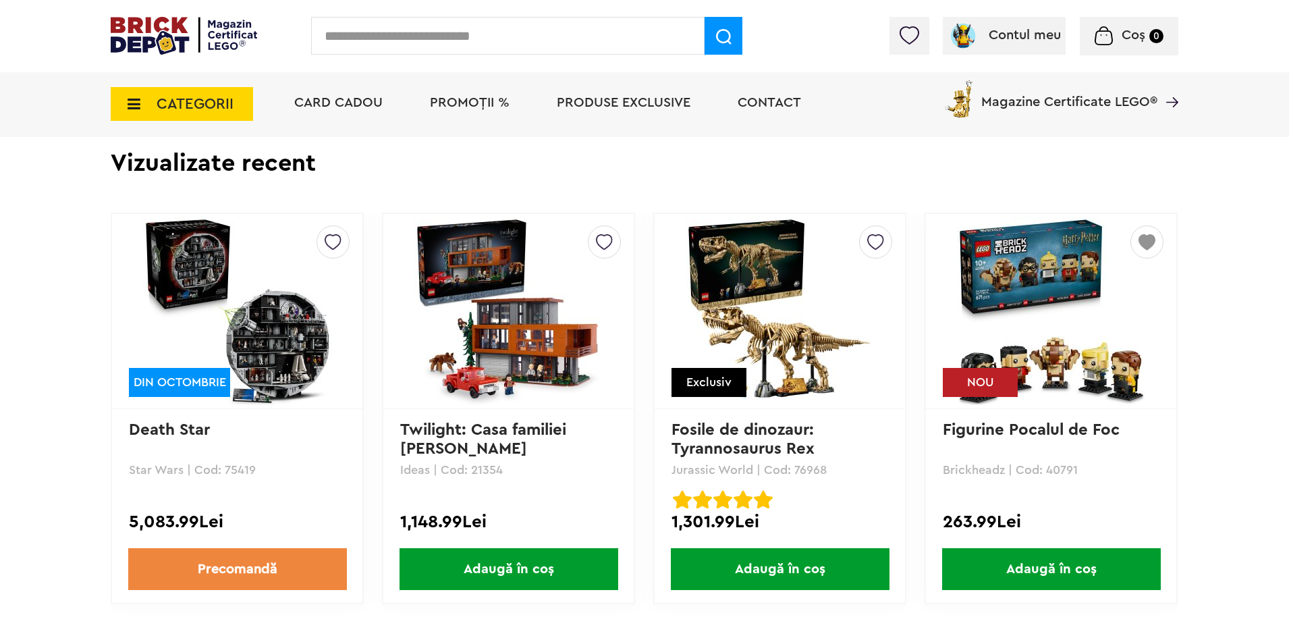
scroll to position [3106, 0]
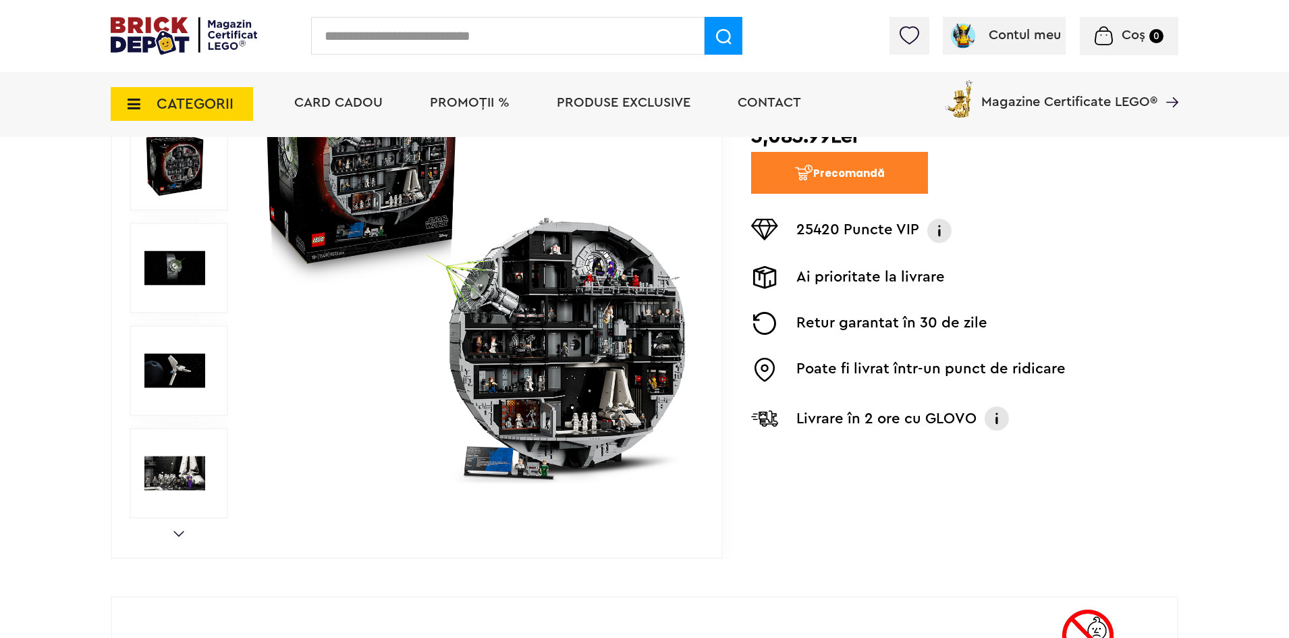
scroll to position [270, 0]
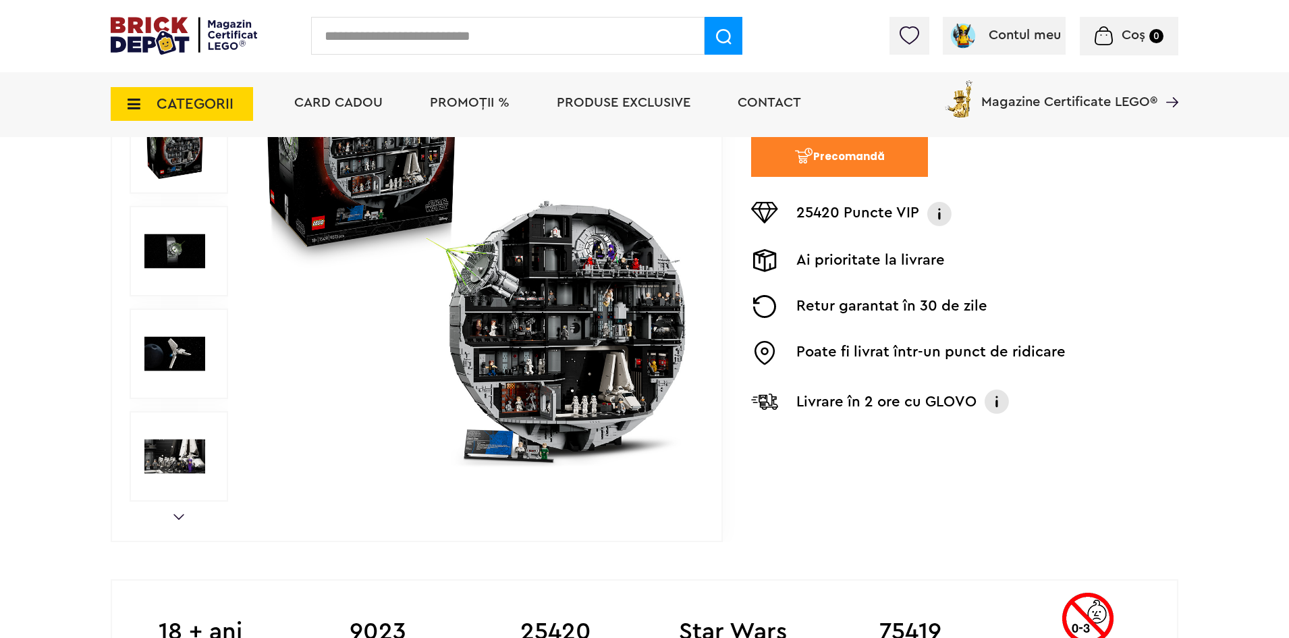
click at [514, 385] on img at bounding box center [475, 251] width 435 height 435
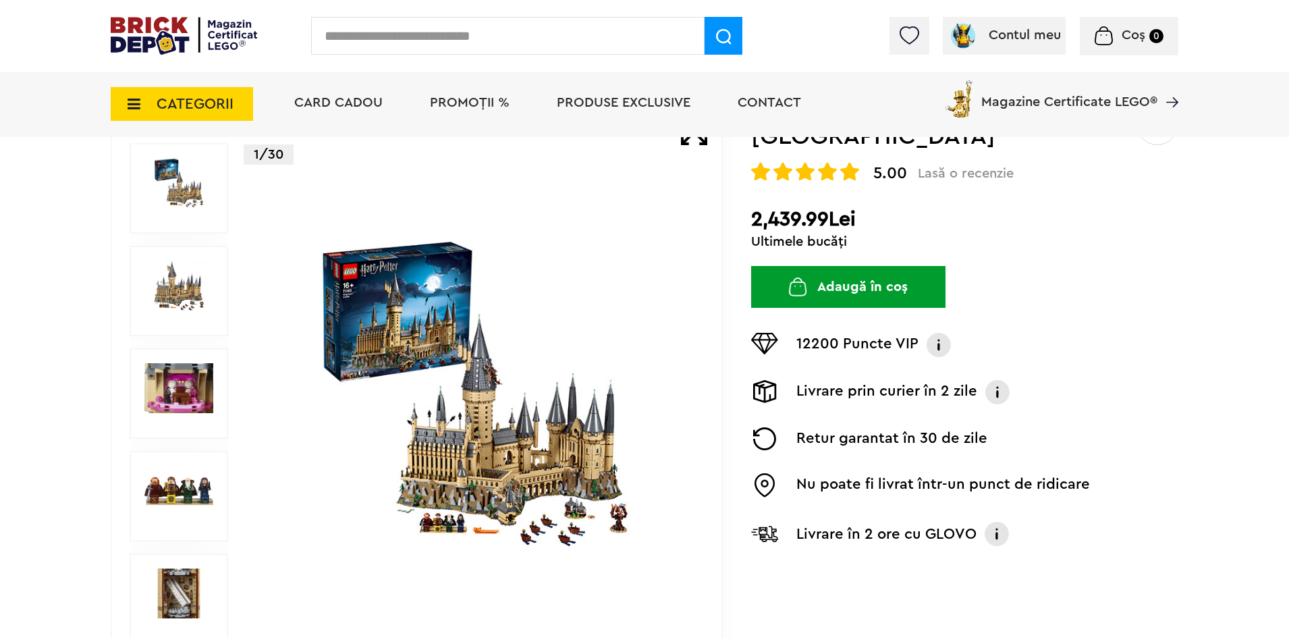
scroll to position [135, 0]
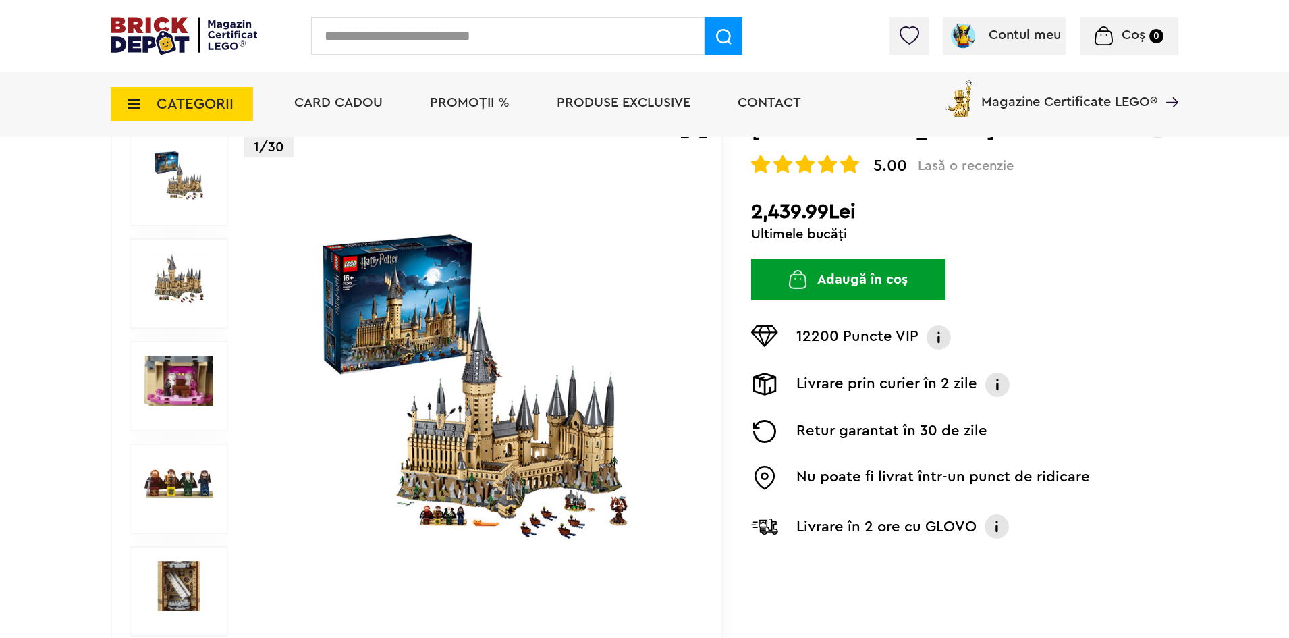
click at [450, 302] on img at bounding box center [475, 387] width 435 height 315
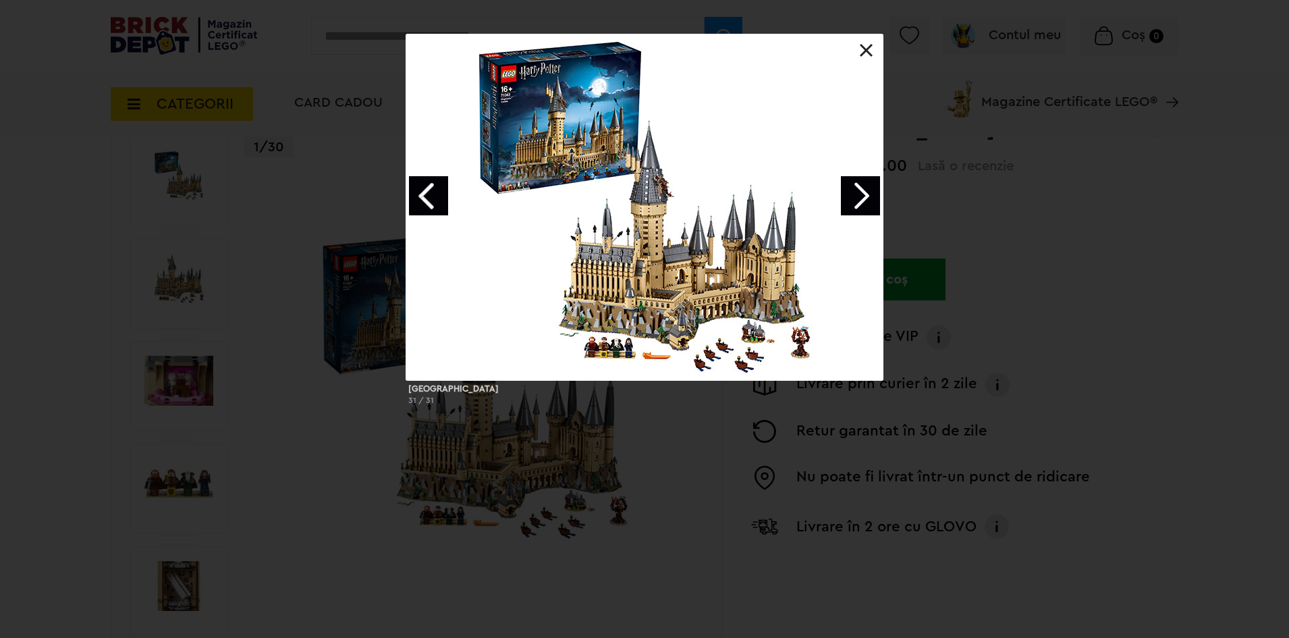
click at [863, 191] on link "Next image" at bounding box center [860, 195] width 39 height 39
click at [863, 201] on link "Next image" at bounding box center [860, 195] width 39 height 39
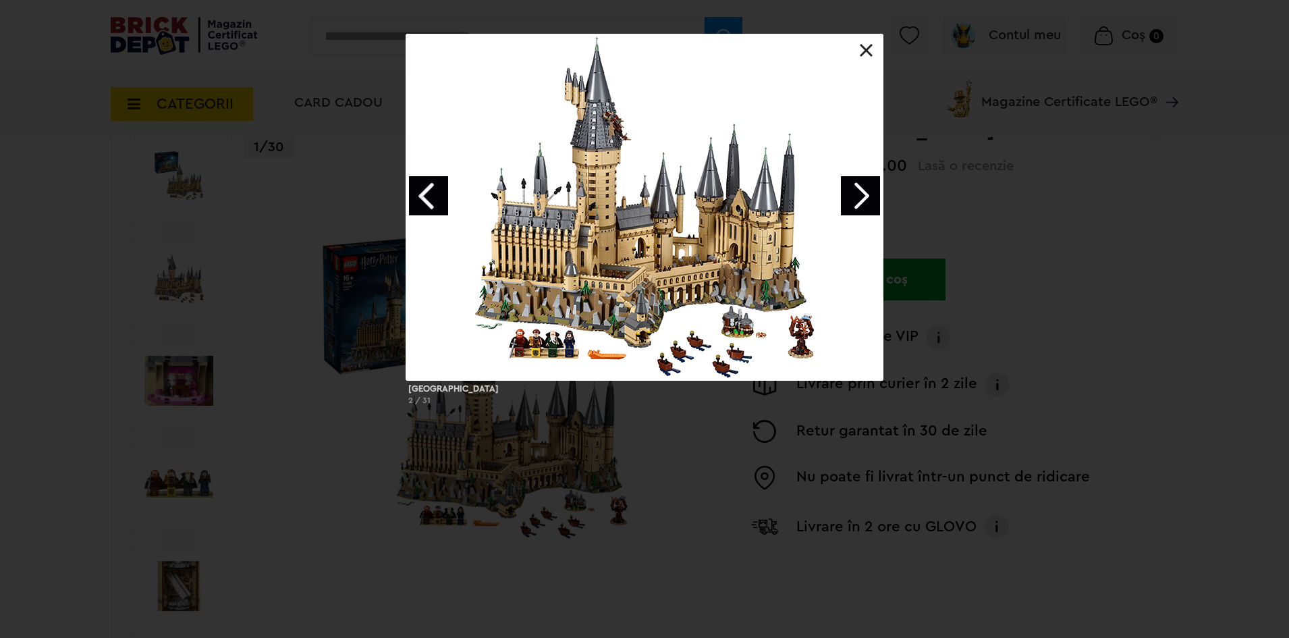
click at [863, 201] on link "Next image" at bounding box center [860, 195] width 39 height 39
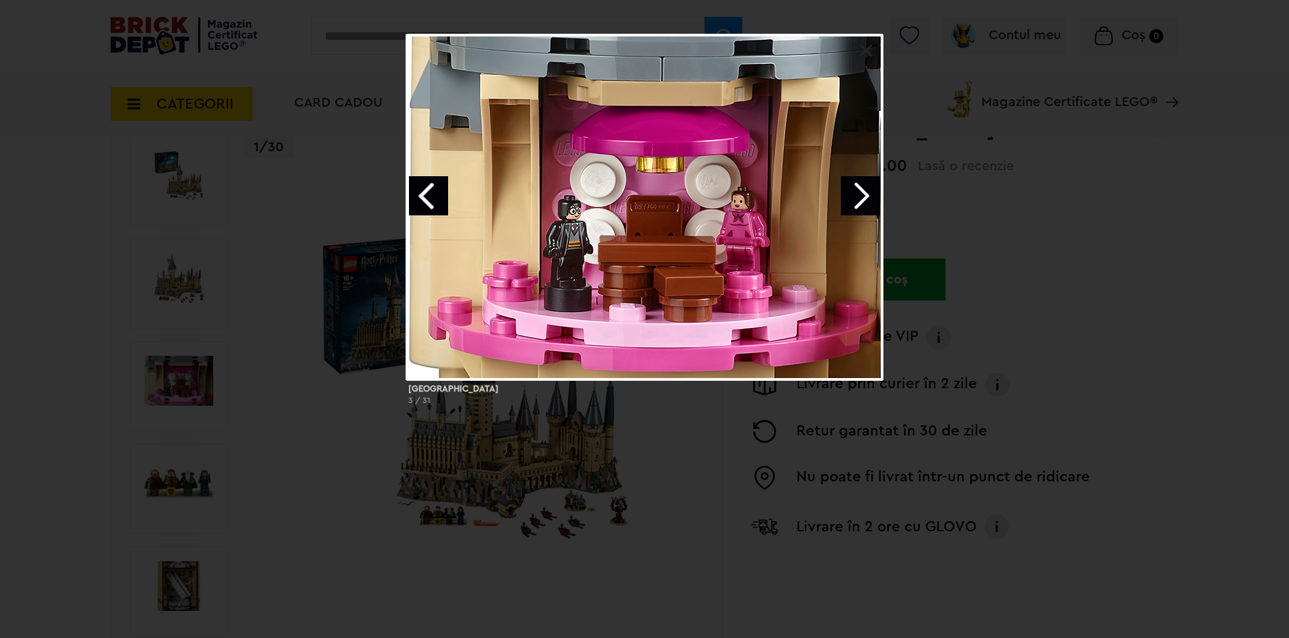
click at [857, 199] on link "Next image" at bounding box center [860, 195] width 39 height 39
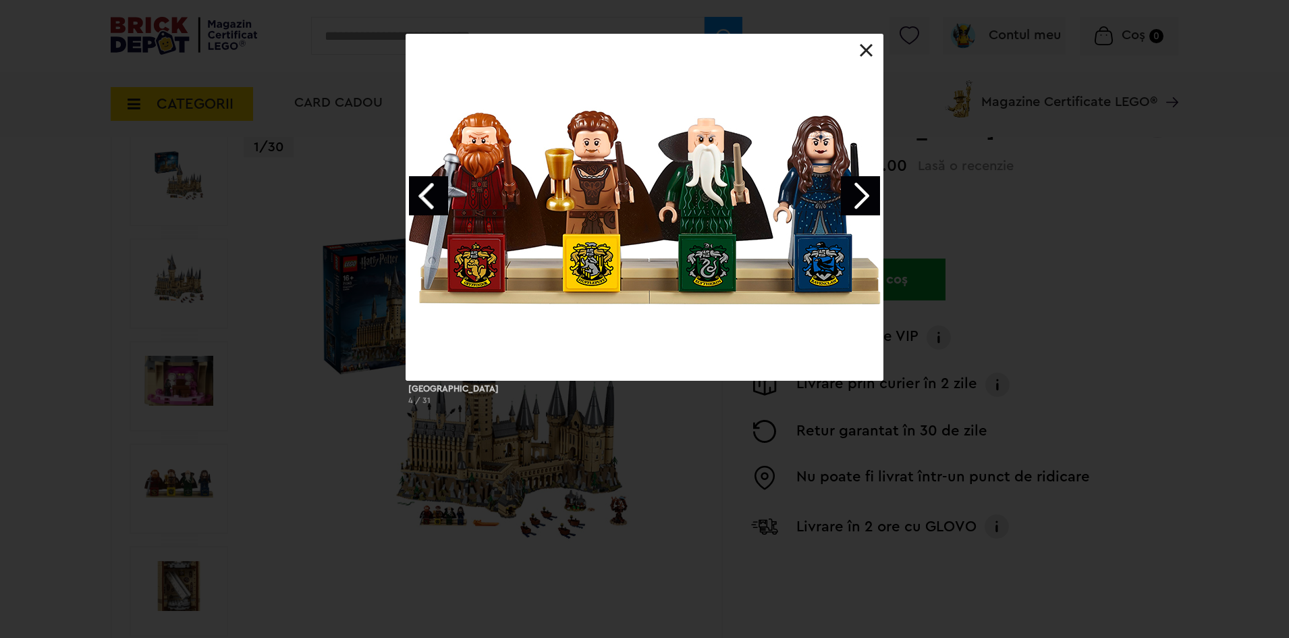
click at [853, 200] on link "Next image" at bounding box center [860, 195] width 39 height 39
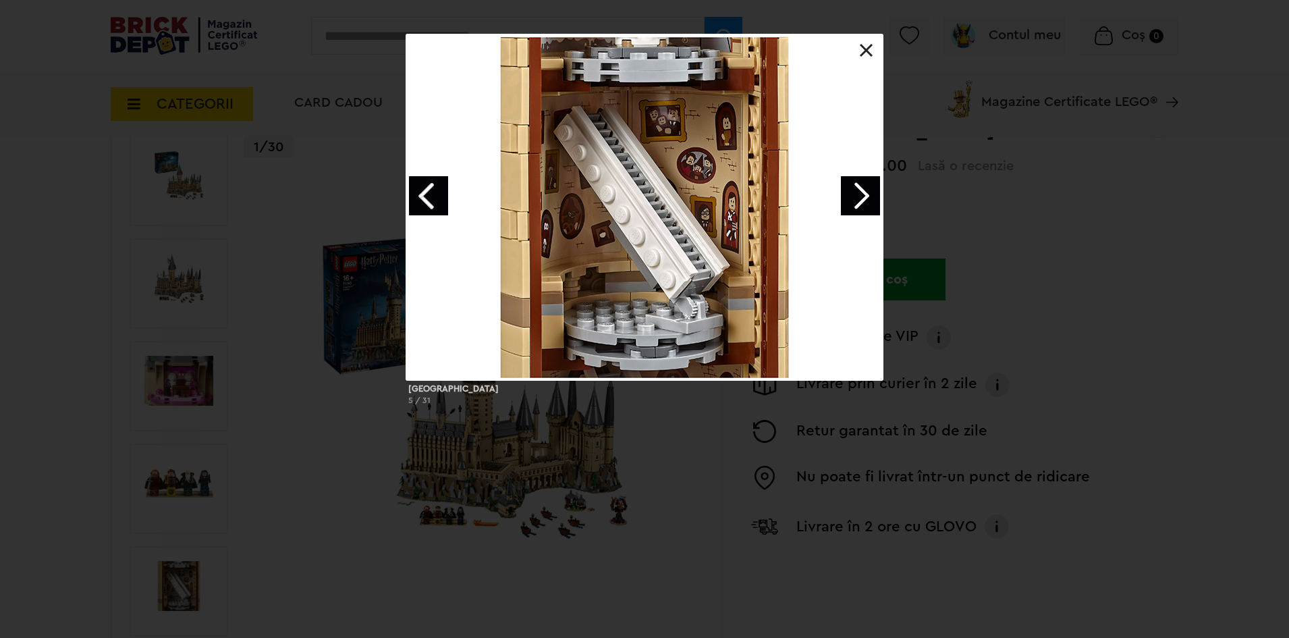
click at [853, 200] on link "Next image" at bounding box center [860, 195] width 39 height 39
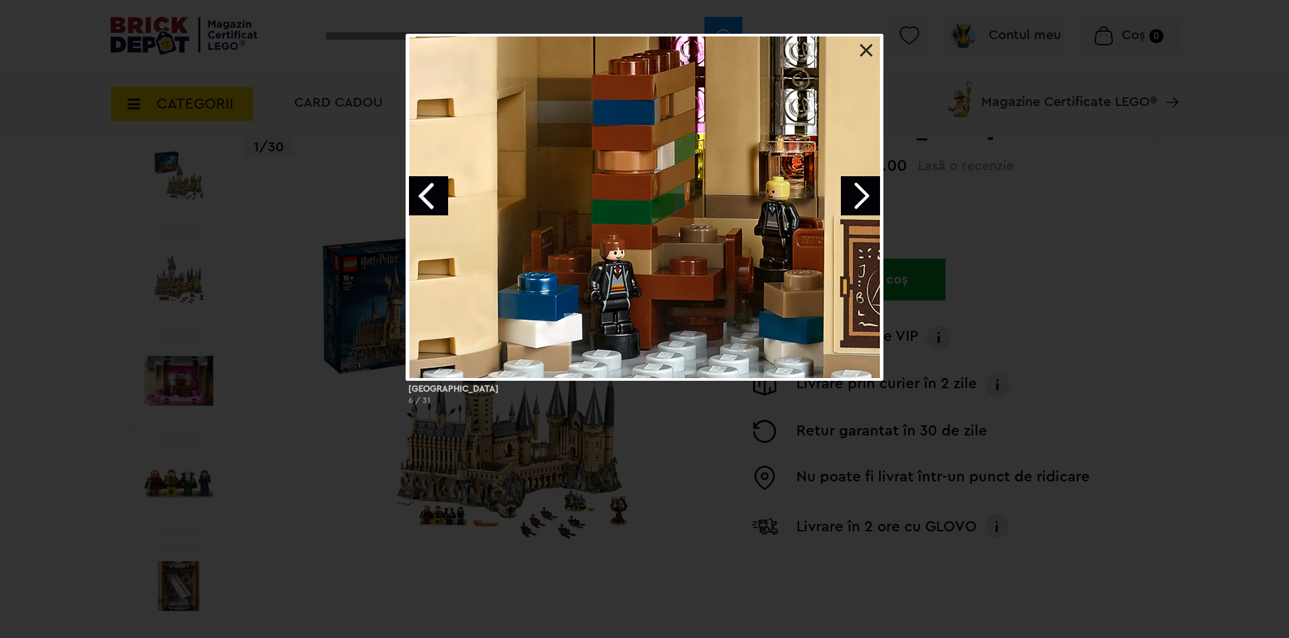
click at [853, 200] on link "Next image" at bounding box center [860, 195] width 39 height 39
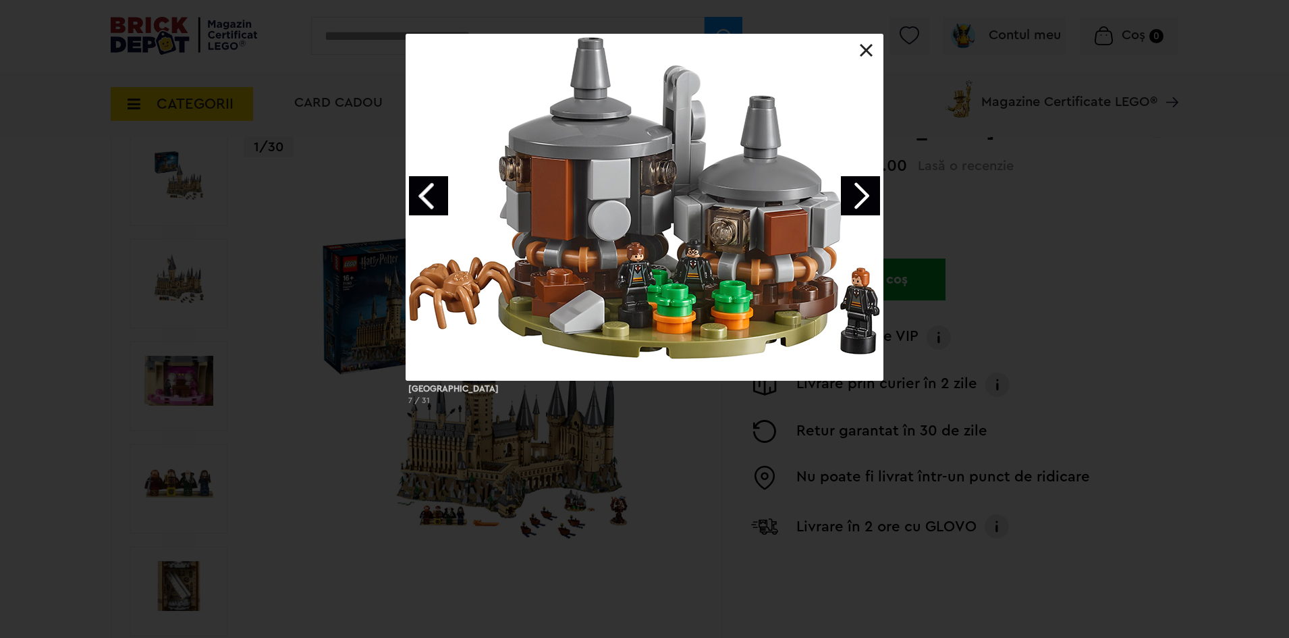
click at [853, 200] on link "Next image" at bounding box center [860, 195] width 39 height 39
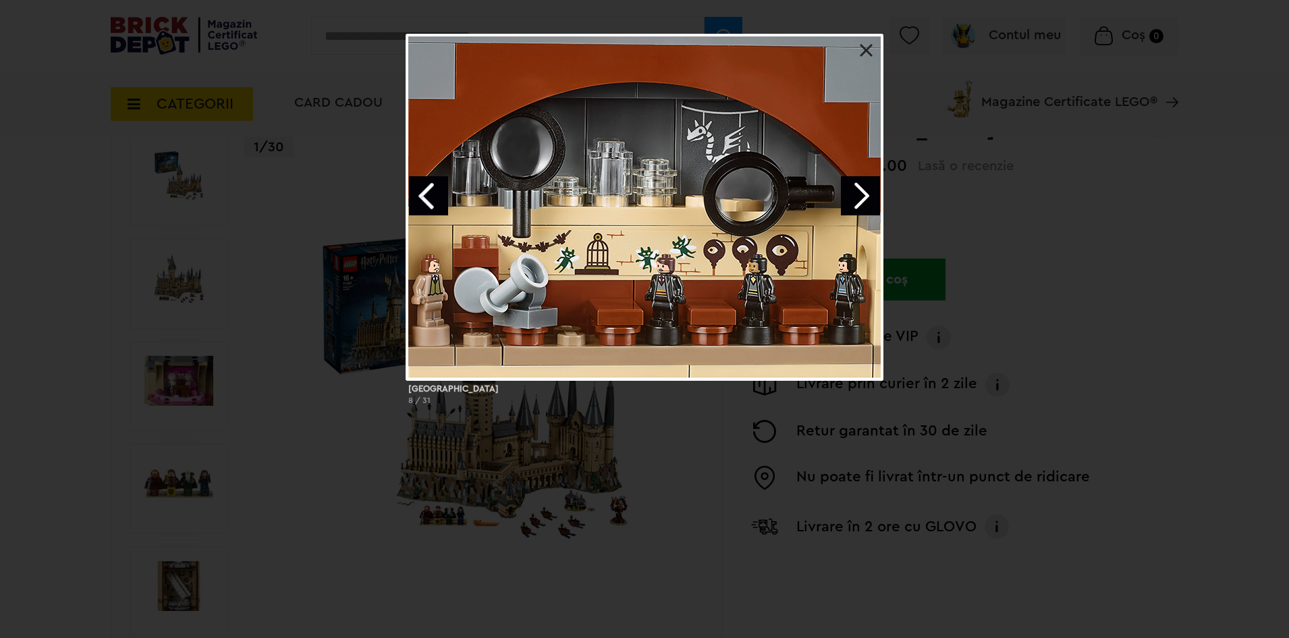
click at [852, 201] on link "Next image" at bounding box center [860, 195] width 39 height 39
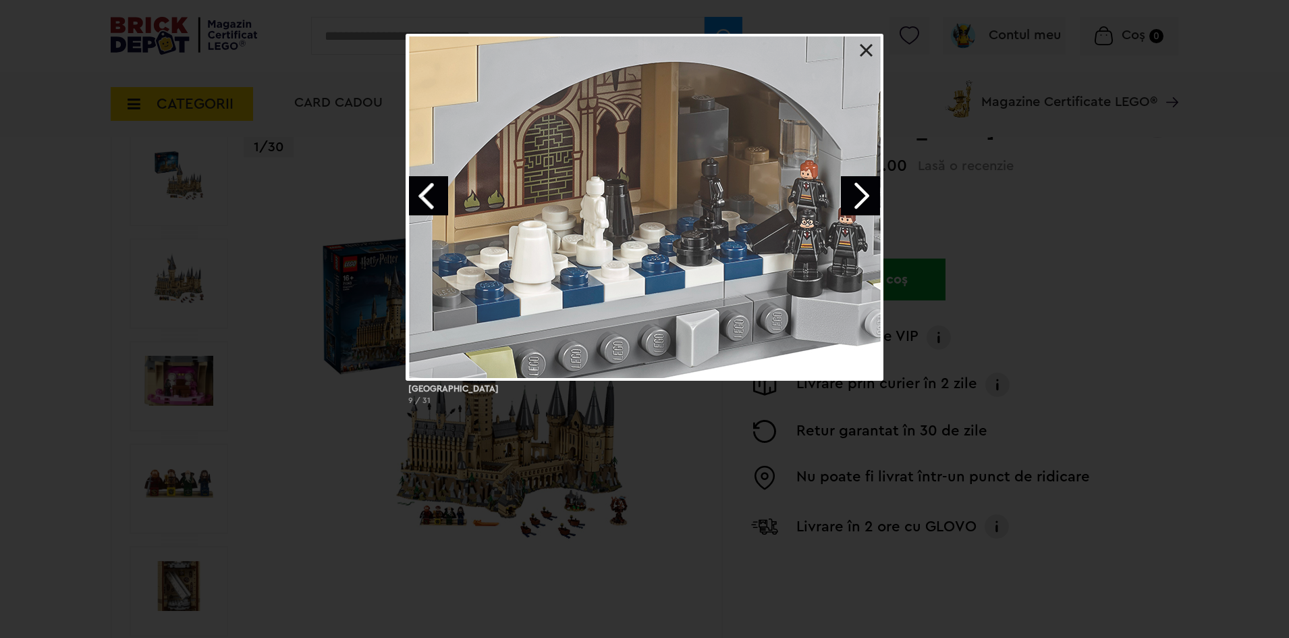
click at [852, 201] on link "Next image" at bounding box center [860, 195] width 39 height 39
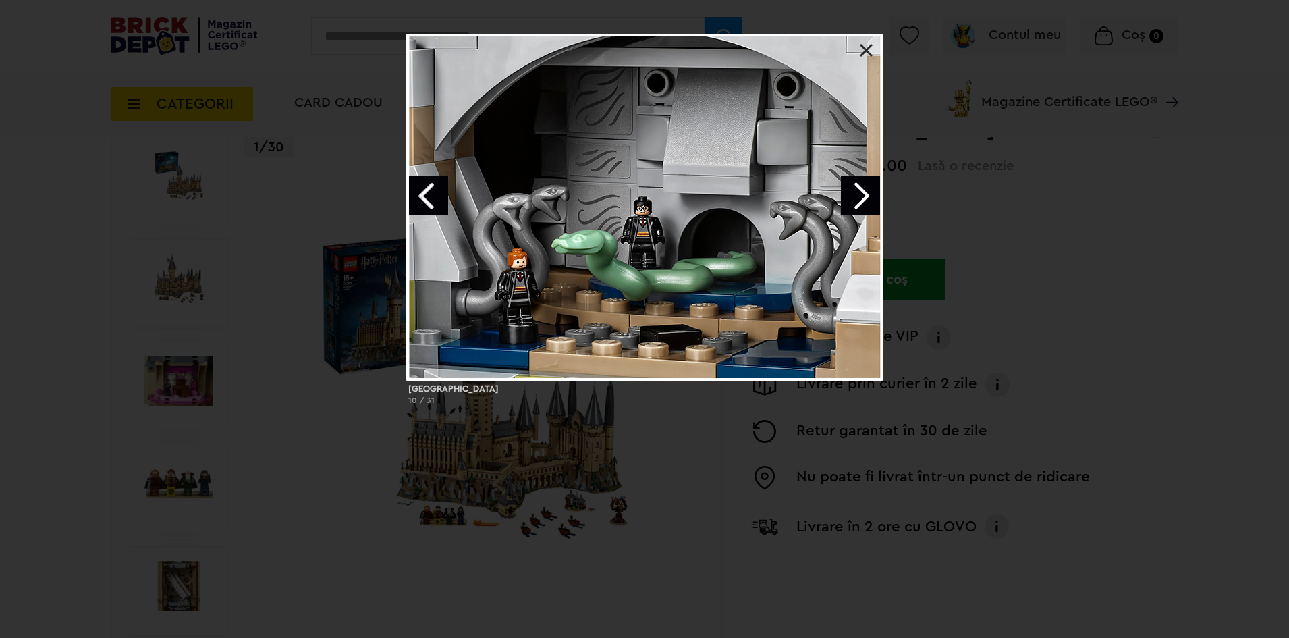
click at [852, 201] on link "Next image" at bounding box center [860, 195] width 39 height 39
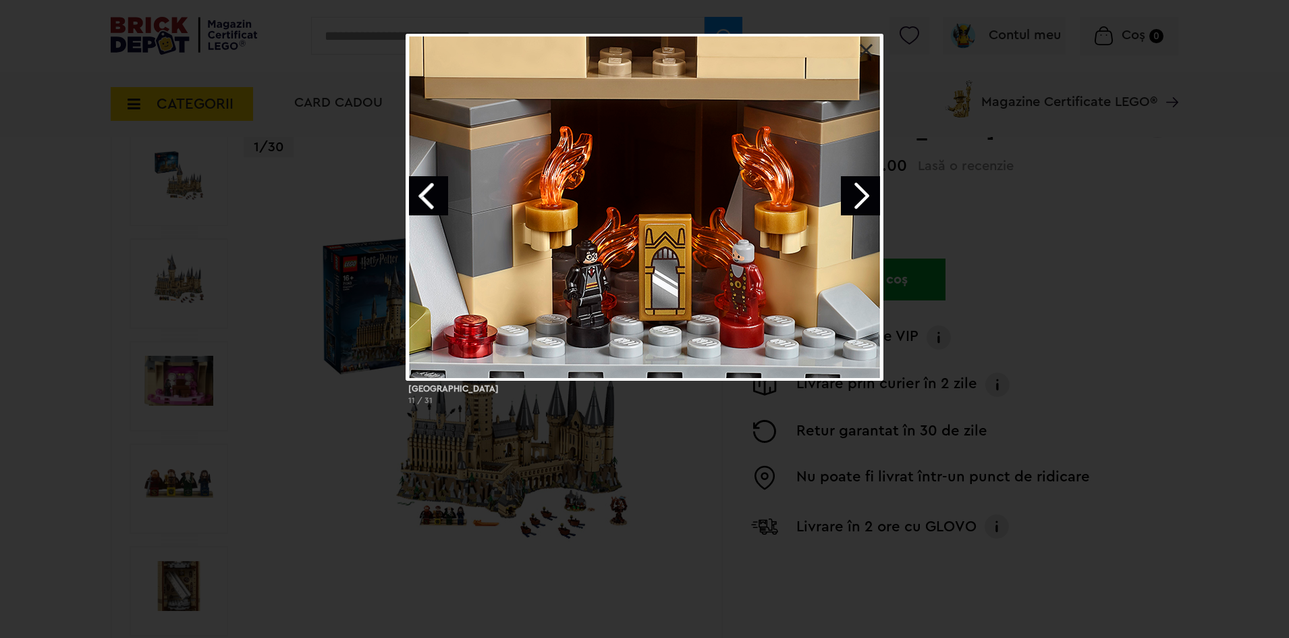
click at [852, 201] on link "Next image" at bounding box center [860, 195] width 39 height 39
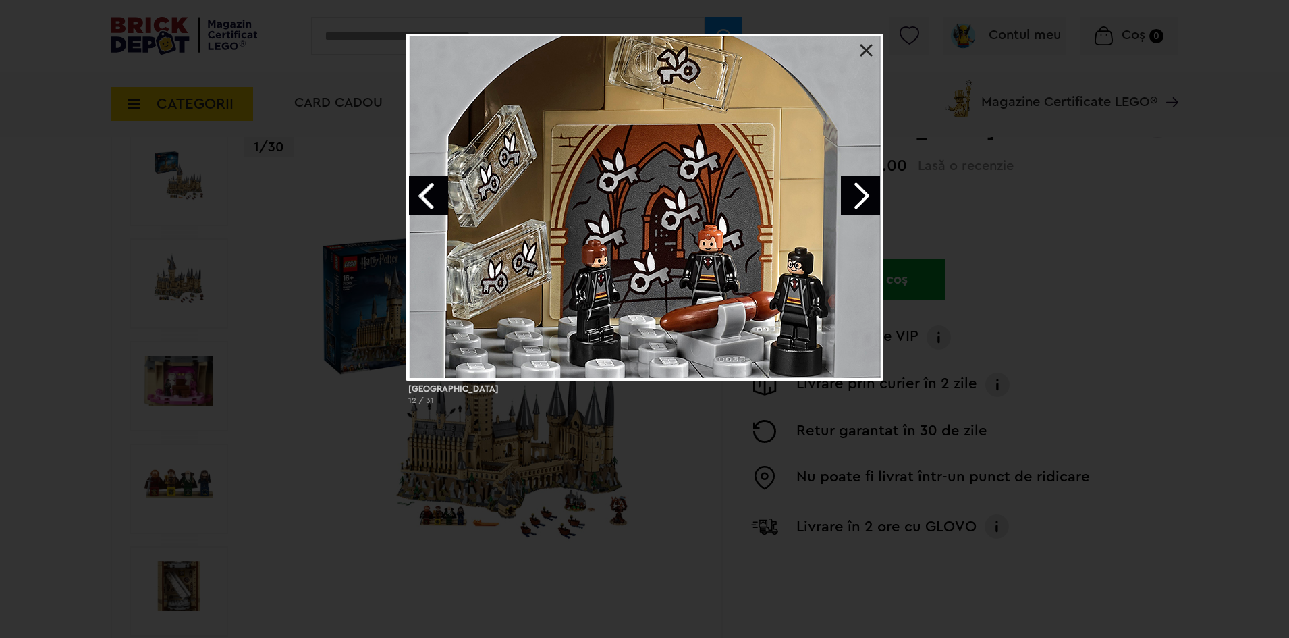
click at [852, 201] on link "Next image" at bounding box center [860, 195] width 39 height 39
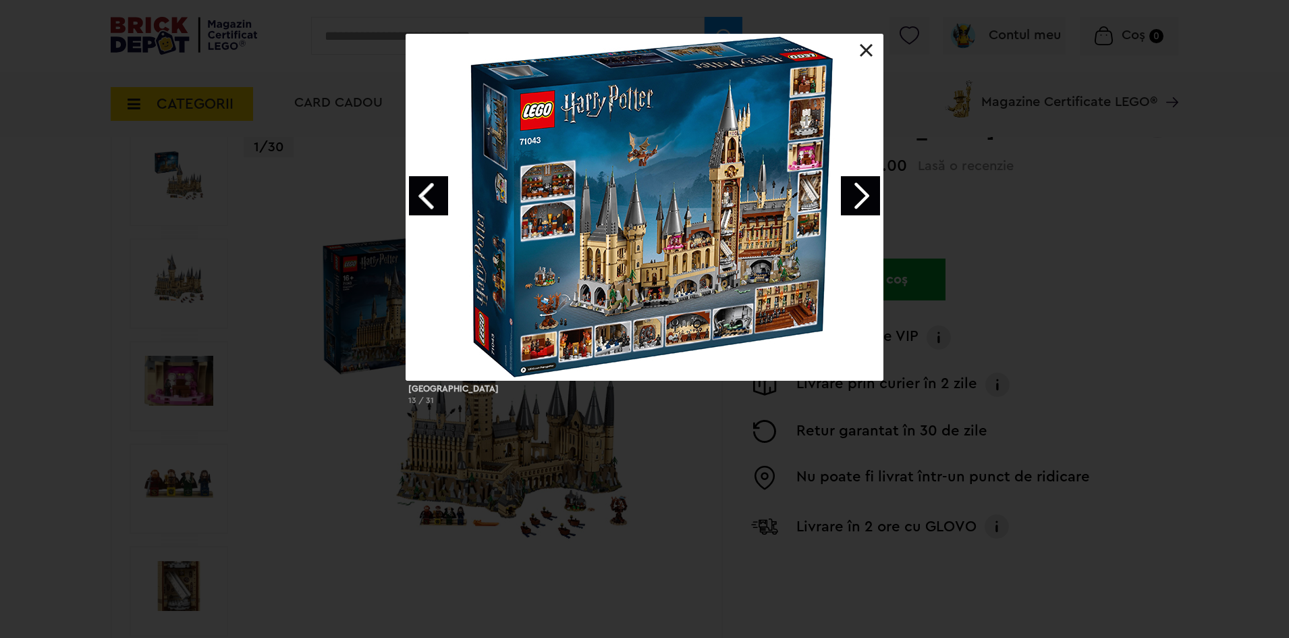
click at [941, 305] on div "Castelul Hogwarts 13 / 31" at bounding box center [644, 225] width 1289 height 382
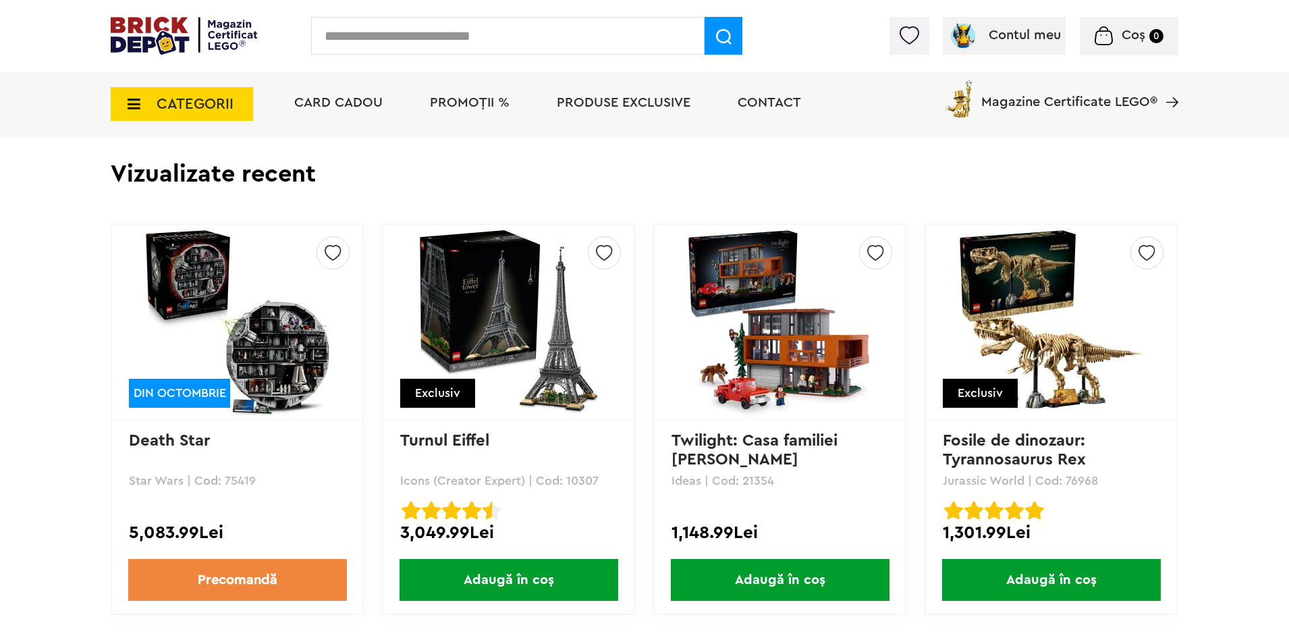
scroll to position [2498, 0]
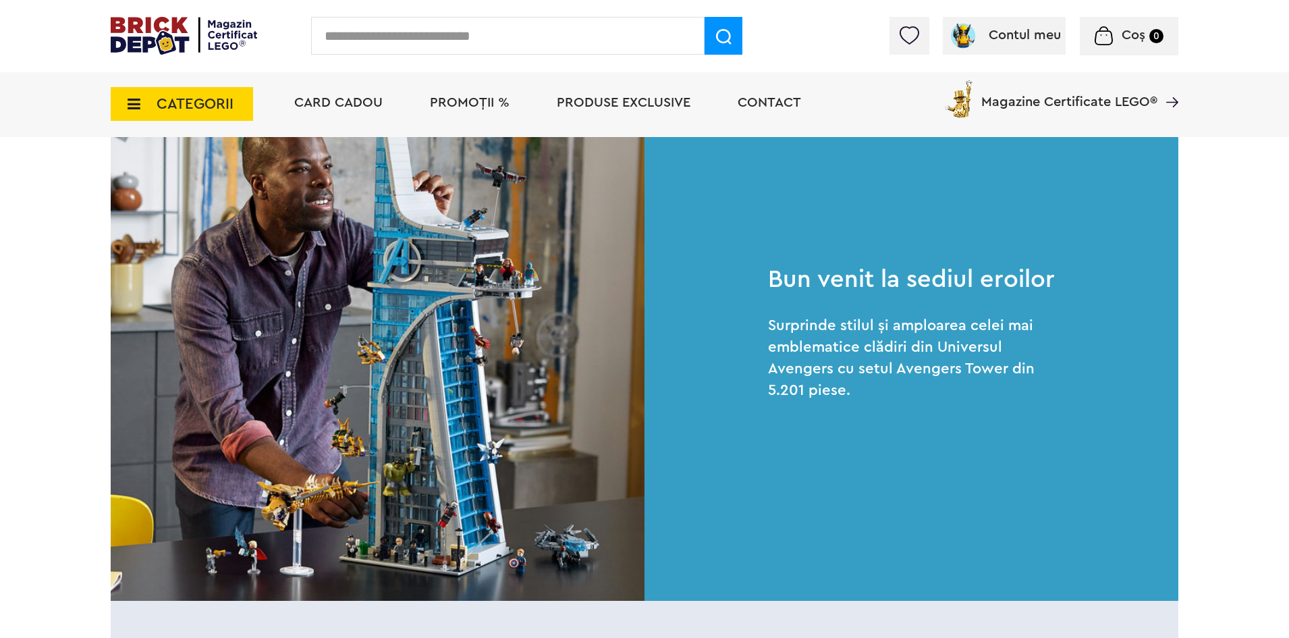
scroll to position [1013, 0]
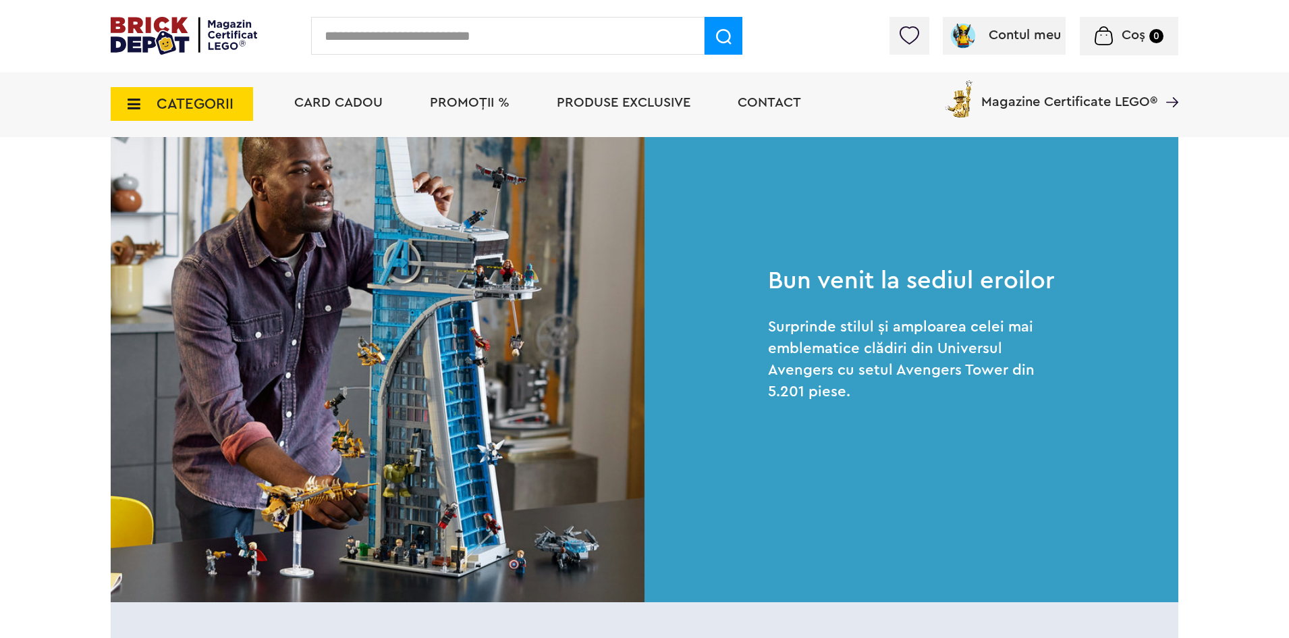
click at [394, 356] on img at bounding box center [378, 335] width 534 height 534
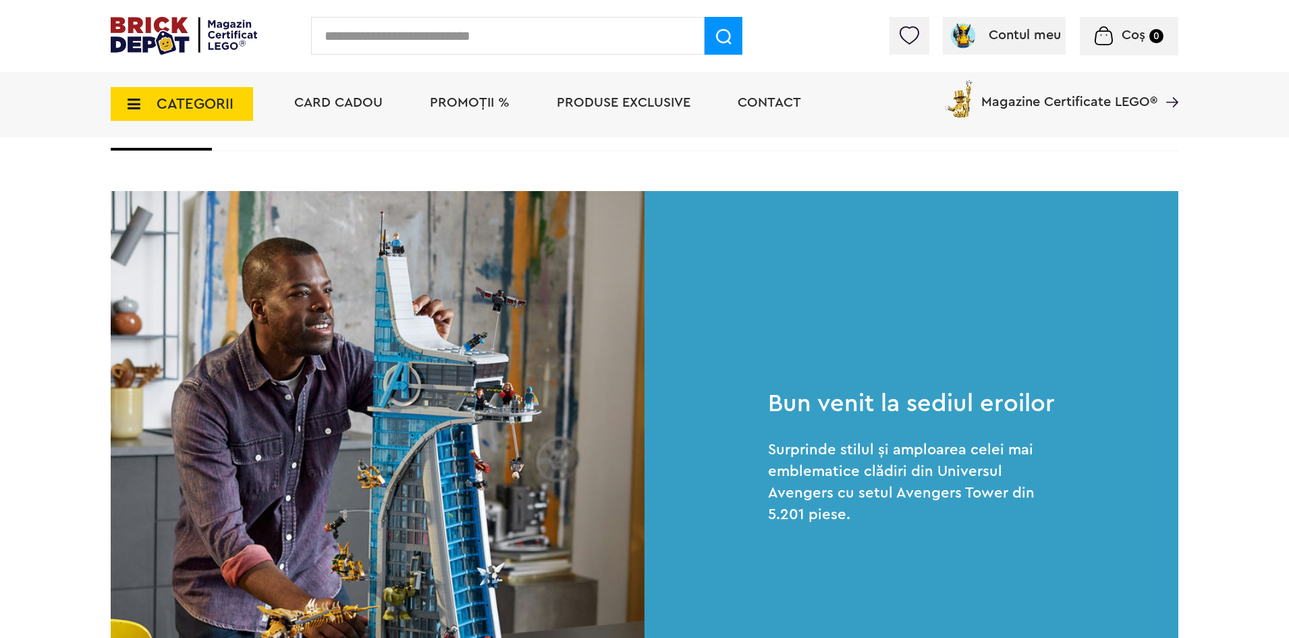
scroll to position [878, 0]
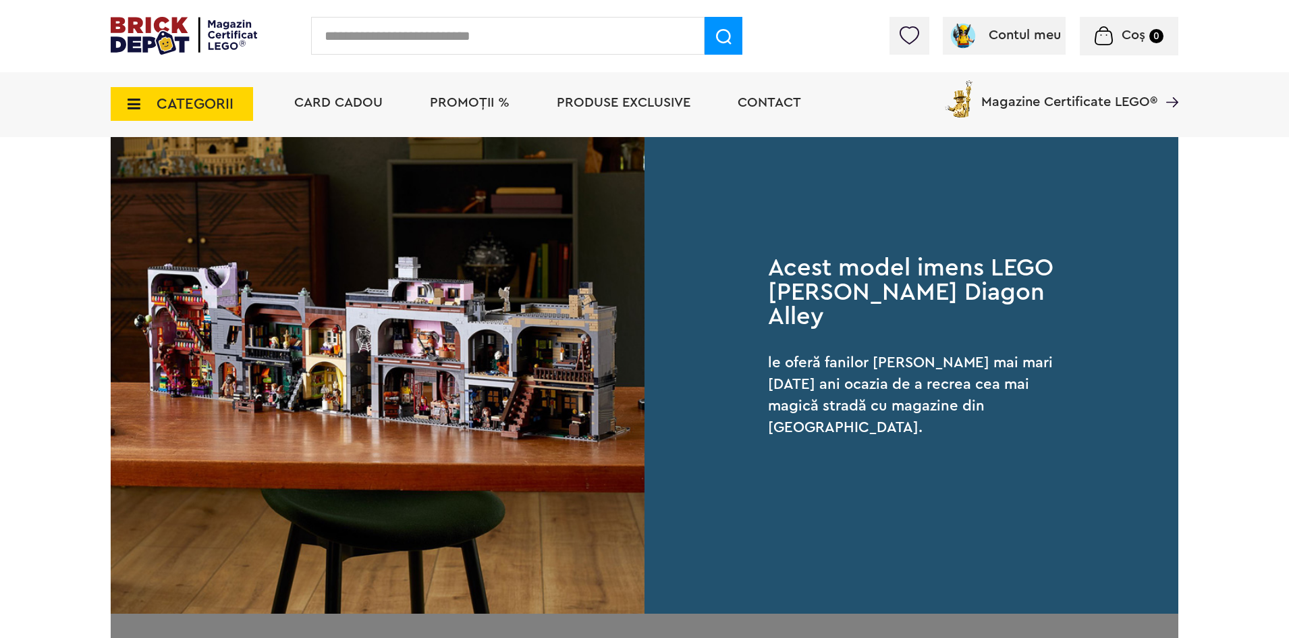
scroll to position [810, 0]
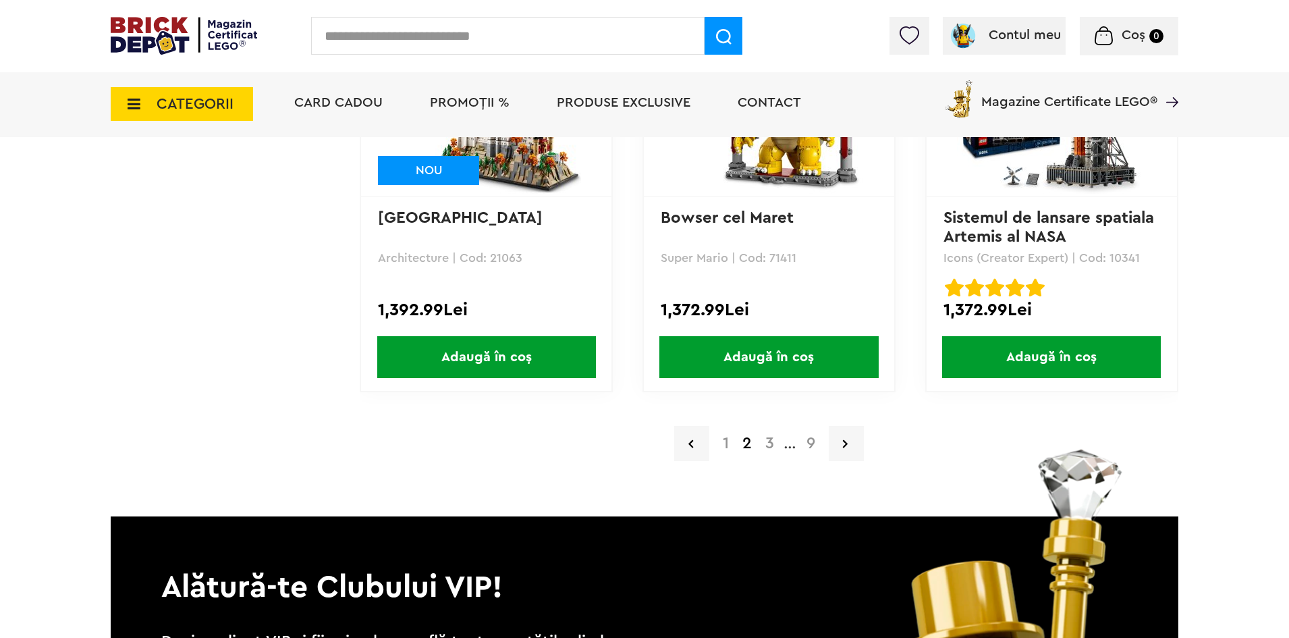
scroll to position [2835, 0]
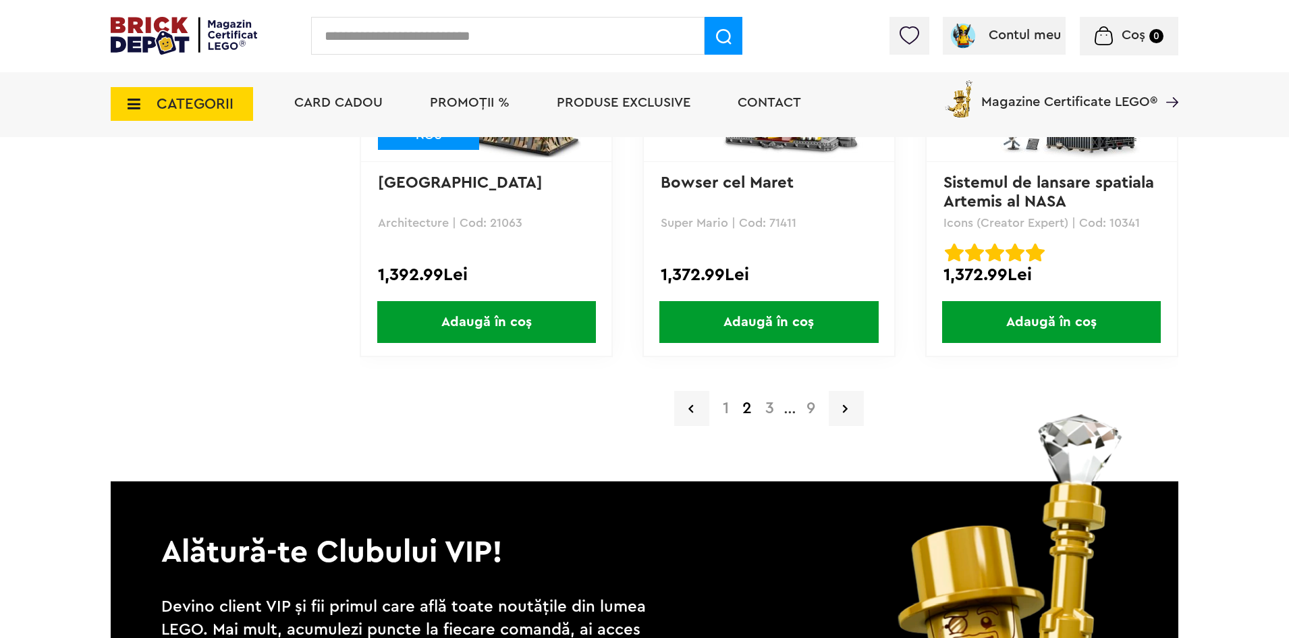
click at [769, 413] on a=Adult&order=4&page=3"] "3" at bounding box center [770, 408] width 22 height 16
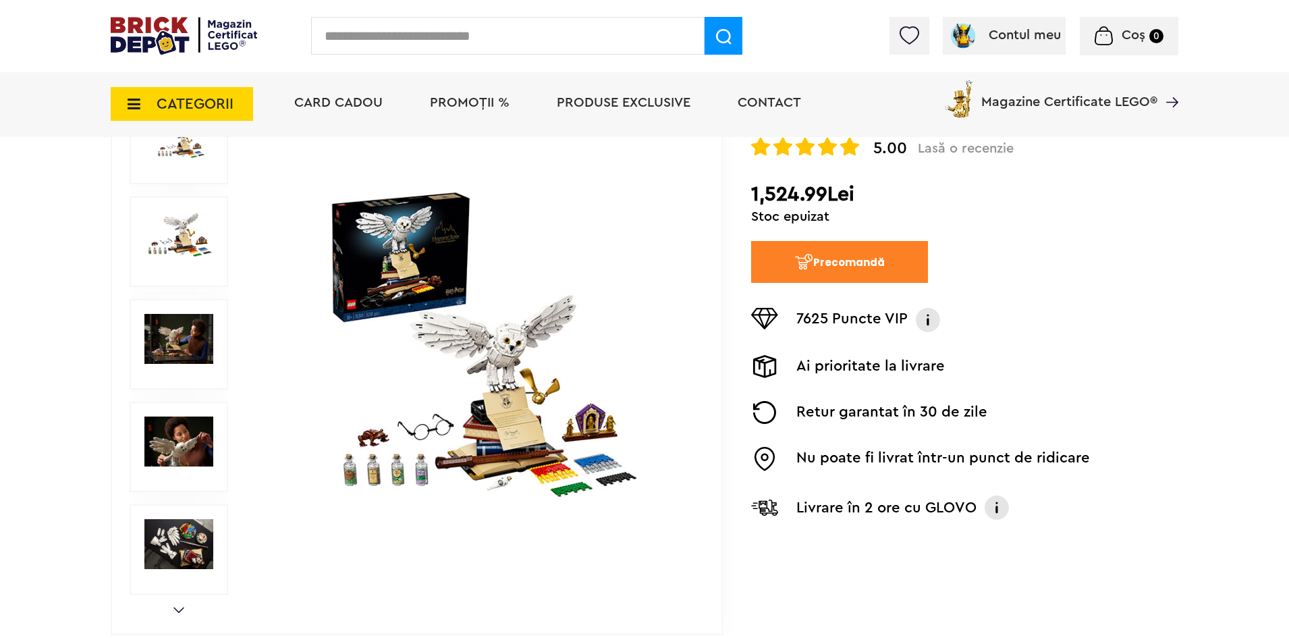
scroll to position [203, 0]
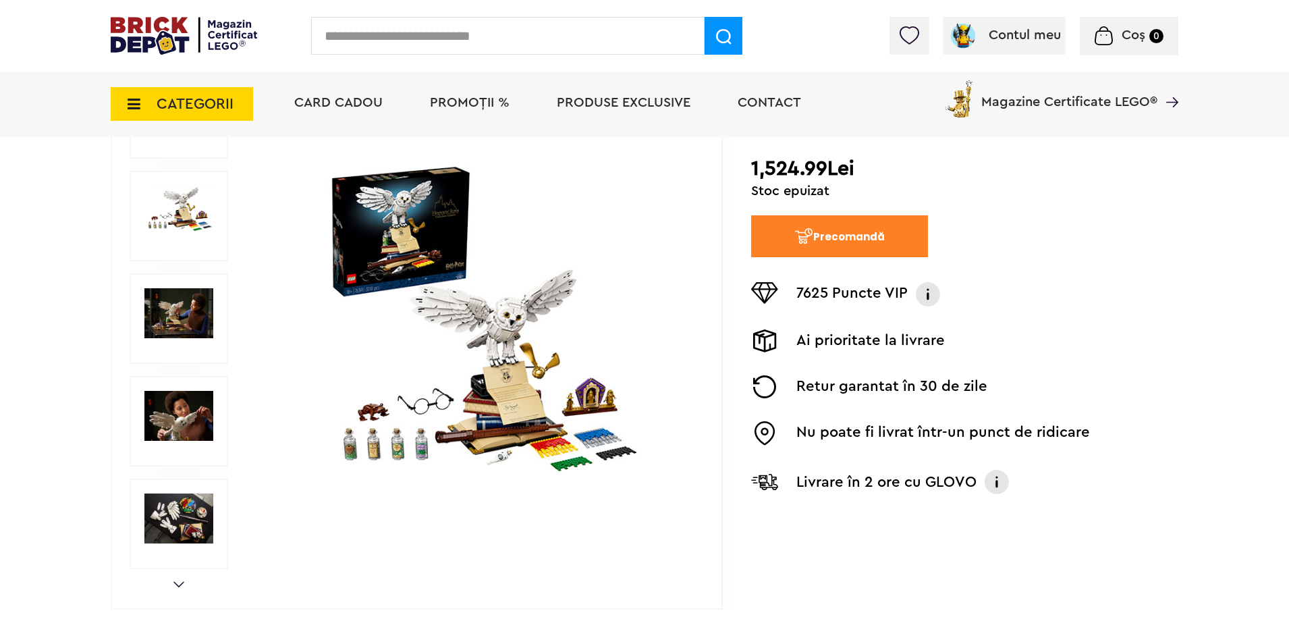
click at [465, 306] on img at bounding box center [475, 319] width 435 height 315
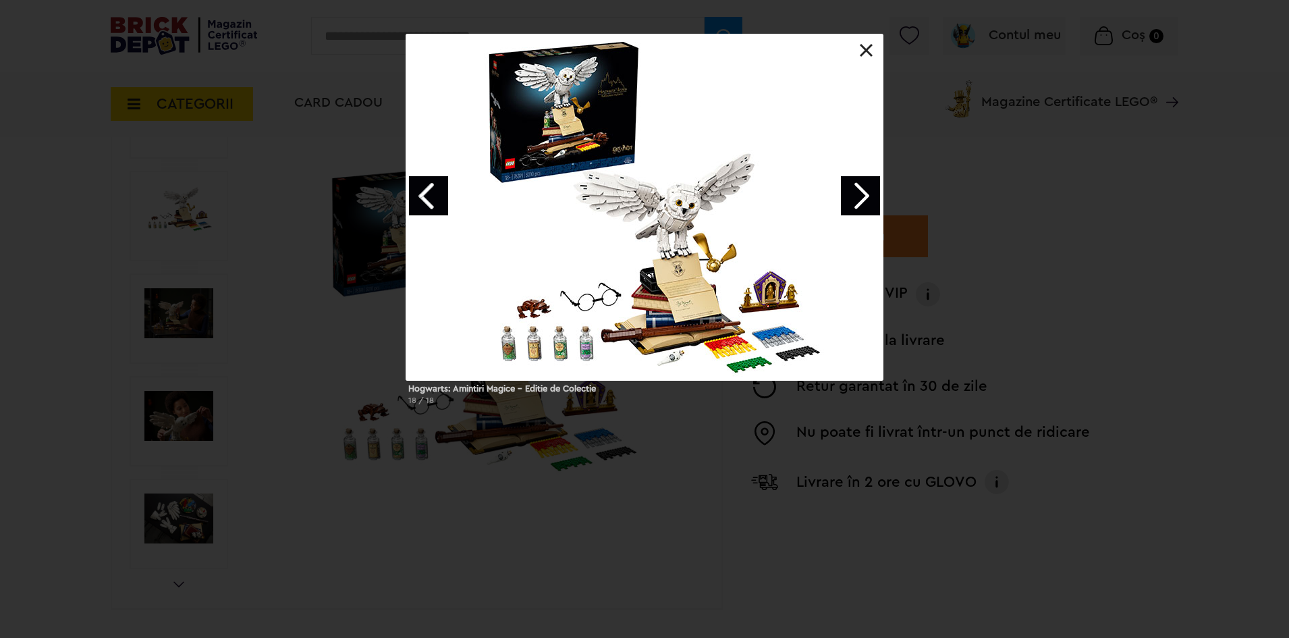
click at [856, 203] on link "Next image" at bounding box center [860, 195] width 39 height 39
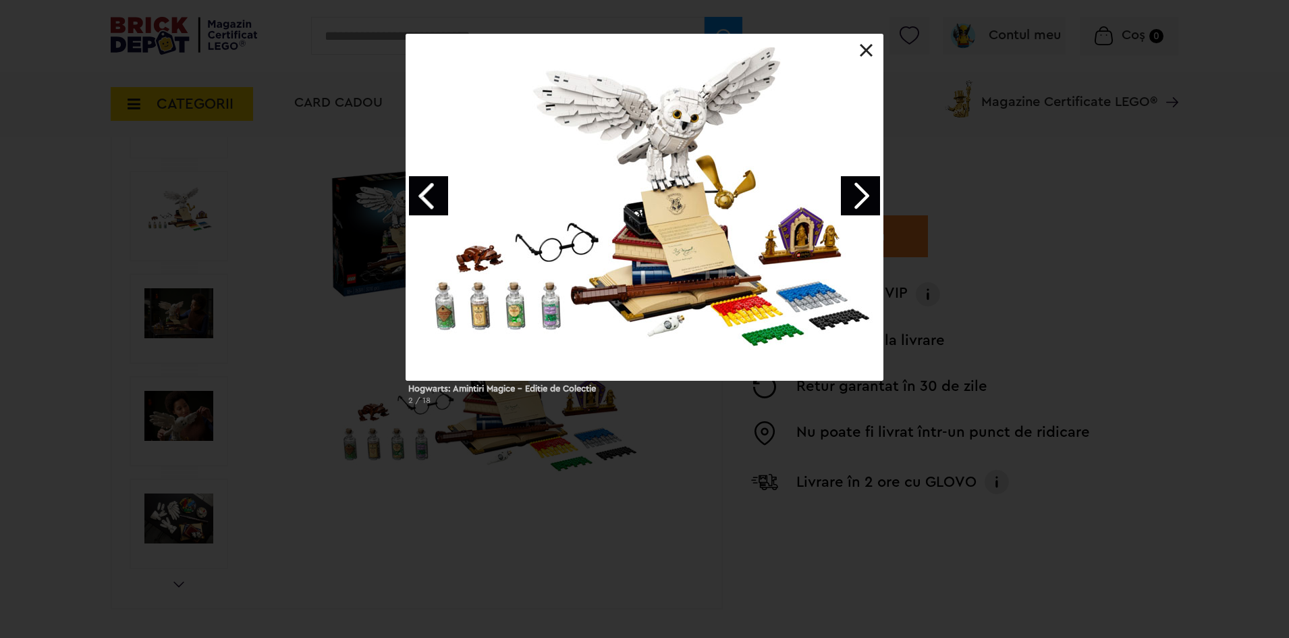
click at [856, 203] on link "Next image" at bounding box center [860, 195] width 39 height 39
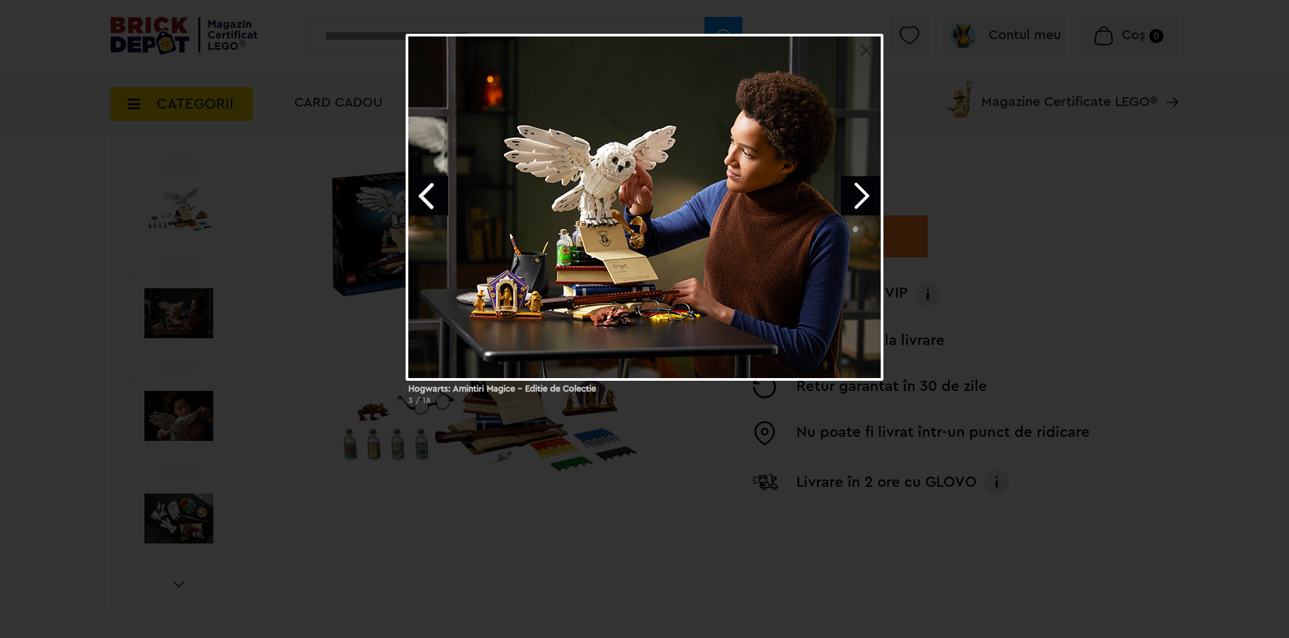
click at [856, 203] on link "Next image" at bounding box center [860, 195] width 39 height 39
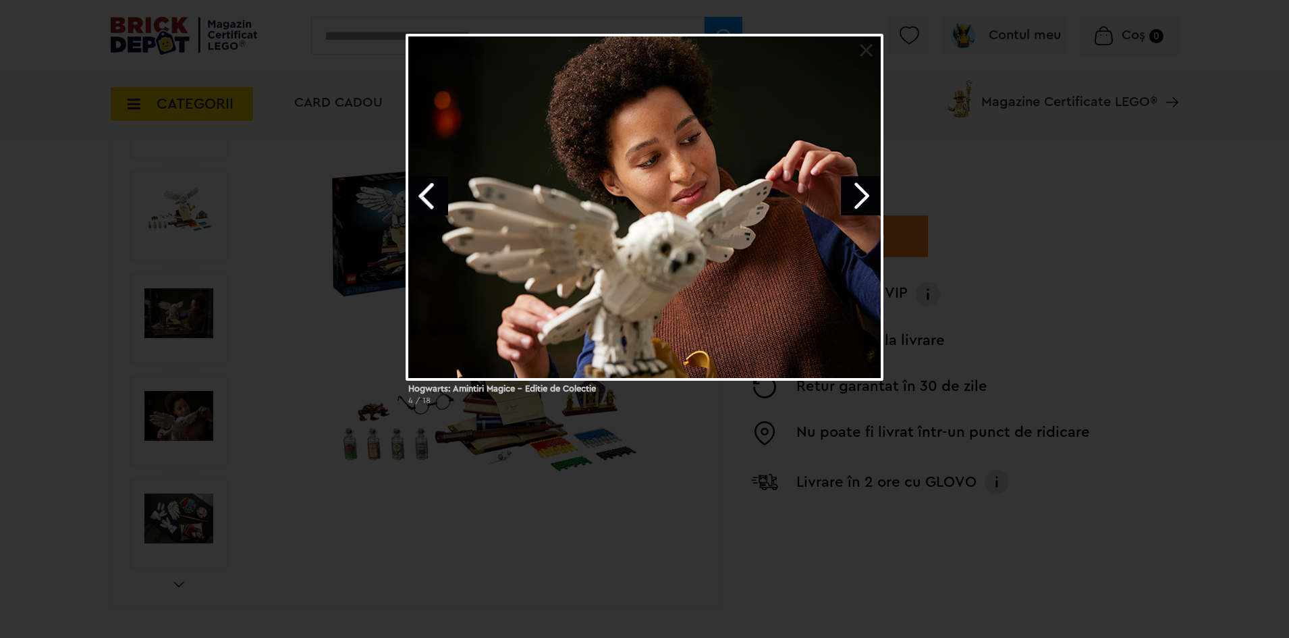
click at [856, 203] on link "Next image" at bounding box center [860, 195] width 39 height 39
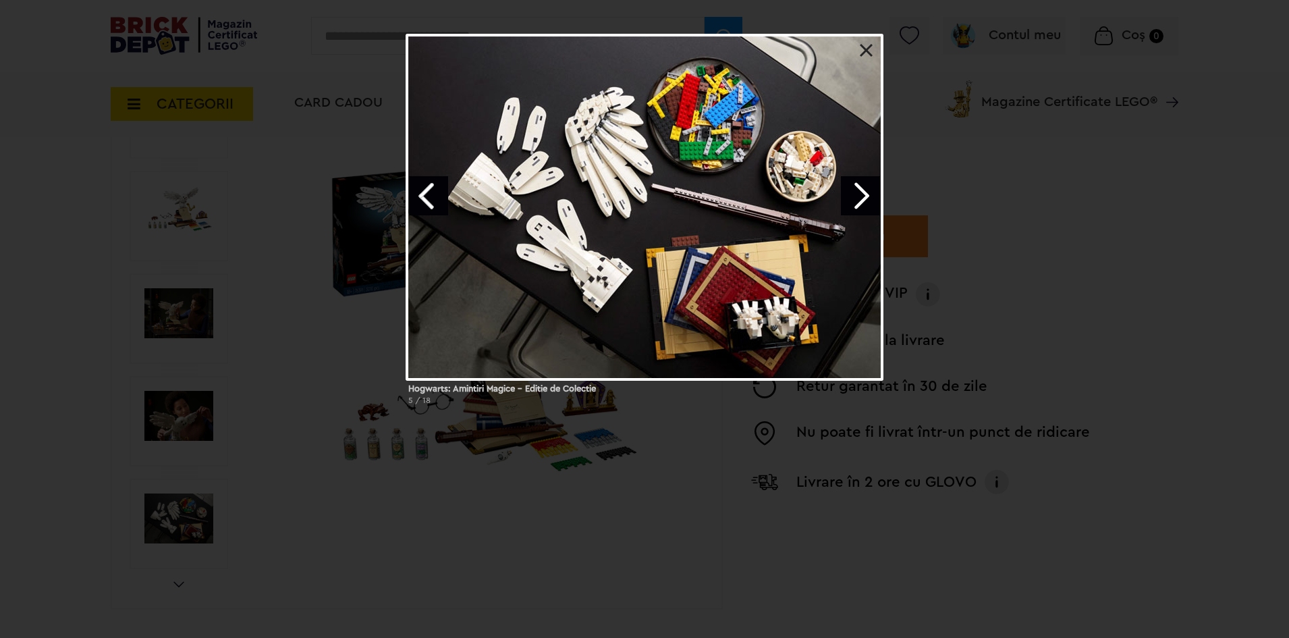
click at [856, 203] on link "Next image" at bounding box center [860, 195] width 39 height 39
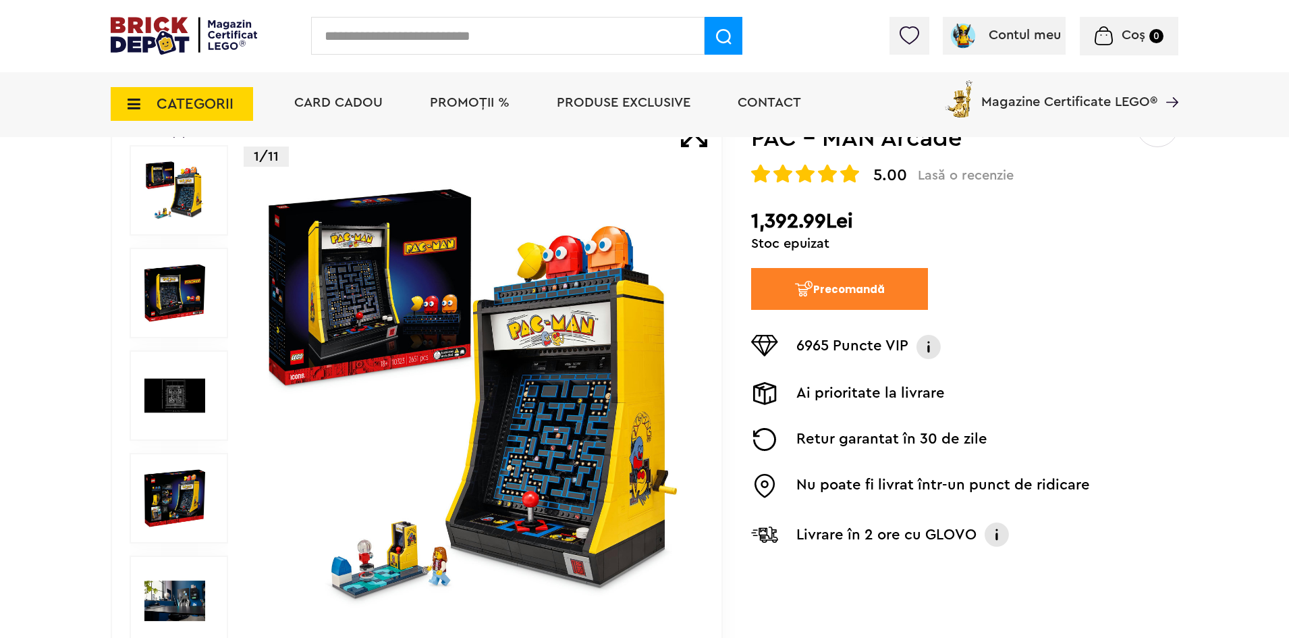
scroll to position [203, 0]
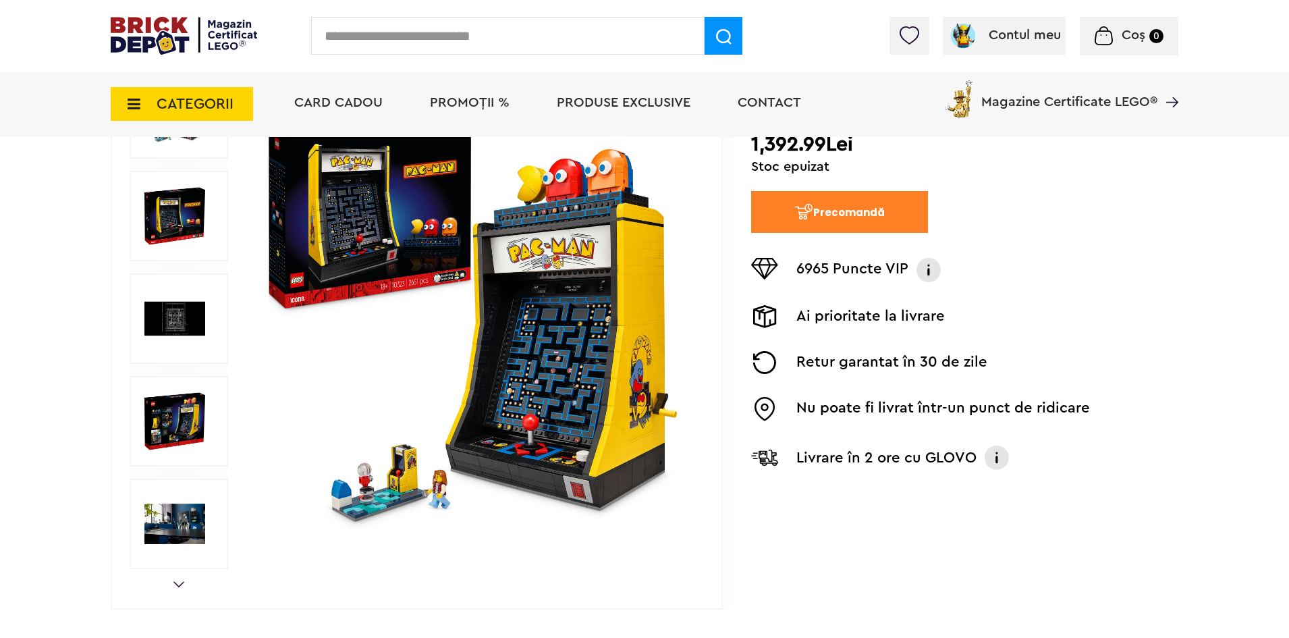
click at [357, 359] on img at bounding box center [475, 318] width 435 height 435
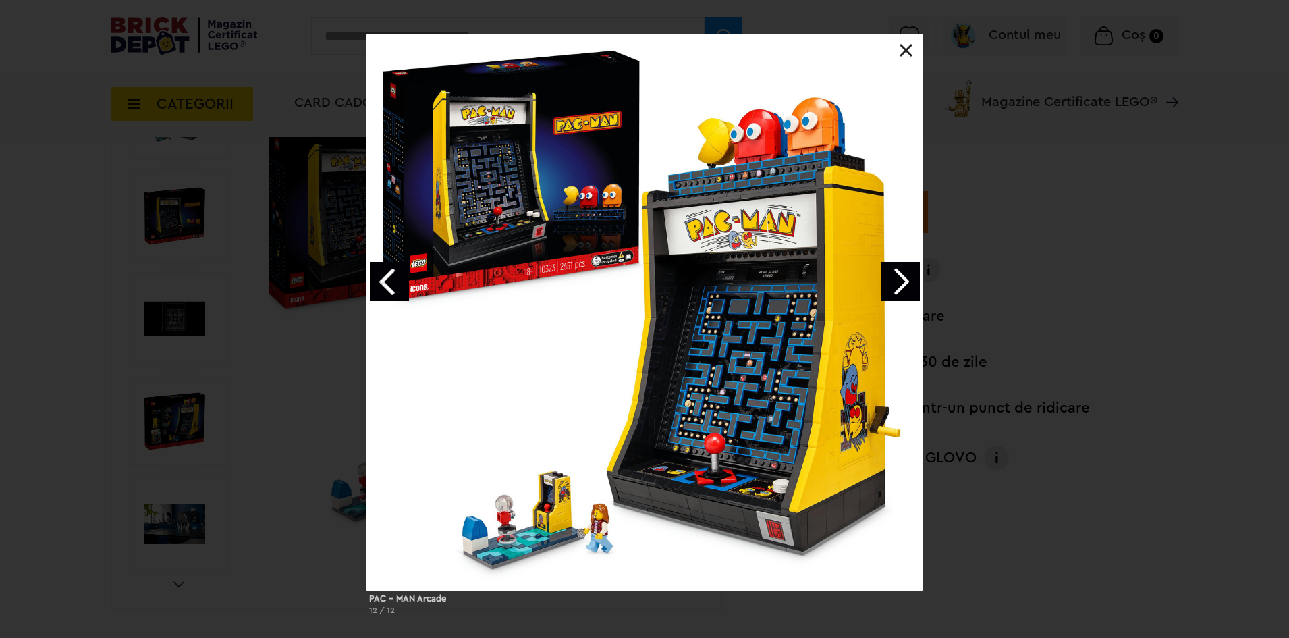
click at [901, 273] on link "Next image" at bounding box center [900, 281] width 39 height 39
click at [902, 279] on link "Next image" at bounding box center [900, 281] width 39 height 39
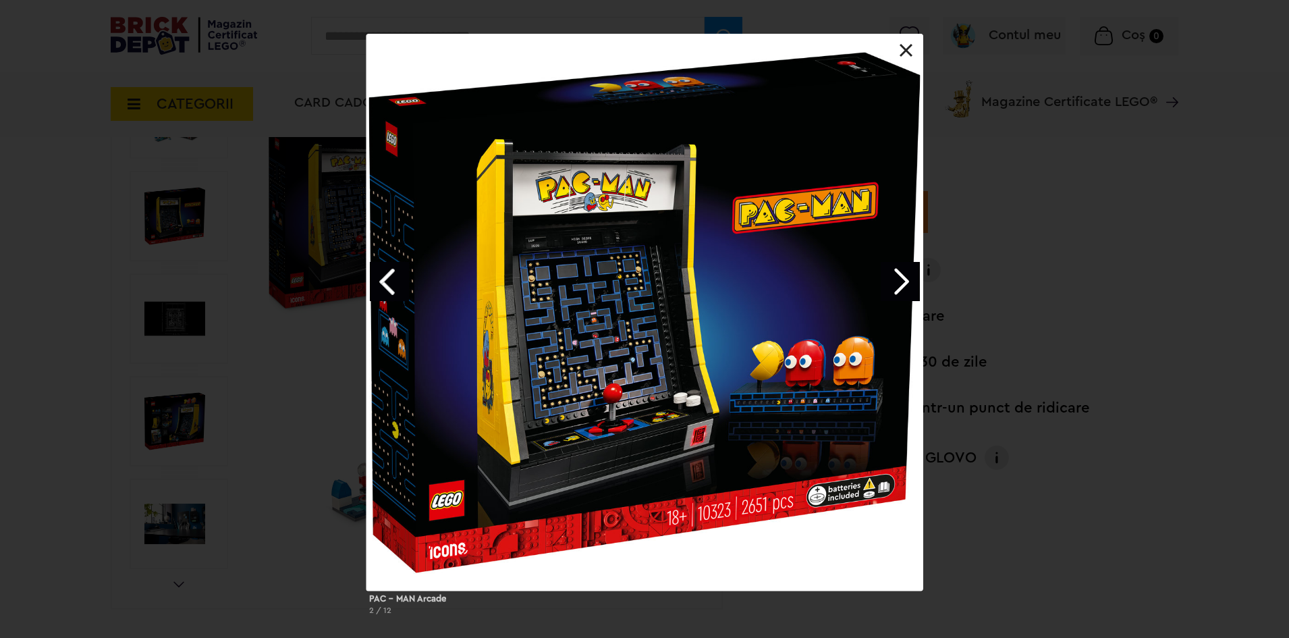
click at [902, 279] on link "Next image" at bounding box center [900, 281] width 39 height 39
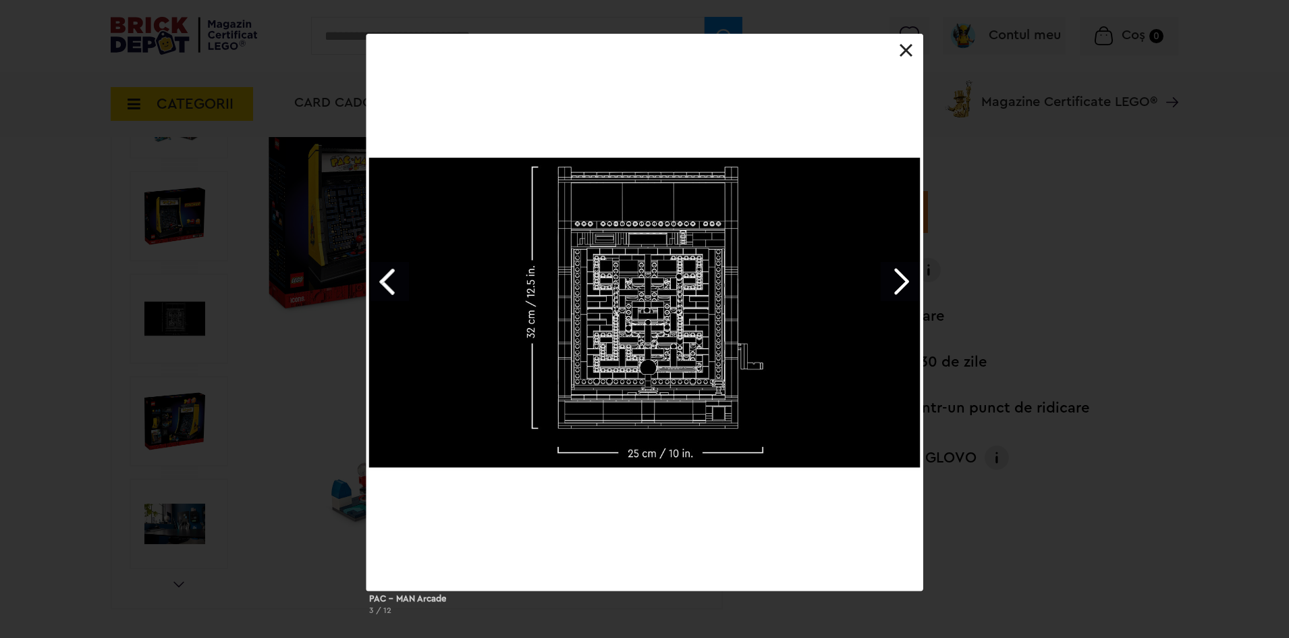
click at [902, 279] on link "Next image" at bounding box center [900, 281] width 39 height 39
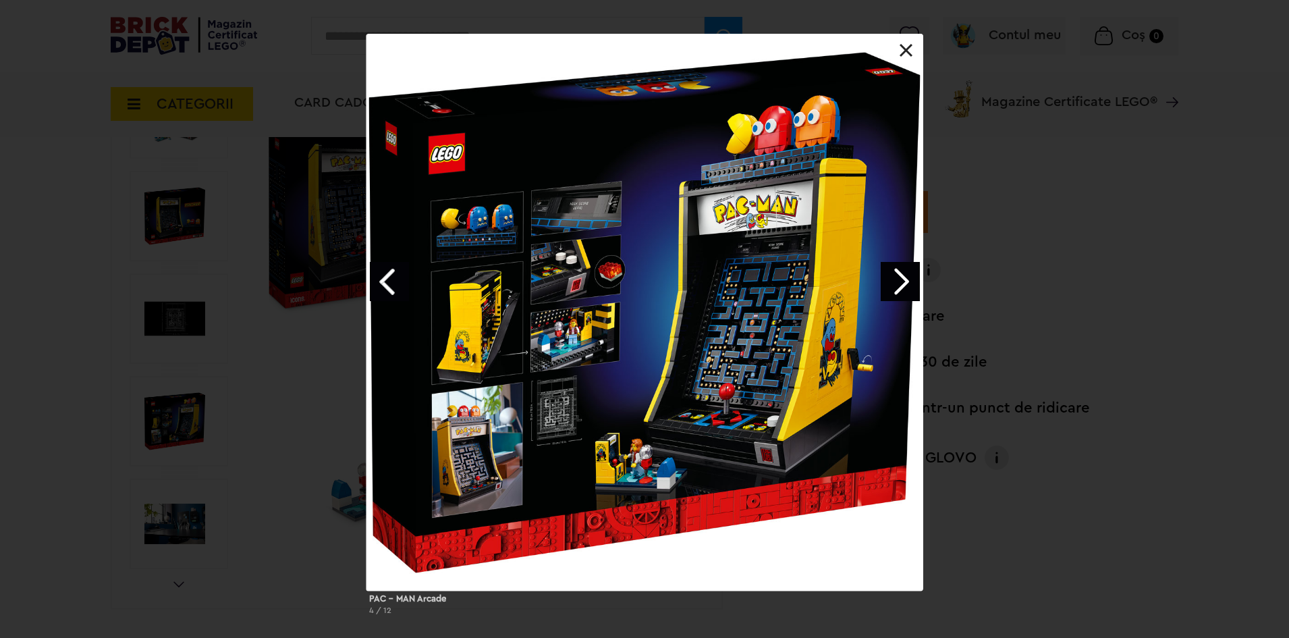
click at [1023, 460] on div "PAC - MAN Arcade 4 / 12" at bounding box center [644, 330] width 1289 height 592
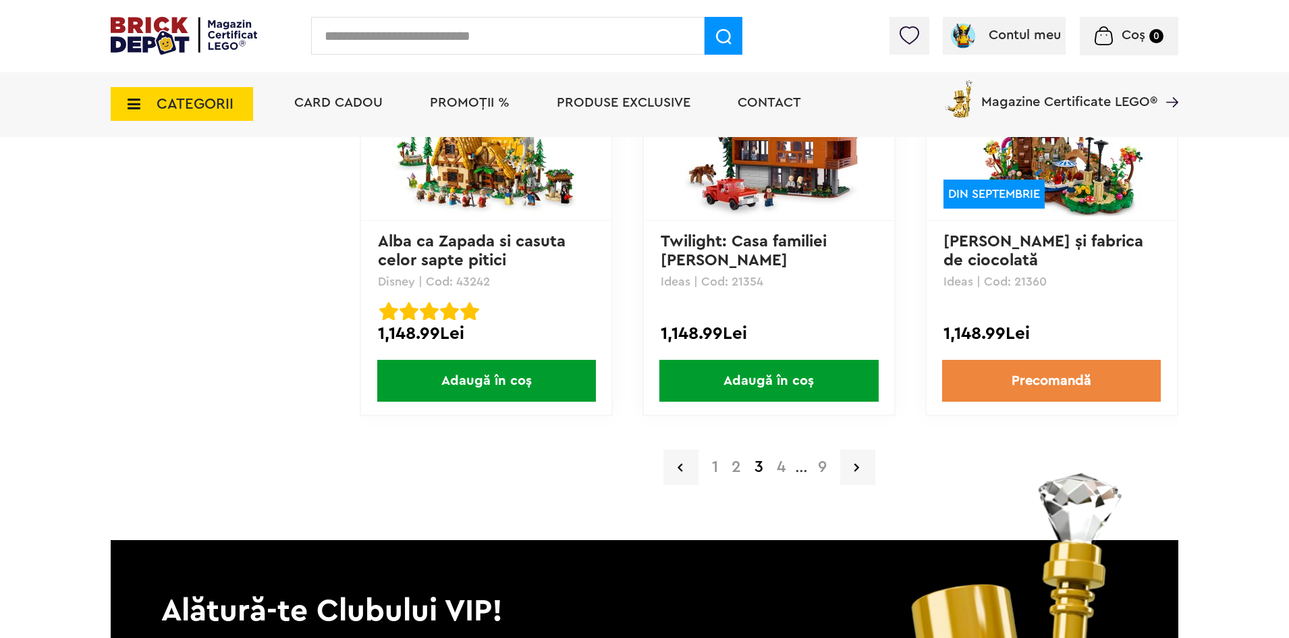
scroll to position [2835, 0]
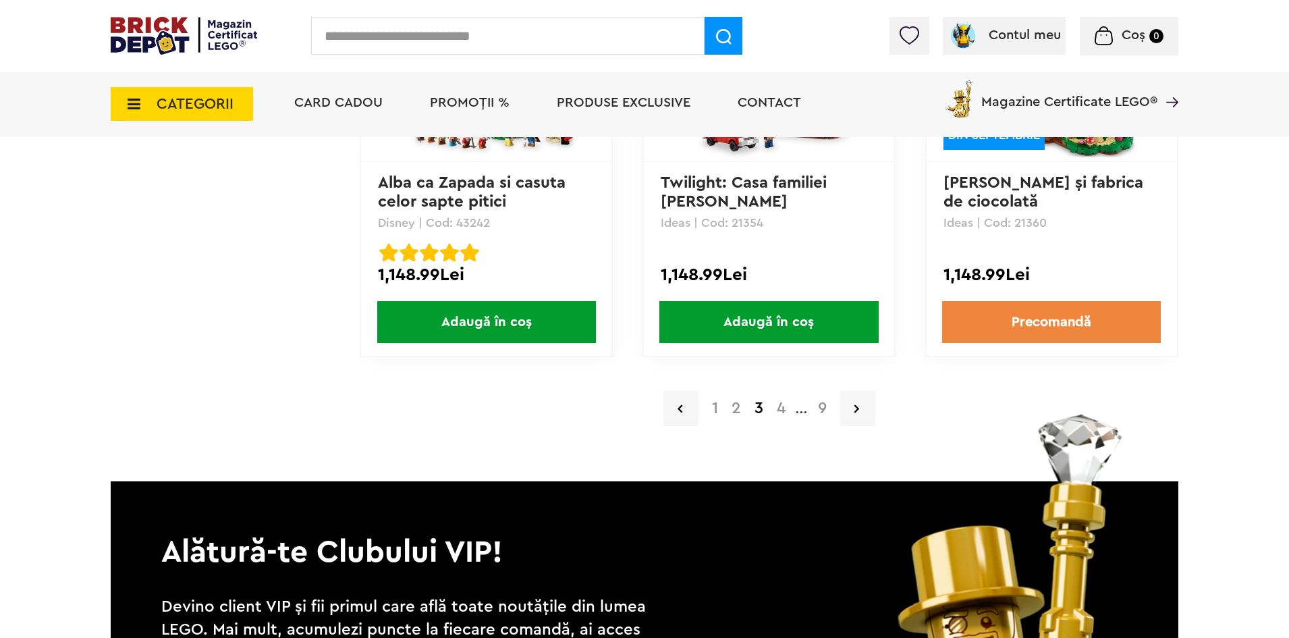
click at [782, 408] on a=Adult&order=4&page=4"] "4" at bounding box center [781, 408] width 22 height 16
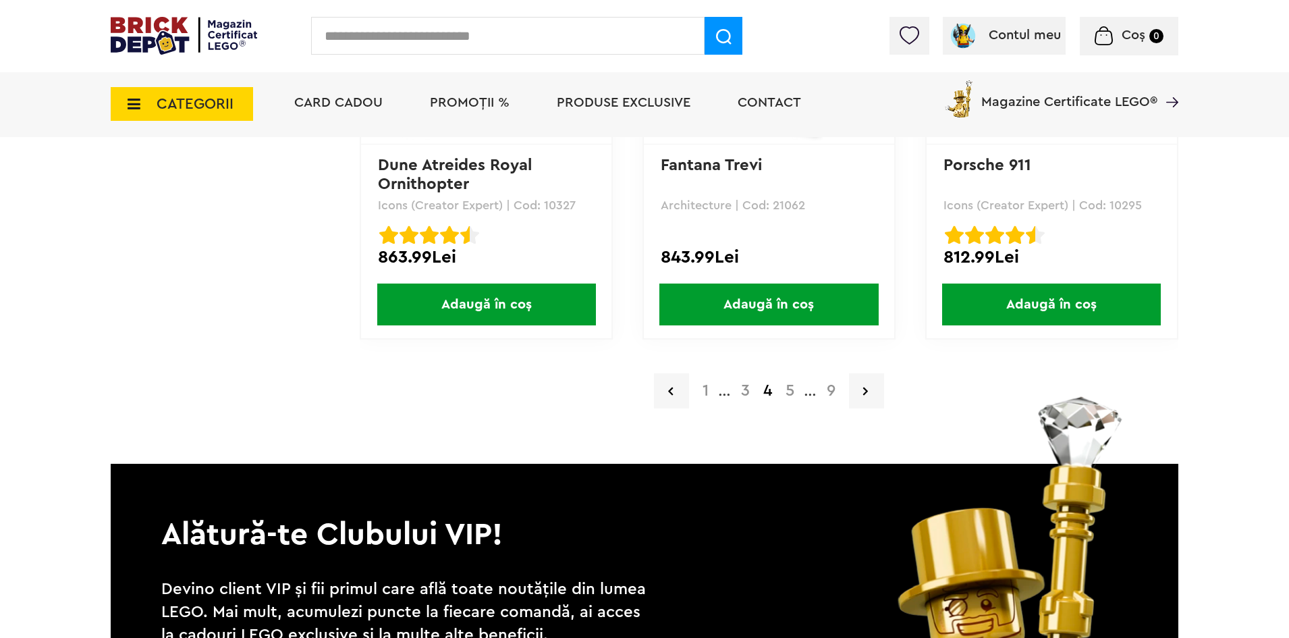
scroll to position [2903, 0]
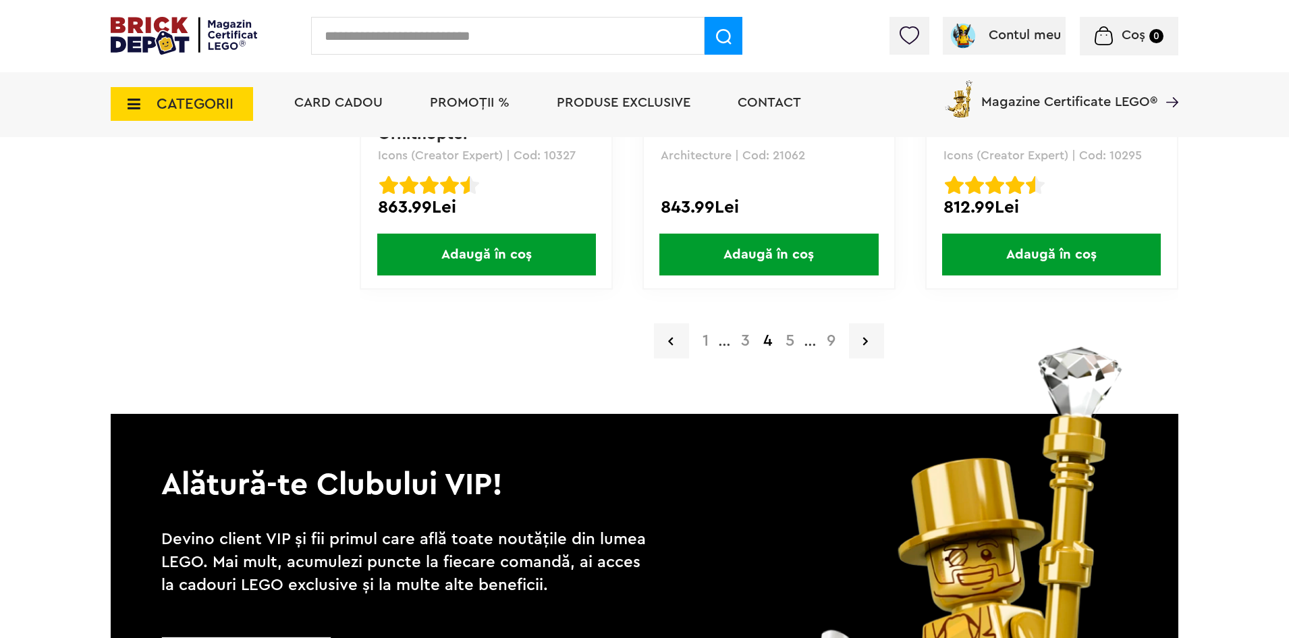
click at [787, 342] on a=Adult&order=4&page=5"] "5" at bounding box center [790, 341] width 22 height 16
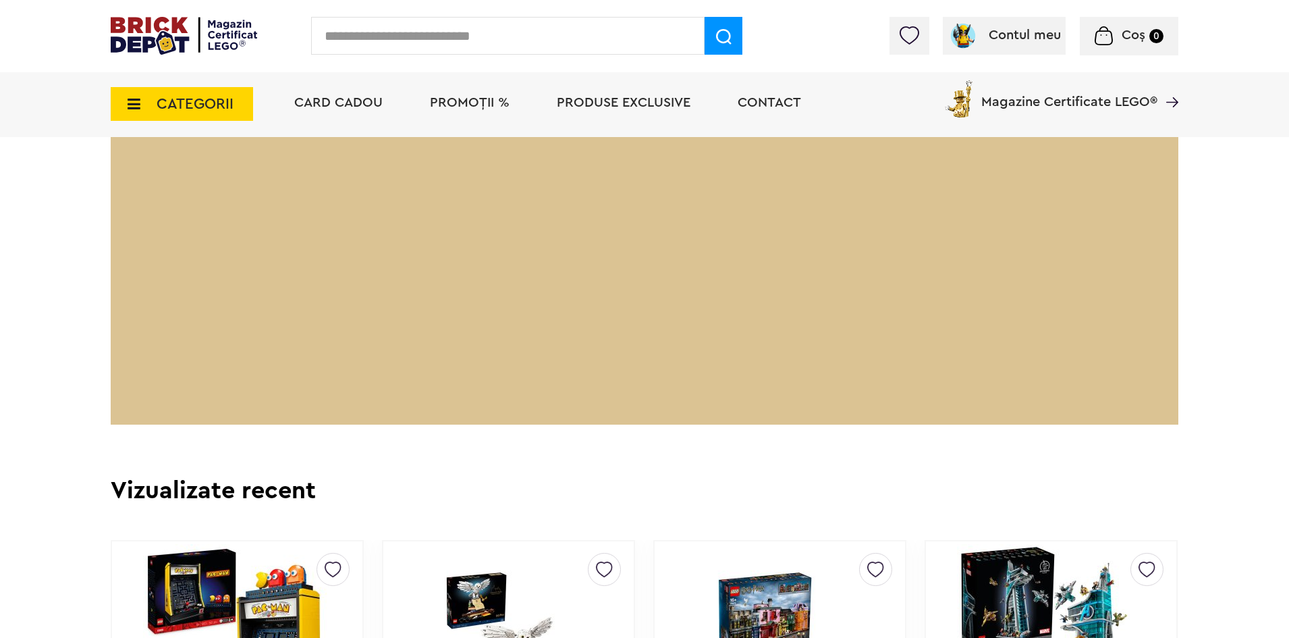
scroll to position [2768, 0]
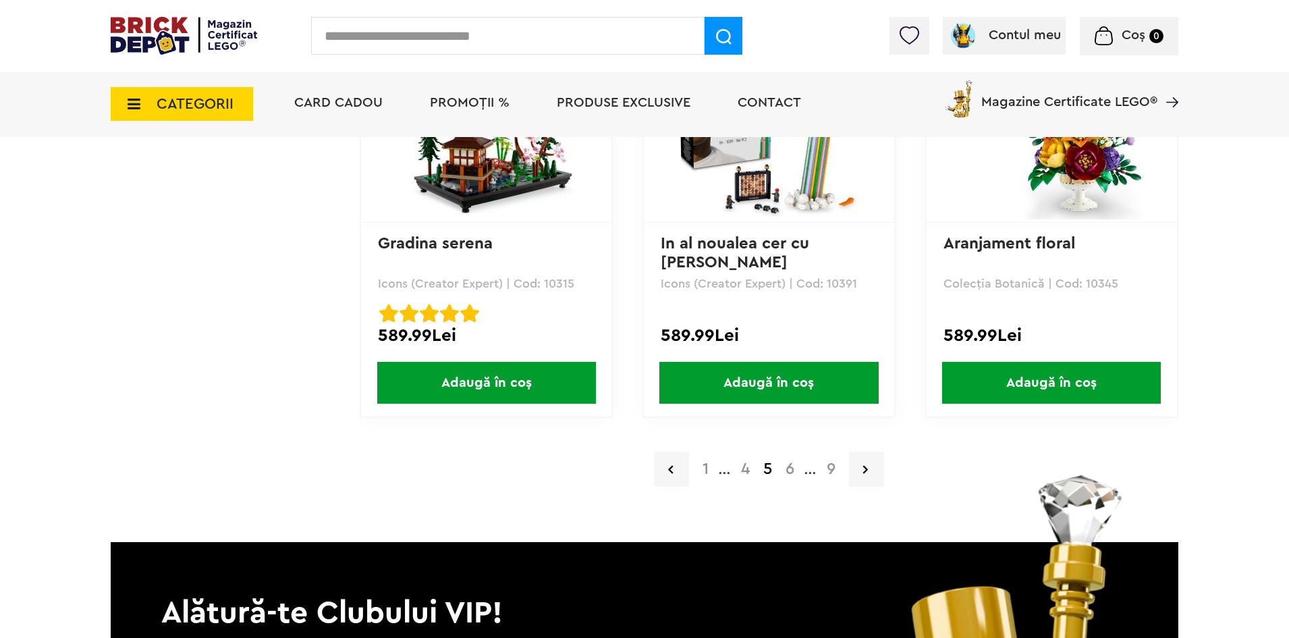
scroll to position [2835, 0]
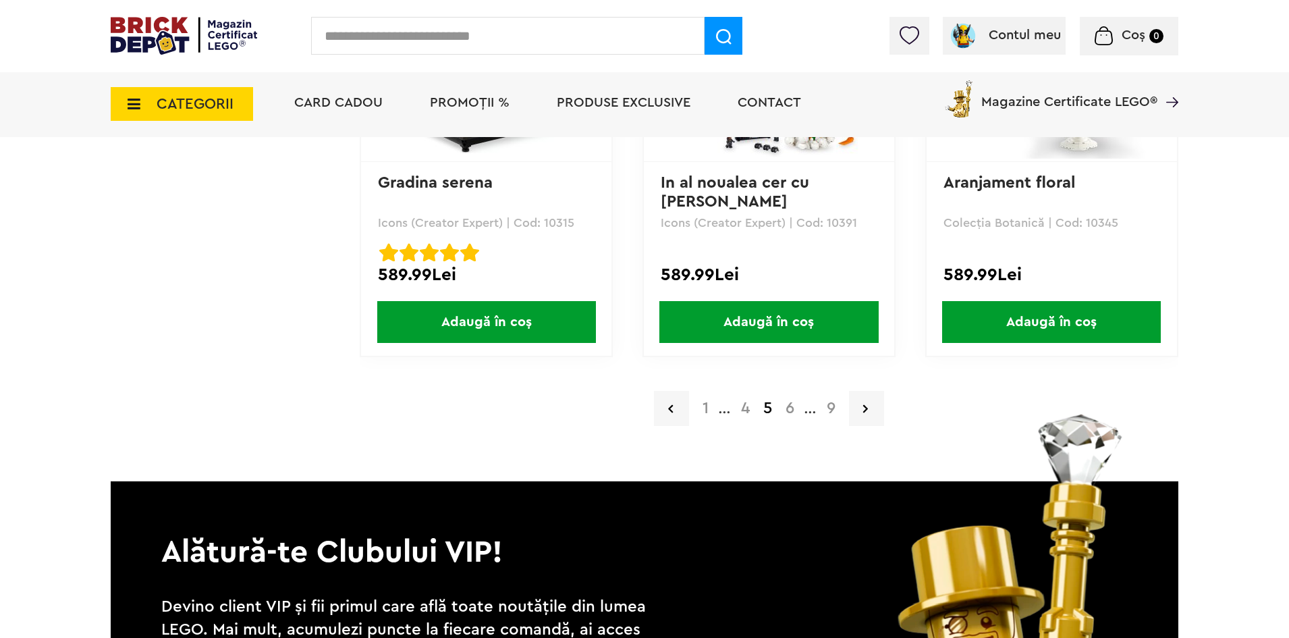
click at [790, 406] on a=Adult&order=4&page=6"] "6" at bounding box center [790, 408] width 22 height 16
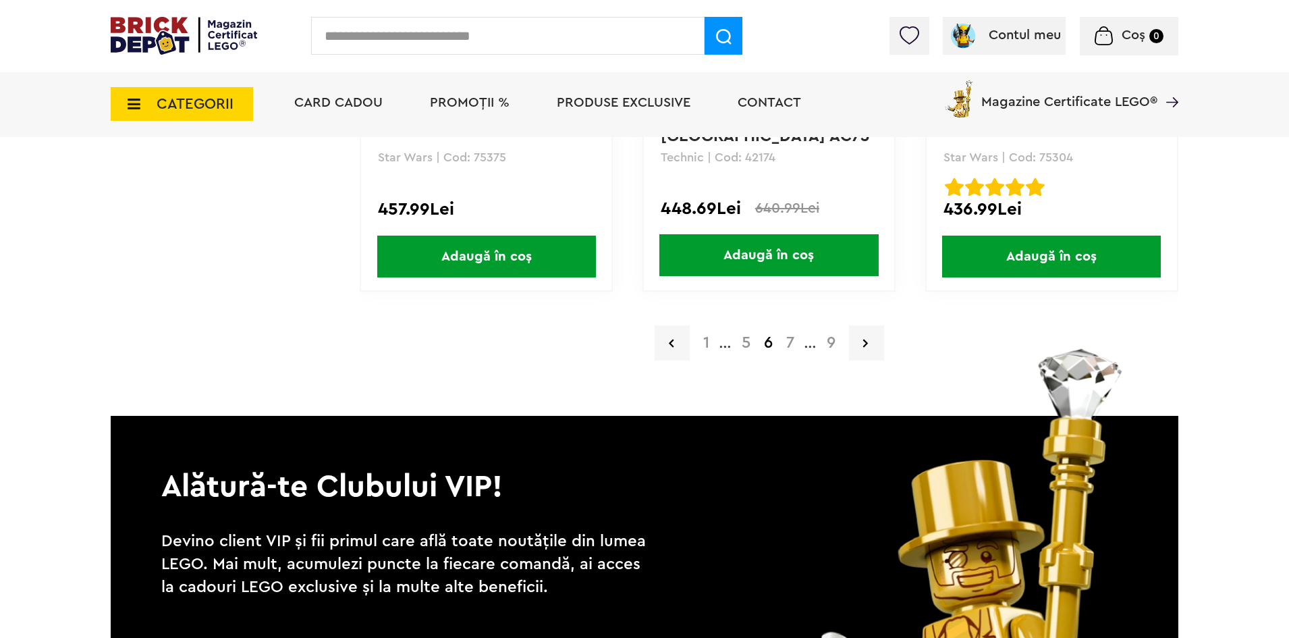
scroll to position [2903, 0]
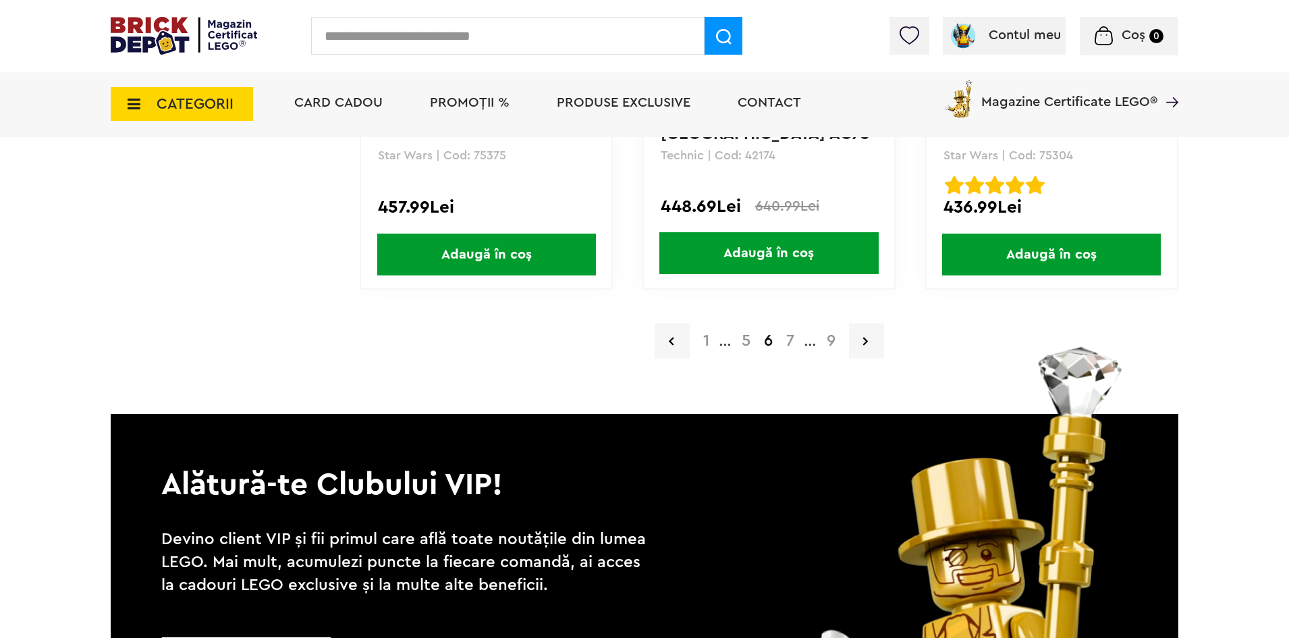
click at [791, 344] on a=Adult&order=4&page=7"] "7" at bounding box center [791, 341] width 22 height 16
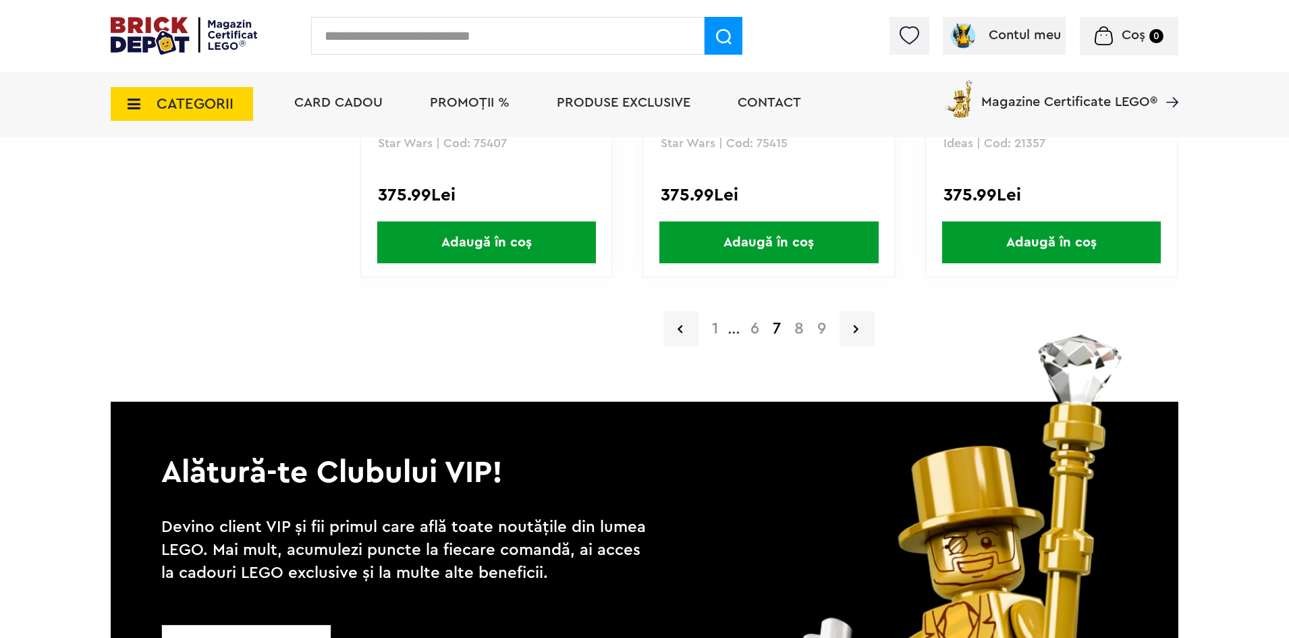
scroll to position [2937, 0]
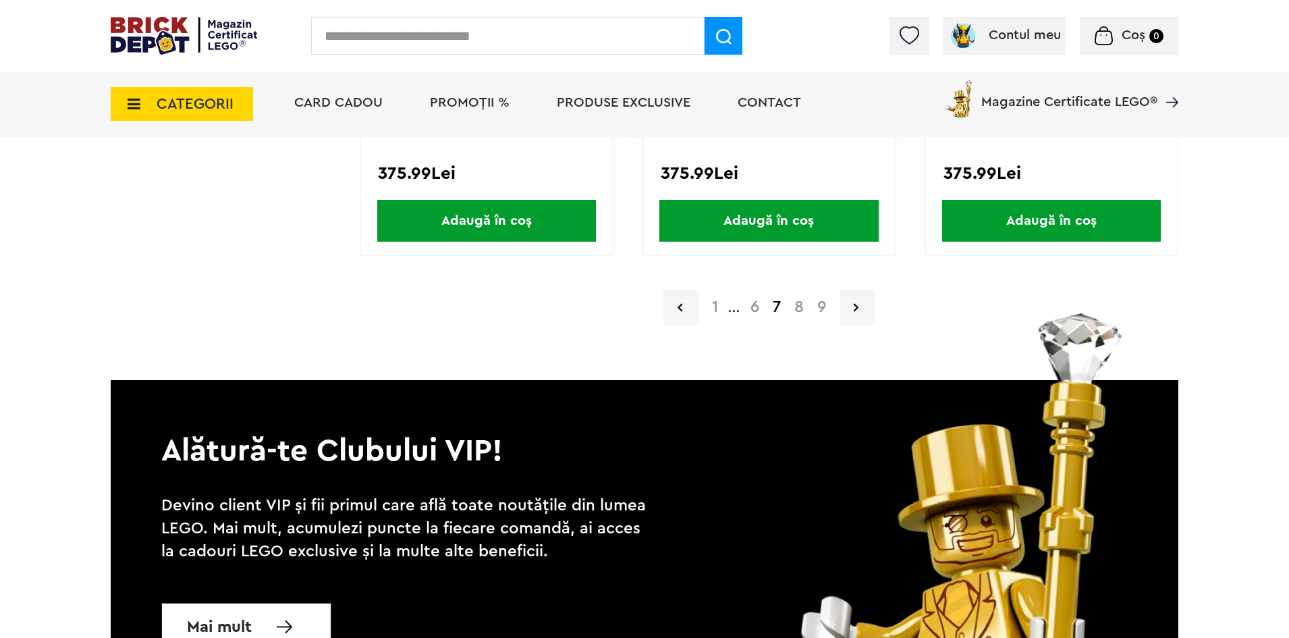
click at [802, 311] on a=Adult&order=4&page=8"] "8" at bounding box center [799, 307] width 23 height 16
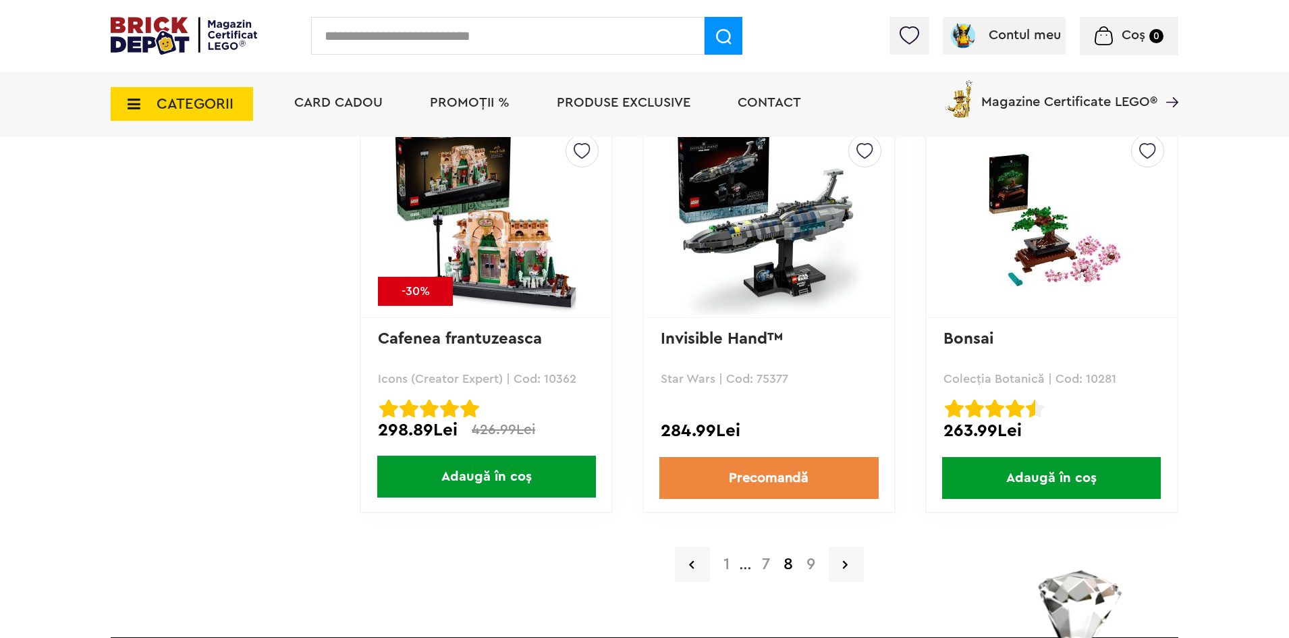
scroll to position [2700, 0]
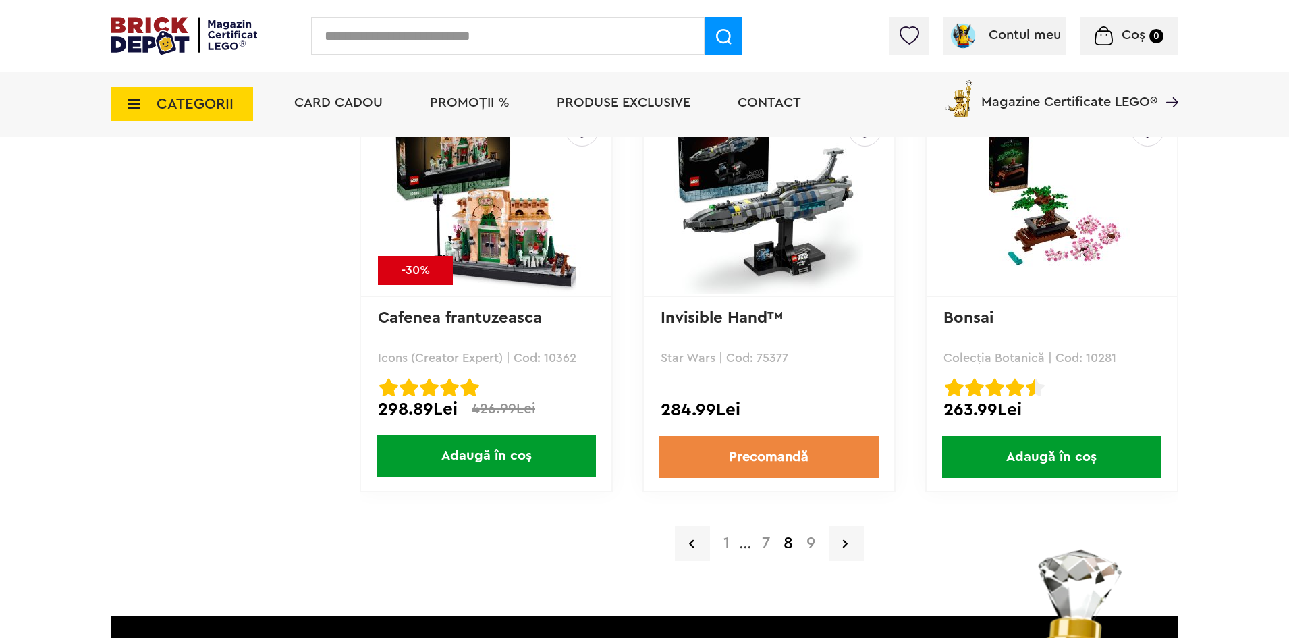
click at [805, 539] on a=Adult&order=4&page=9"] "9" at bounding box center [811, 543] width 22 height 16
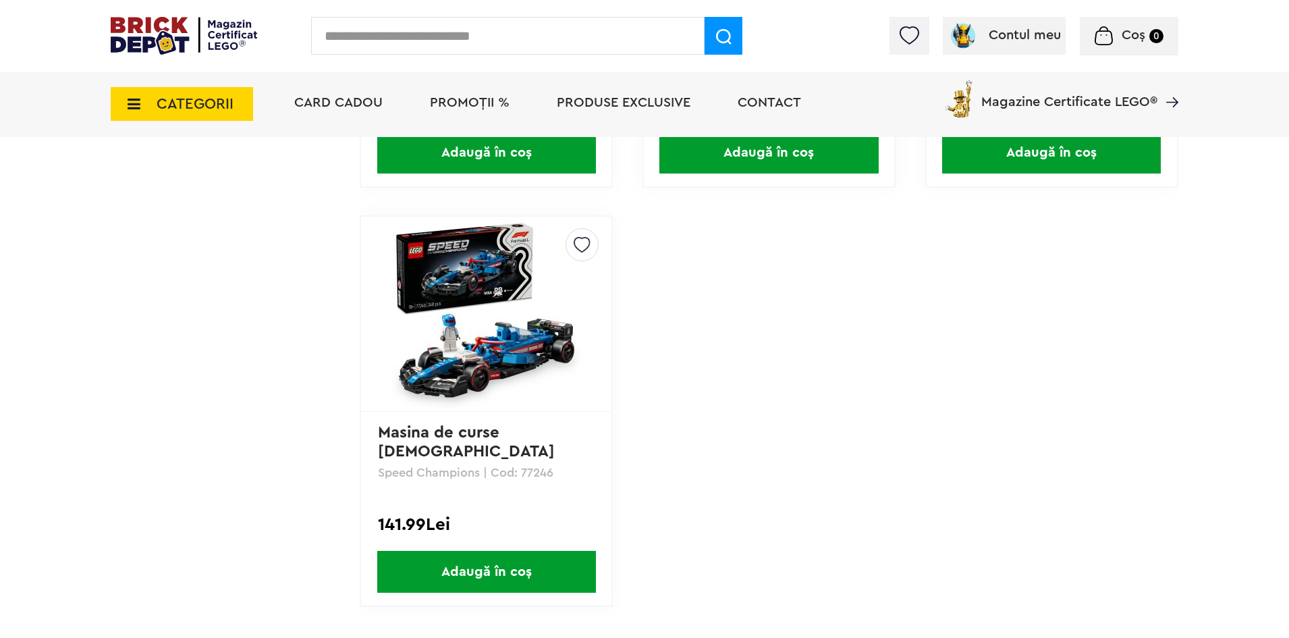
scroll to position [1755, 0]
